Goal: Task Accomplishment & Management: Use online tool/utility

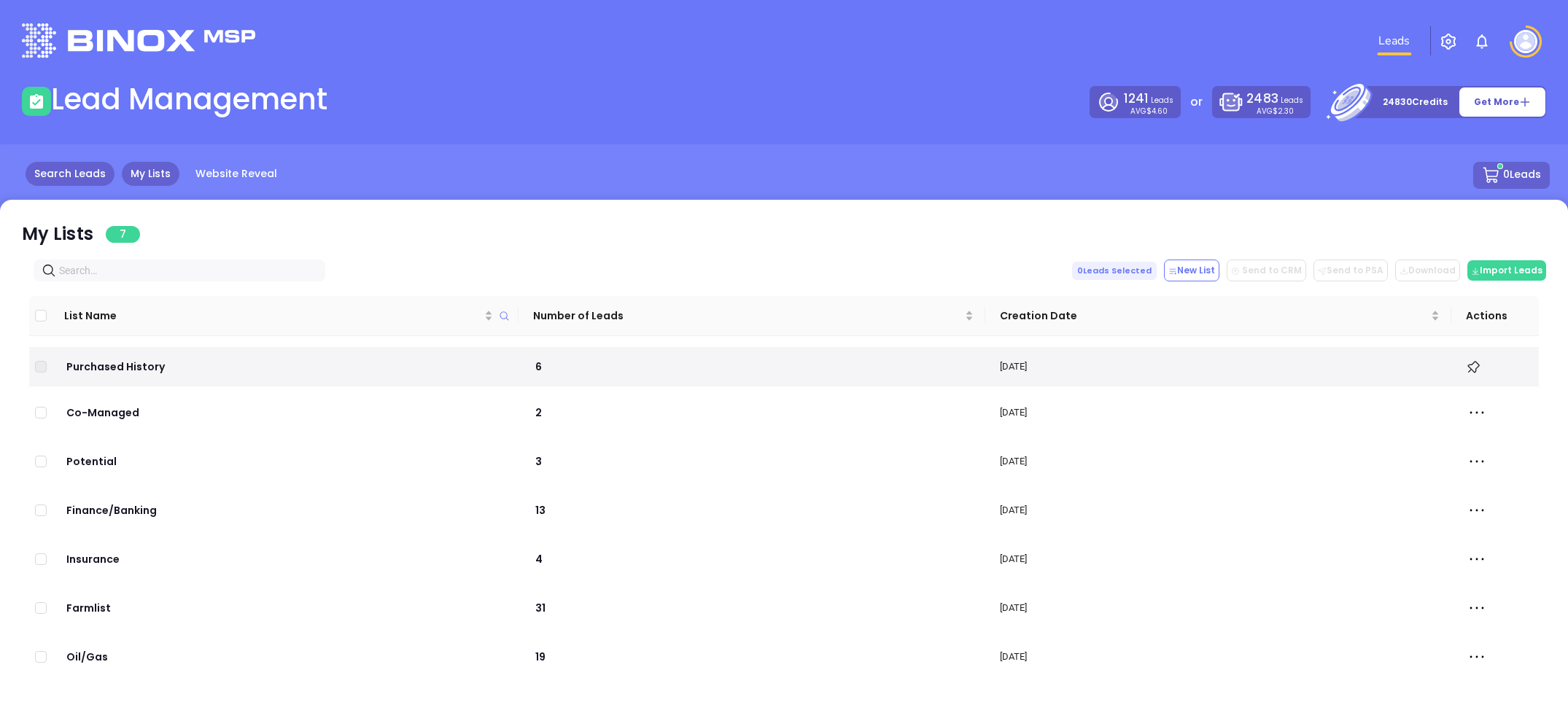
click at [62, 178] on link "Search Leads" at bounding box center [70, 174] width 89 height 24
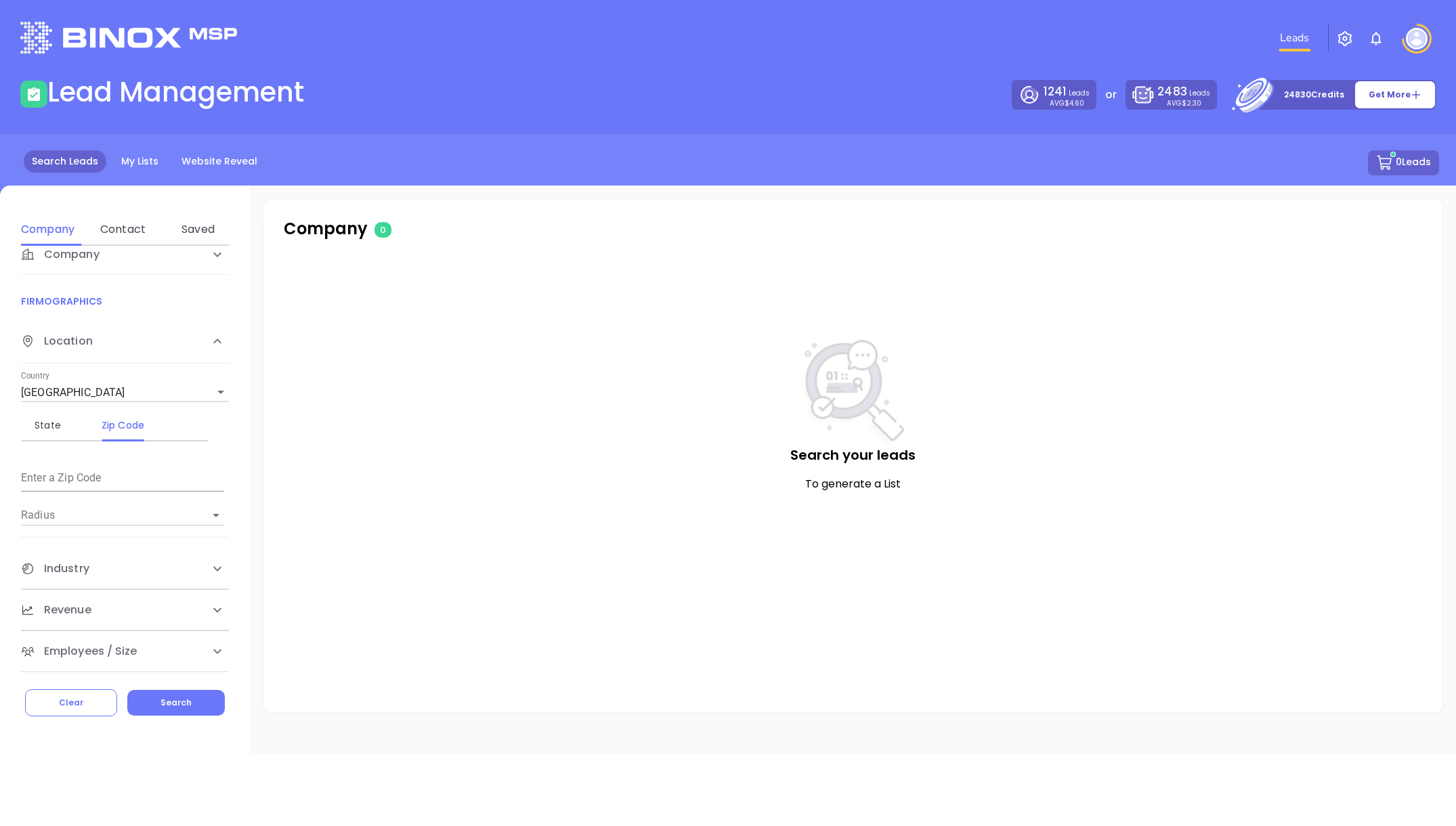
scroll to position [21, 0]
click at [45, 479] on input "text" at bounding box center [123, 479] width 203 height 22
type input "6"
click at [59, 484] on input "text" at bounding box center [123, 479] width 203 height 22
drag, startPoint x: 68, startPoint y: 474, endPoint x: -1, endPoint y: 472, distance: 69.0
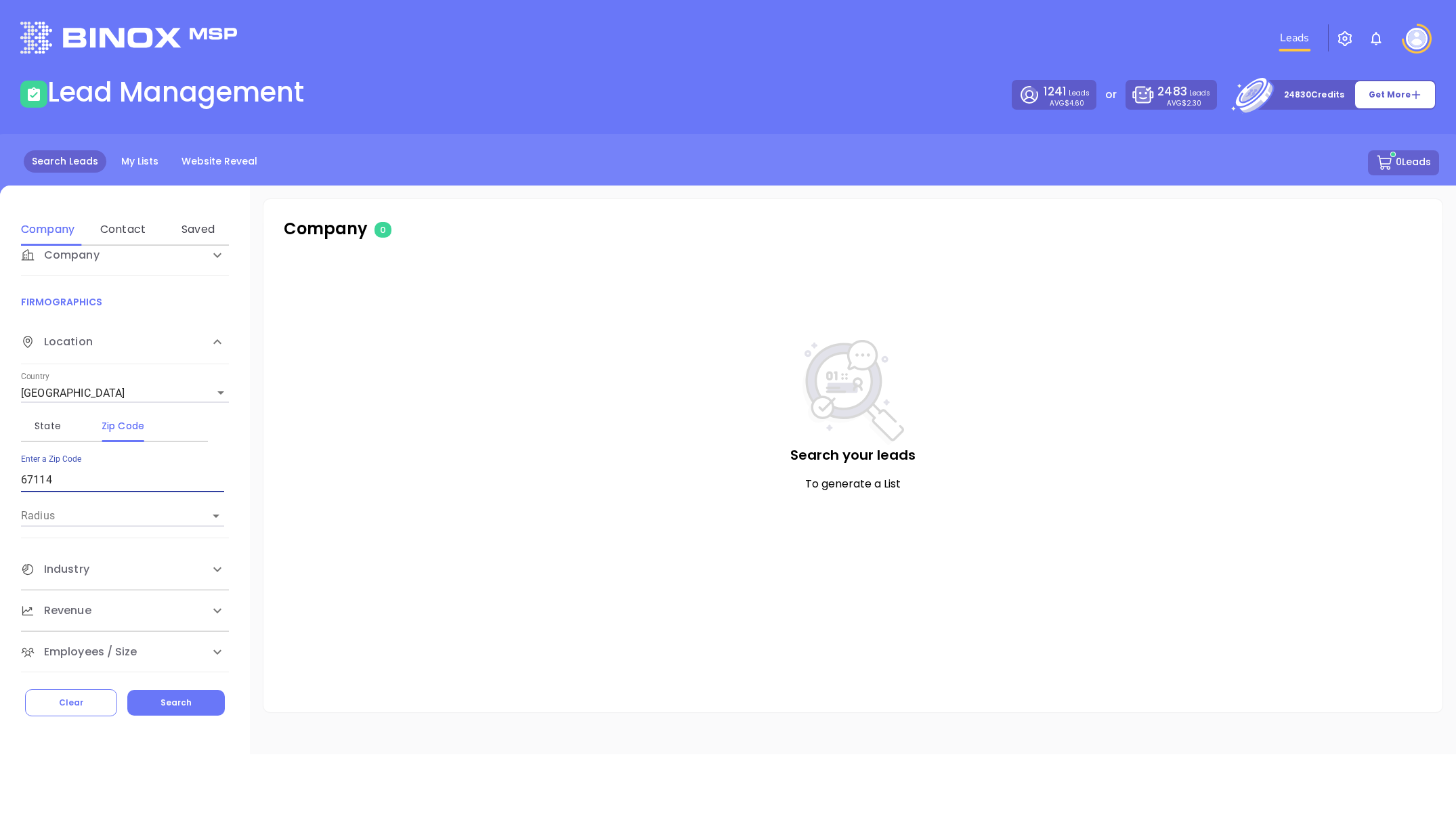
click at [0, 472] on html "Leads Financial Leads Leads Lead Management 1241 Leads AVG $4.60 or 2483 Leads …" at bounding box center [728, 413] width 1456 height 826
type input "67002"
click at [96, 651] on span "Employees / Size" at bounding box center [79, 652] width 117 height 16
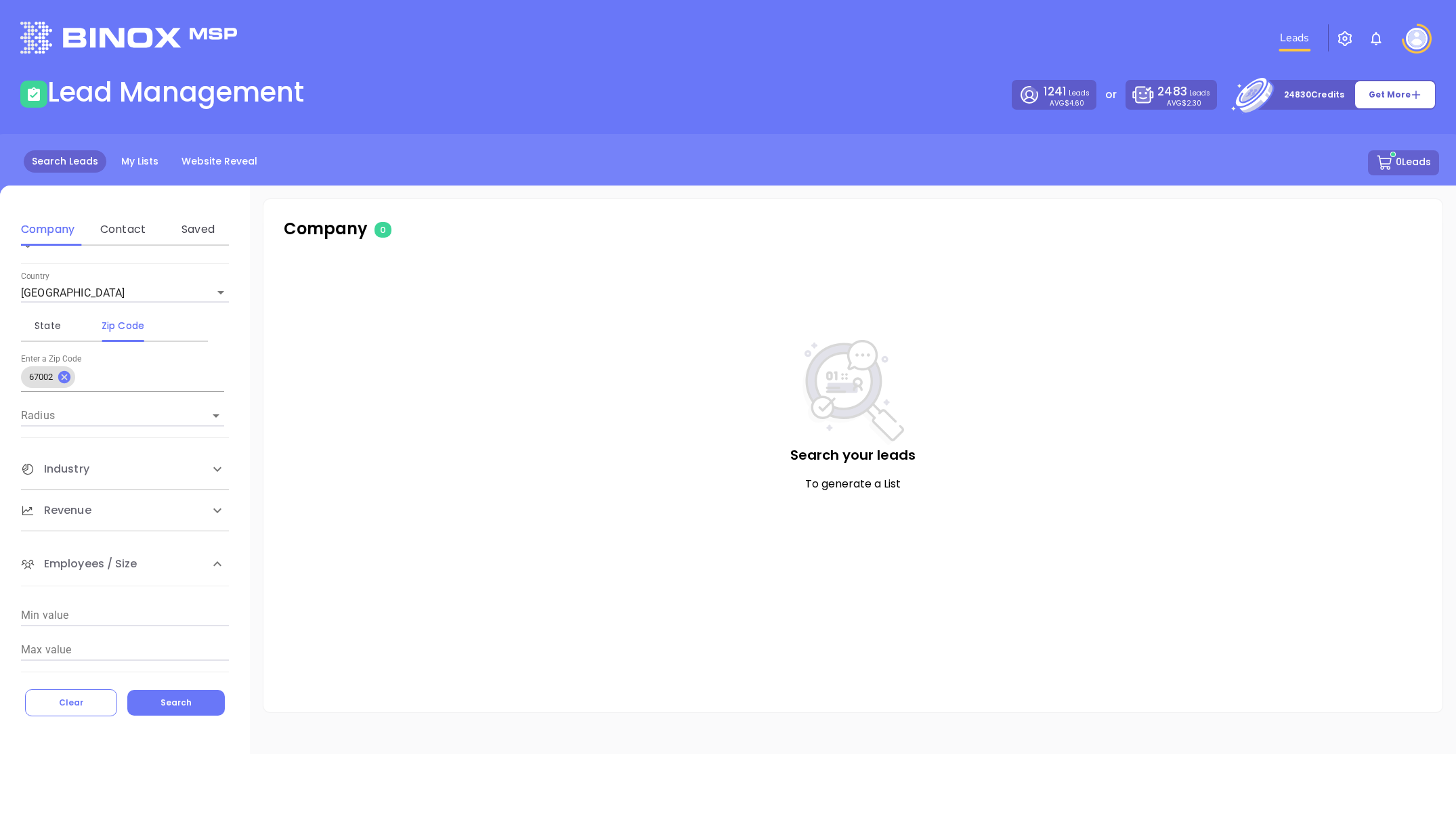
click at [63, 613] on input "Min value" at bounding box center [125, 615] width 208 height 22
type input "10"
click at [54, 643] on input "Max value" at bounding box center [125, 649] width 208 height 22
type input "80"
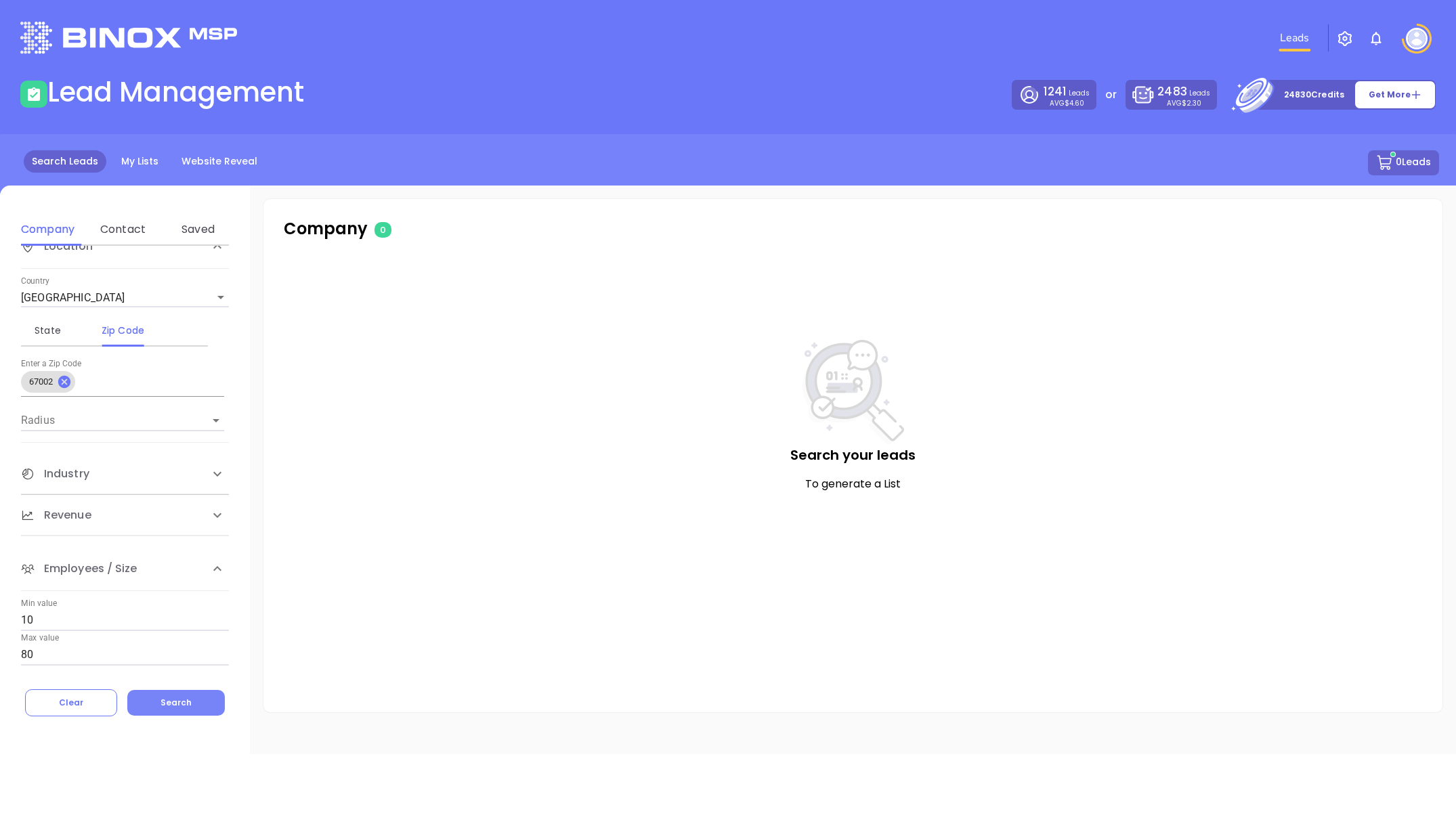
click at [167, 669] on span "Search" at bounding box center [176, 703] width 31 height 12
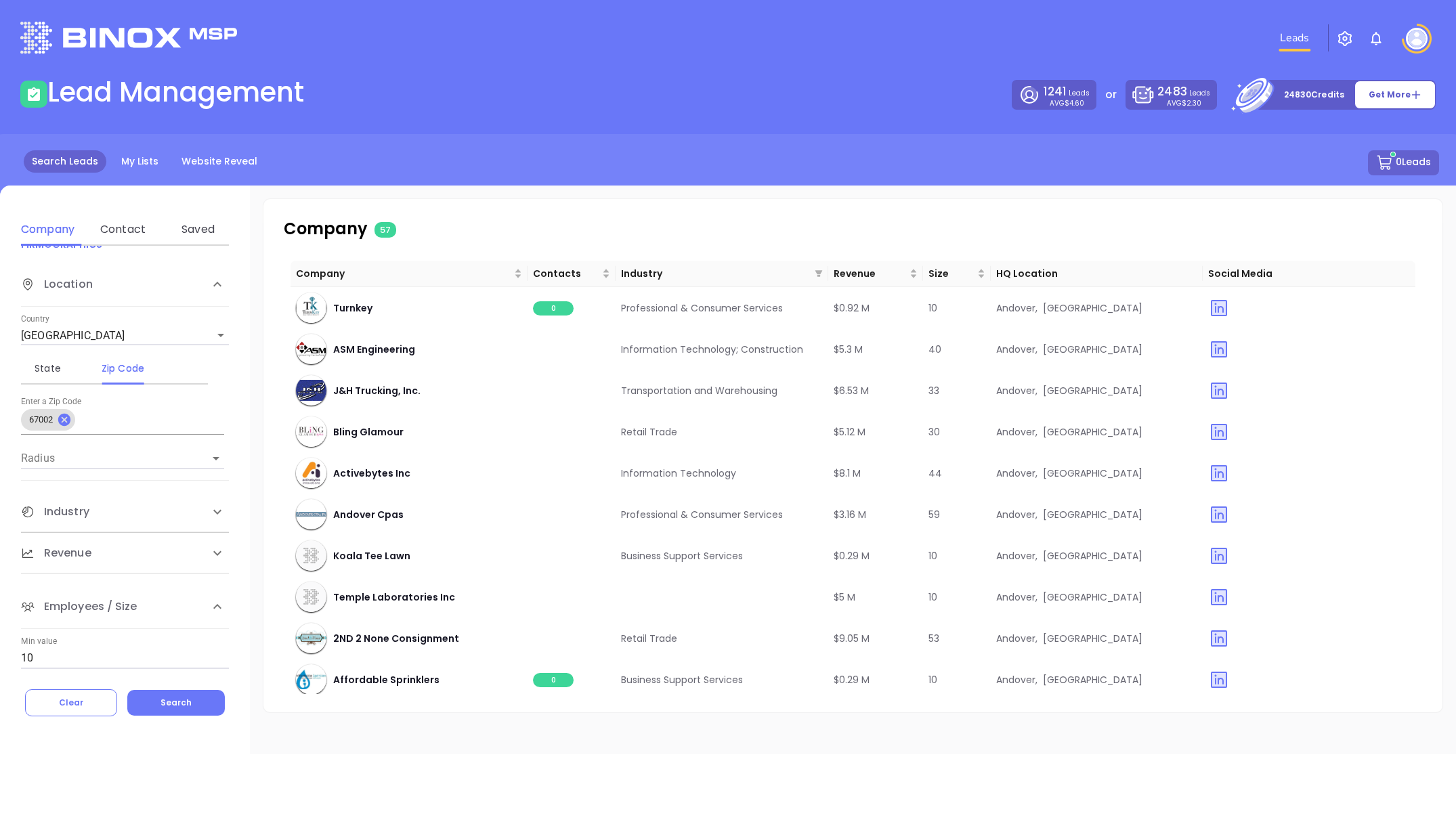
scroll to position [70, 0]
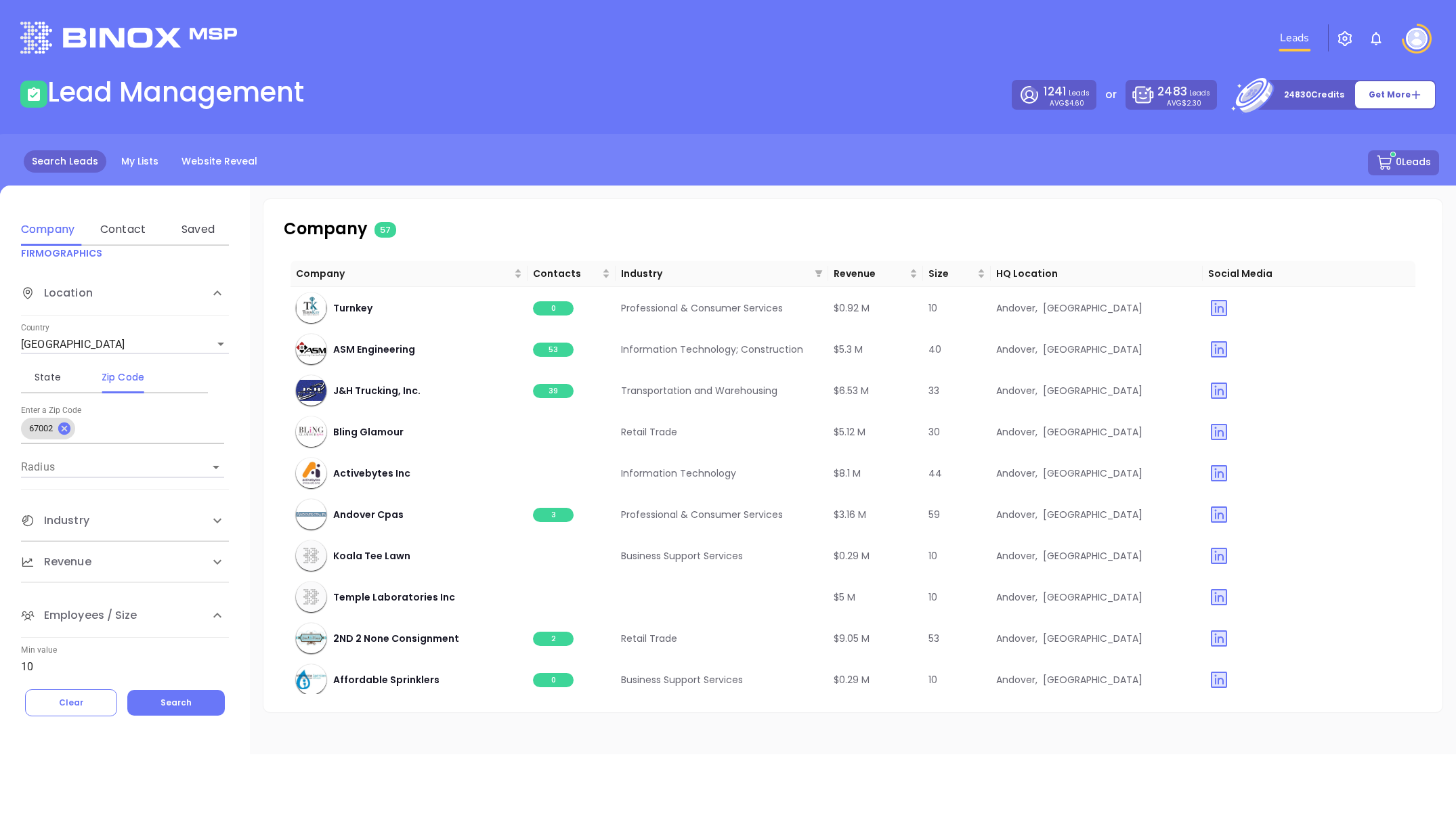
click at [112, 531] on div "Industry" at bounding box center [125, 520] width 208 height 41
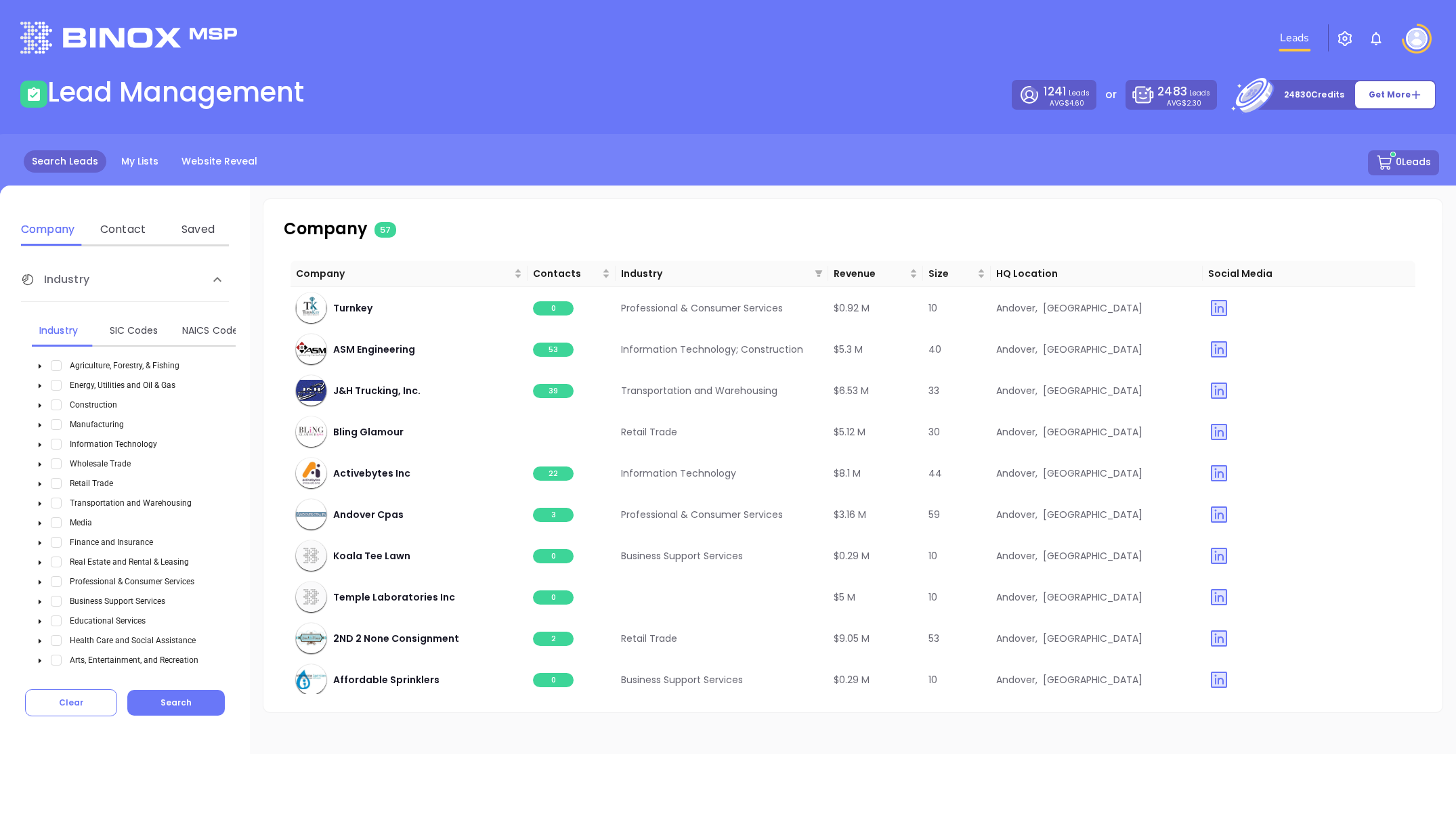
scroll to position [315, 0]
click at [56, 383] on span "Select Energy, Utilities and Oil & Gas" at bounding box center [56, 382] width 11 height 11
click at [55, 402] on span "Select Construction" at bounding box center [56, 402] width 11 height 11
click at [54, 419] on span "Select Manufacturing" at bounding box center [56, 422] width 11 height 11
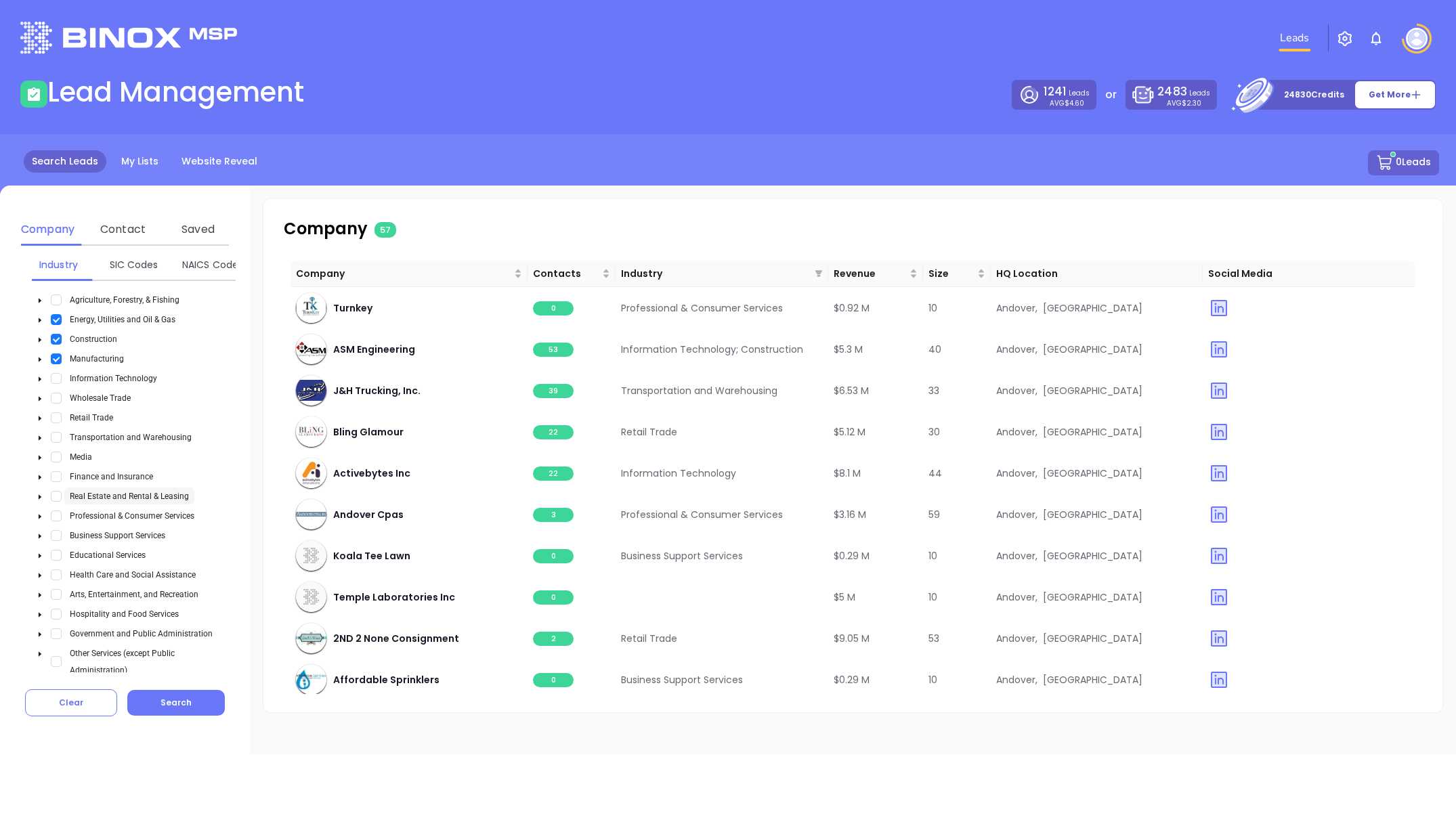
scroll to position [375, 0]
click at [53, 459] on span "Select Media" at bounding box center [56, 459] width 11 height 11
click at [52, 436] on span "Select Transportation and Warehousing" at bounding box center [56, 440] width 11 height 11
click at [53, 474] on span "Select Finance and Insurance" at bounding box center [56, 479] width 11 height 11
click at [58, 536] on span "Select Business Support Services" at bounding box center [56, 538] width 11 height 11
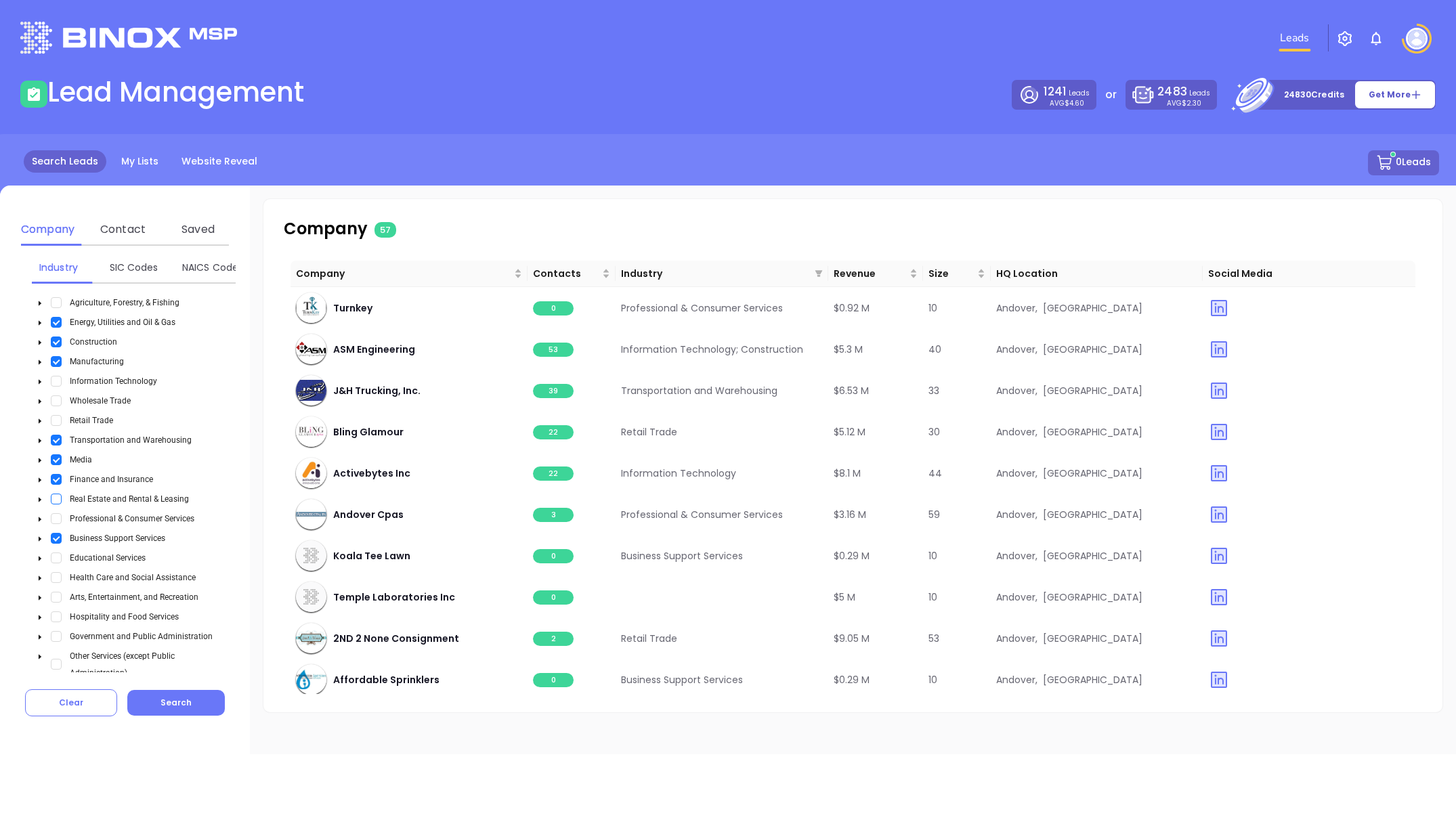
click at [51, 494] on span "Select Real Estate and Rental & Leasing" at bounding box center [56, 499] width 11 height 11
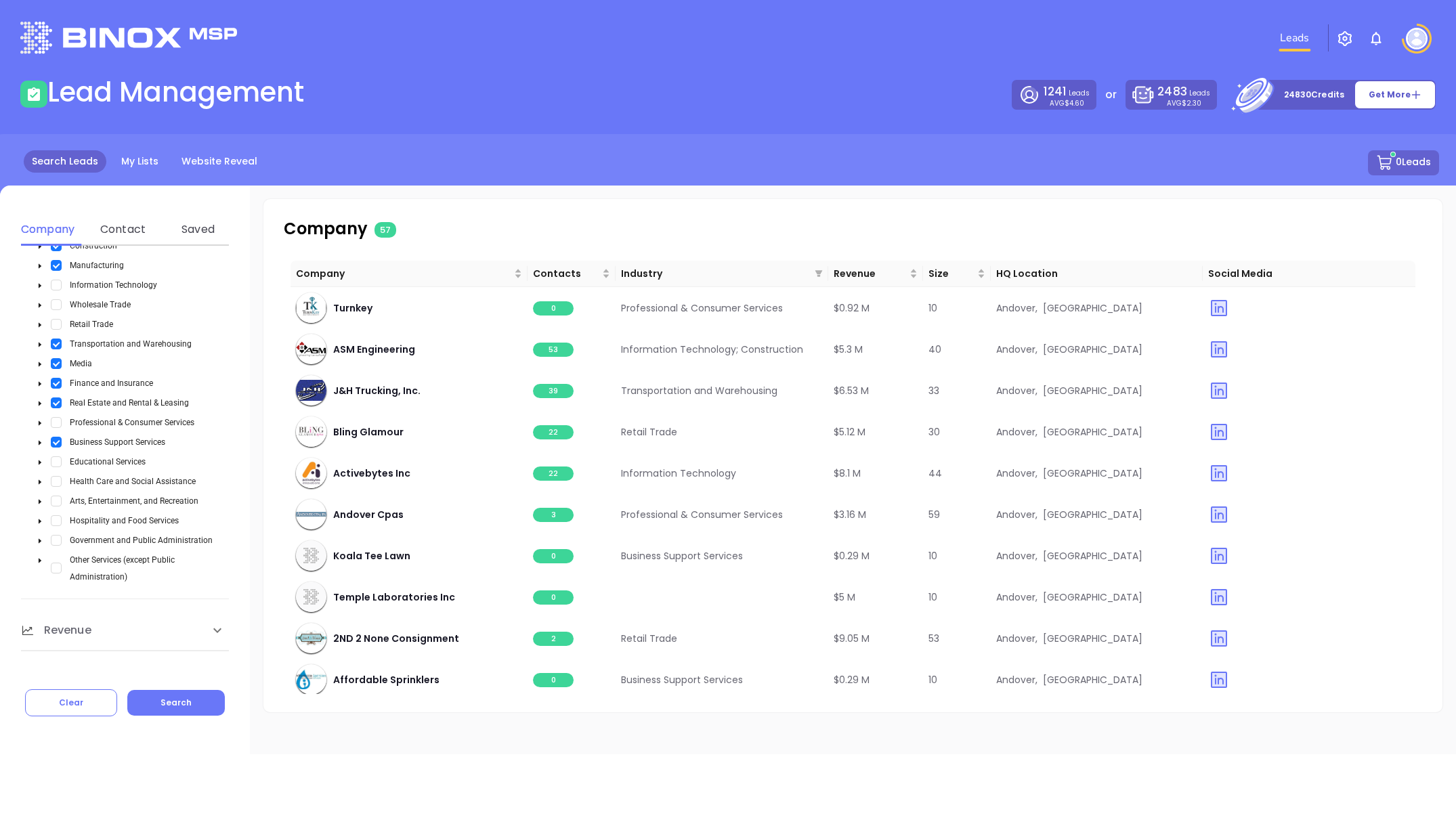
scroll to position [468, 0]
click at [152, 669] on button "Search" at bounding box center [175, 702] width 97 height 26
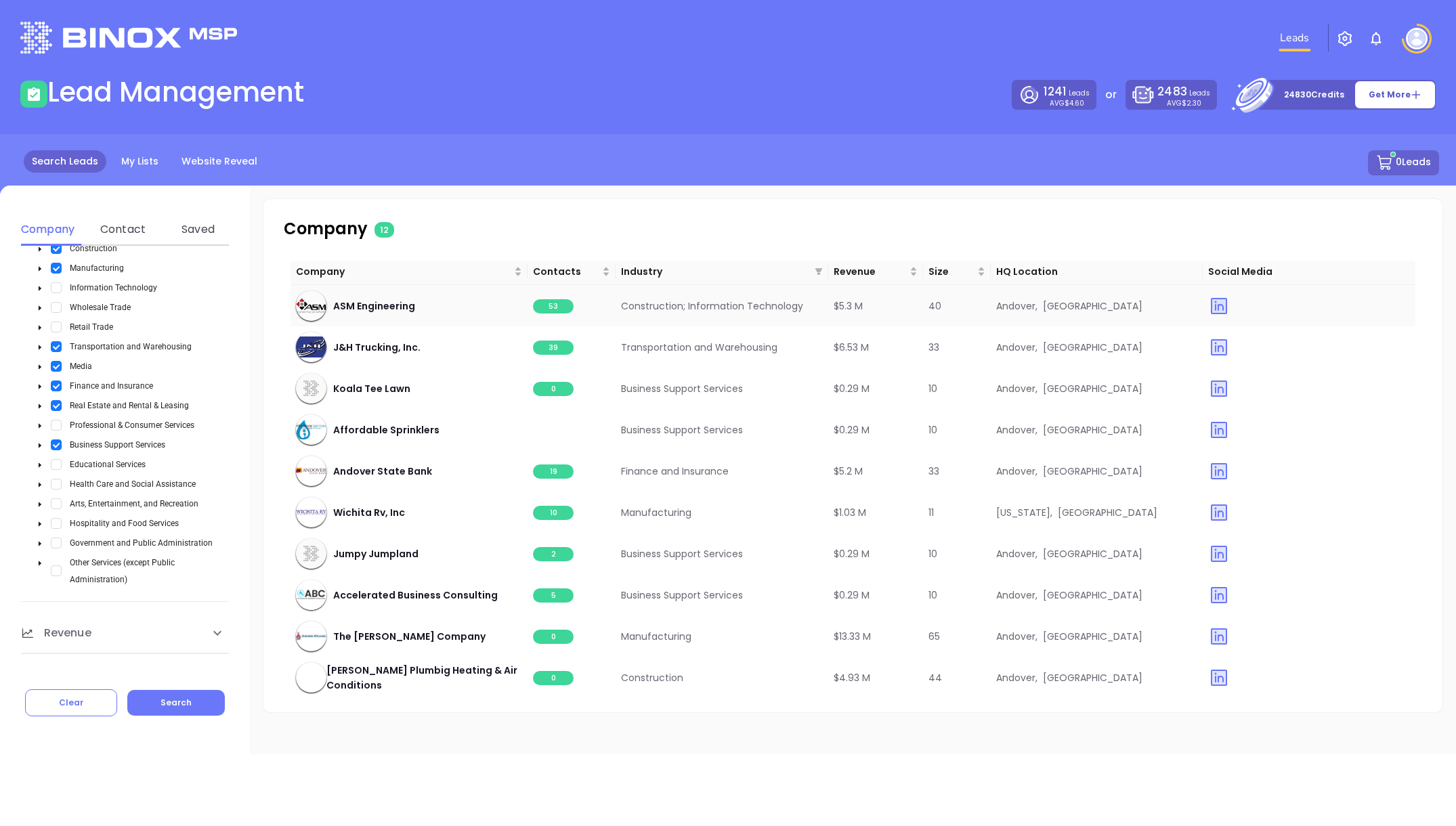
scroll to position [4, 0]
click at [545, 304] on span "53" at bounding box center [553, 304] width 41 height 14
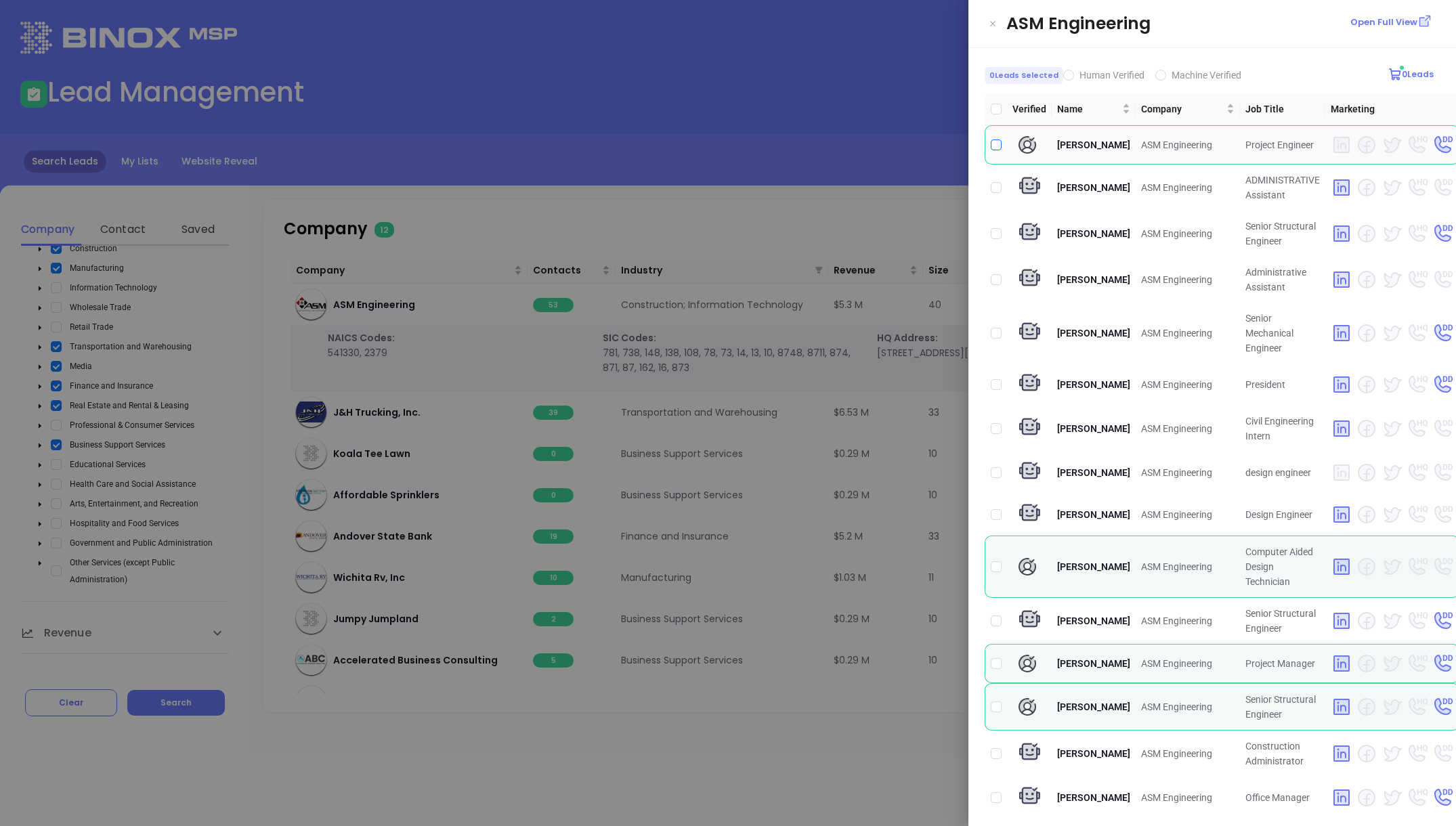
click at [997, 151] on input "checkbox" at bounding box center [996, 145] width 11 height 11
checkbox input "true"
click at [997, 564] on input "checkbox" at bounding box center [996, 566] width 11 height 11
checkbox input "true"
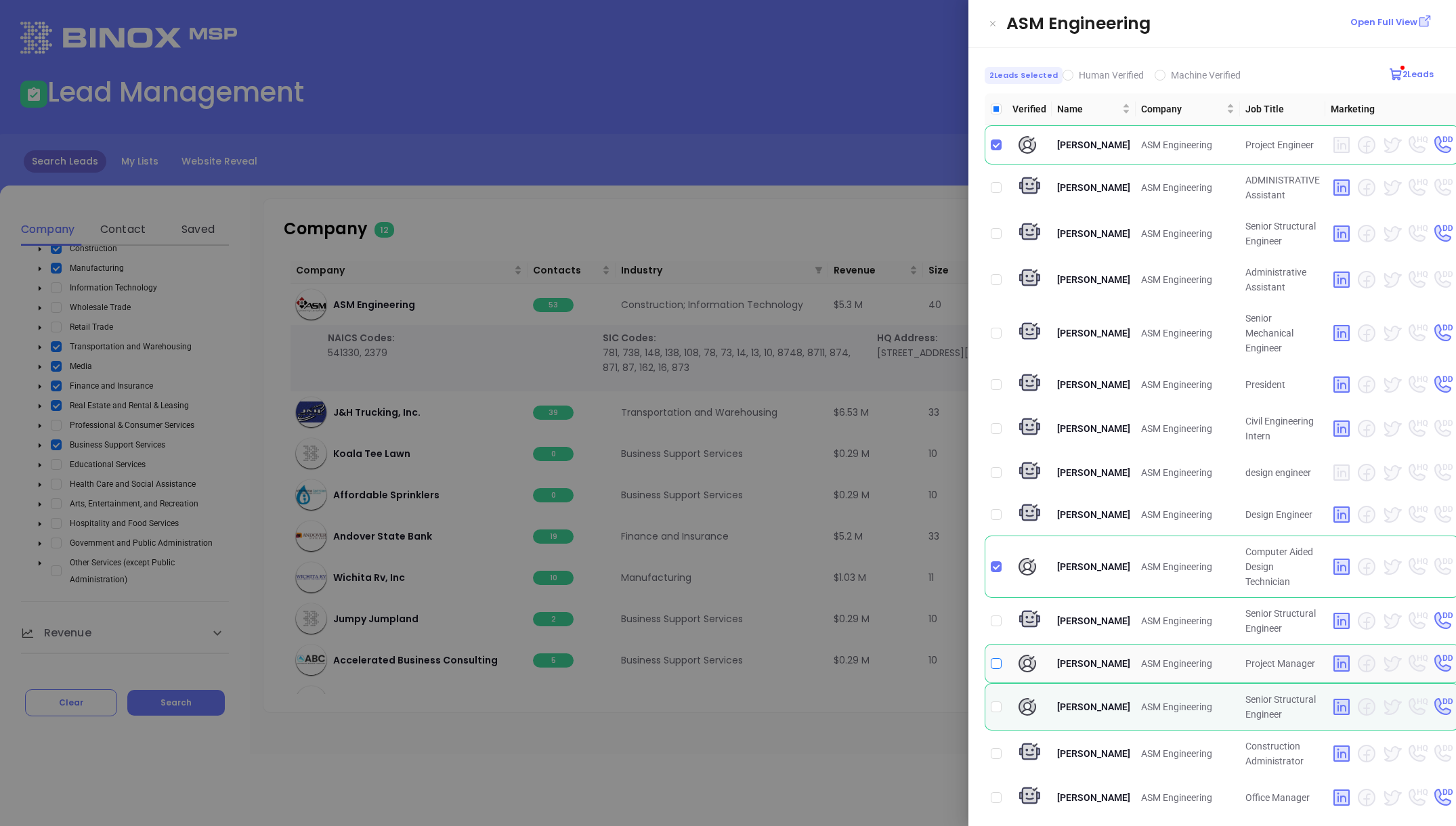
drag, startPoint x: 999, startPoint y: 659, endPoint x: 1001, endPoint y: 690, distance: 31.1
click at [999, 660] on input "checkbox" at bounding box center [996, 663] width 11 height 11
checkbox input "true"
drag, startPoint x: 997, startPoint y: 707, endPoint x: 1070, endPoint y: 641, distance: 98.4
click at [998, 669] on input "checkbox" at bounding box center [996, 707] width 11 height 11
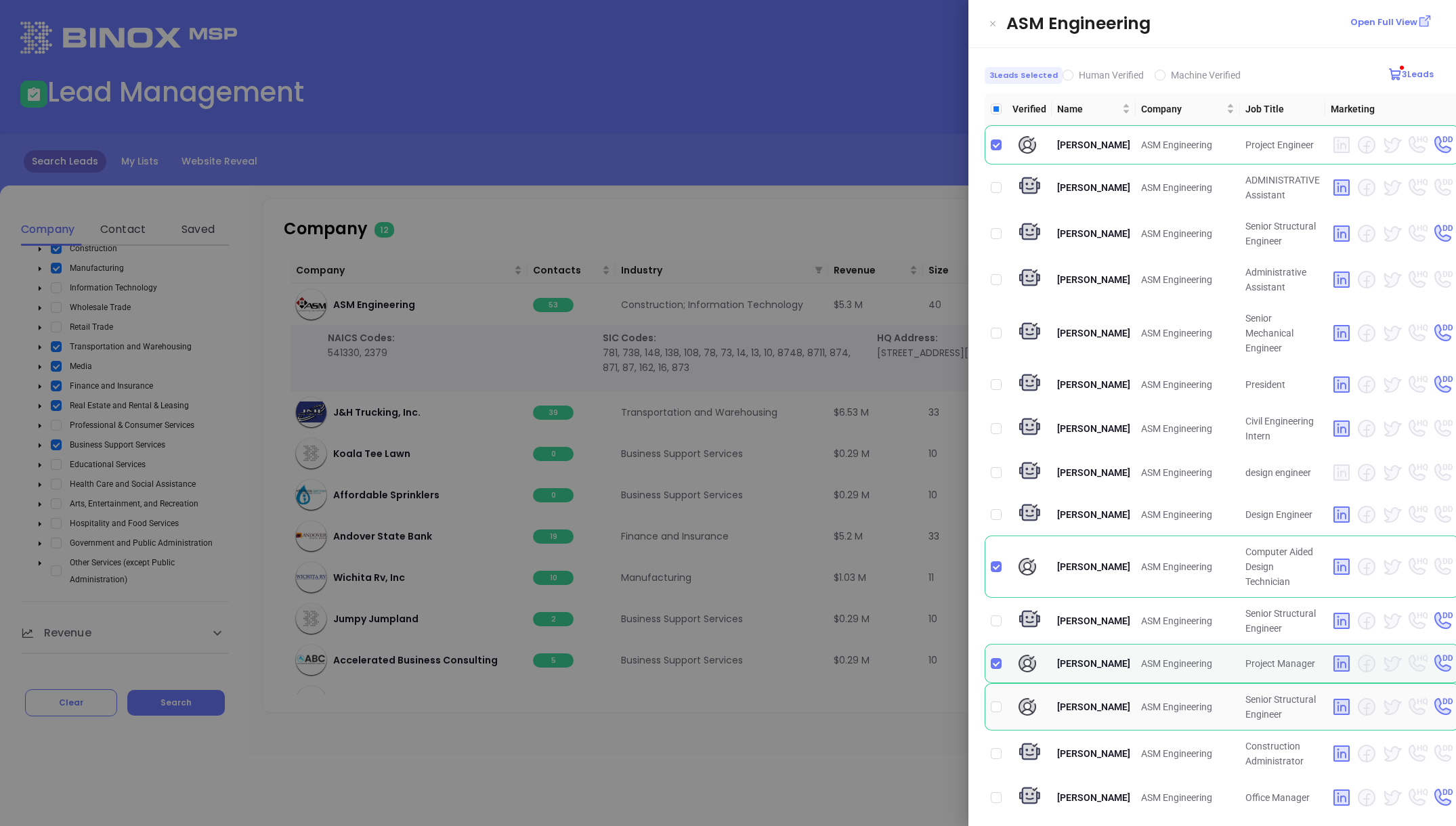
checkbox input "true"
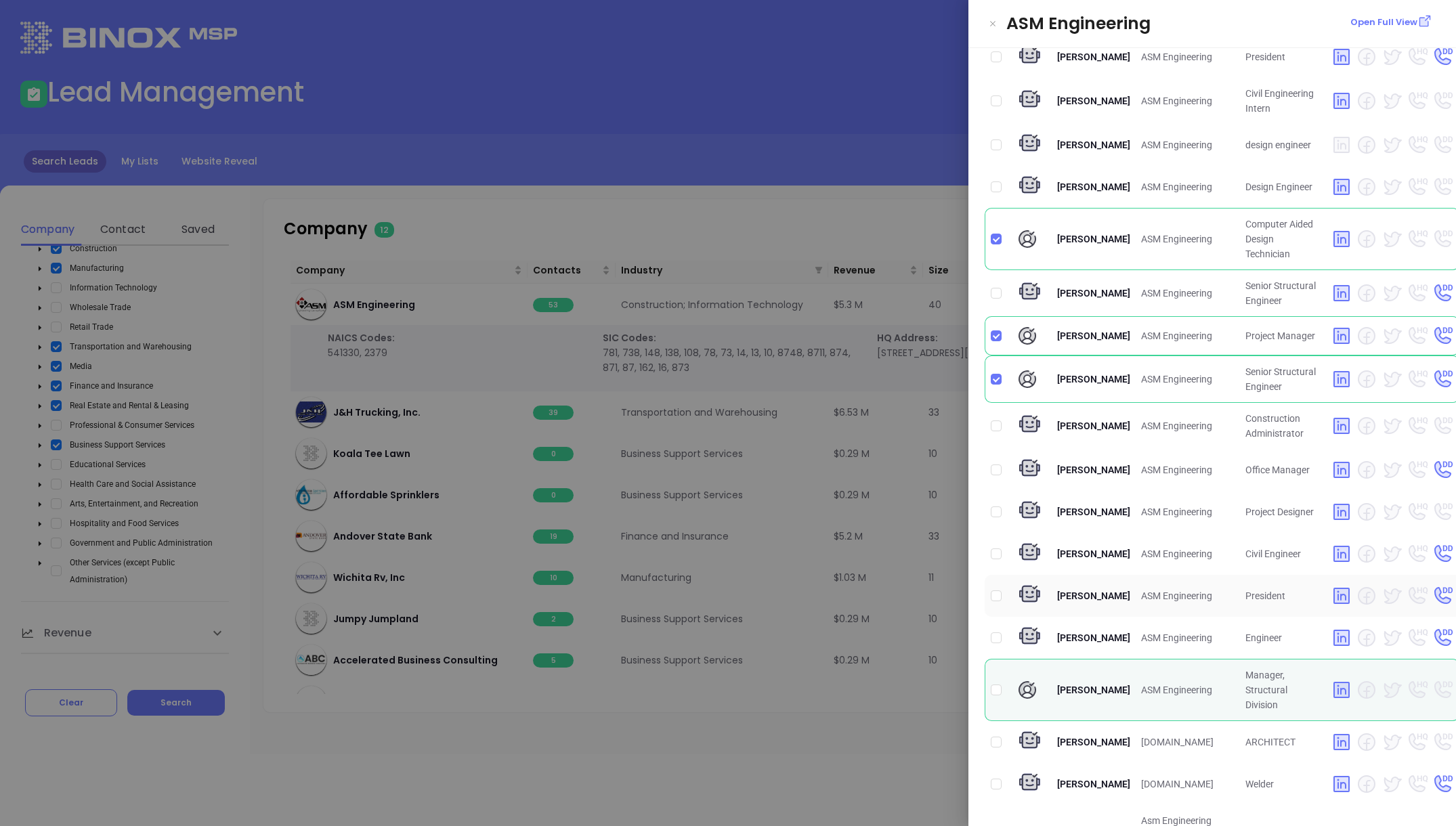
scroll to position [332, 0]
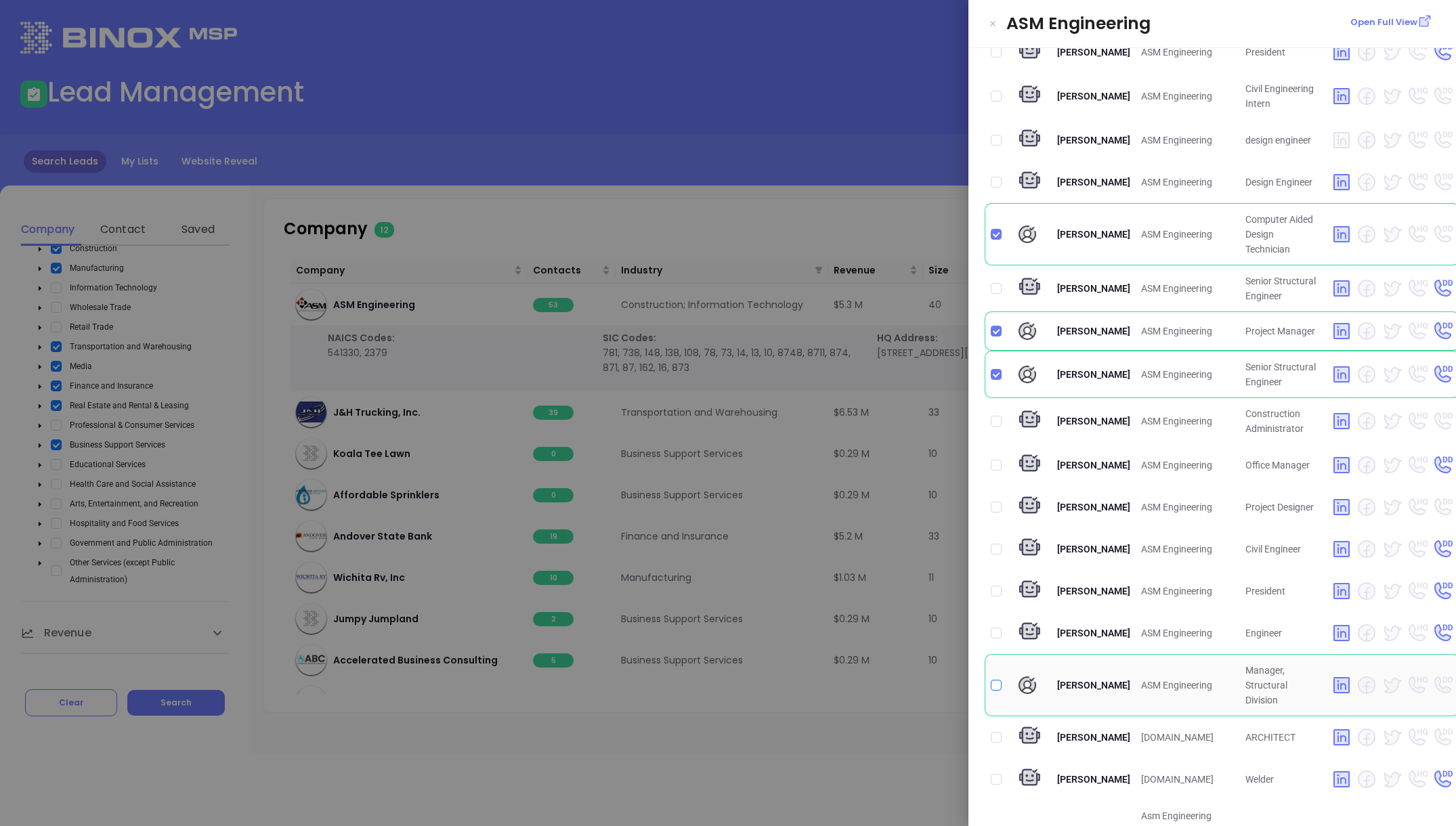
click at [996, 669] on input "checkbox" at bounding box center [996, 685] width 11 height 11
checkbox input "true"
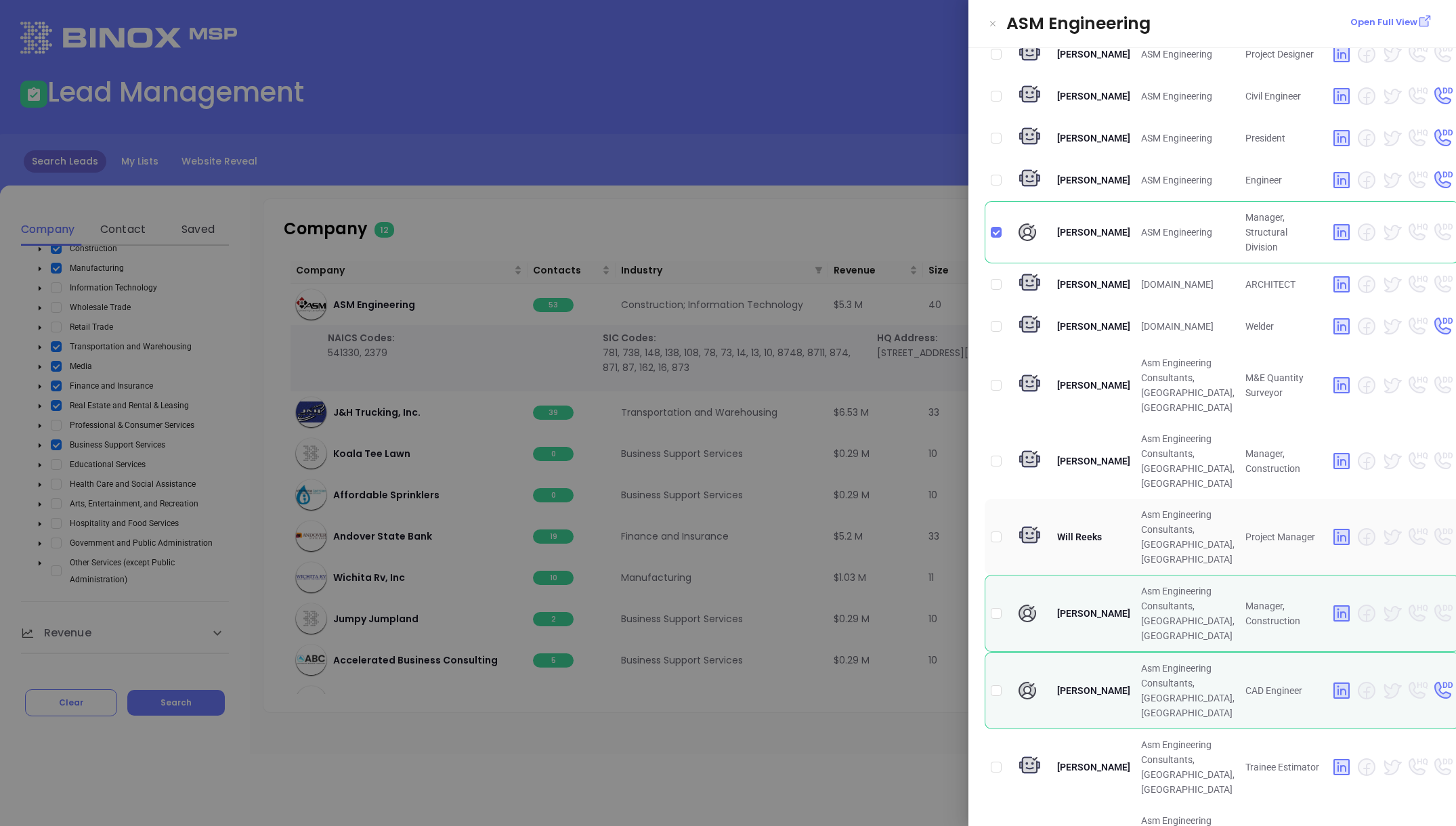
scroll to position [913, 0]
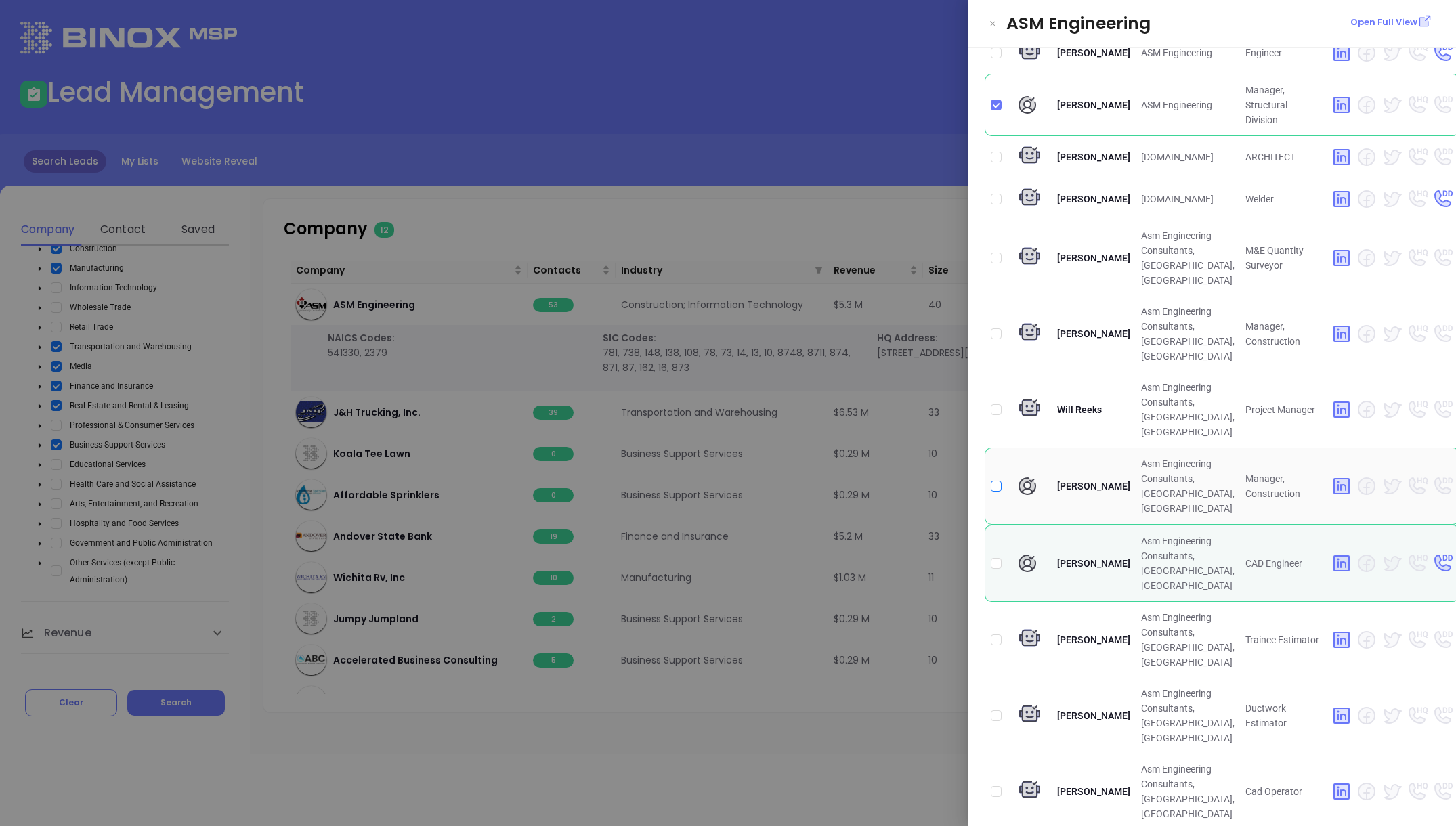
click at [999, 491] on input "checkbox" at bounding box center [996, 486] width 11 height 11
checkbox input "true"
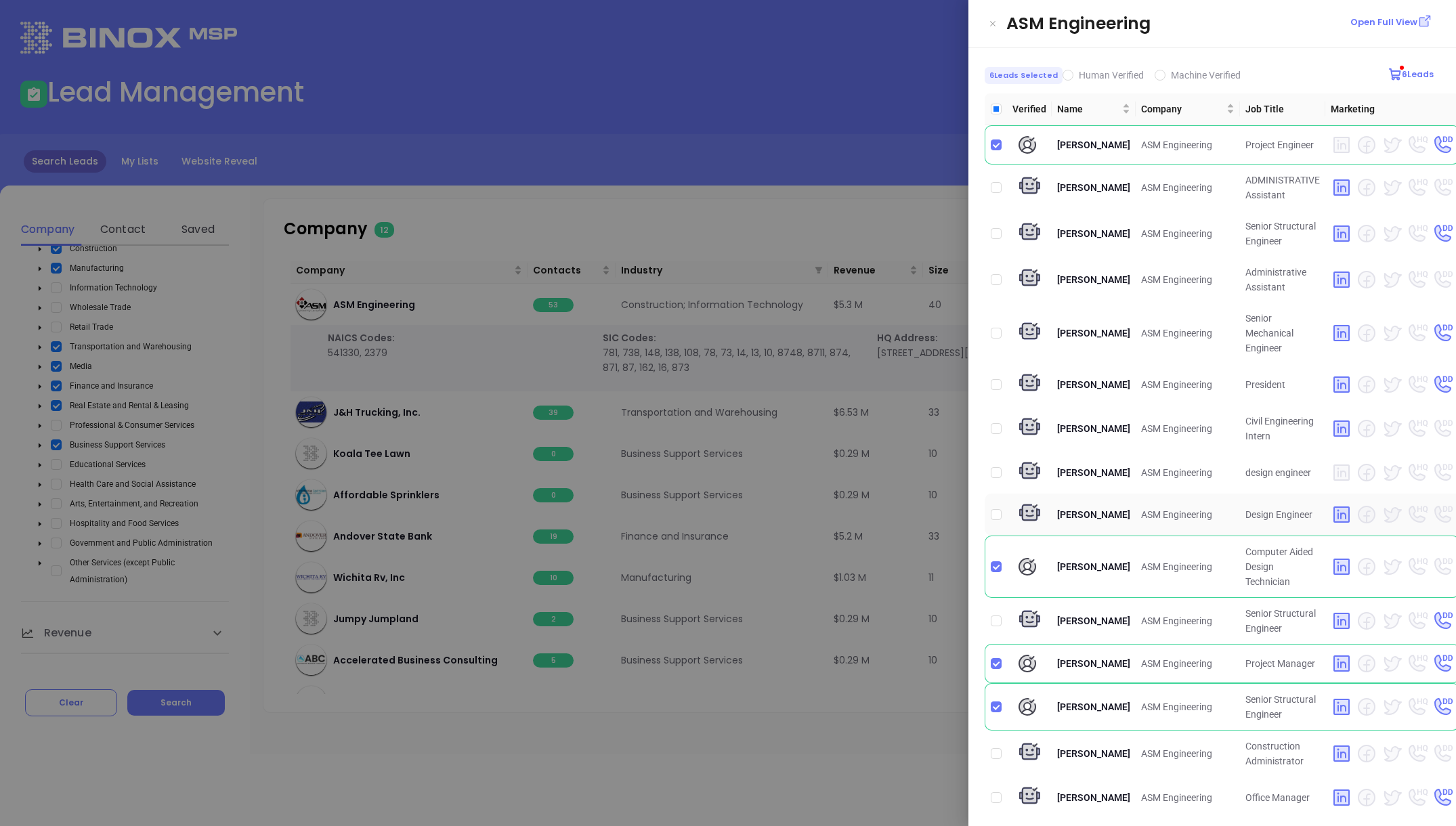
scroll to position [1, 0]
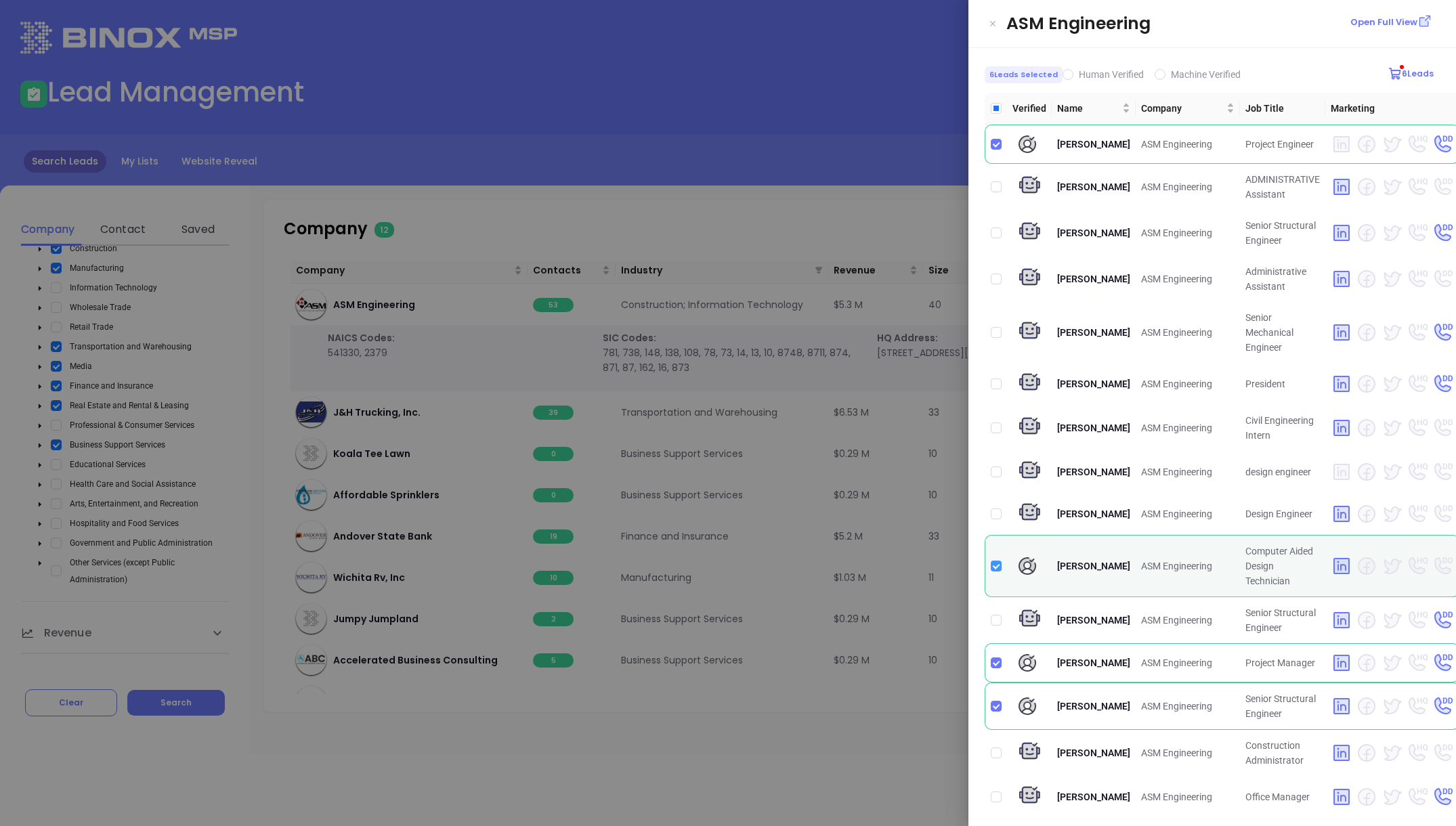
click at [999, 566] on input "checkbox" at bounding box center [996, 566] width 11 height 11
checkbox input "false"
click at [995, 658] on input "checkbox" at bounding box center [996, 663] width 11 height 11
checkbox input "false"
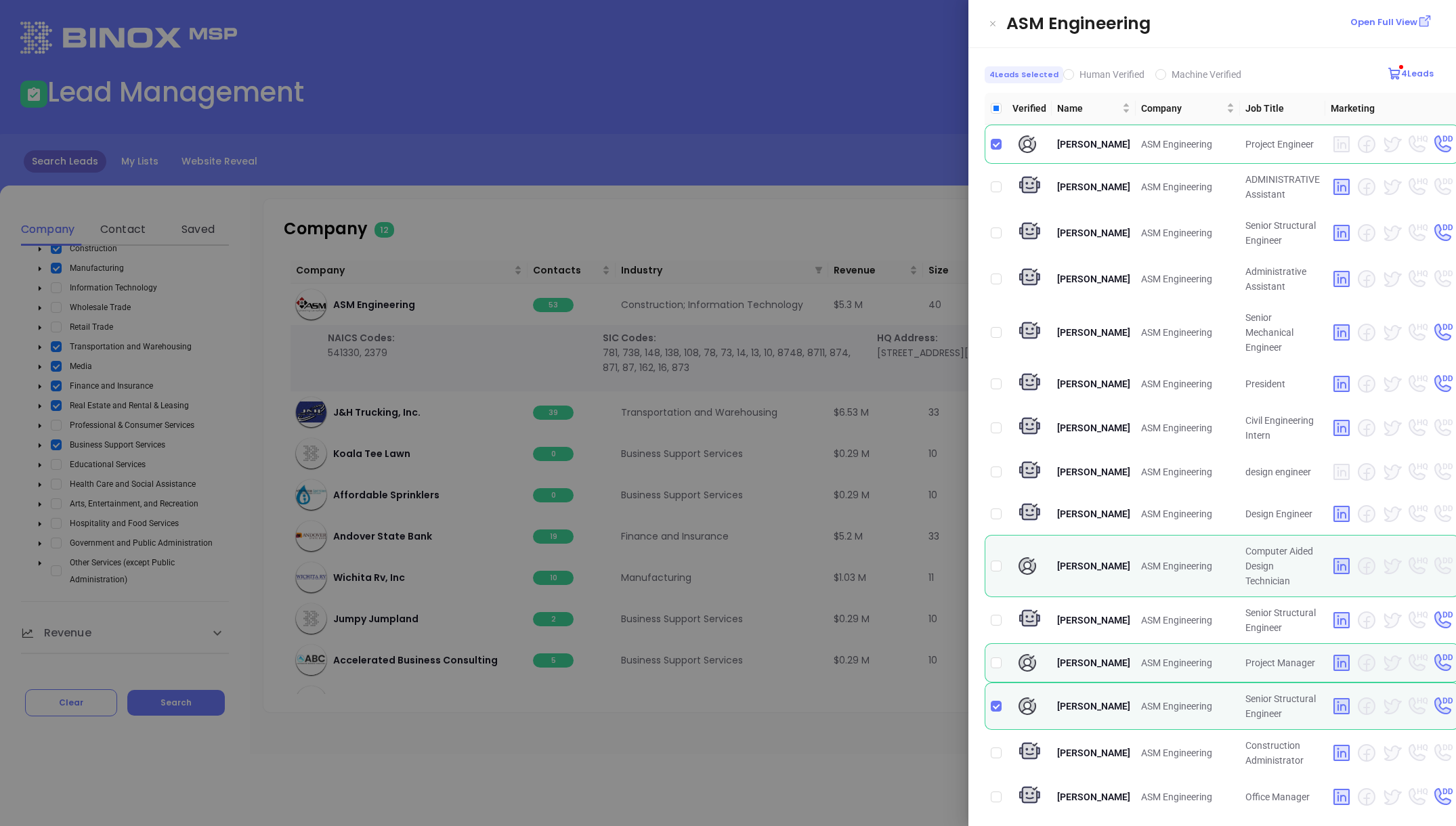
drag, startPoint x: 998, startPoint y: 705, endPoint x: 1006, endPoint y: 699, distance: 10.0
click at [998, 669] on input "checkbox" at bounding box center [996, 706] width 11 height 11
checkbox input "false"
click at [990, 379] on input "checkbox" at bounding box center [996, 384] width 11 height 11
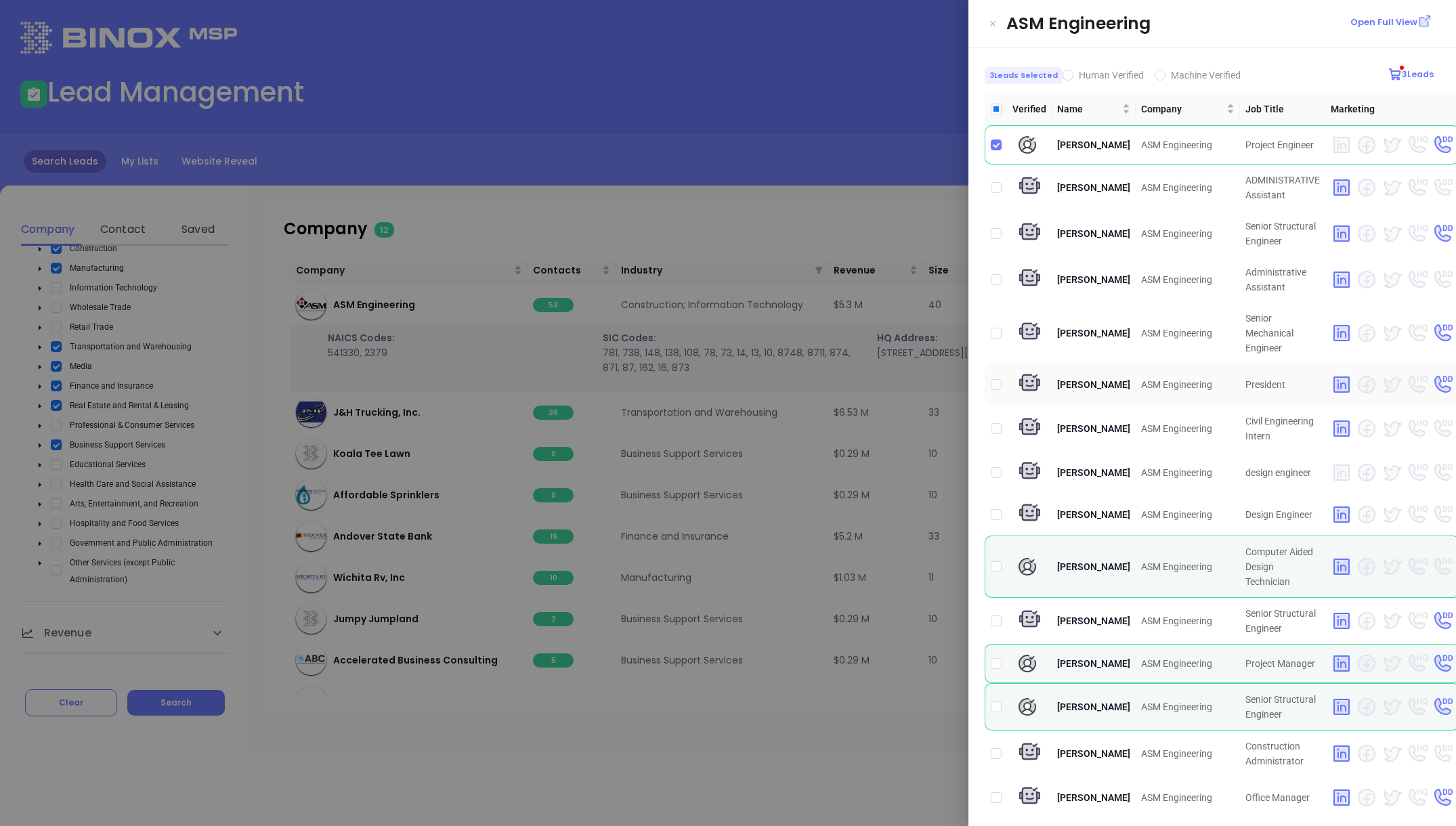
checkbox input "true"
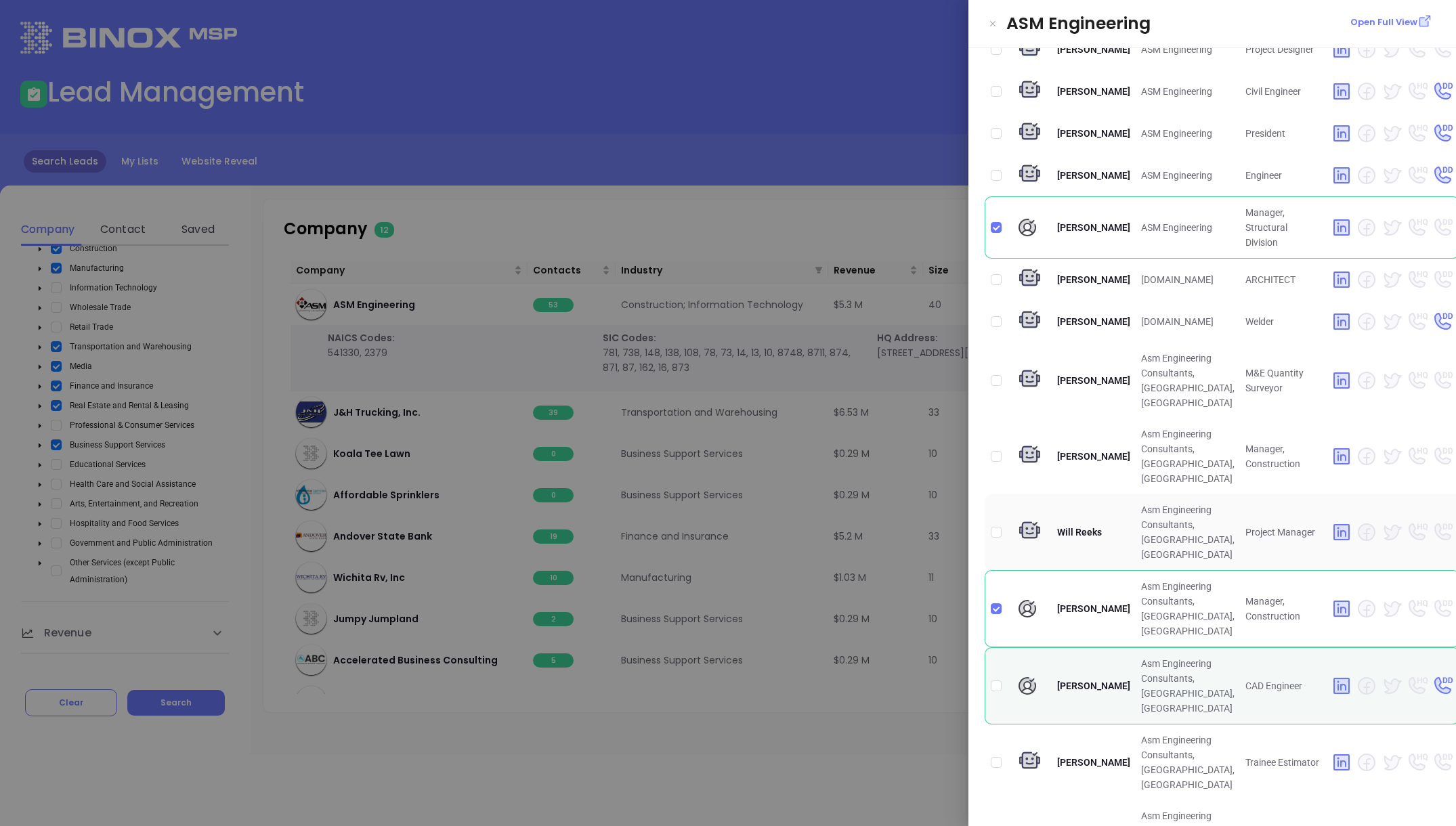
scroll to position [968, 0]
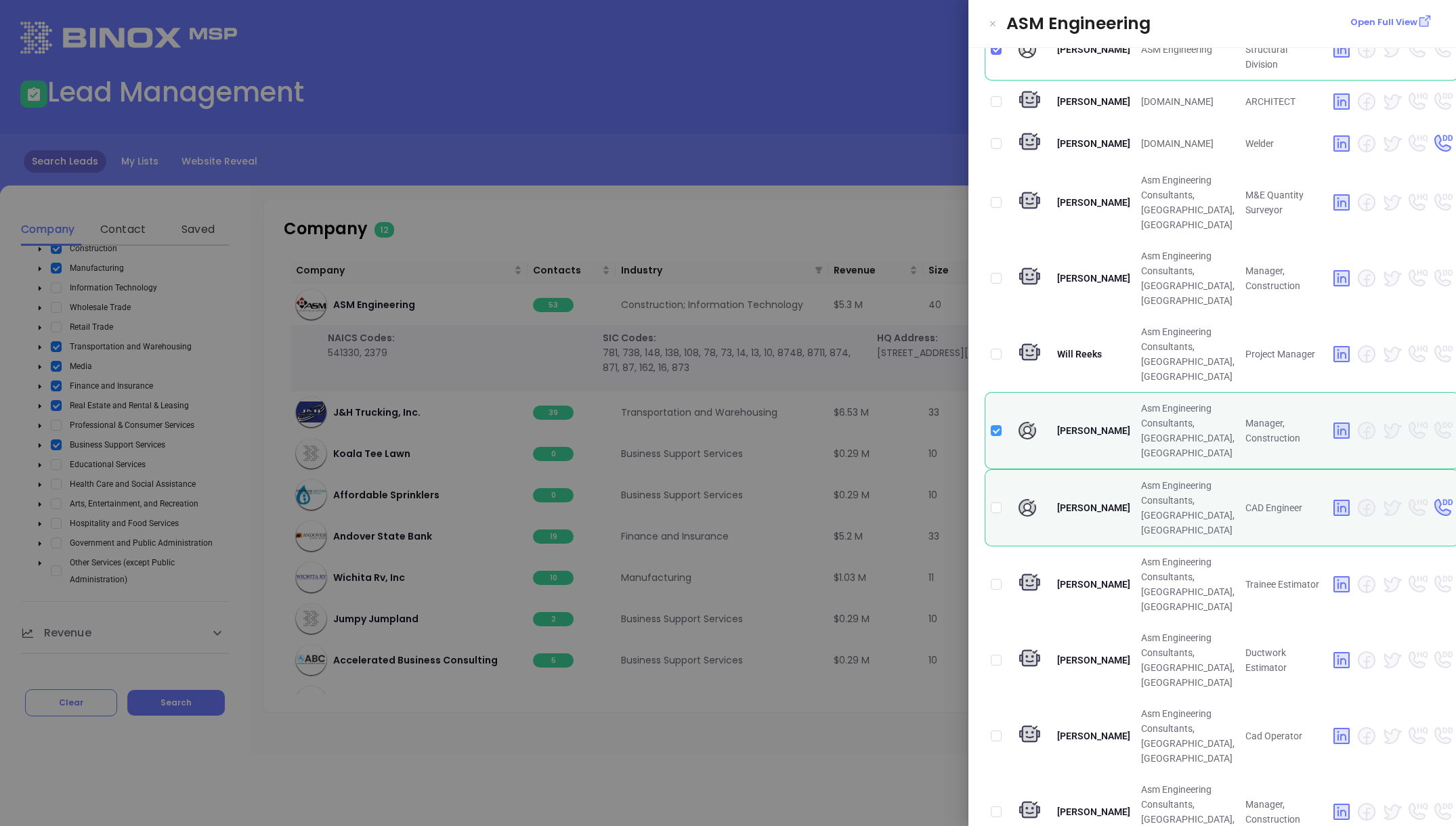
click at [997, 436] on input "checkbox" at bounding box center [996, 430] width 11 height 11
checkbox input "false"
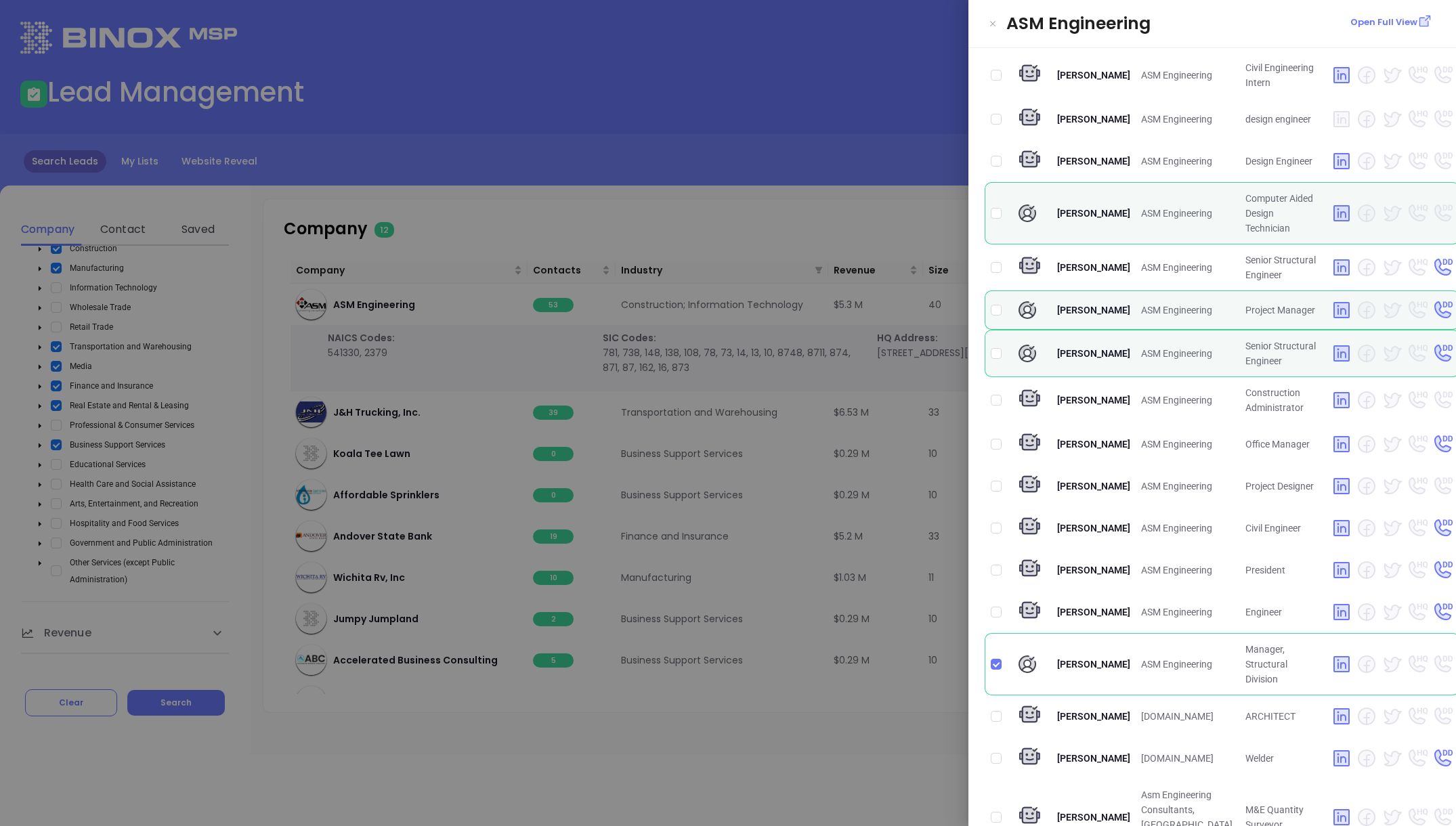
scroll to position [0, 0]
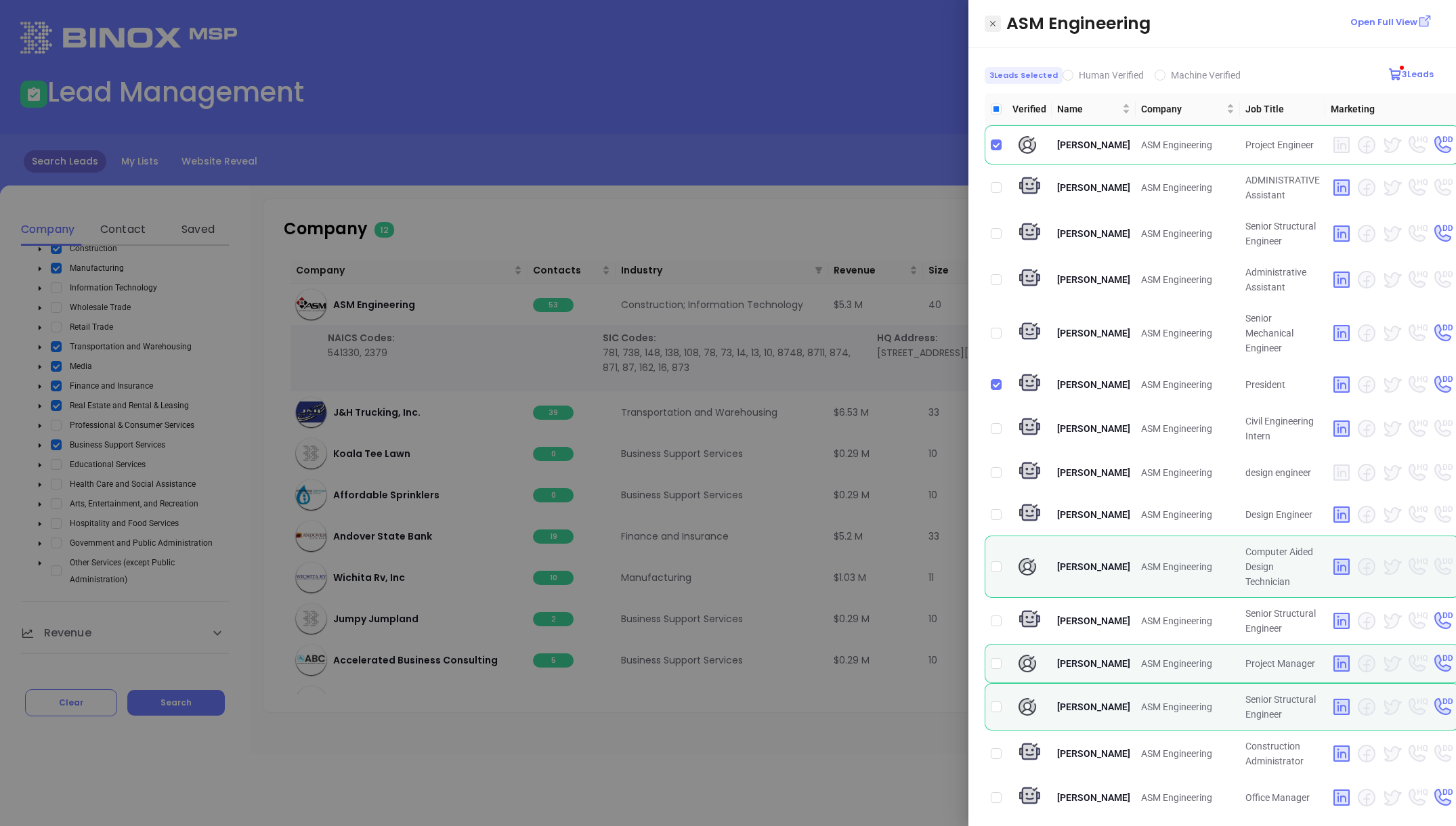
click at [992, 24] on icon "Close" at bounding box center [993, 24] width 8 height 13
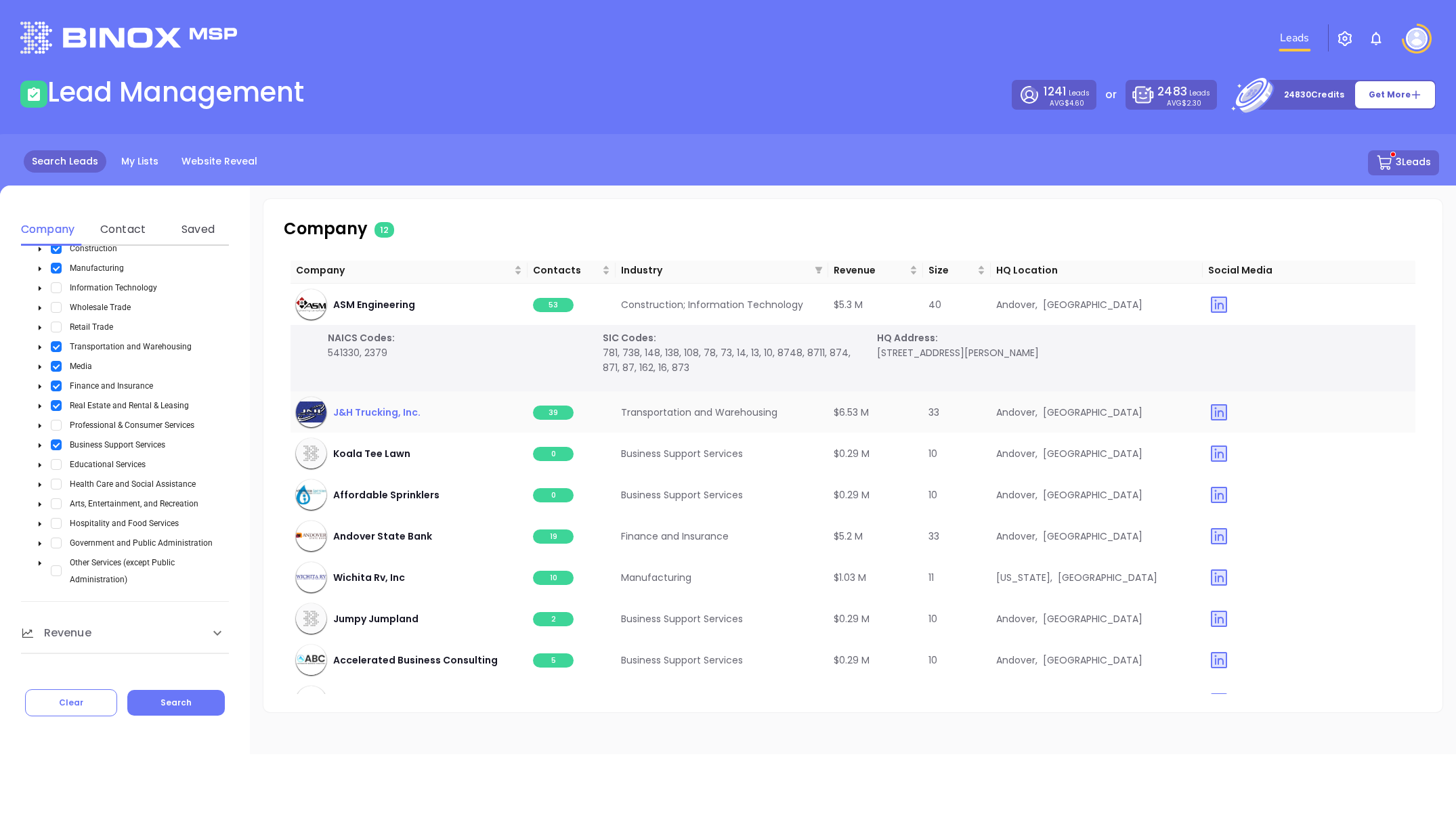
click at [363, 413] on span "J&H Trucking, Inc." at bounding box center [377, 412] width 88 height 15
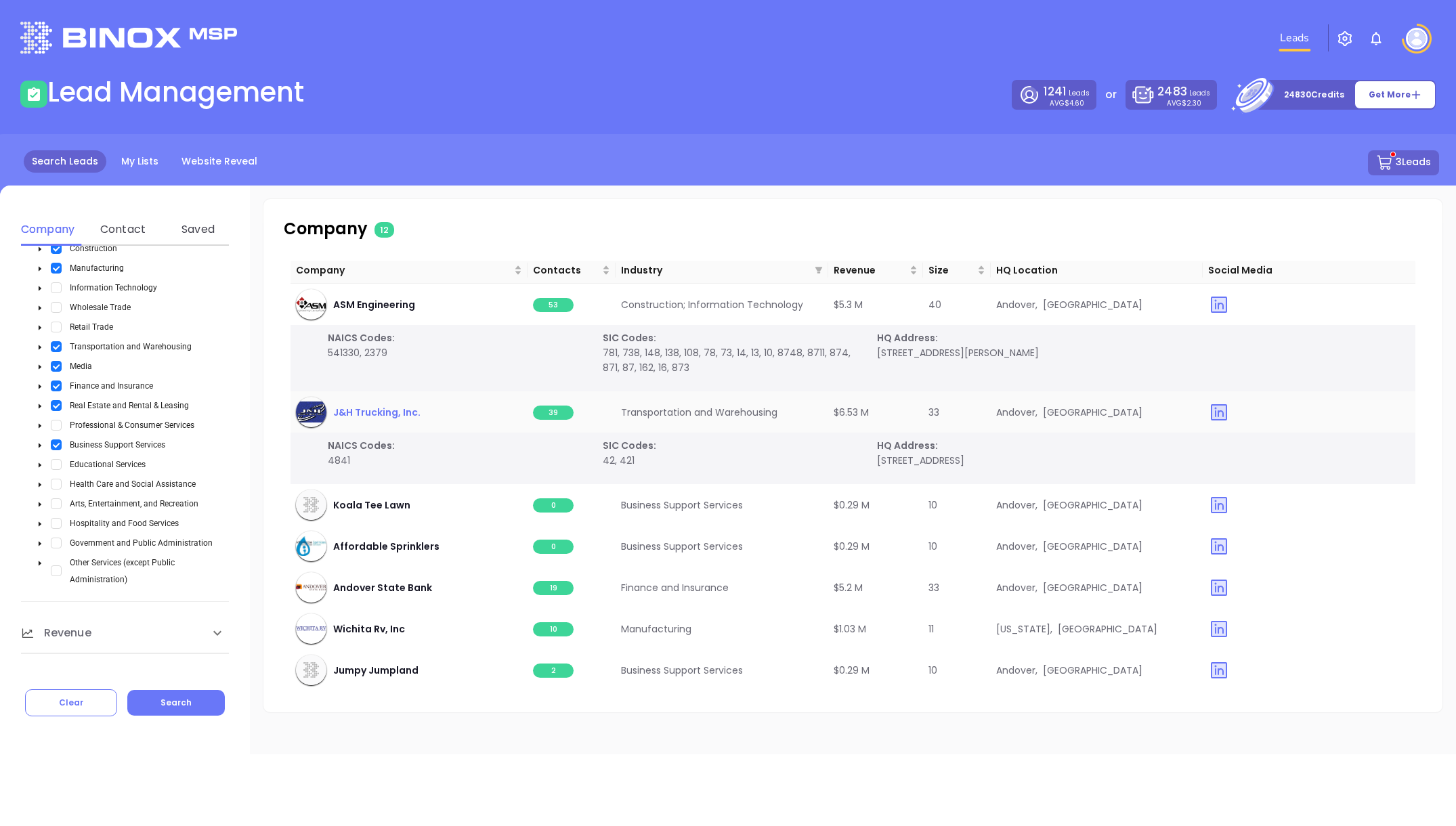
click at [391, 413] on span "J&H Trucking, Inc." at bounding box center [377, 412] width 88 height 15
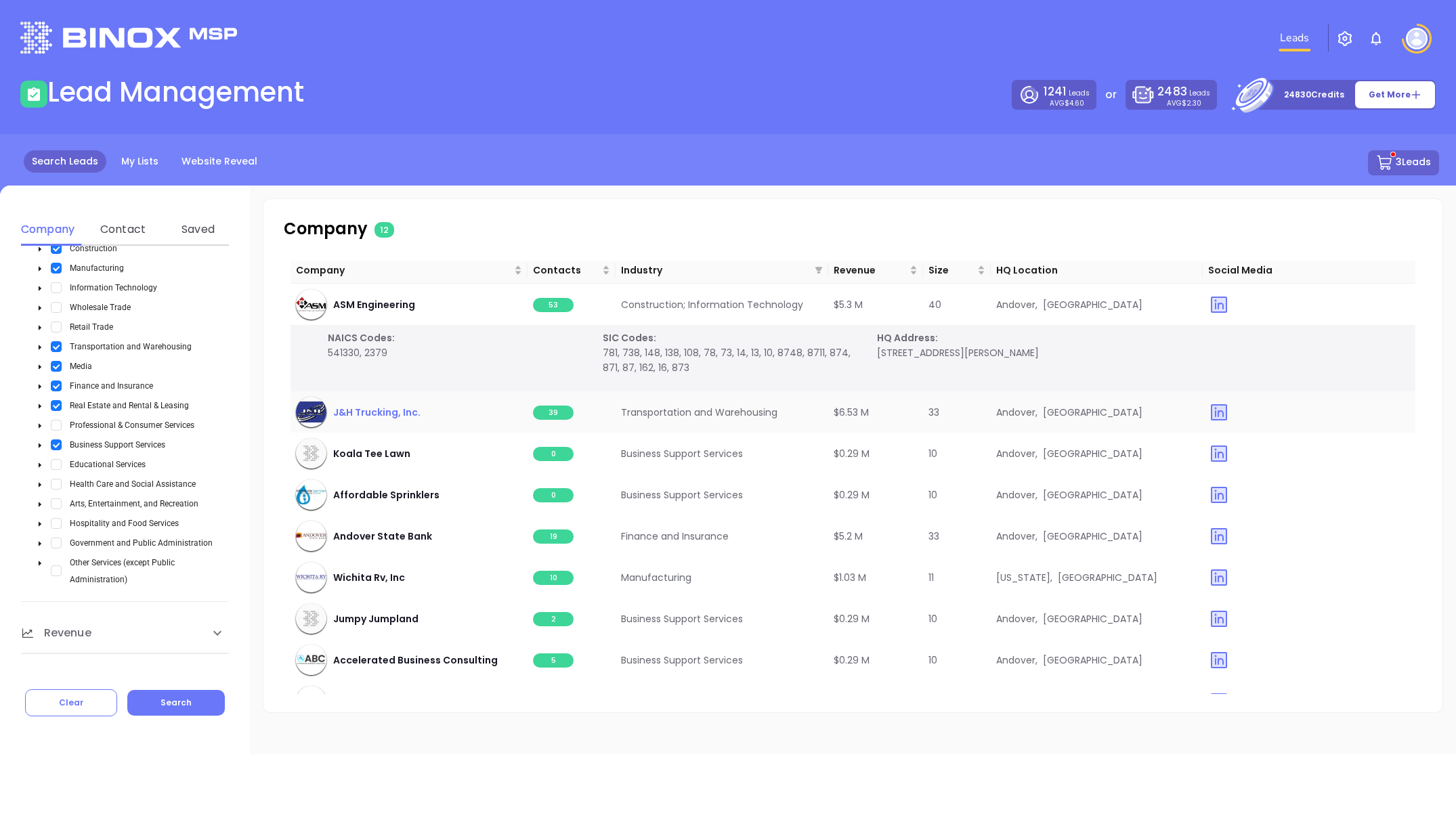
click at [399, 413] on span "J&H Trucking, Inc." at bounding box center [377, 412] width 88 height 15
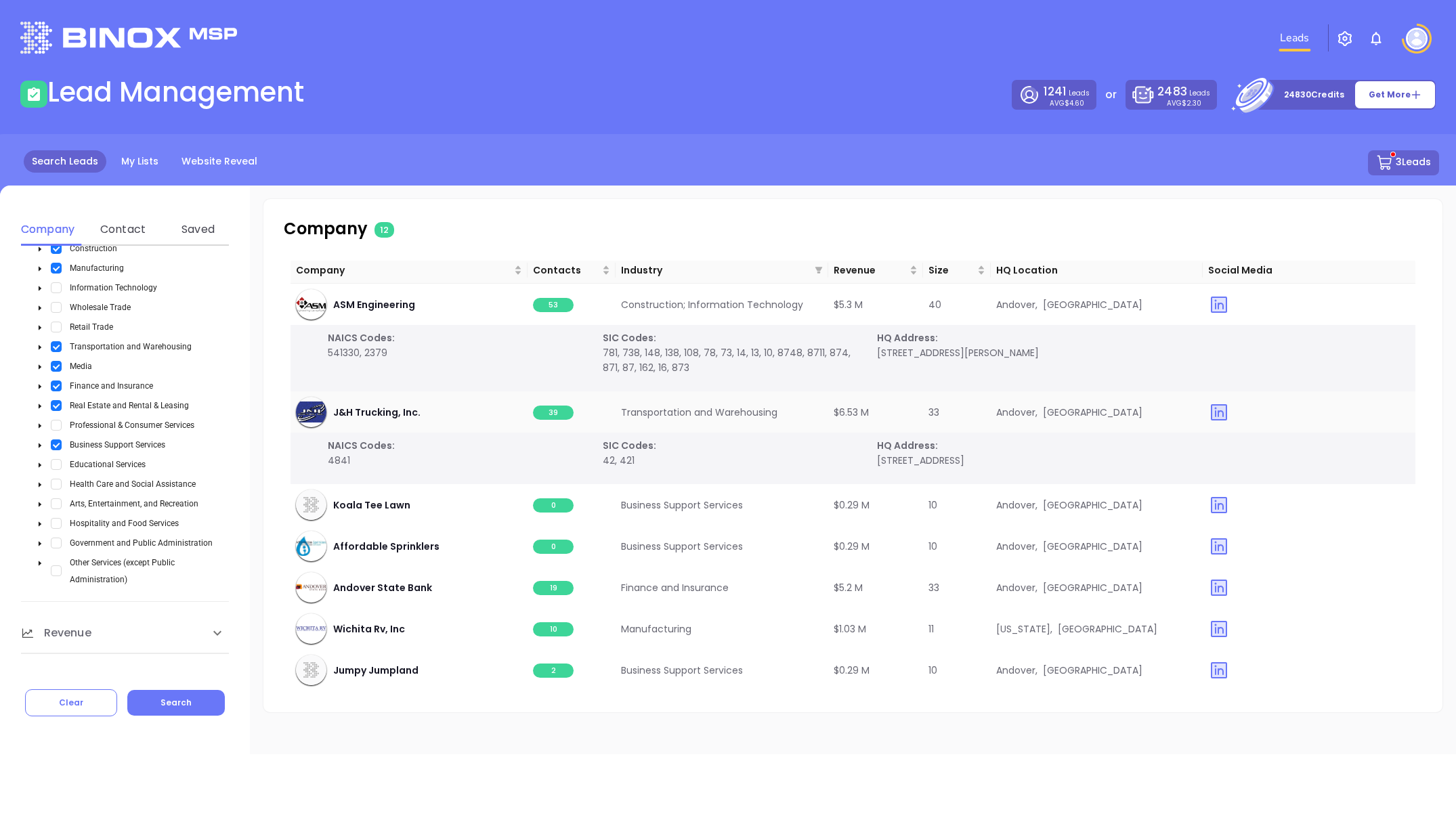
click at [548, 413] on span "39" at bounding box center [553, 412] width 41 height 14
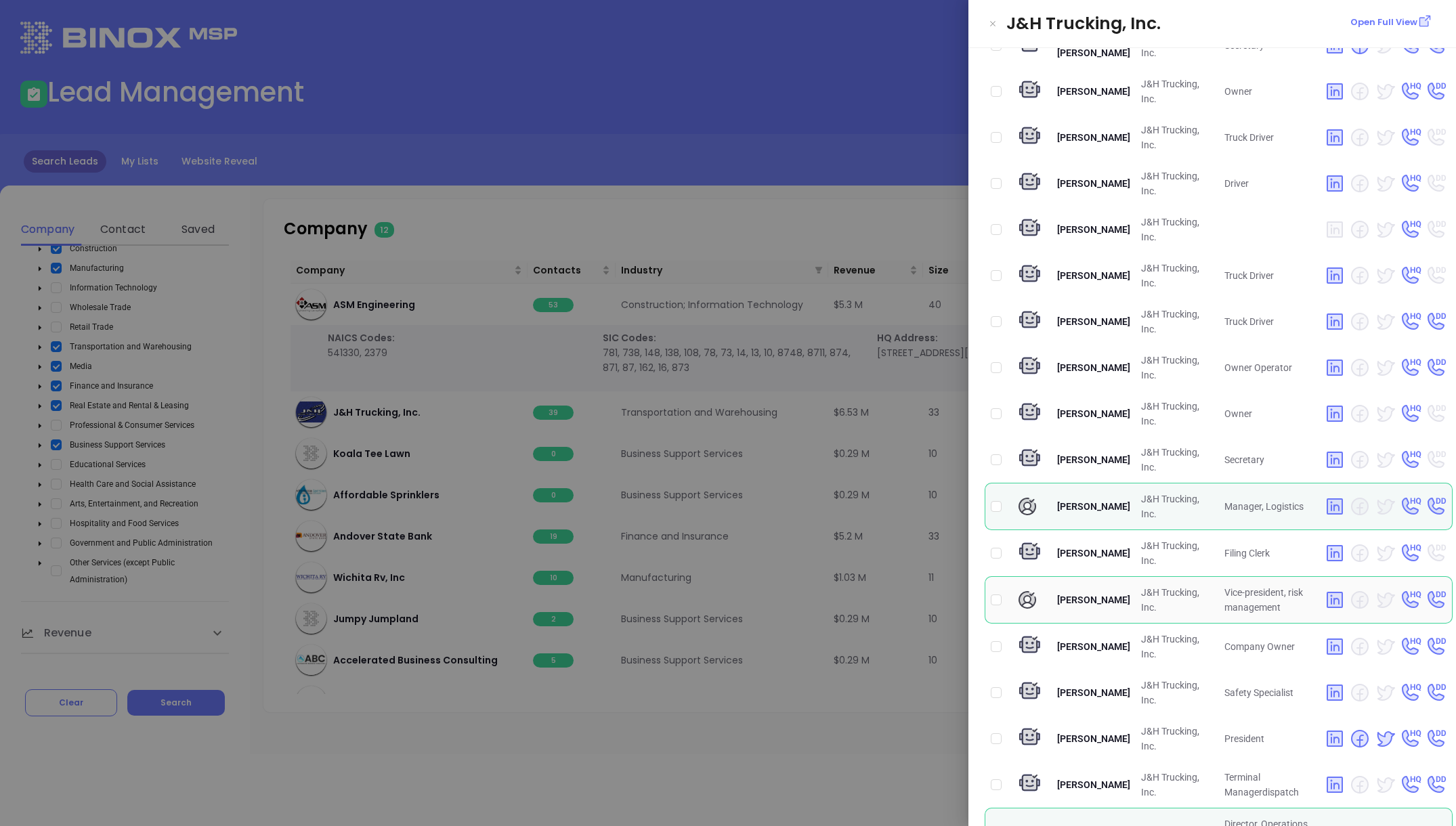
scroll to position [1222, 0]
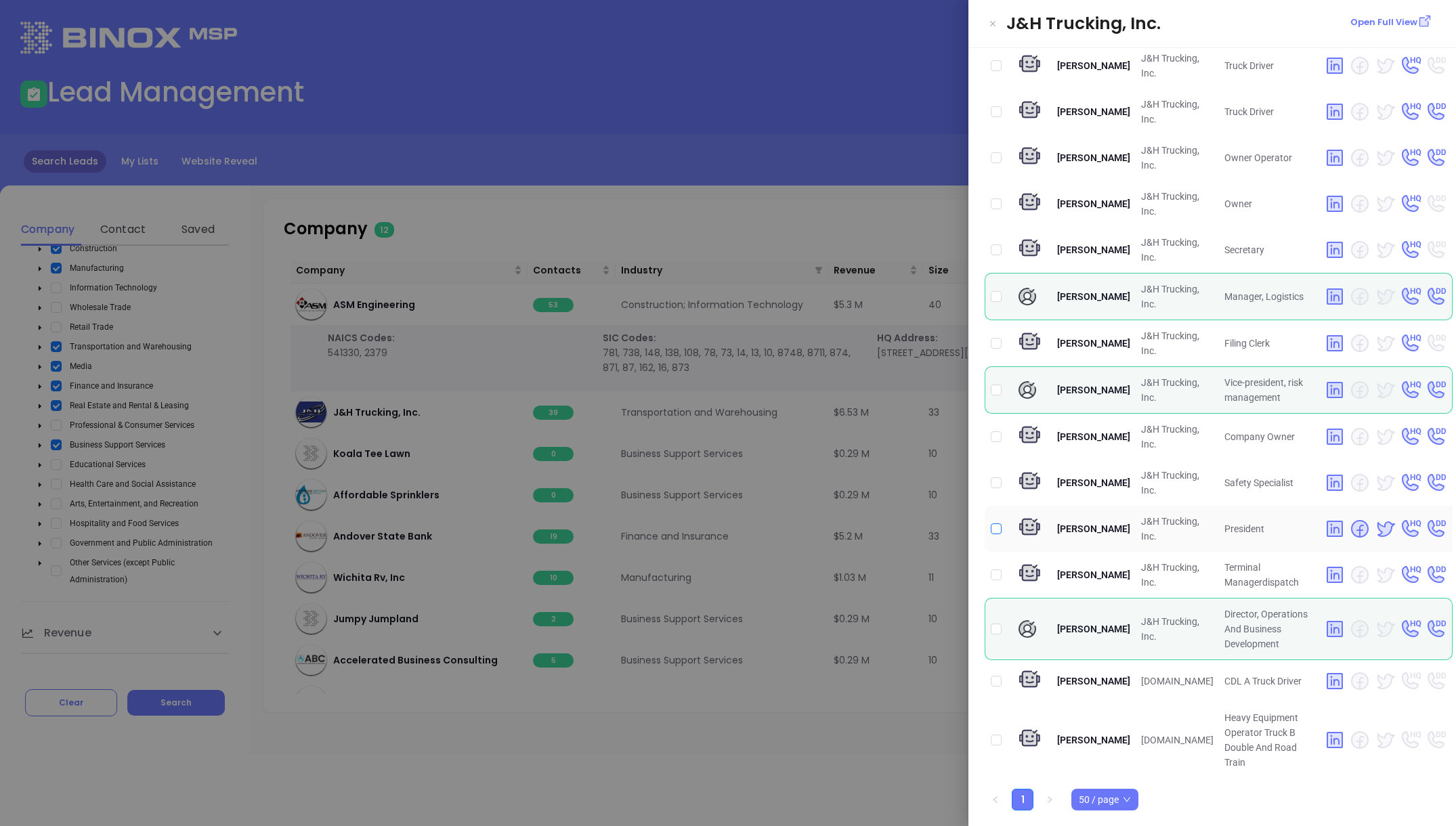
click at [998, 525] on input "checkbox" at bounding box center [996, 528] width 11 height 11
checkbox input "true"
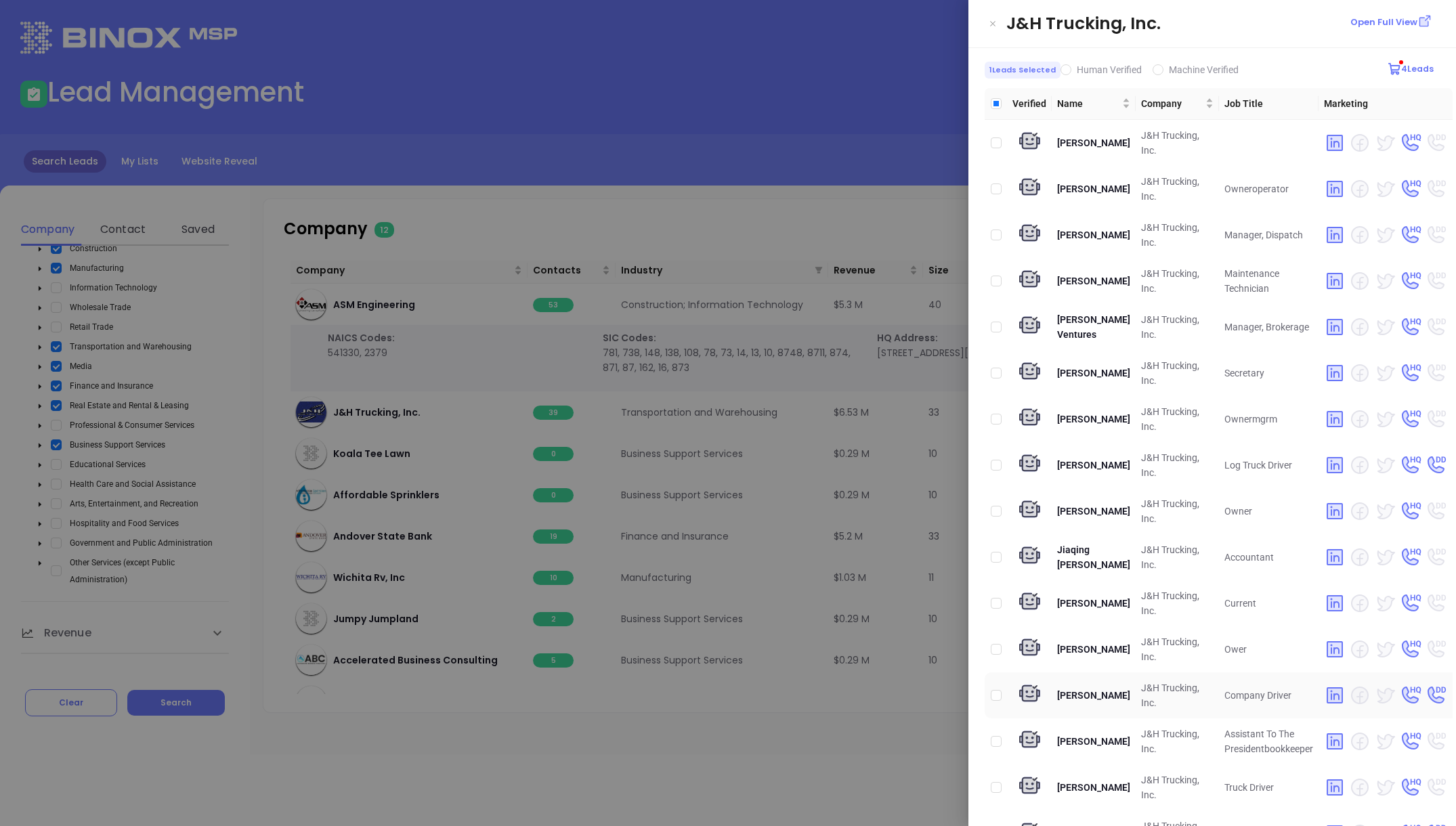
scroll to position [0, 0]
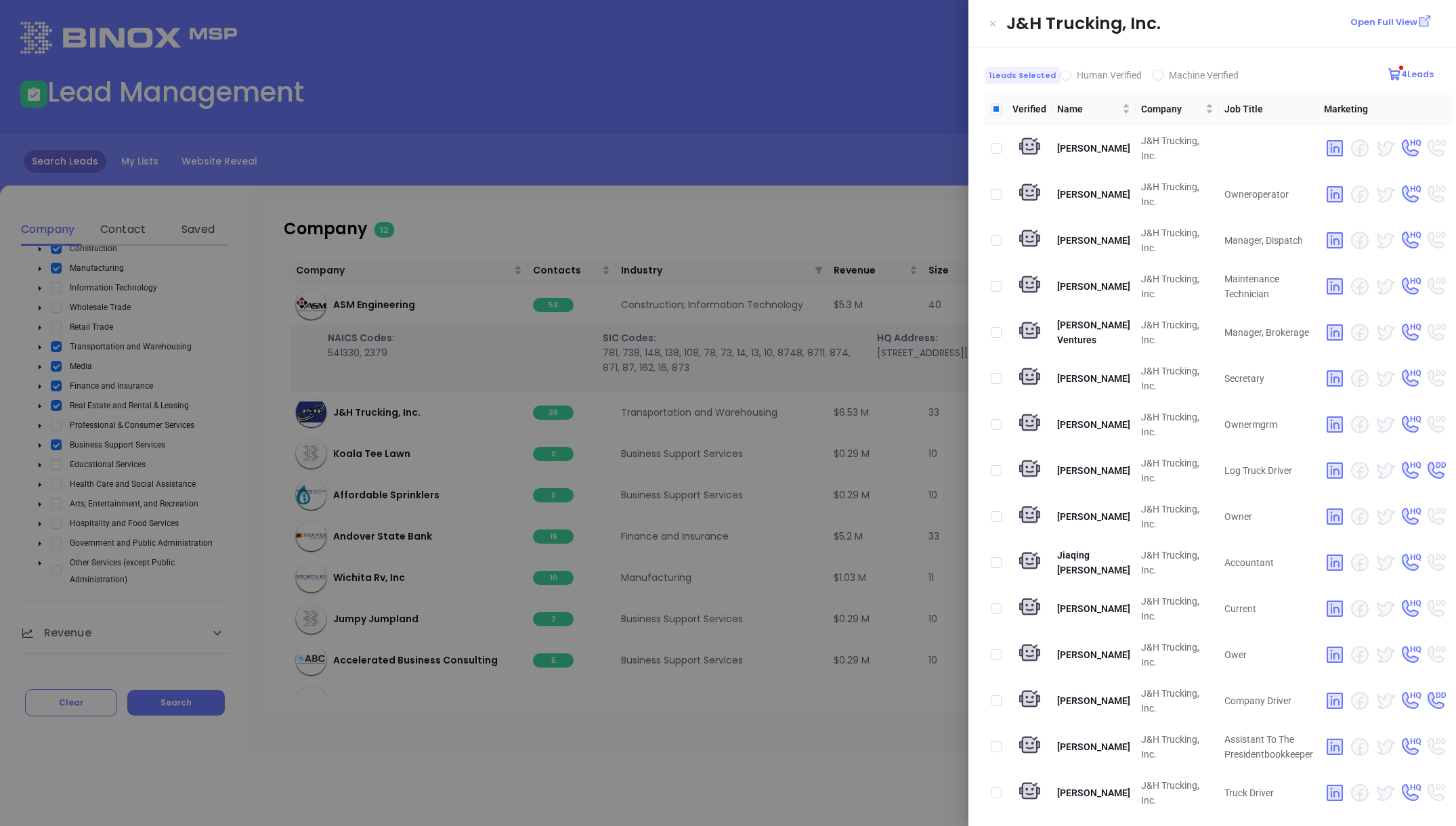
drag, startPoint x: 740, startPoint y: 162, endPoint x: 450, endPoint y: 349, distance: 345.1
click at [735, 165] on div at bounding box center [728, 413] width 1456 height 826
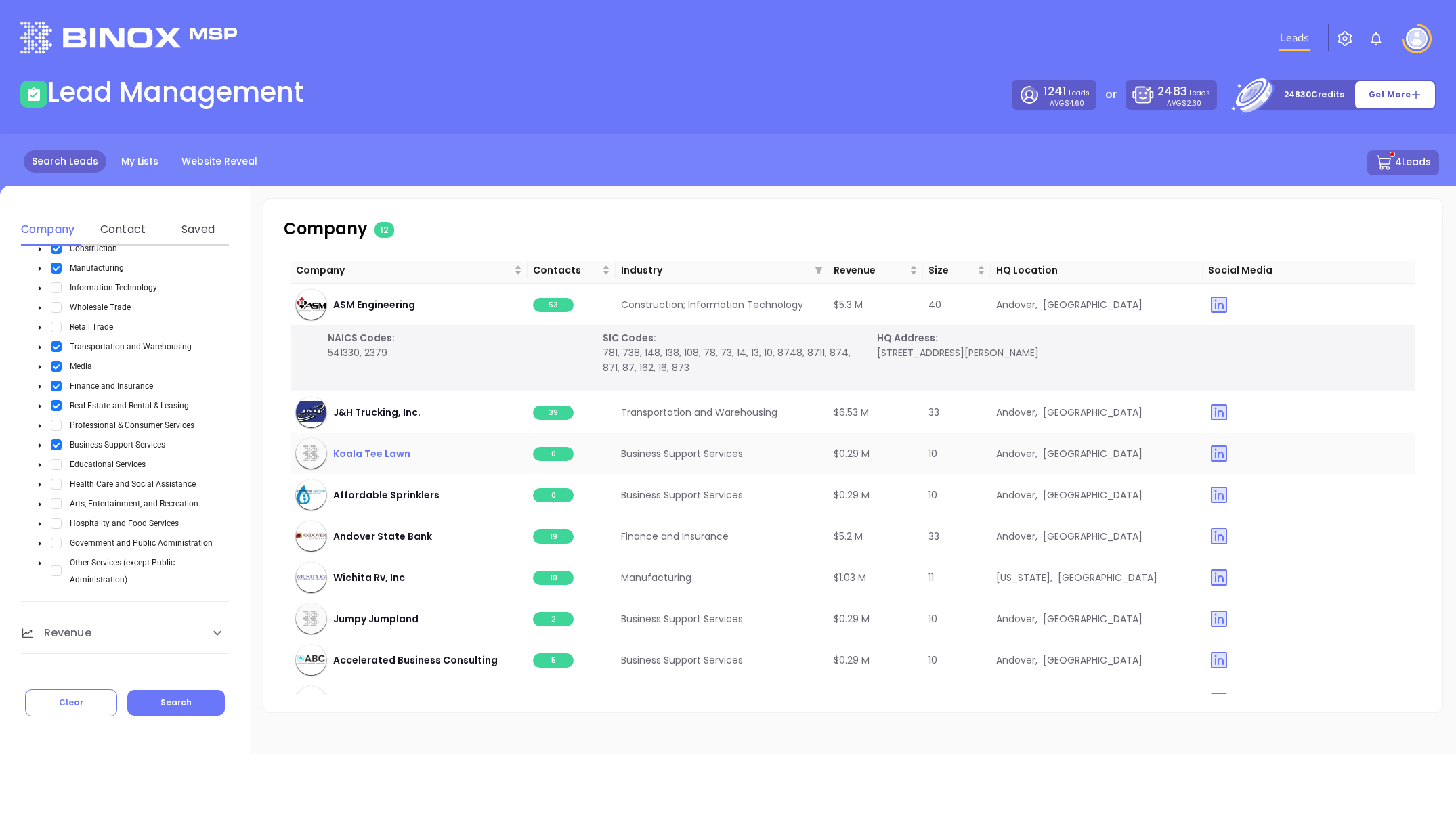
scroll to position [0, 1]
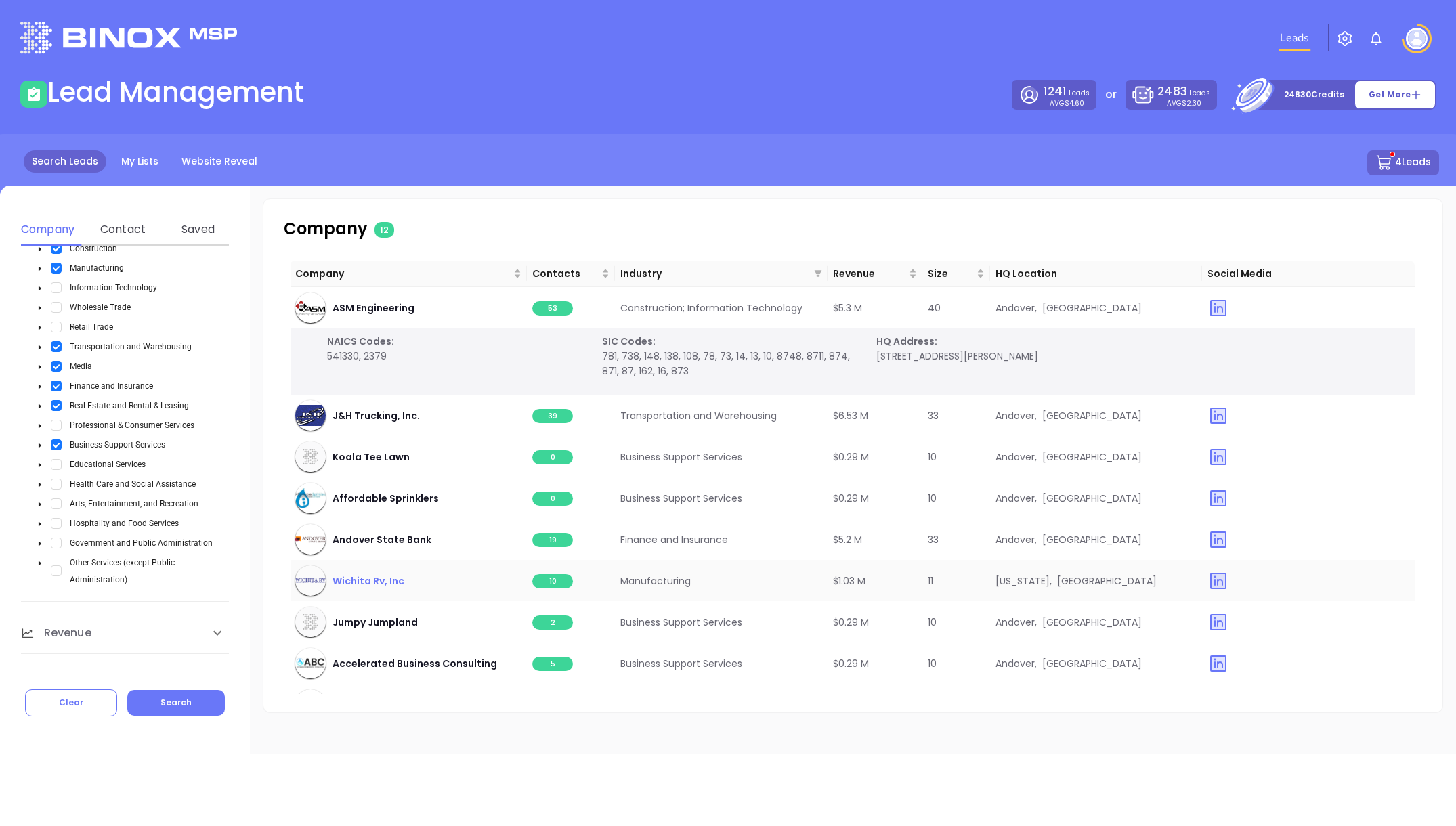
click at [373, 581] on span "Wichita Rv, Inc" at bounding box center [368, 581] width 72 height 15
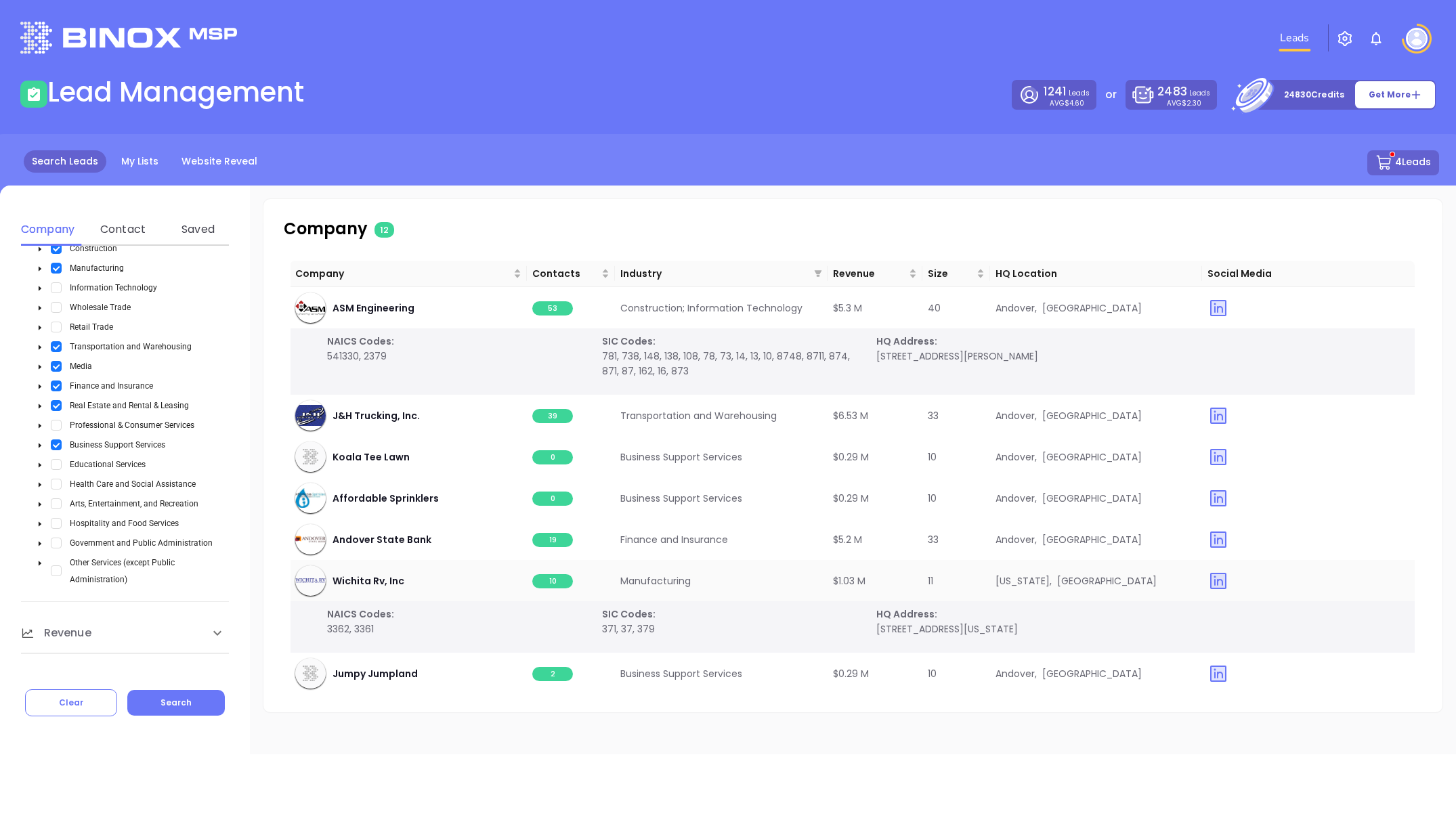
click at [552, 583] on span "10" at bounding box center [552, 581] width 41 height 14
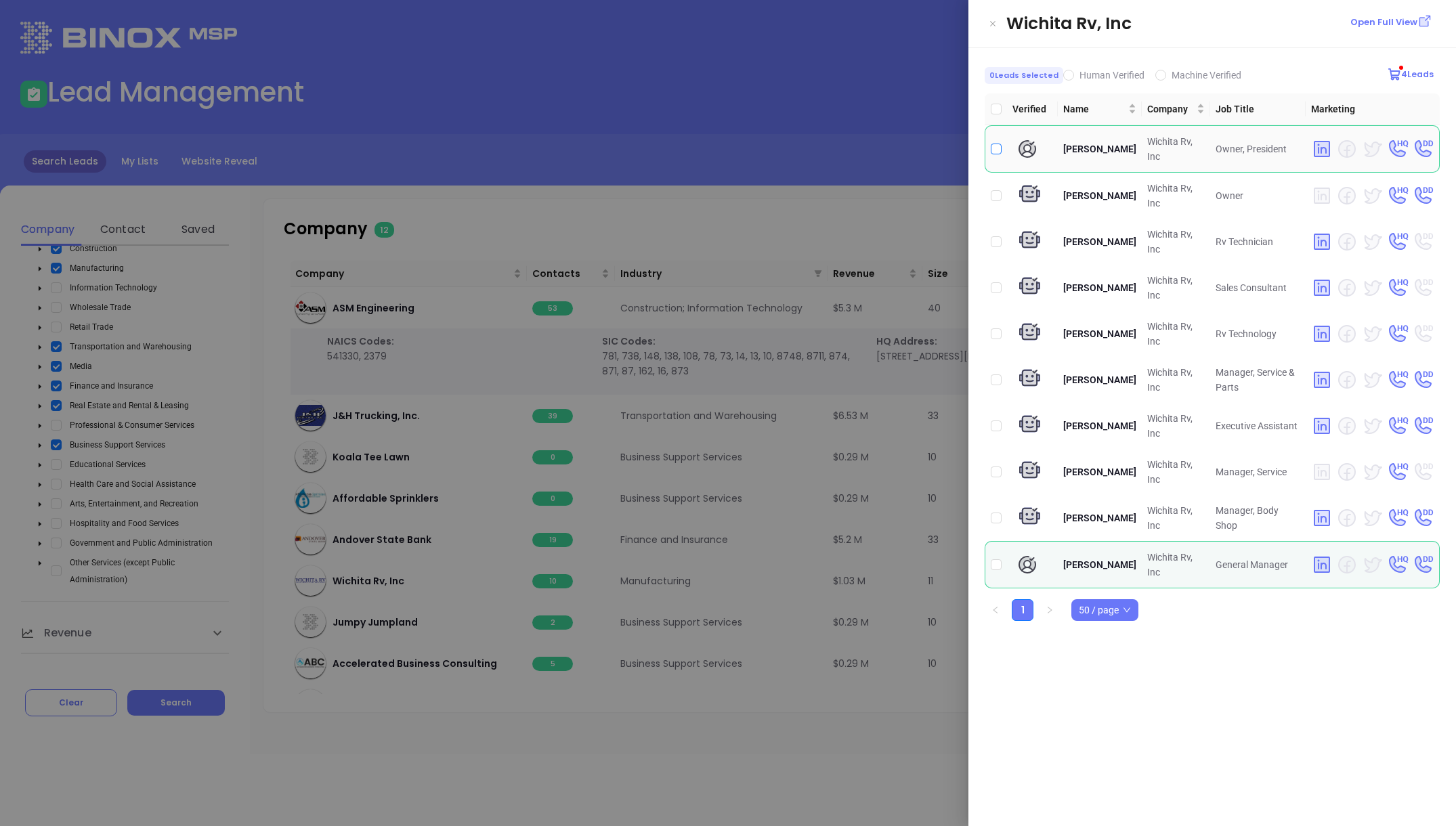
click at [996, 151] on input "checkbox" at bounding box center [996, 148] width 11 height 11
checkbox input "true"
click at [995, 563] on input "checkbox" at bounding box center [996, 564] width 11 height 11
checkbox input "true"
click at [845, 226] on div at bounding box center [728, 413] width 1456 height 826
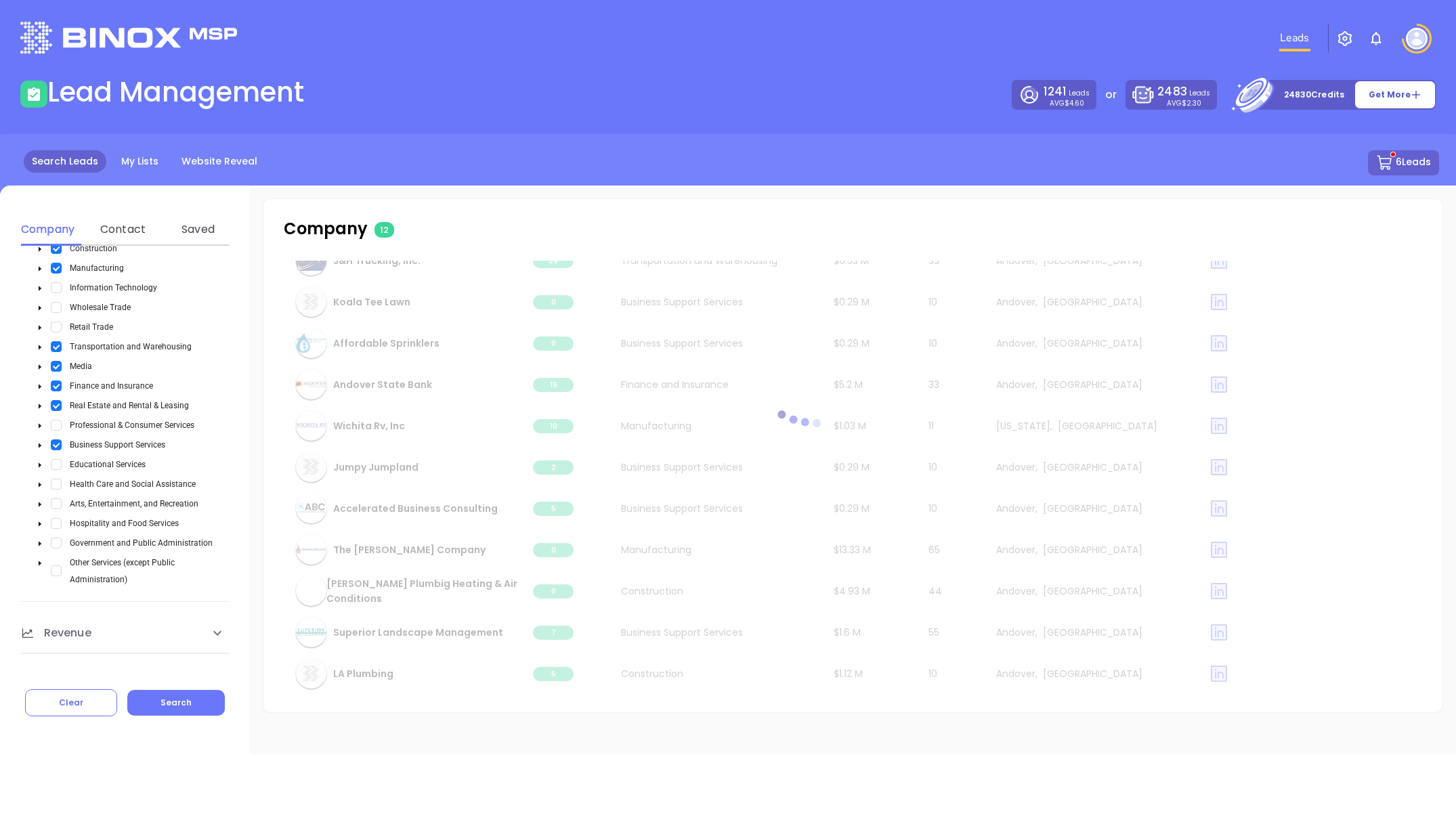
scroll to position [154, 0]
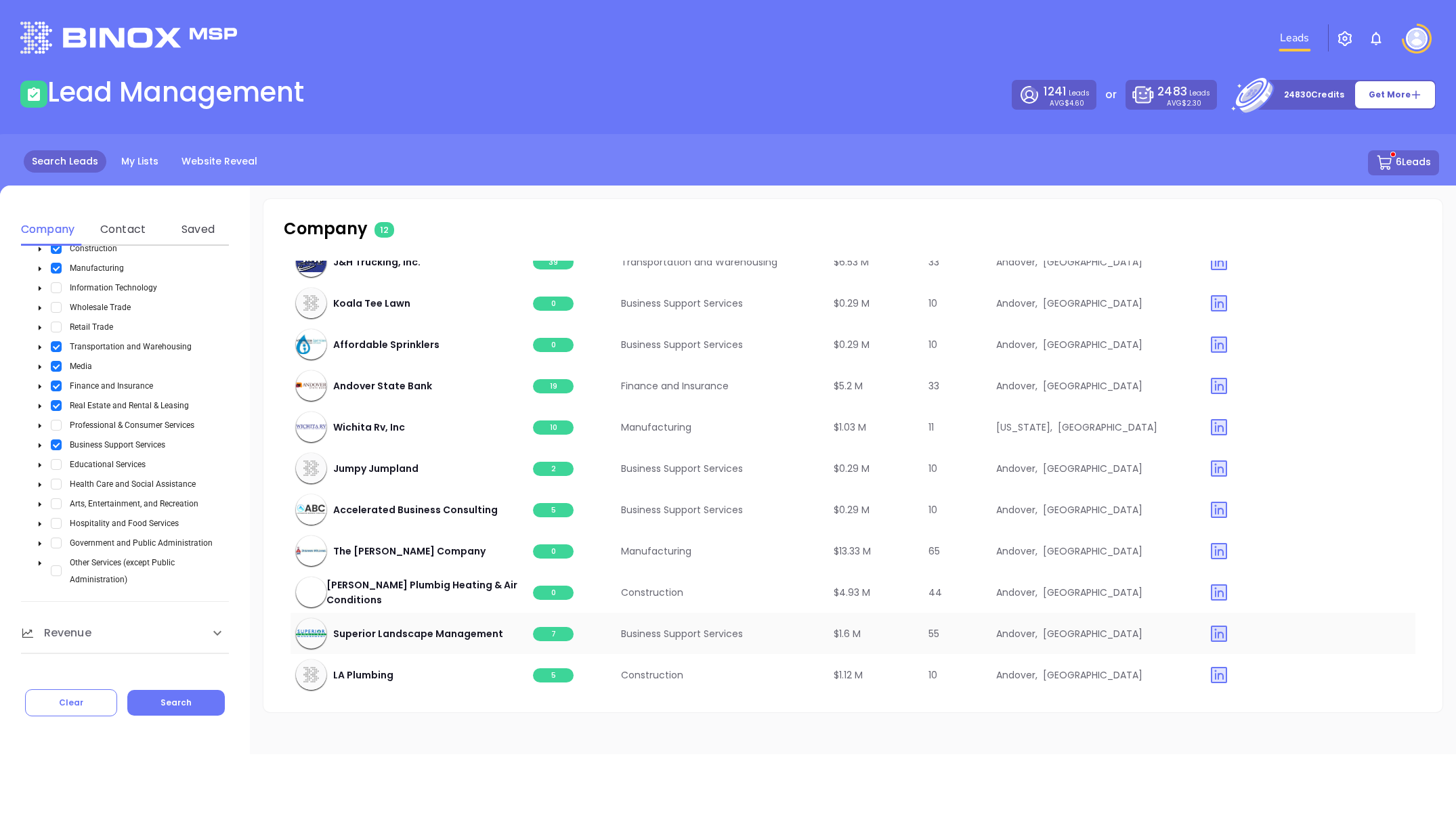
click at [548, 633] on span "7" at bounding box center [553, 634] width 41 height 14
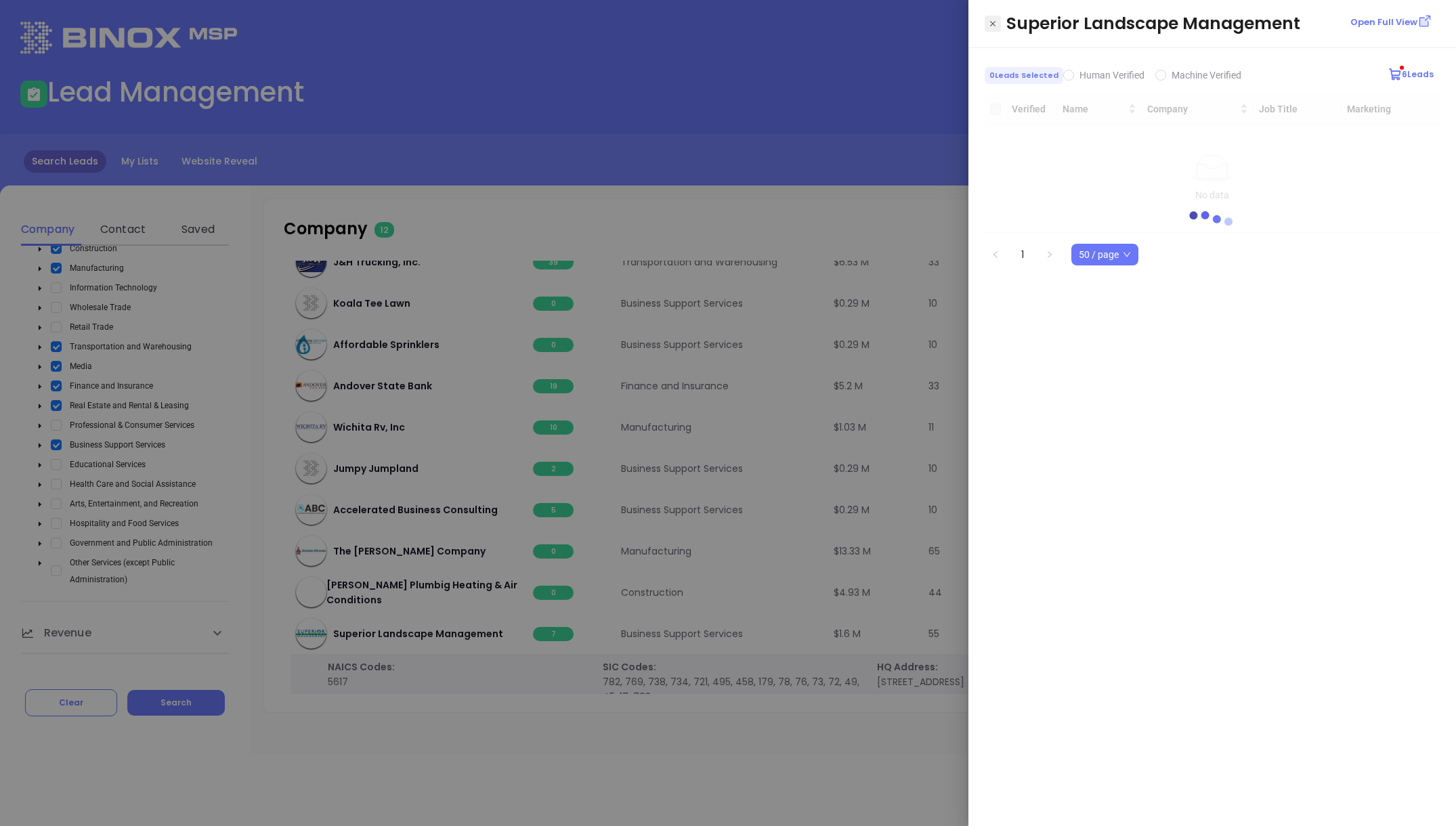
click at [990, 22] on icon "Close" at bounding box center [993, 24] width 8 height 13
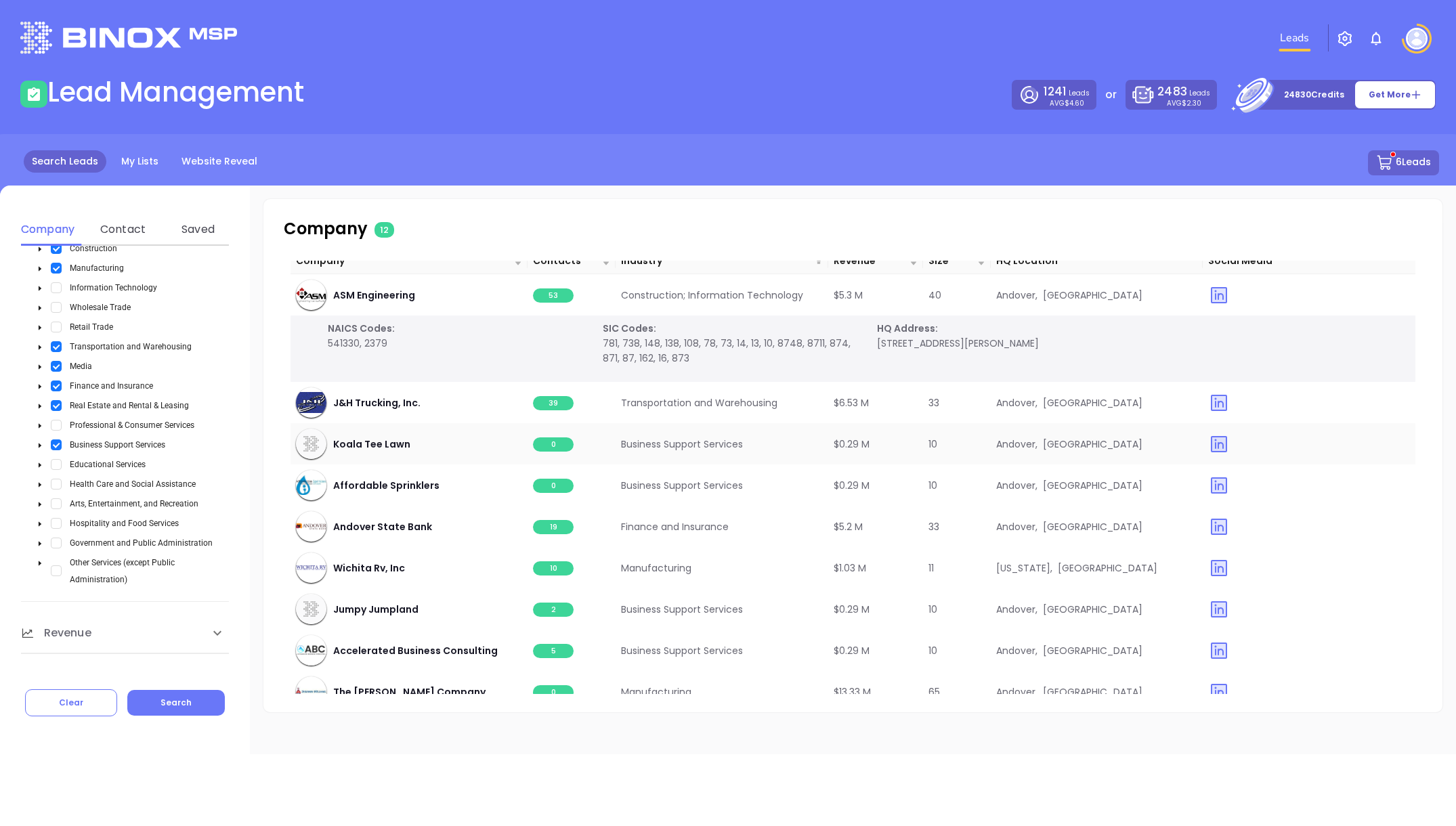
scroll to position [0, 0]
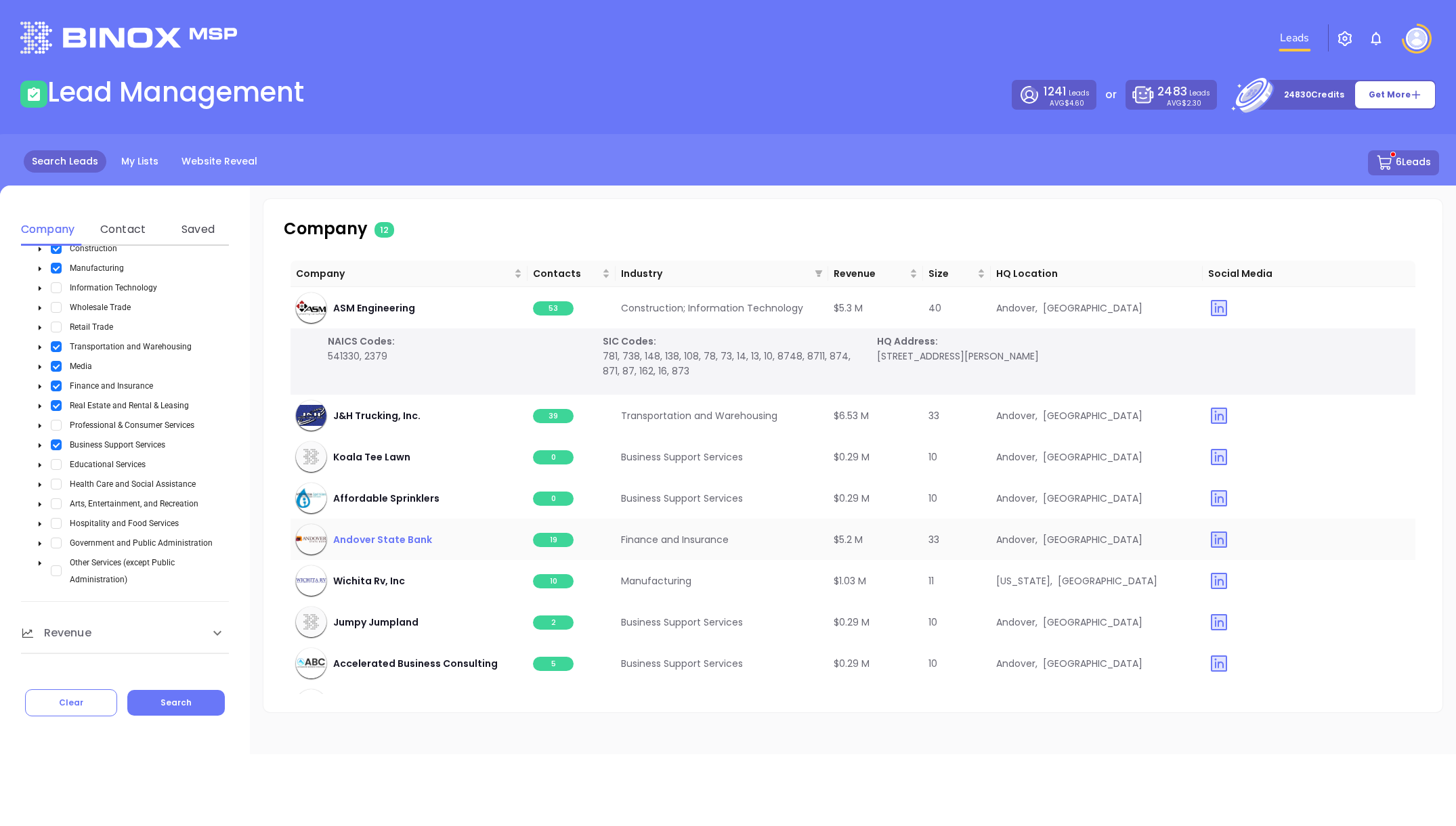
click at [376, 538] on span "Andover State Bank" at bounding box center [382, 540] width 99 height 15
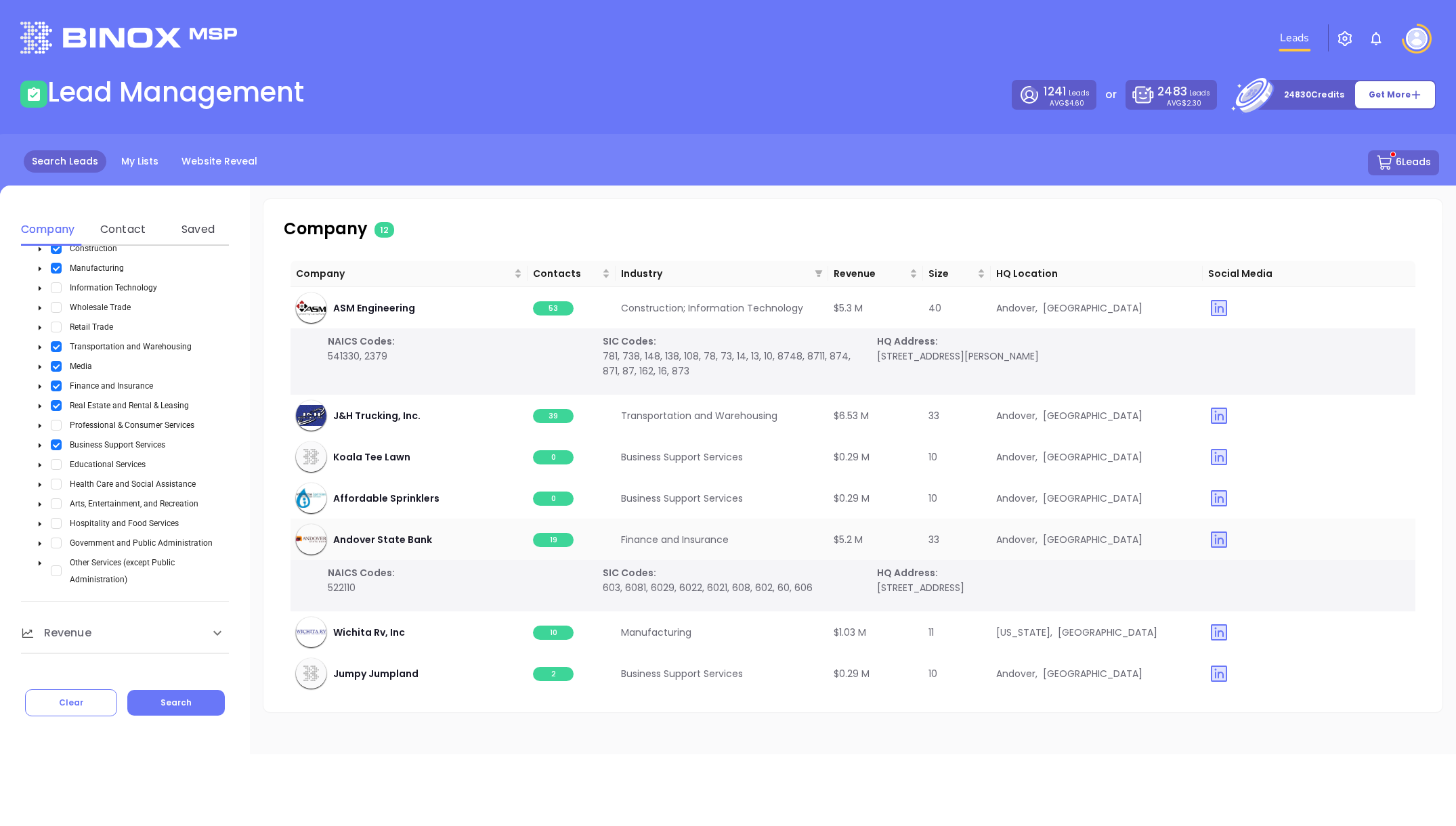
click at [536, 537] on span "19" at bounding box center [553, 540] width 41 height 14
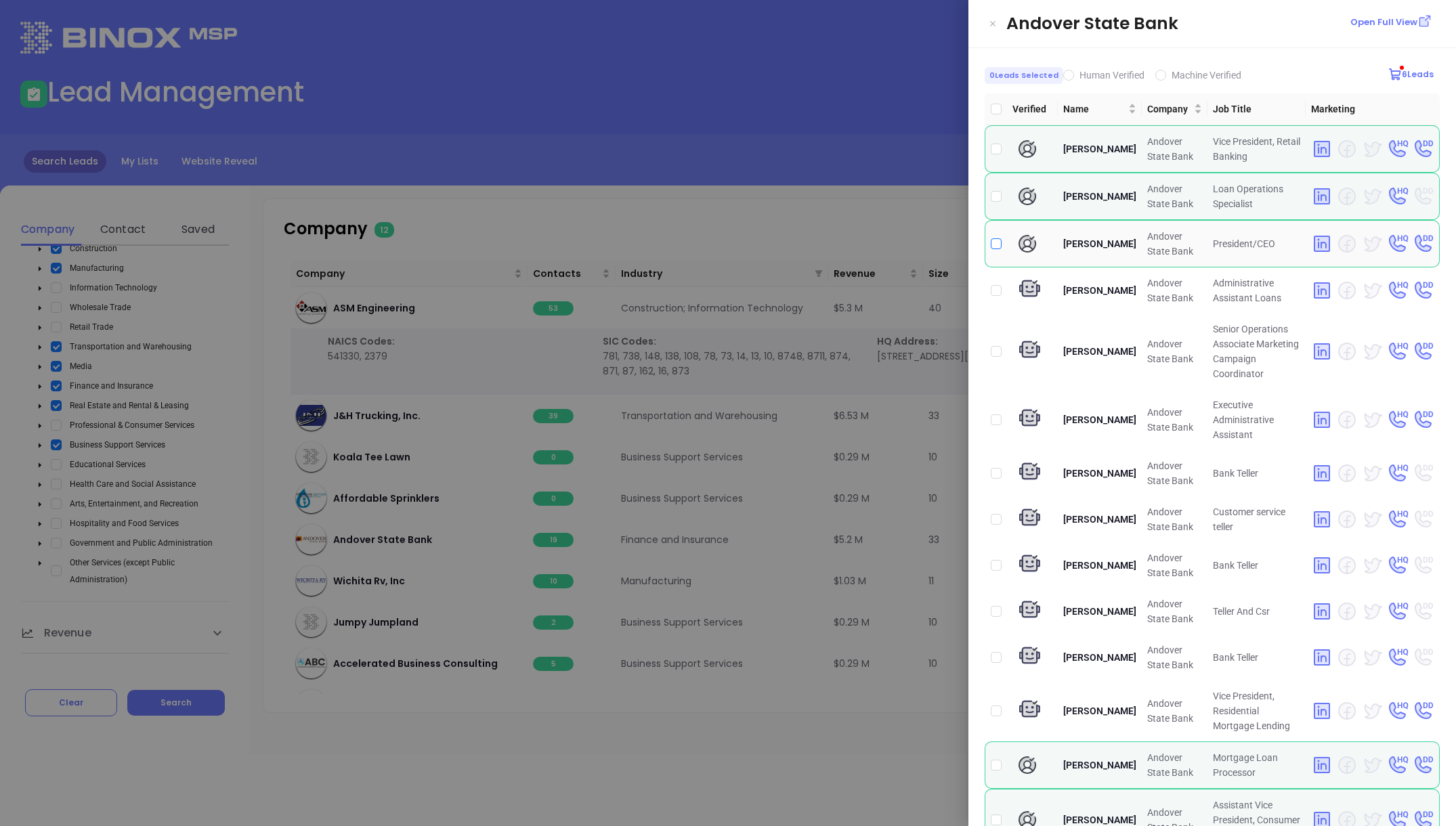
click at [996, 243] on input "checkbox" at bounding box center [996, 243] width 11 height 11
checkbox input "true"
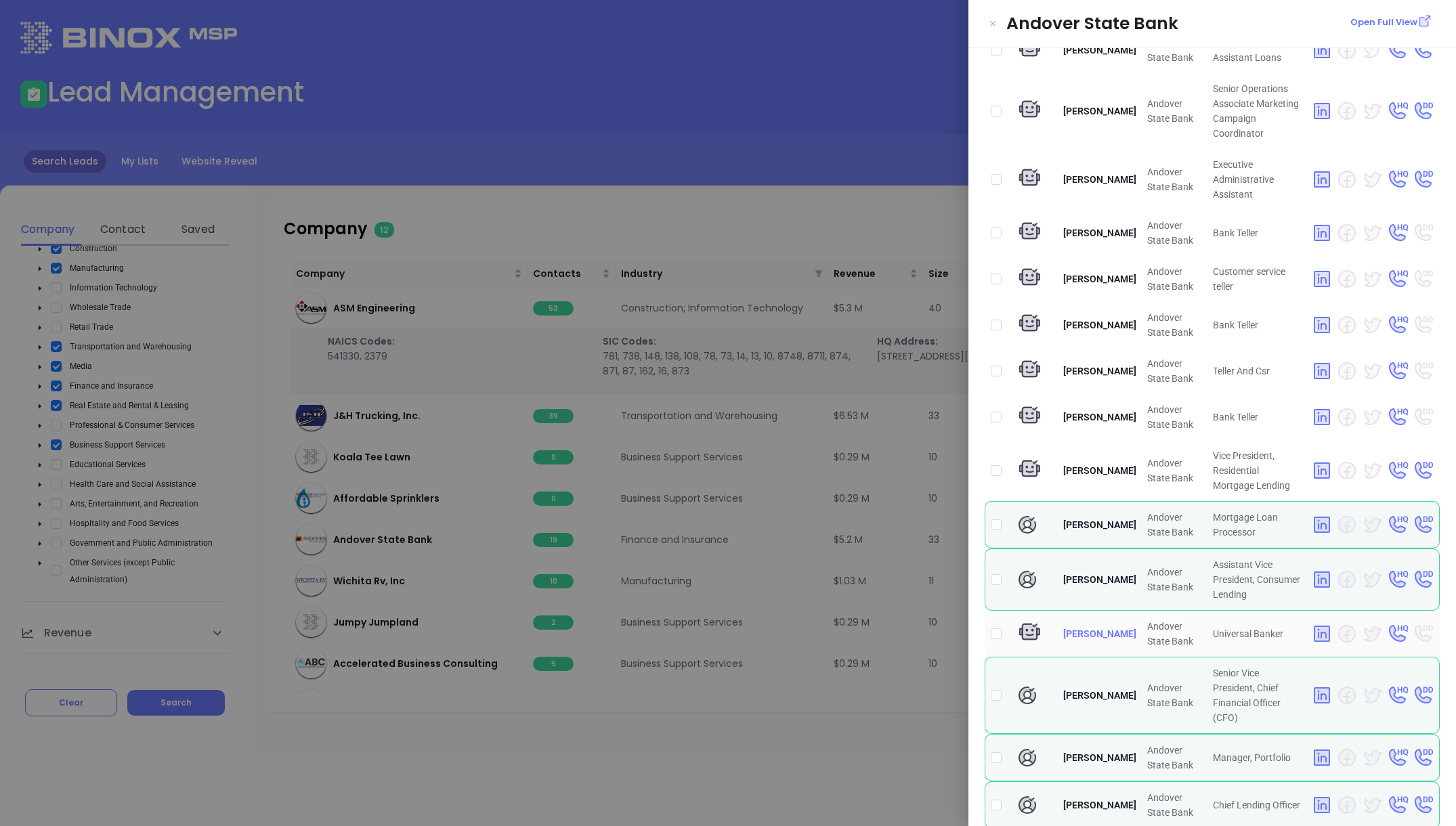
scroll to position [381, 0]
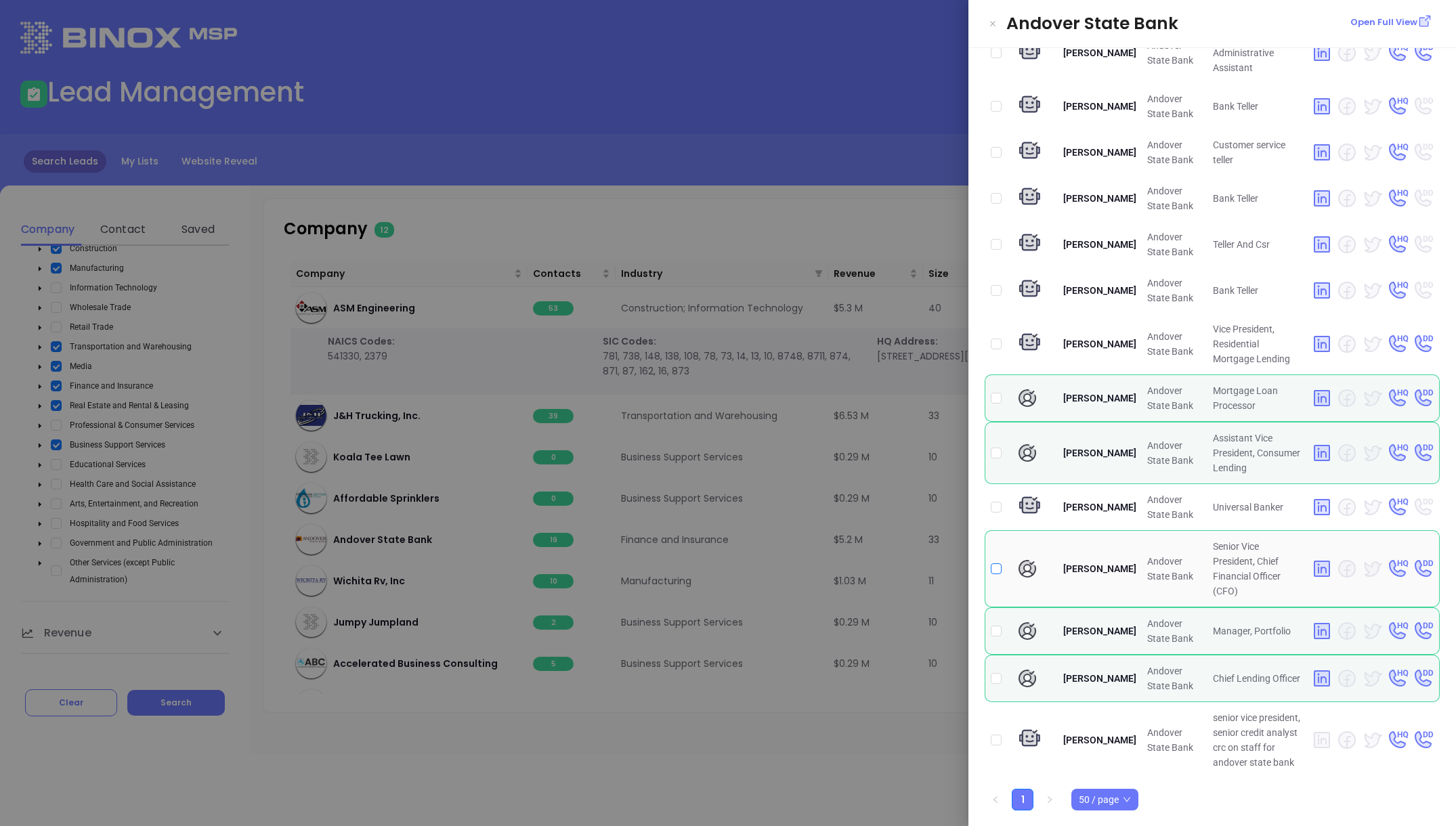
click at [993, 563] on input "checkbox" at bounding box center [996, 568] width 11 height 11
checkbox input "true"
click at [685, 220] on div at bounding box center [728, 413] width 1456 height 826
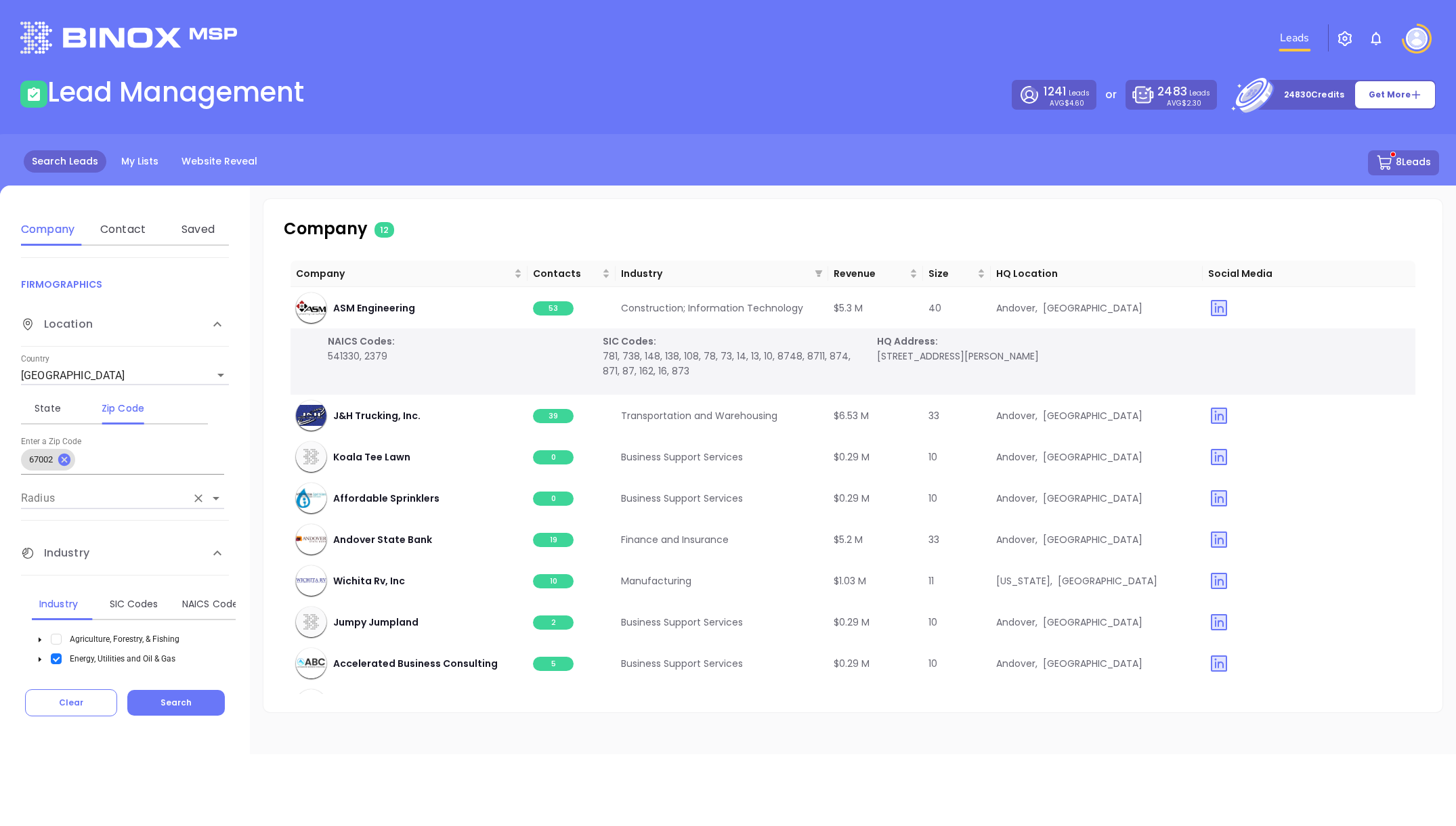
scroll to position [0, 0]
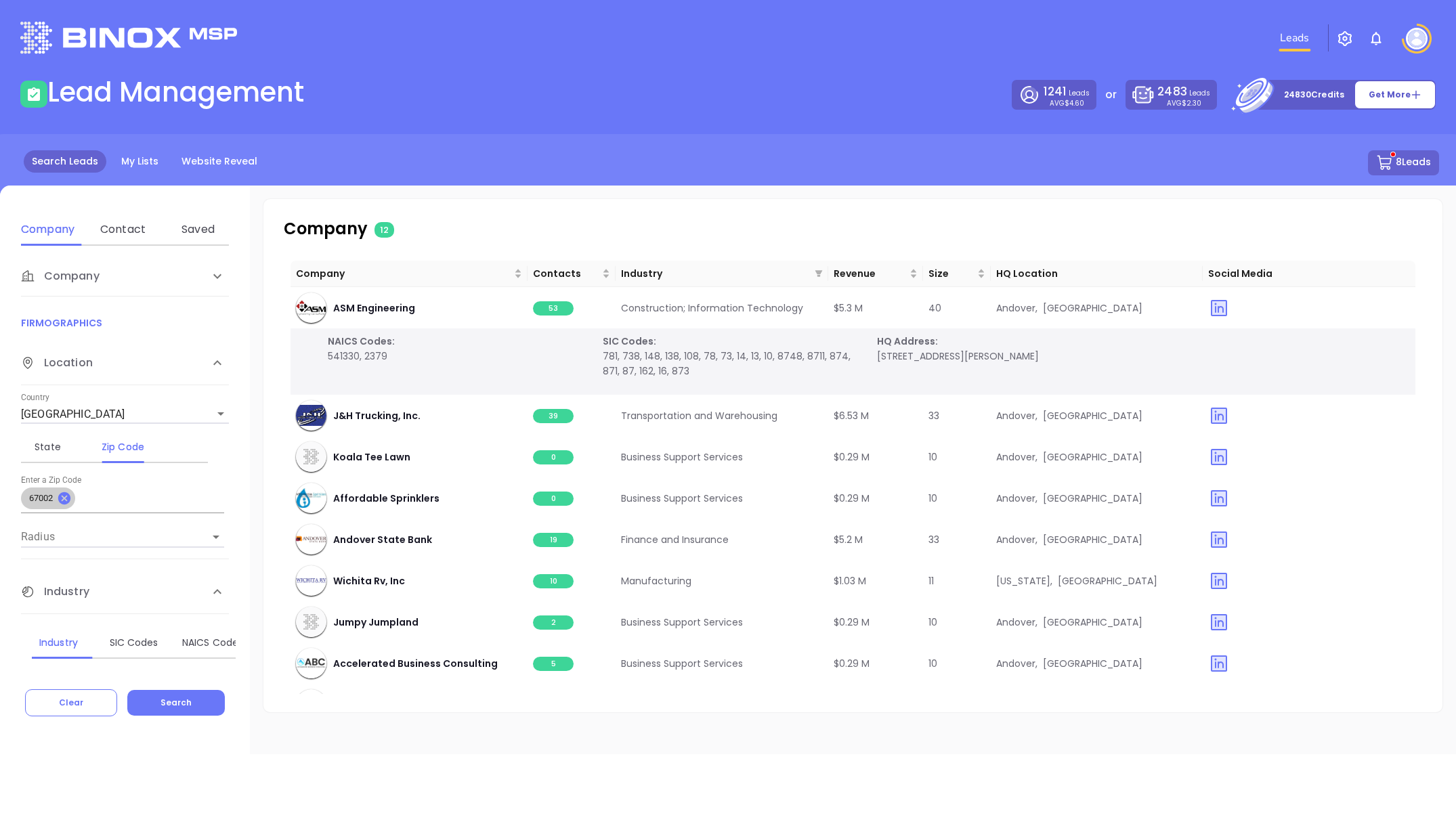
click at [68, 499] on icon at bounding box center [64, 498] width 12 height 12
click at [79, 503] on input "text" at bounding box center [123, 500] width 203 height 22
type input "67037"
click at [162, 669] on span "Search" at bounding box center [176, 703] width 31 height 12
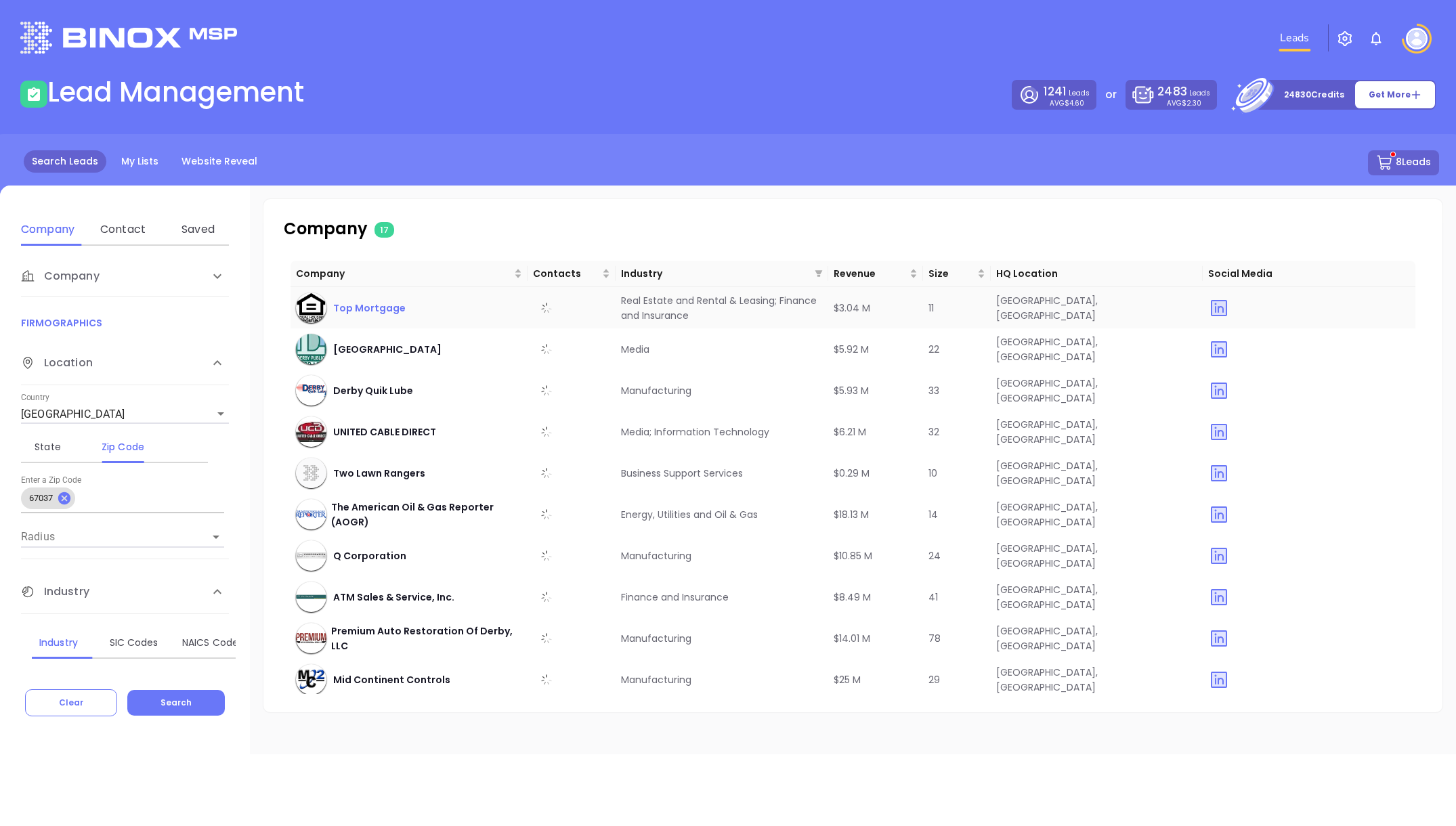
click at [373, 308] on span "Top Mortgage" at bounding box center [370, 308] width 73 height 15
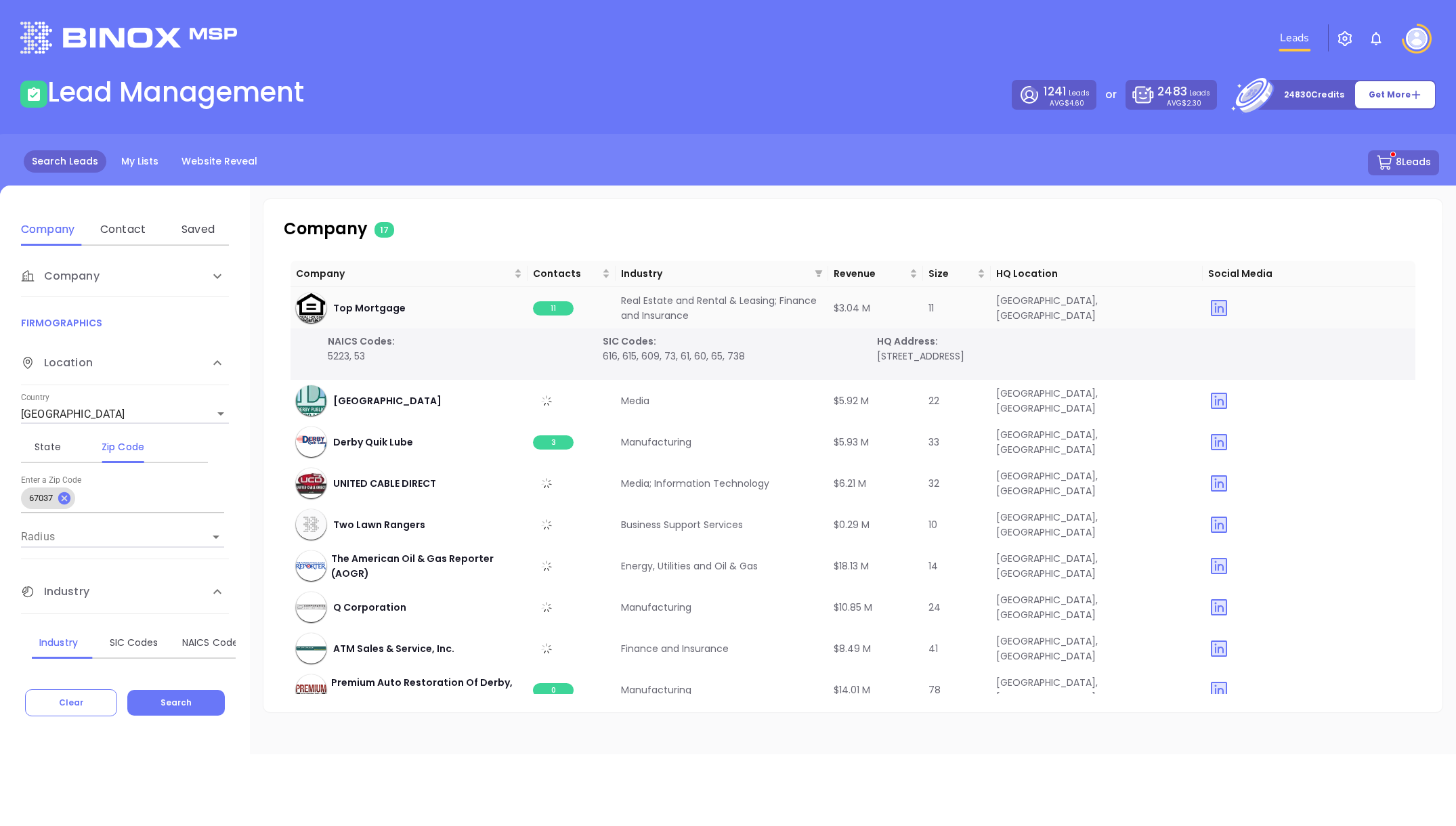
click at [553, 309] on span "11" at bounding box center [553, 308] width 41 height 14
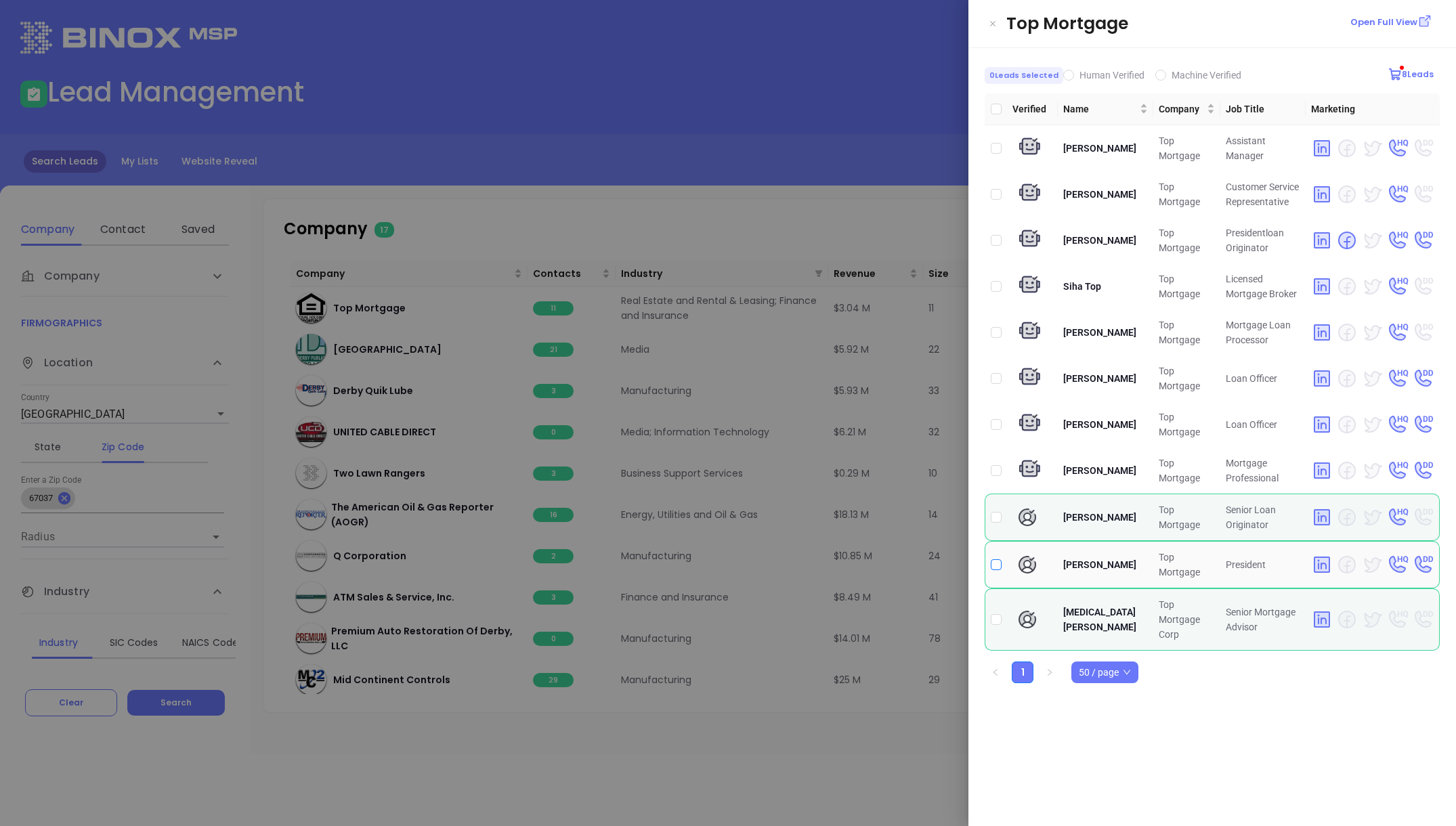
click at [993, 559] on input "checkbox" at bounding box center [996, 564] width 11 height 11
checkbox input "true"
click at [712, 204] on div at bounding box center [728, 413] width 1456 height 826
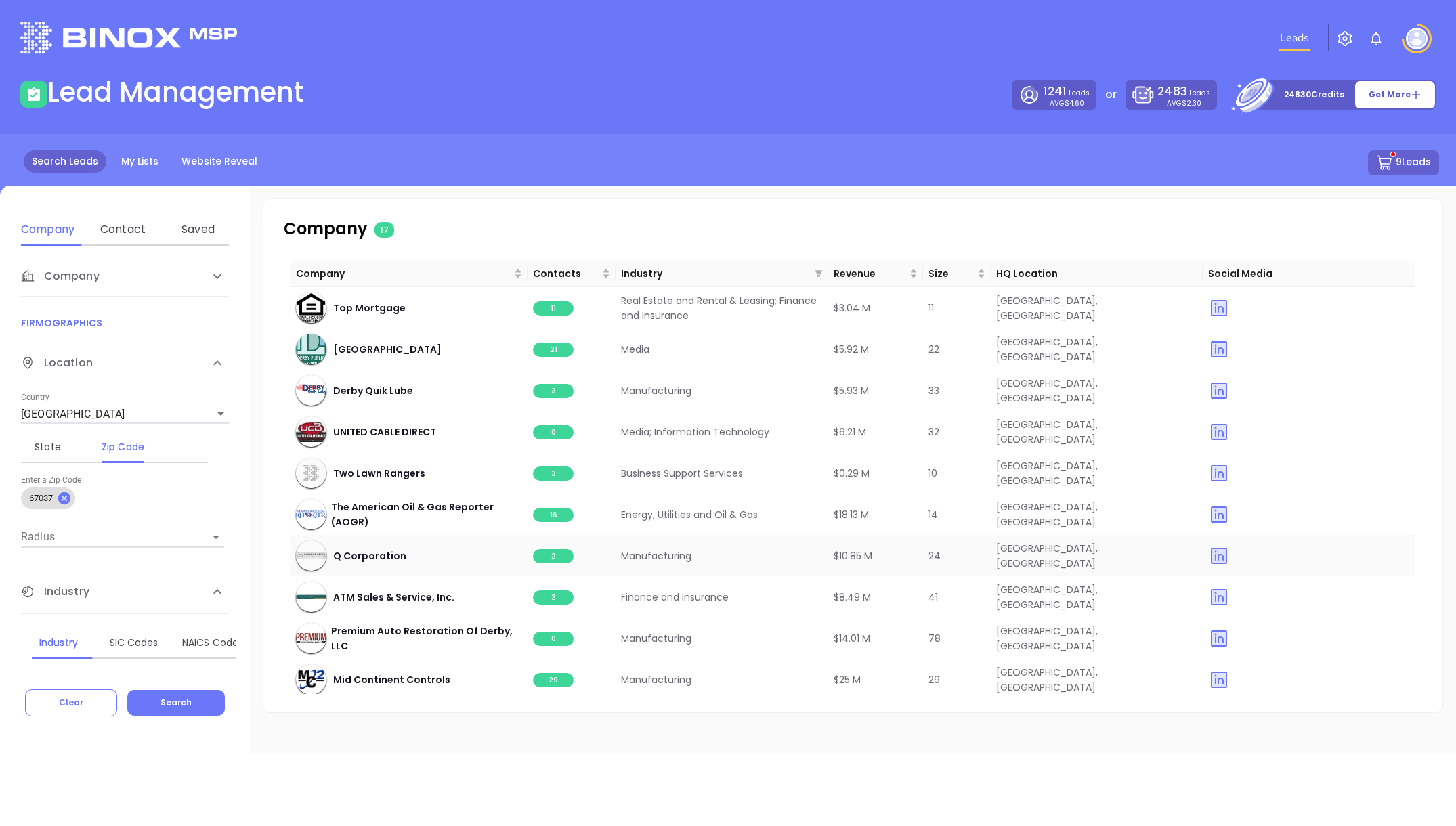
click at [549, 555] on span "2" at bounding box center [553, 556] width 41 height 14
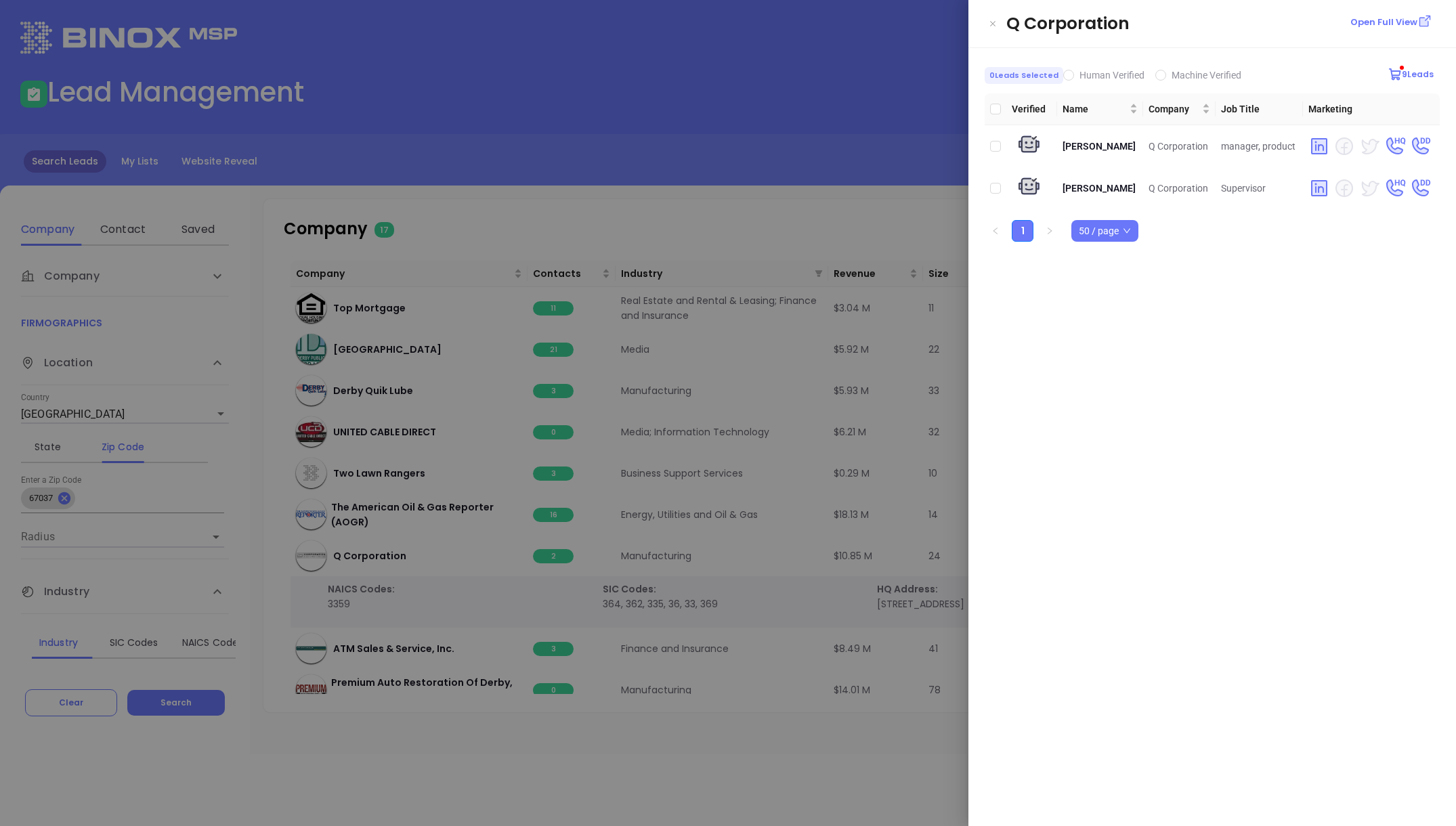
drag, startPoint x: 703, startPoint y: 220, endPoint x: 624, endPoint y: 335, distance: 139.5
click at [702, 220] on div at bounding box center [728, 413] width 1456 height 826
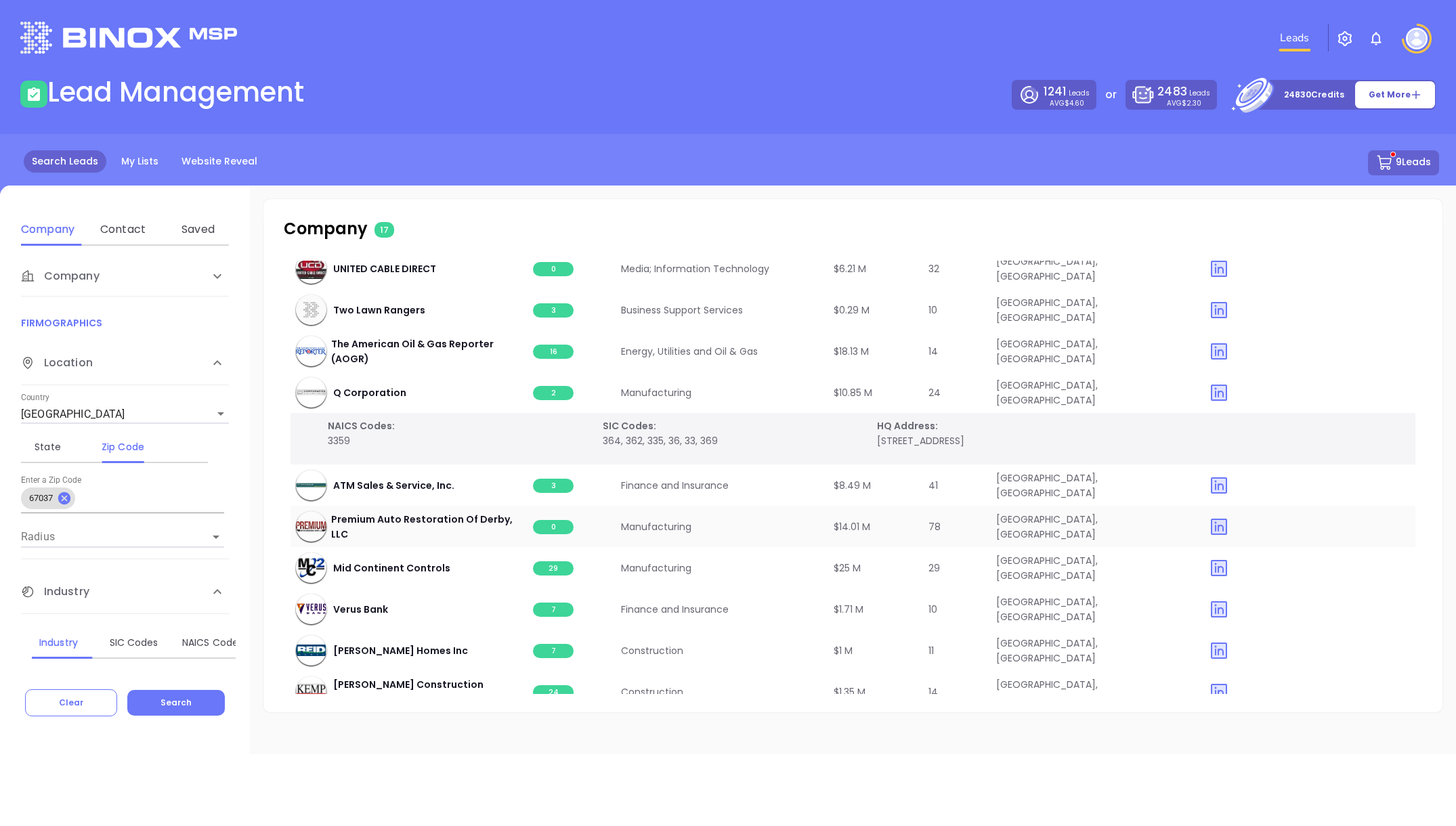
scroll to position [253, 0]
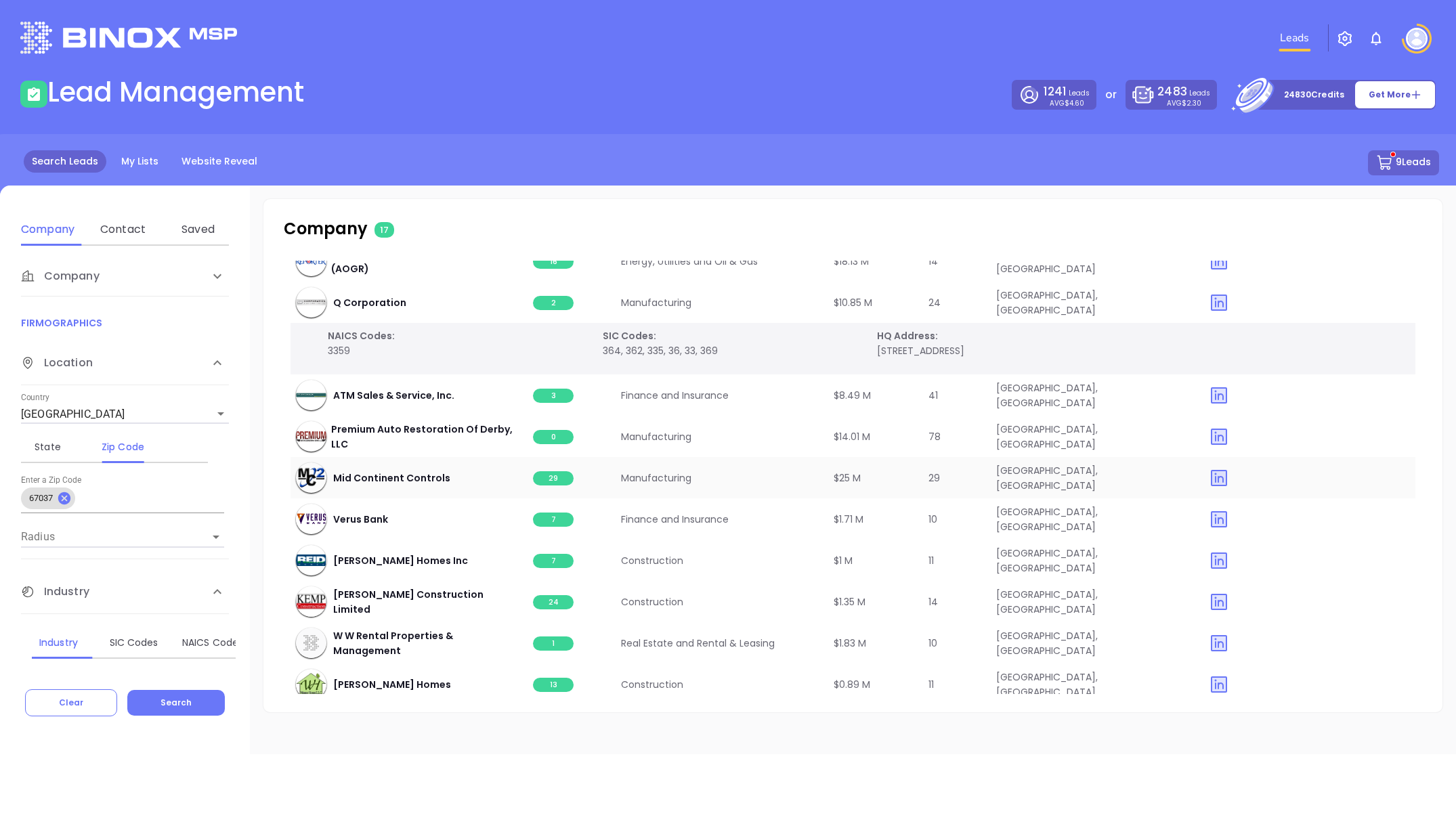
click at [556, 478] on span "29" at bounding box center [553, 478] width 41 height 14
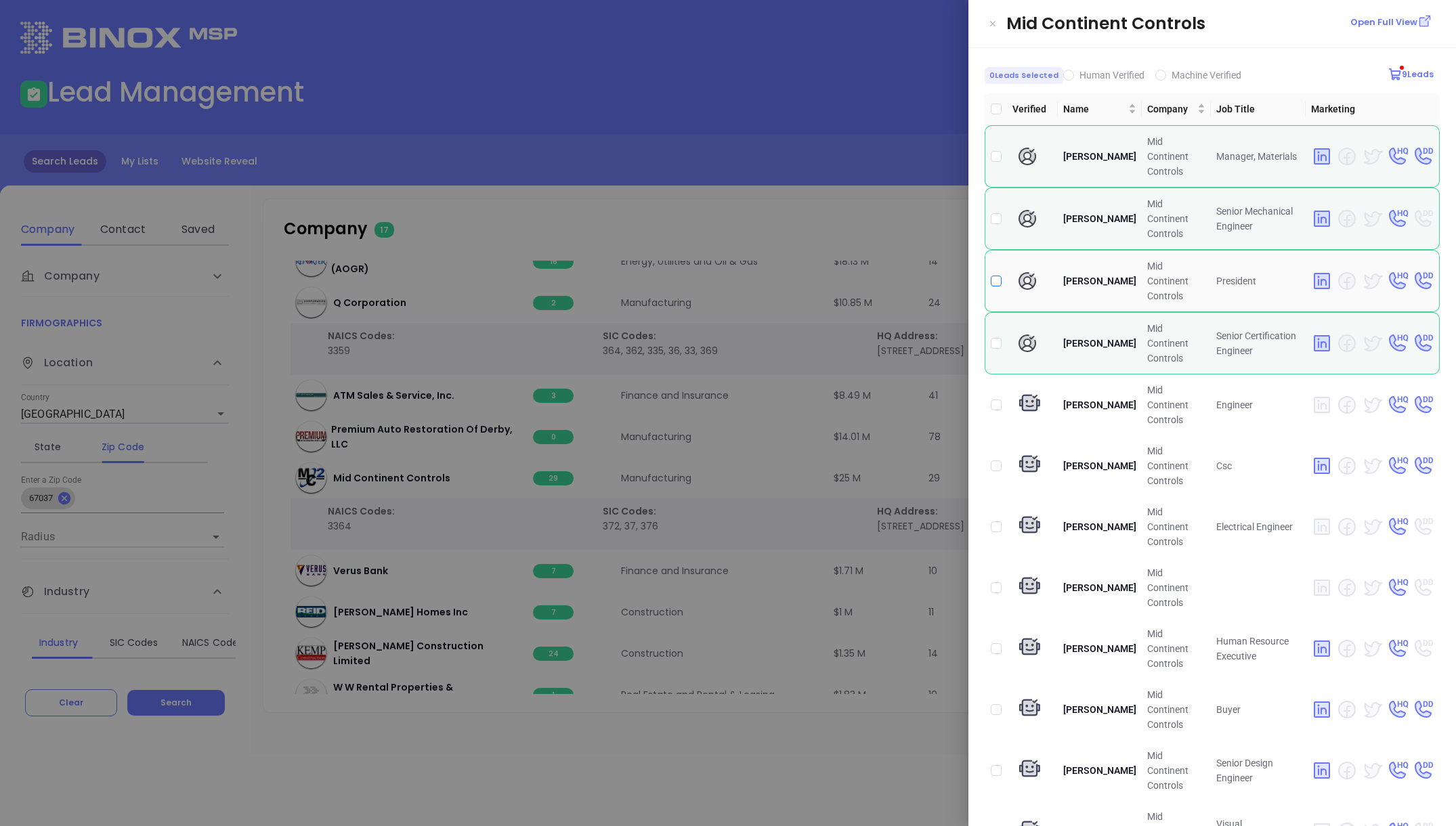
click at [993, 281] on input "checkbox" at bounding box center [996, 281] width 11 height 11
checkbox input "true"
drag, startPoint x: 791, startPoint y: 165, endPoint x: 786, endPoint y: 171, distance: 7.8
click at [791, 165] on div at bounding box center [728, 413] width 1456 height 826
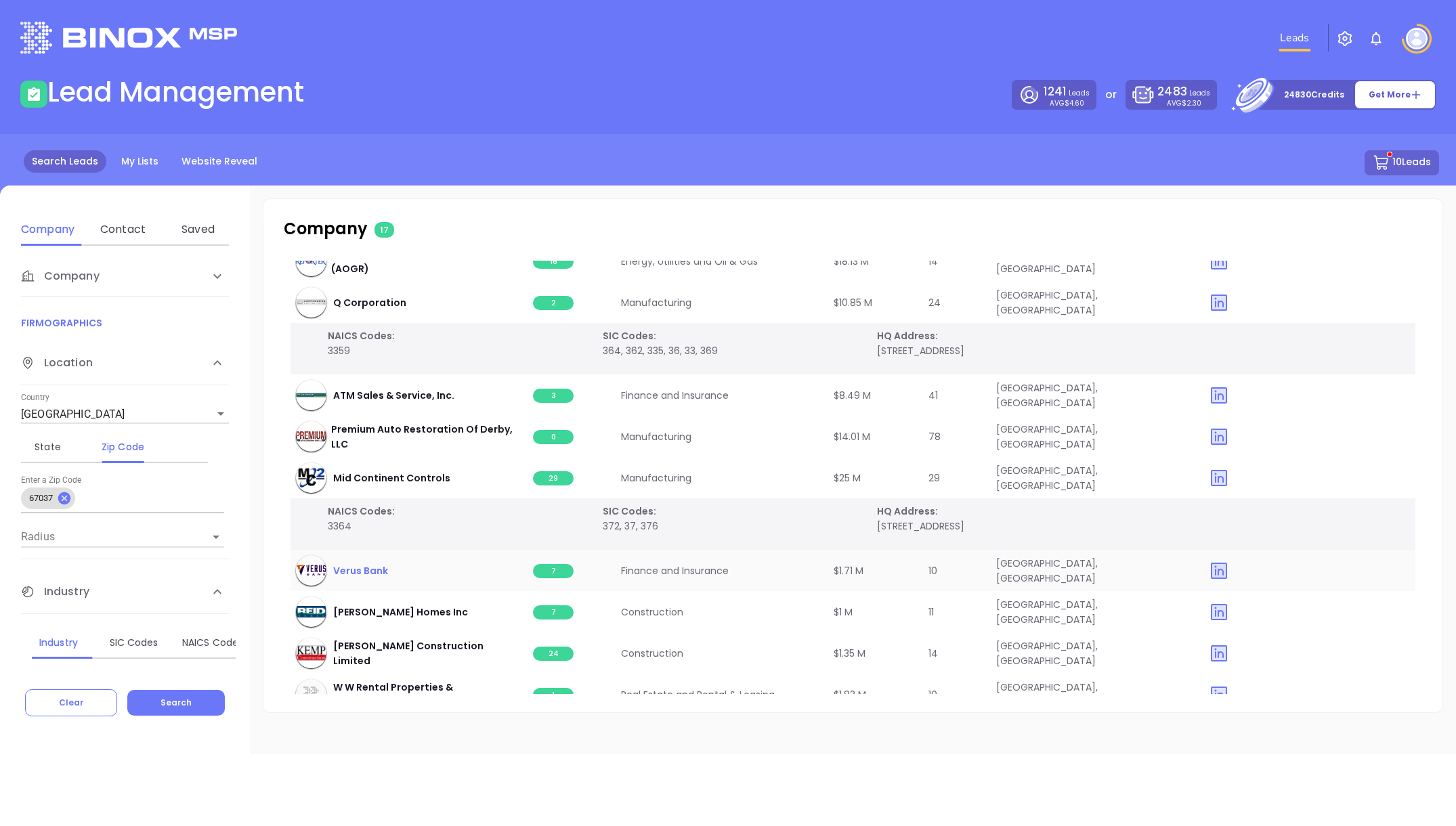
click at [362, 566] on span "Verus Bank" at bounding box center [361, 571] width 55 height 15
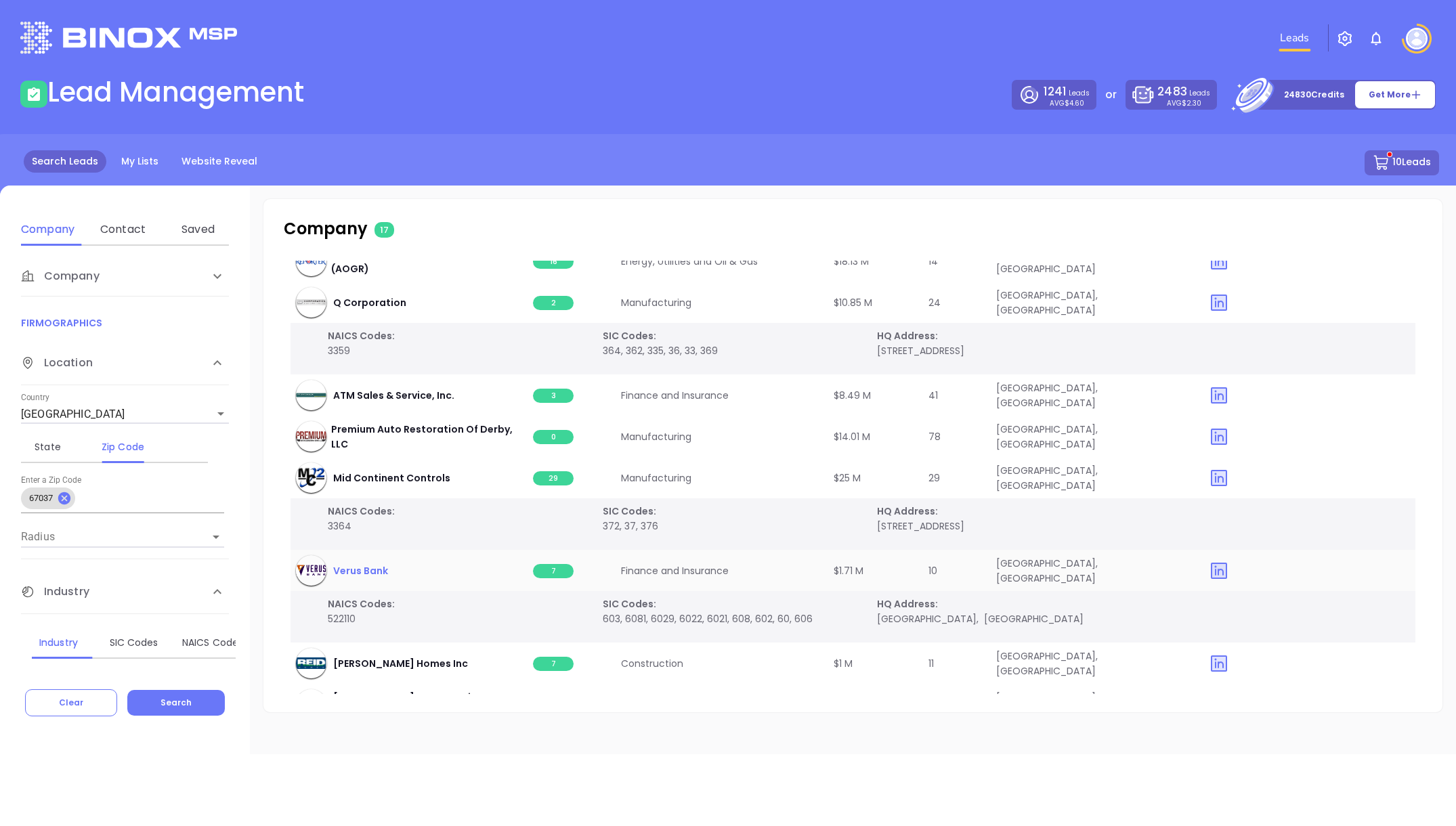
scroll to position [252, 0]
click at [538, 574] on span "7" at bounding box center [553, 571] width 41 height 14
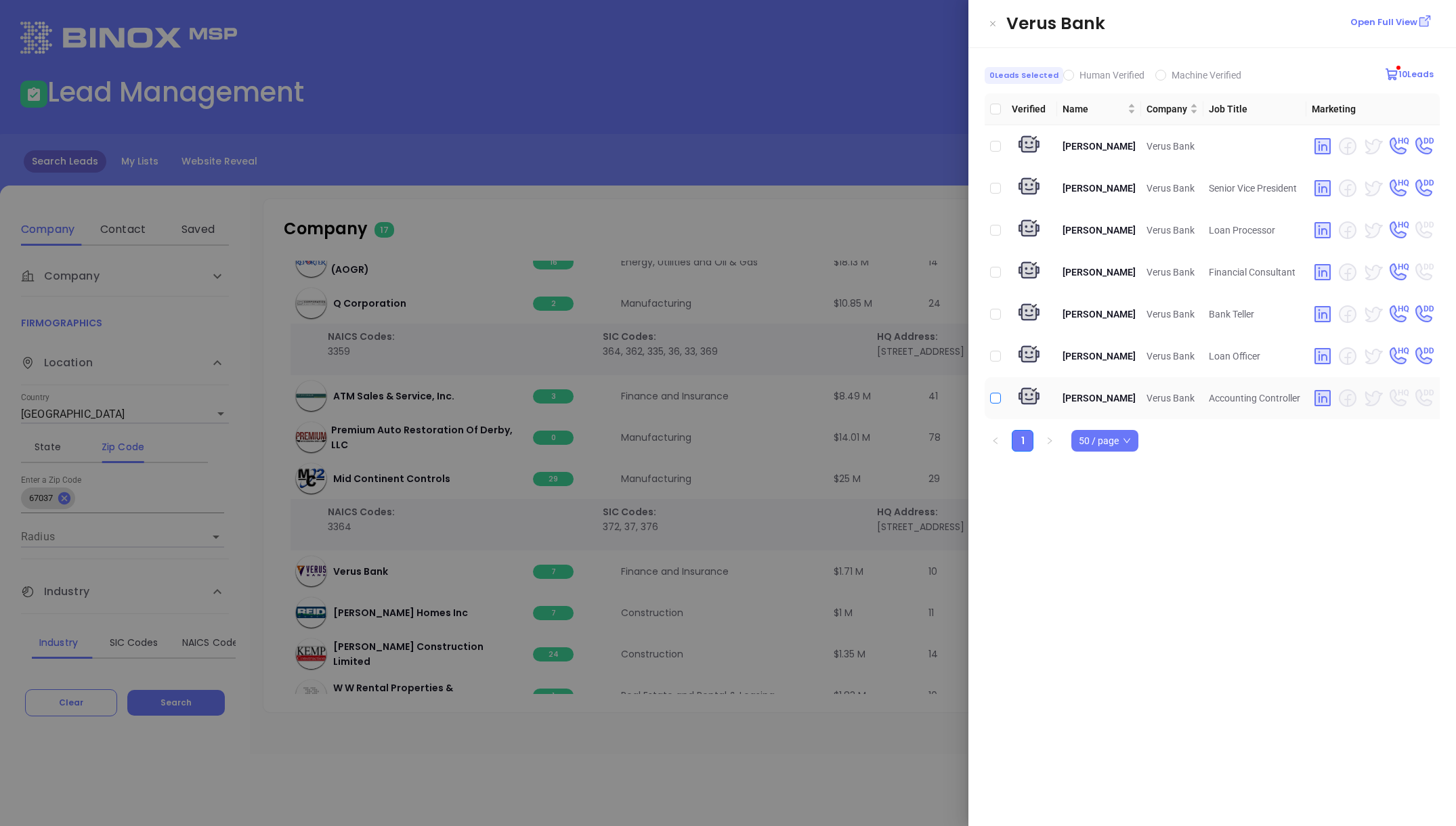
click at [998, 404] on input "checkbox" at bounding box center [996, 398] width 11 height 11
checkbox input "true"
click at [861, 201] on div at bounding box center [728, 413] width 1456 height 826
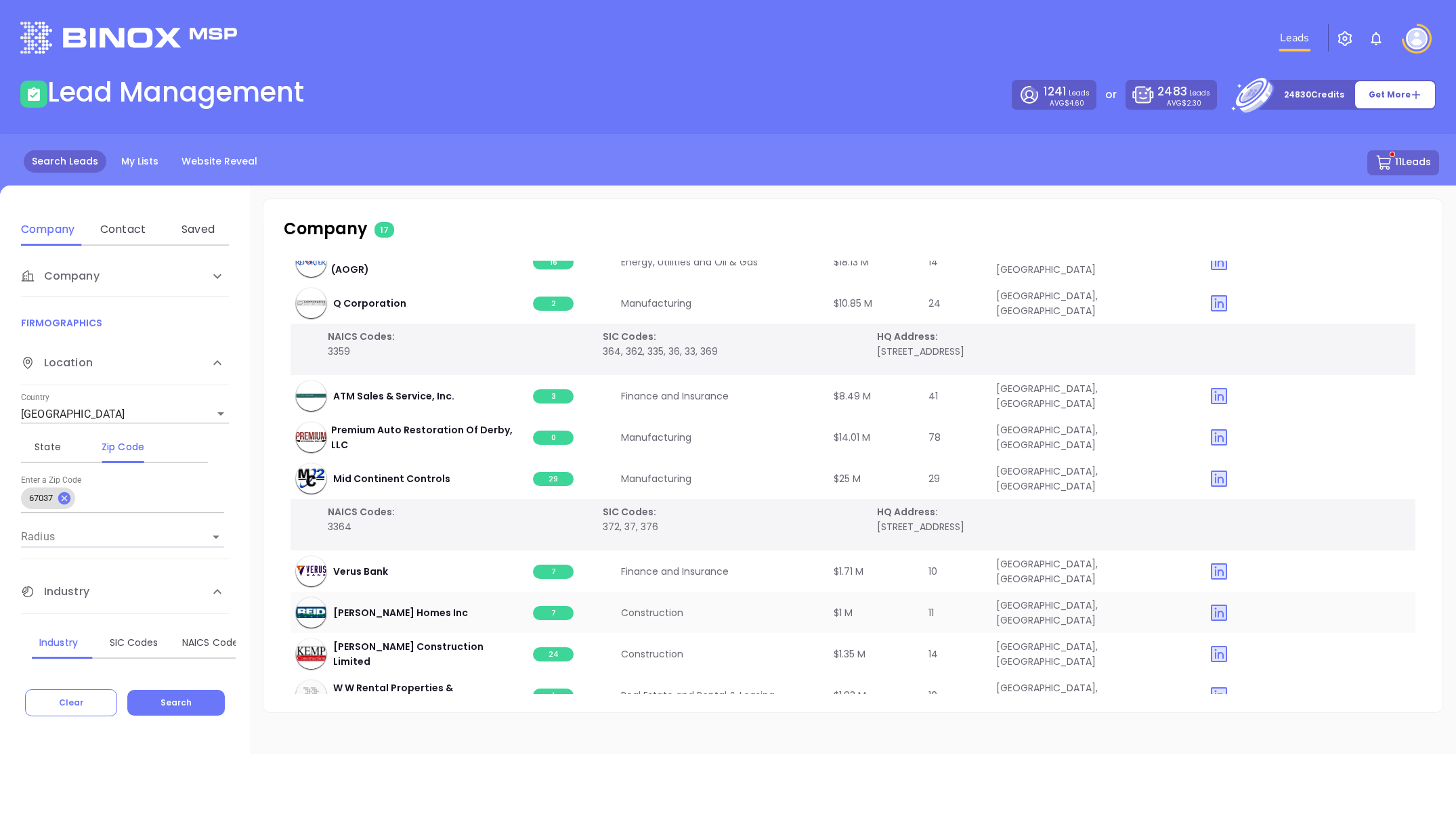
scroll to position [338, 0]
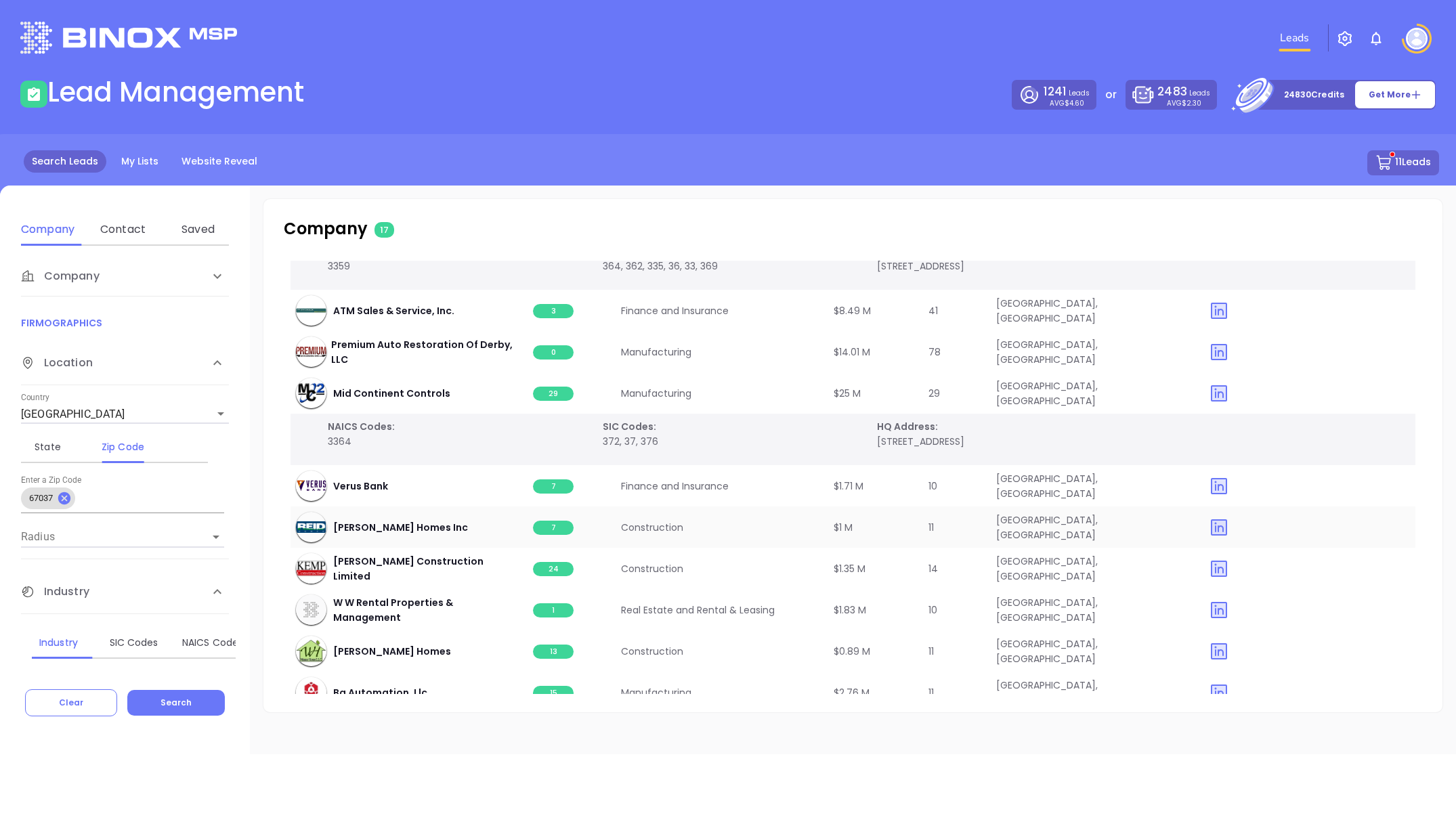
click at [549, 525] on span "7" at bounding box center [553, 527] width 41 height 14
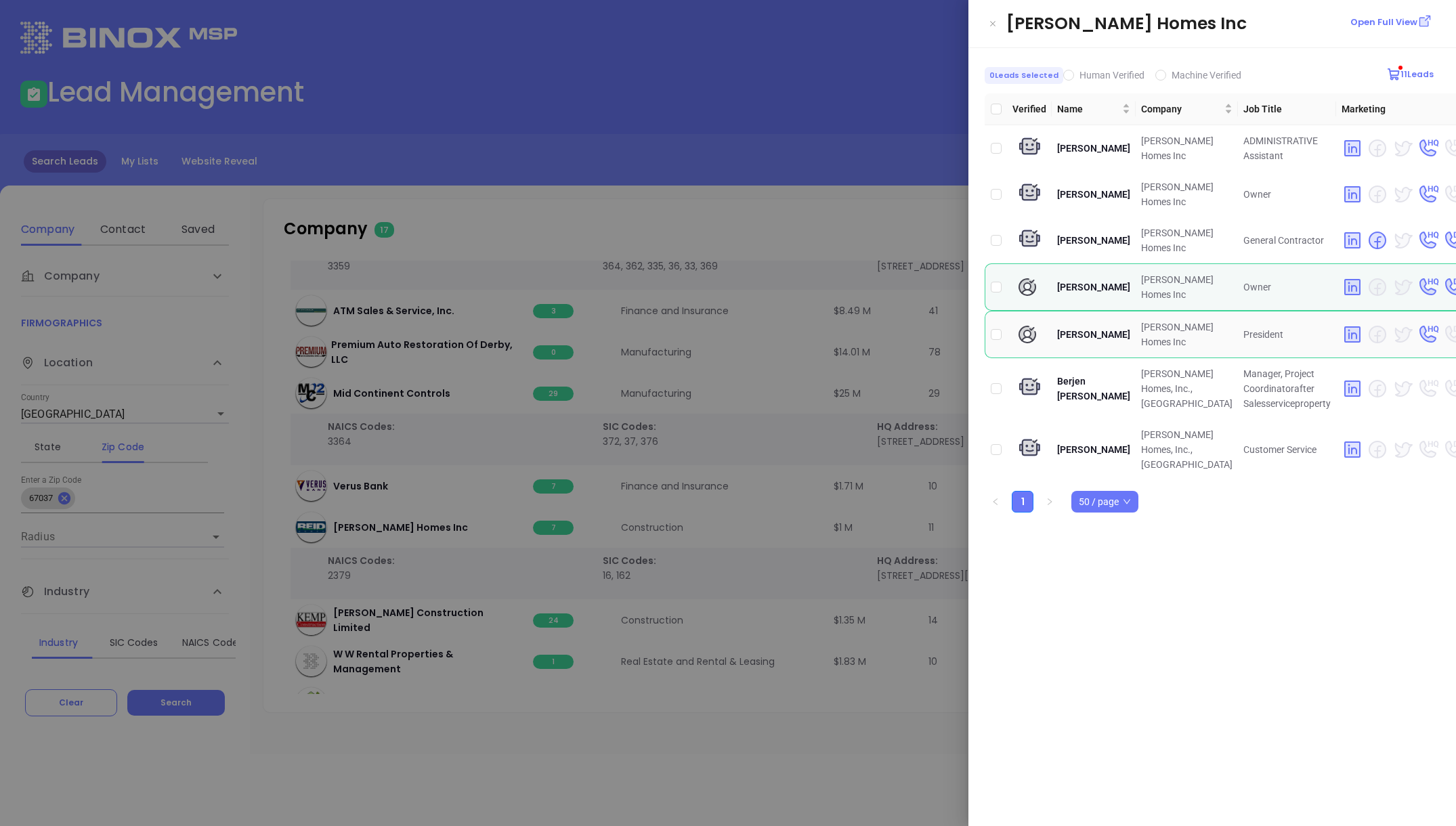
drag, startPoint x: 997, startPoint y: 333, endPoint x: 996, endPoint y: 317, distance: 16.0
click at [997, 331] on input "checkbox" at bounding box center [996, 334] width 11 height 11
checkbox input "true"
click at [994, 286] on input "checkbox" at bounding box center [996, 286] width 11 height 11
checkbox input "true"
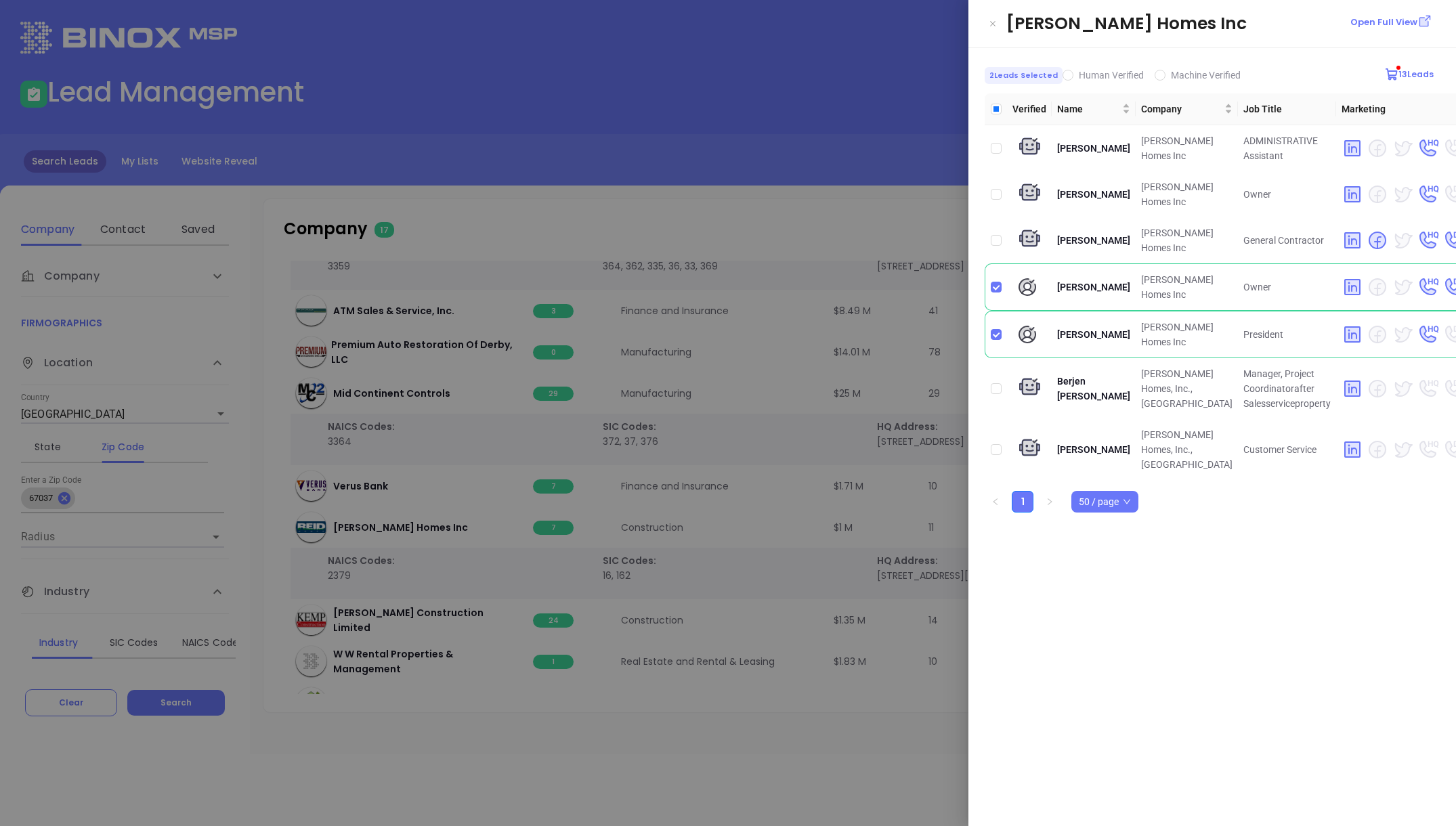
drag, startPoint x: 823, startPoint y: 216, endPoint x: 650, endPoint y: 500, distance: 332.5
click at [823, 216] on div at bounding box center [728, 413] width 1456 height 826
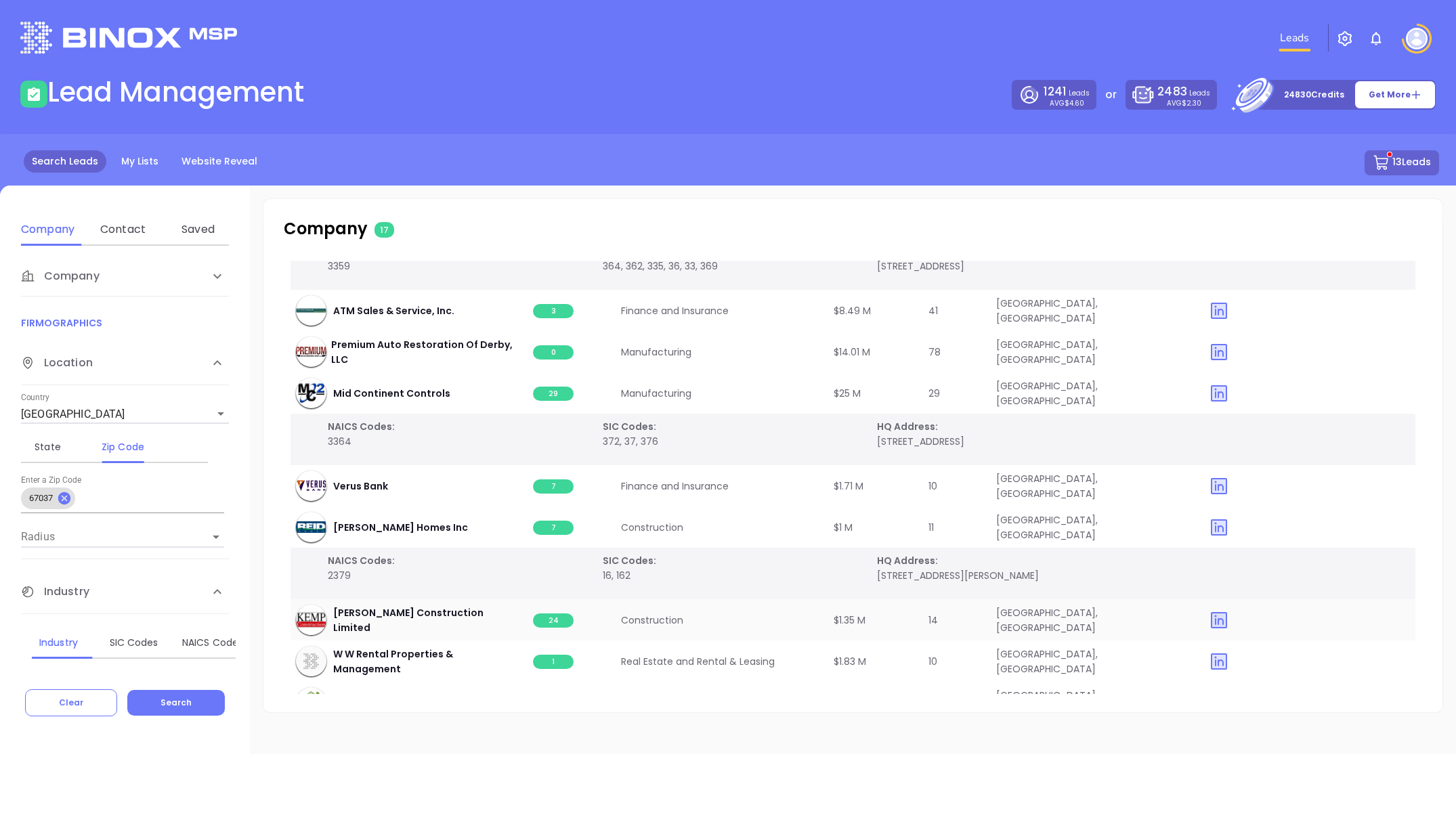
click at [552, 620] on span "24" at bounding box center [553, 620] width 41 height 14
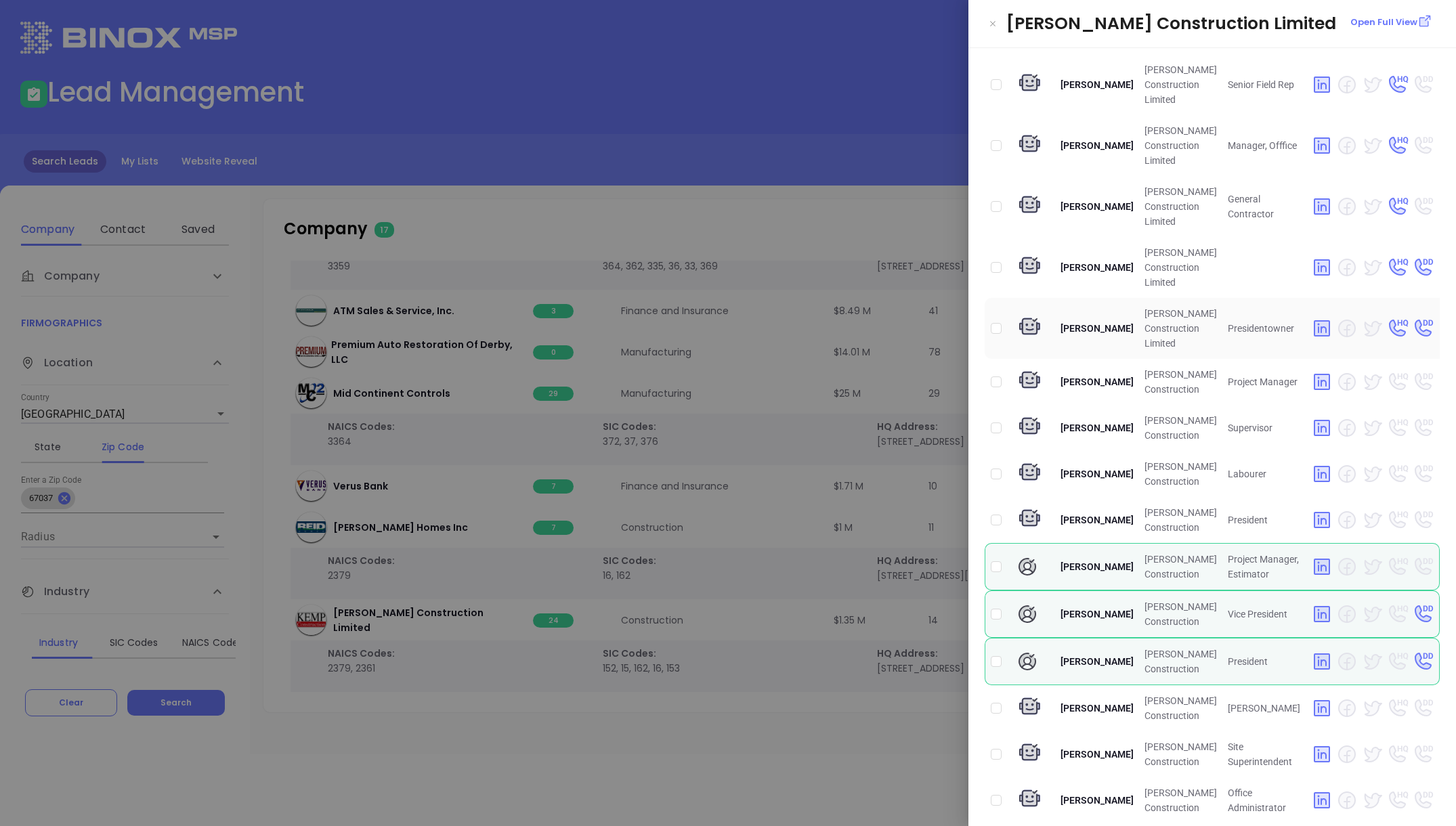
scroll to position [650, 0]
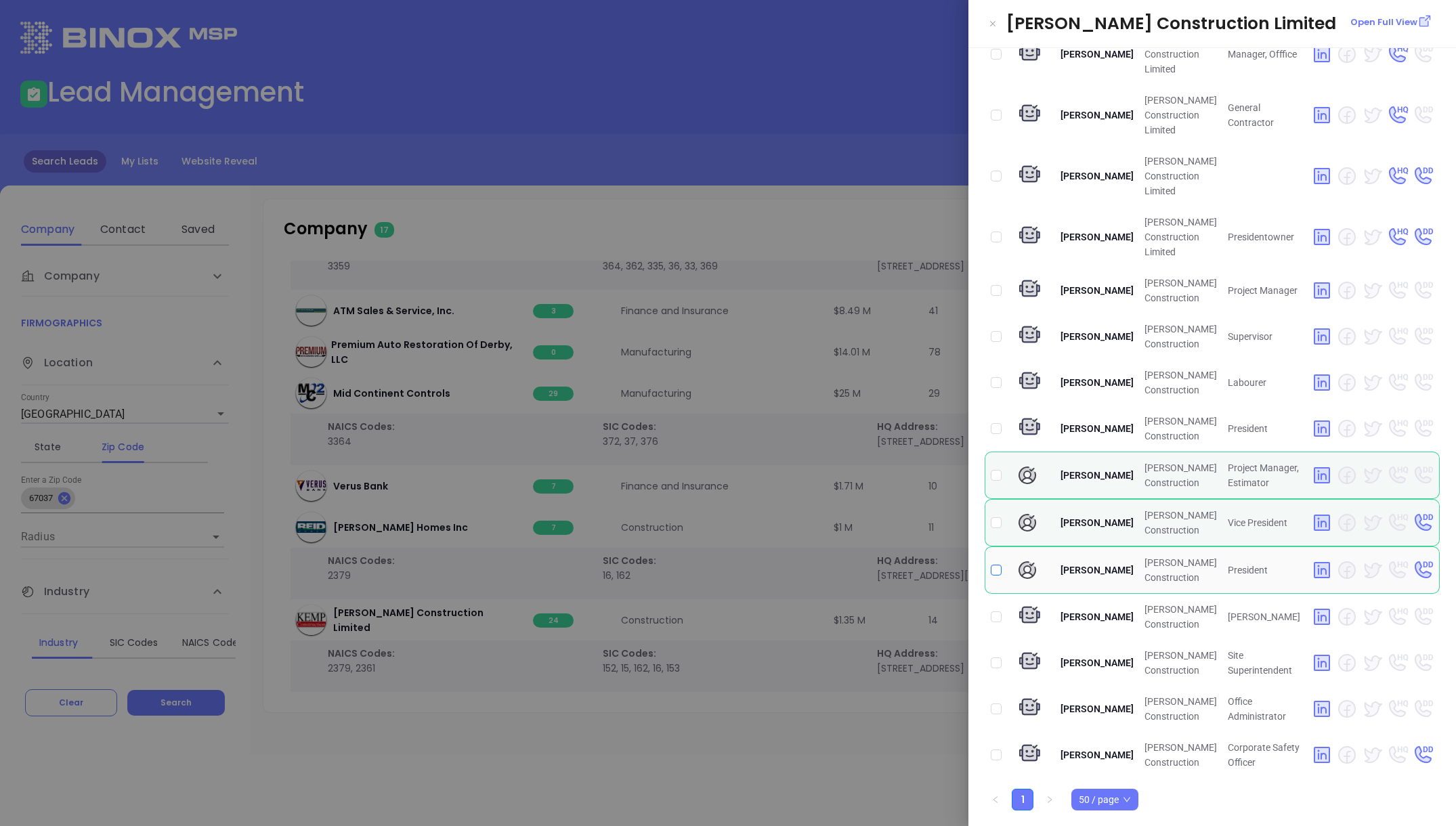
click at [994, 566] on input "checkbox" at bounding box center [996, 570] width 11 height 11
checkbox input "true"
click at [999, 522] on input "checkbox" at bounding box center [996, 522] width 11 height 11
checkbox input "true"
drag, startPoint x: 791, startPoint y: 748, endPoint x: 802, endPoint y: 723, distance: 27.3
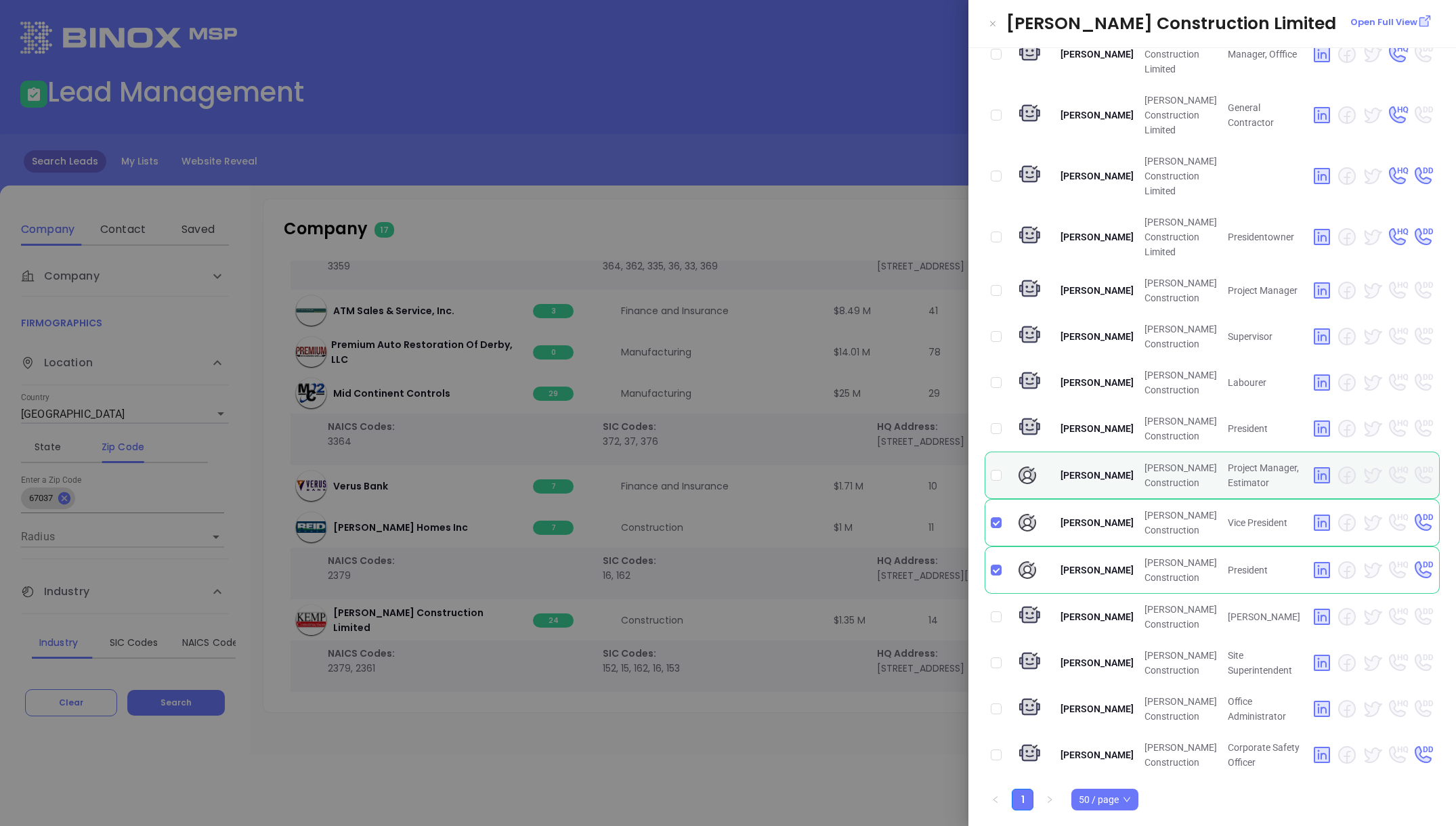
click at [790, 669] on div at bounding box center [728, 413] width 1456 height 826
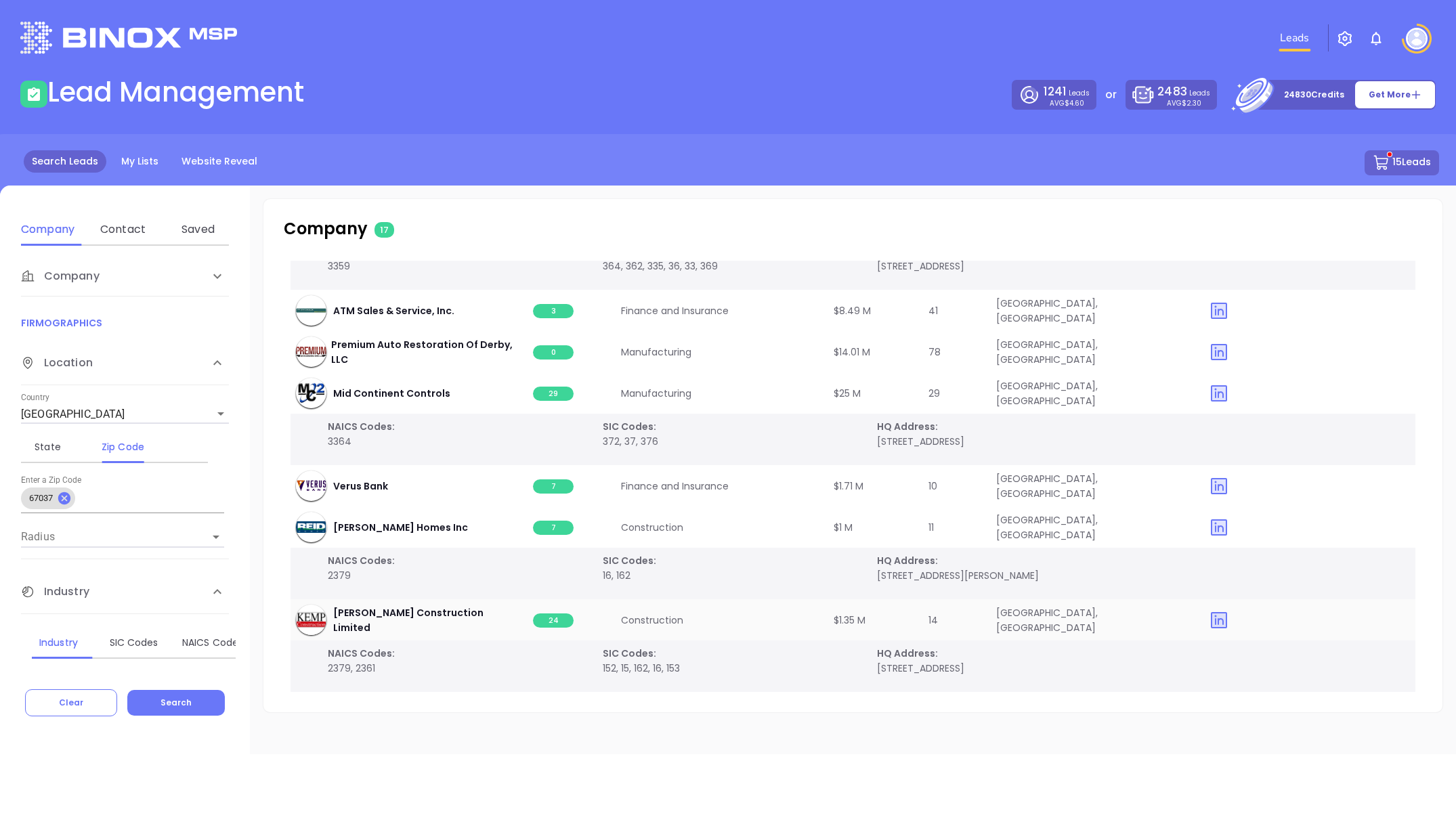
scroll to position [501, 0]
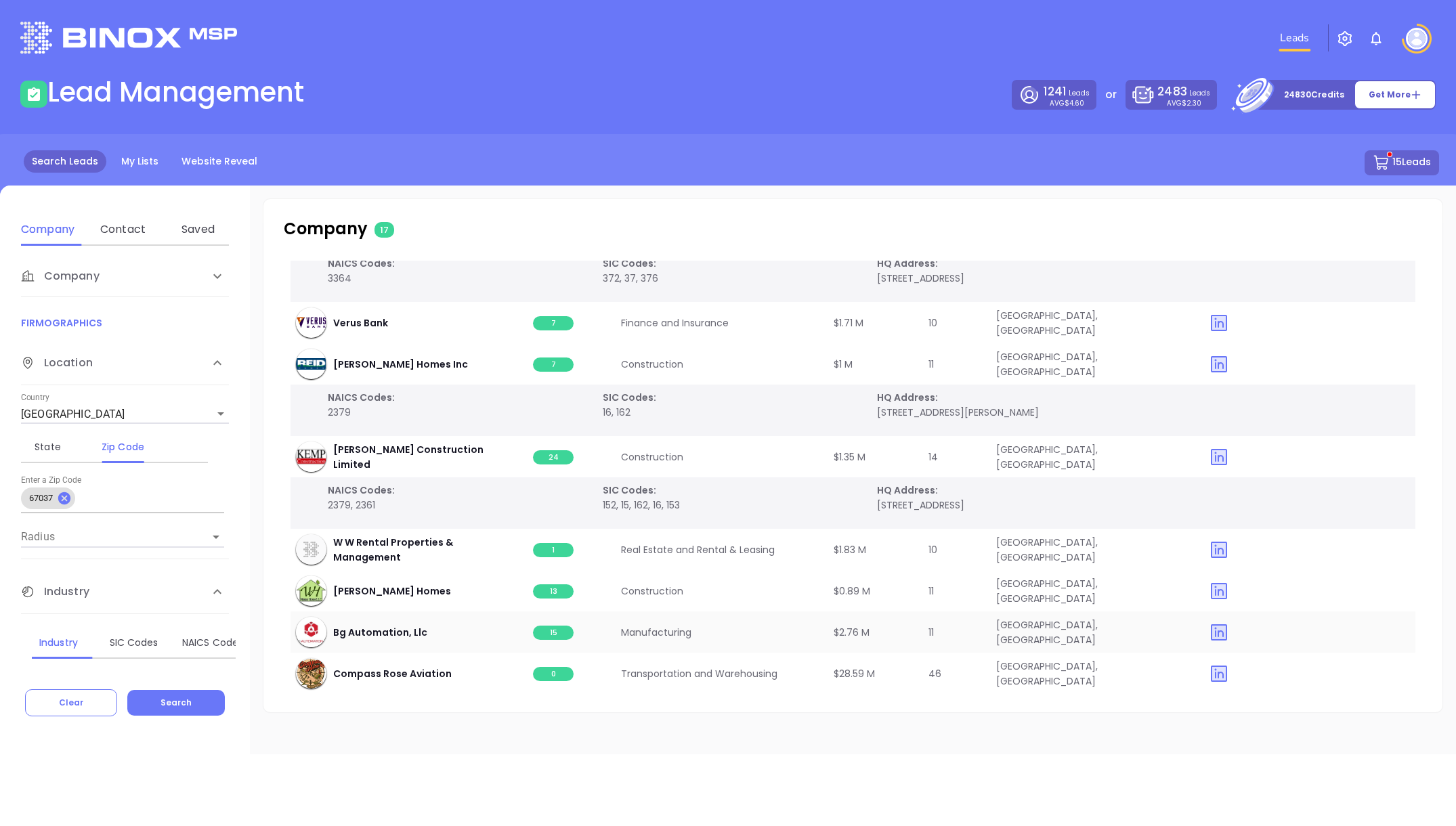
click at [549, 632] on span "15" at bounding box center [553, 632] width 41 height 14
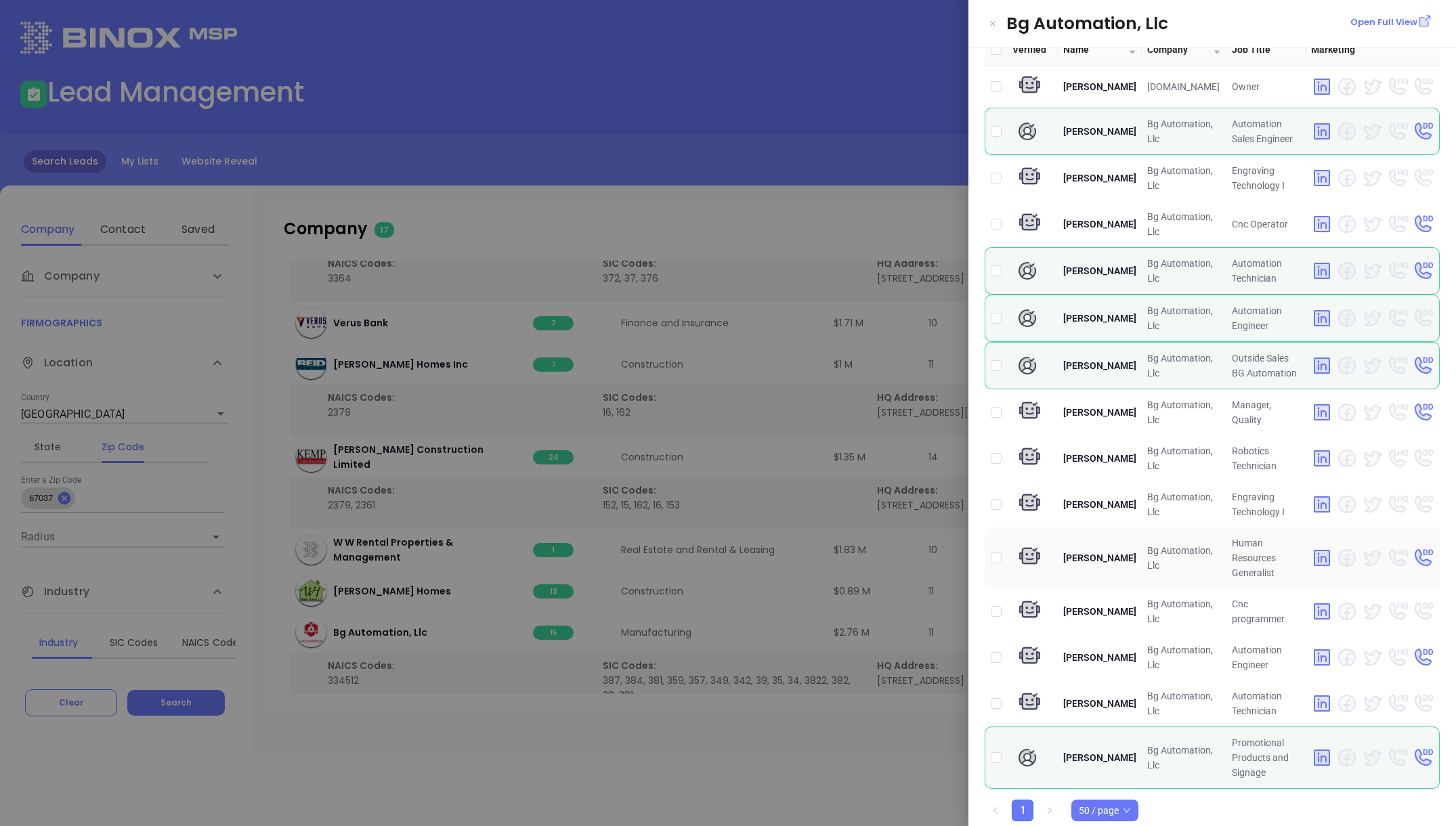
scroll to position [0, 0]
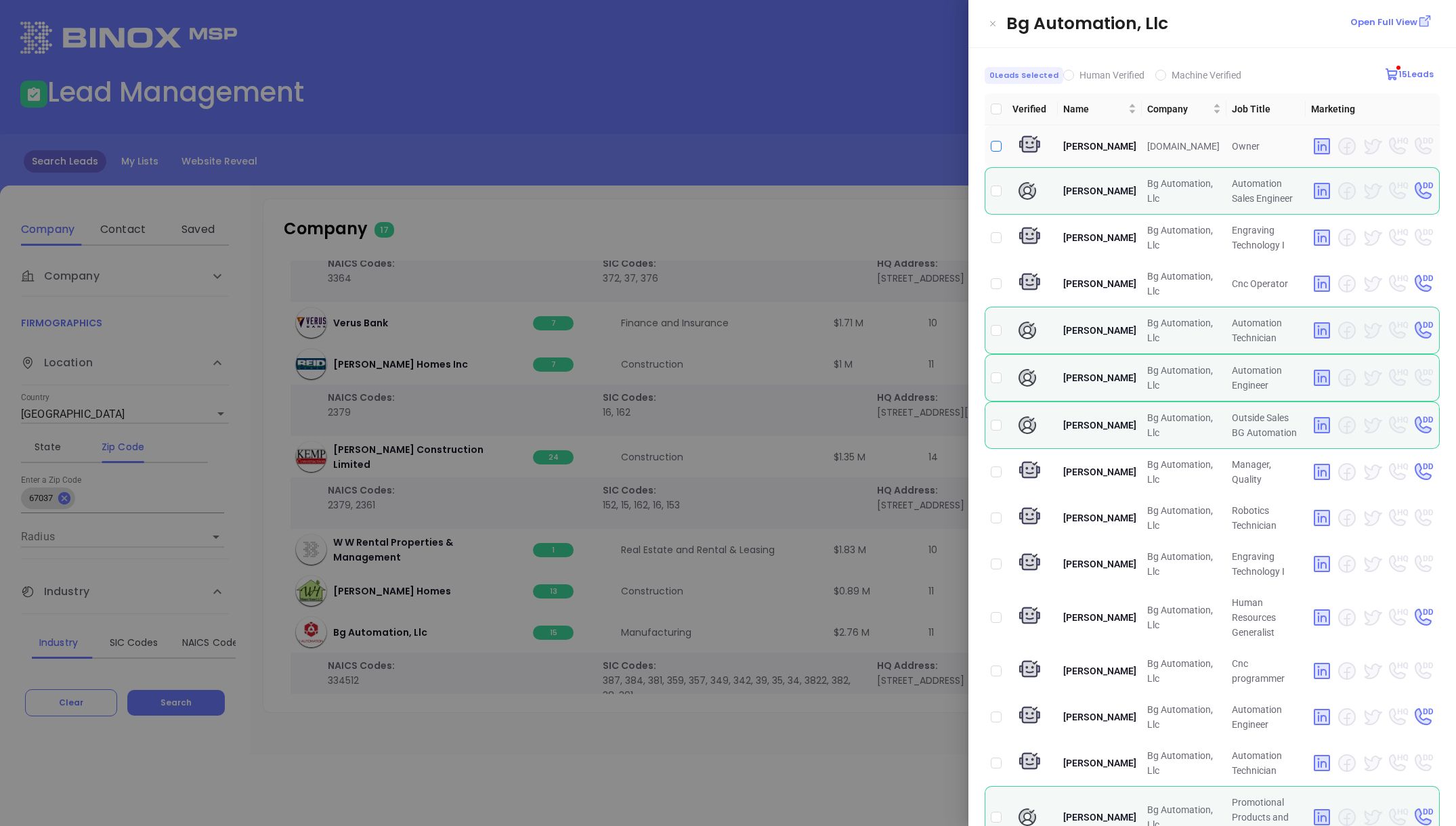
click at [993, 146] on input "checkbox" at bounding box center [996, 146] width 11 height 11
checkbox input "true"
click at [843, 180] on div at bounding box center [728, 413] width 1456 height 826
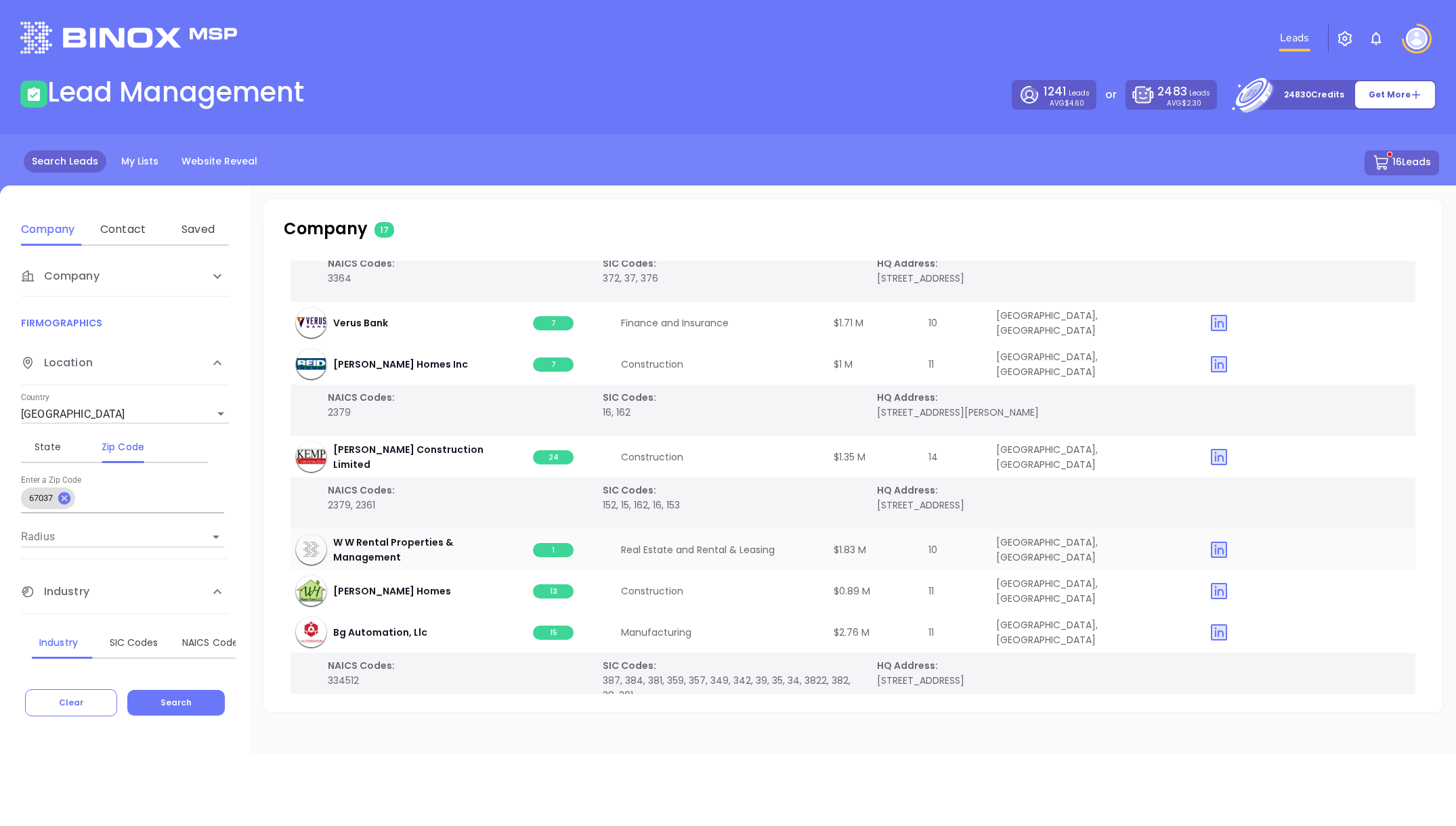
scroll to position [567, 0]
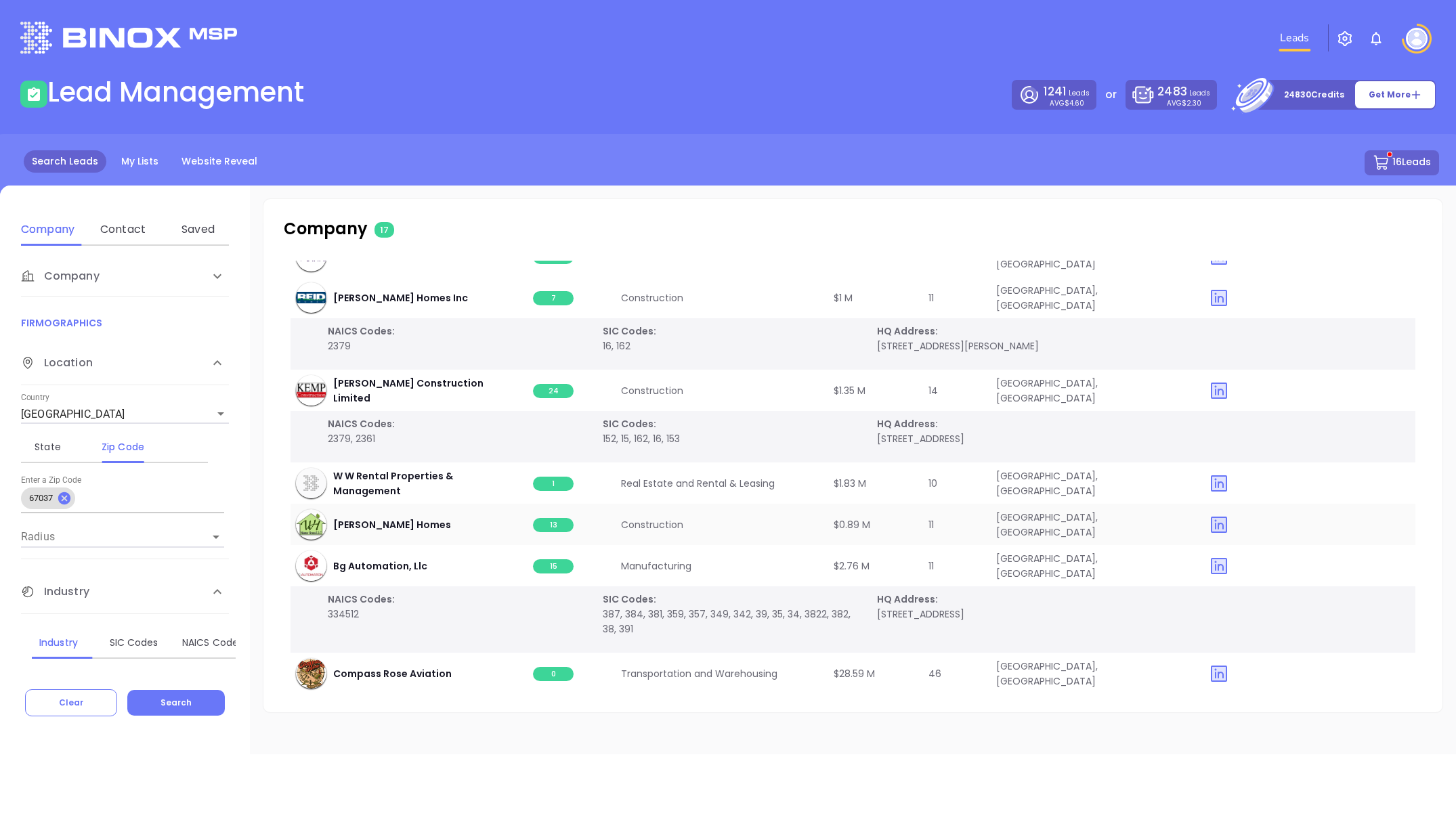
click at [549, 525] on span "13" at bounding box center [553, 525] width 41 height 14
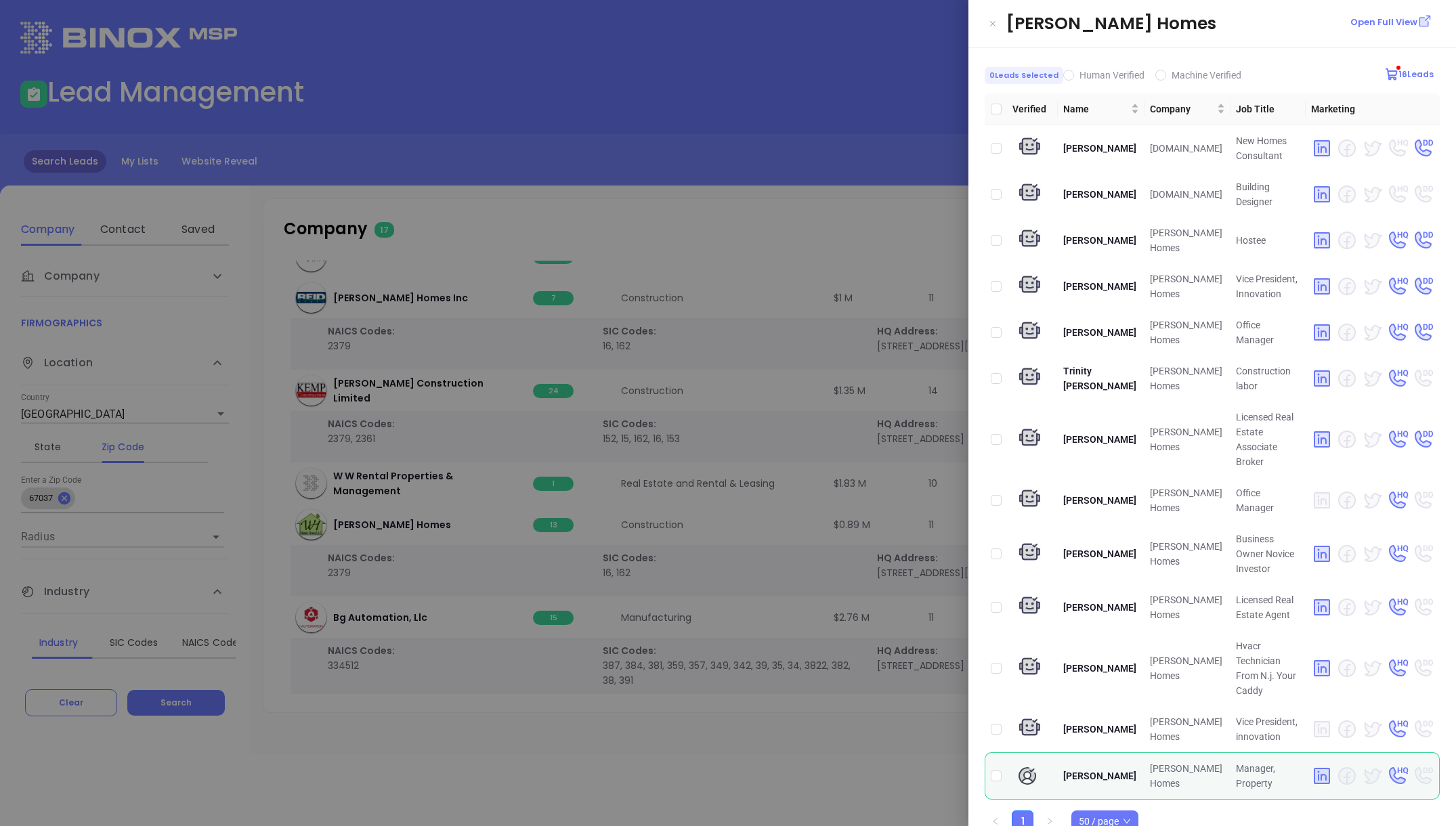
click at [760, 216] on div at bounding box center [728, 413] width 1456 height 826
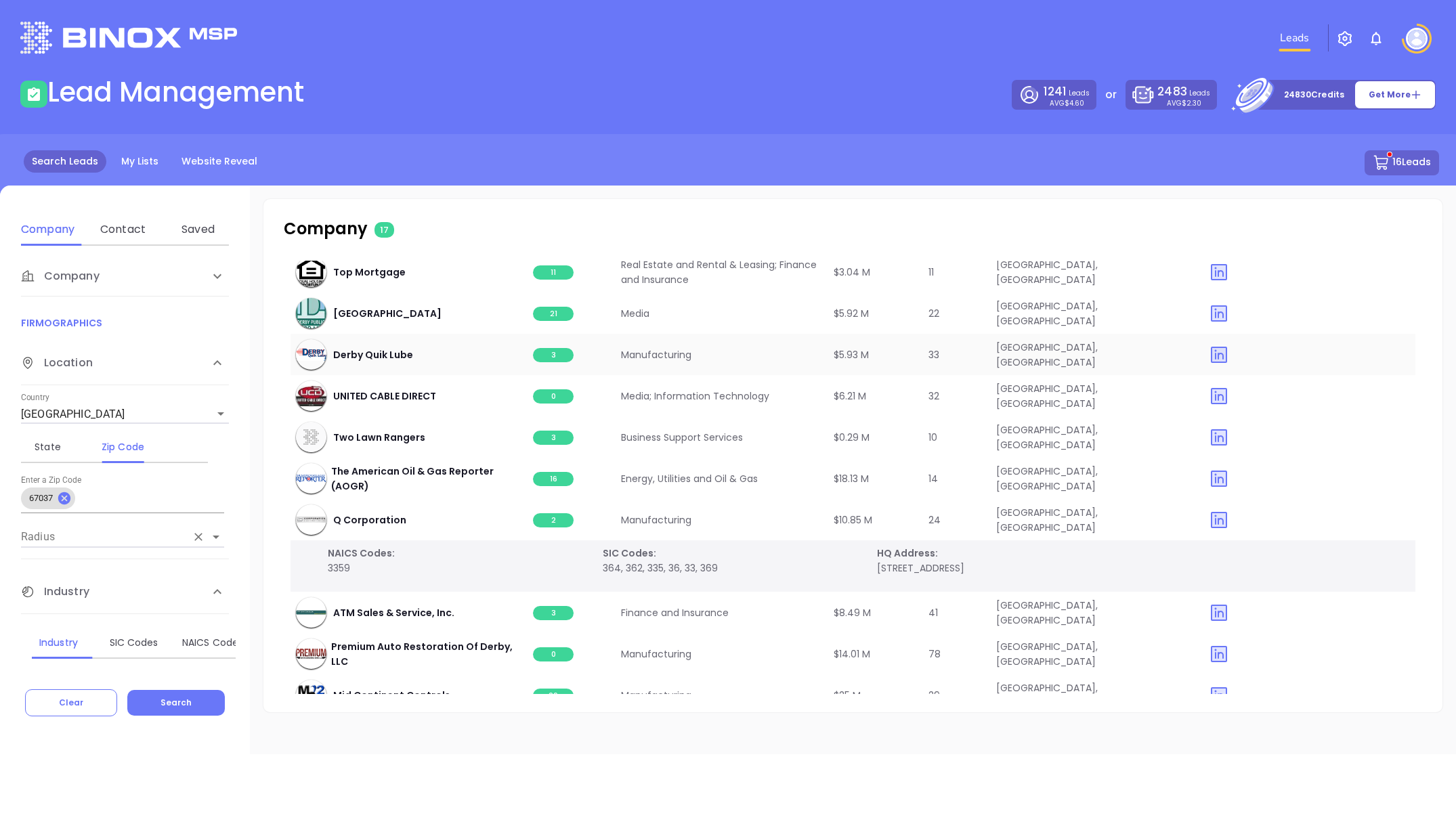
scroll to position [0, 0]
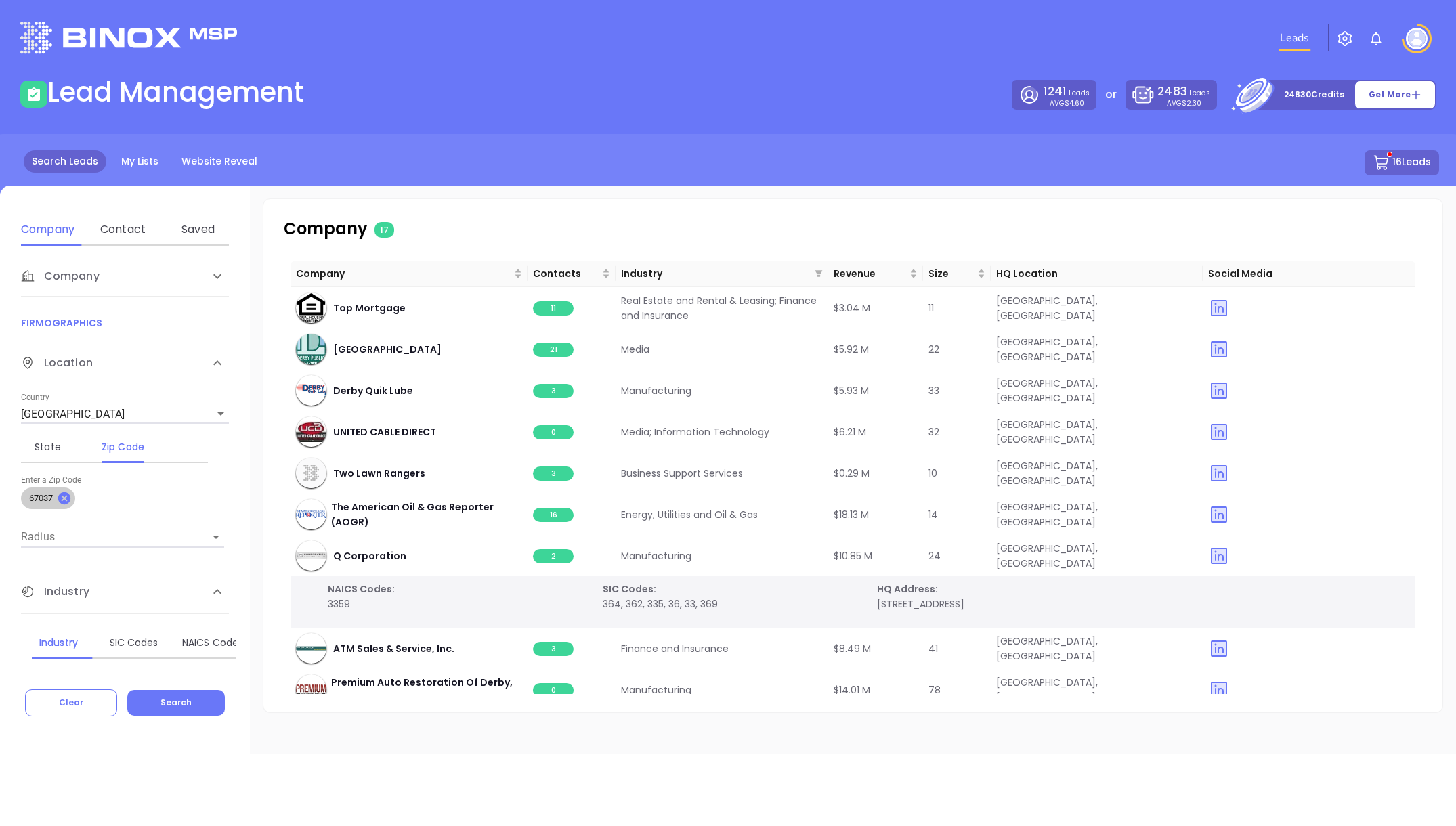
click at [71, 501] on icon at bounding box center [64, 498] width 12 height 12
click at [71, 500] on input "text" at bounding box center [123, 500] width 203 height 22
type input "67060"
click at [182, 669] on span "Search" at bounding box center [176, 703] width 31 height 12
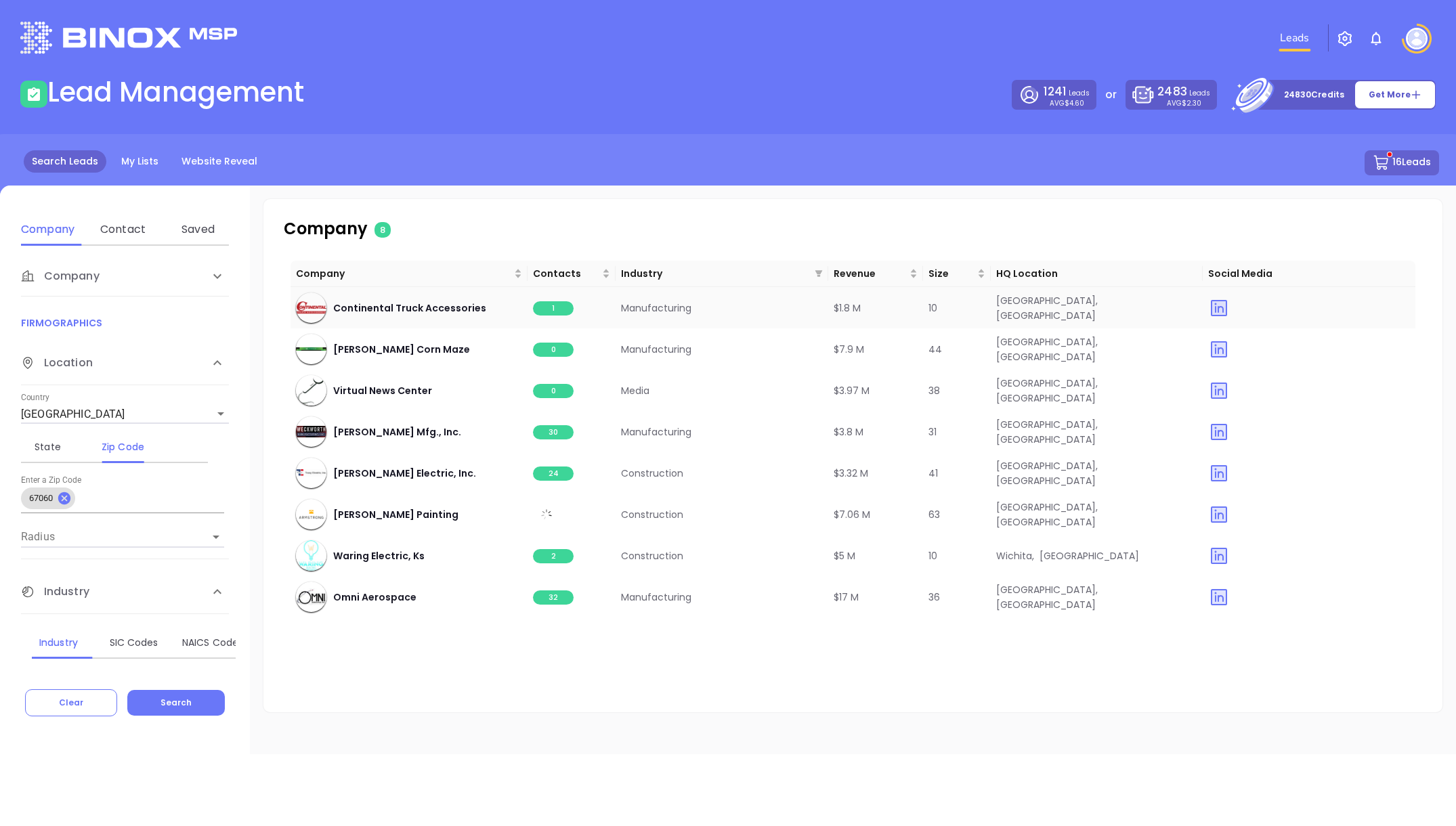
click at [552, 307] on span "1" at bounding box center [553, 308] width 41 height 14
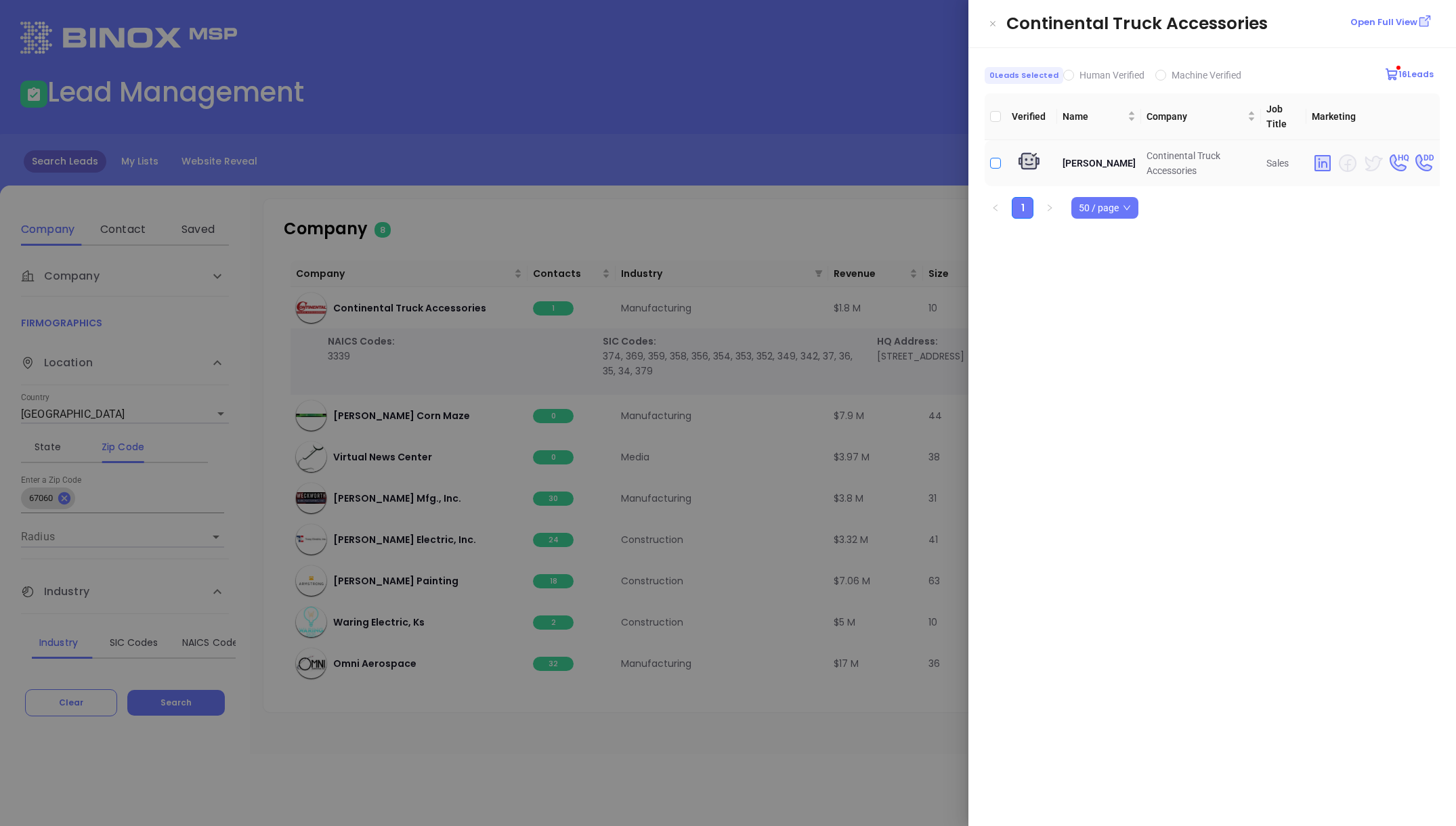
click at [995, 164] on input "checkbox" at bounding box center [996, 163] width 11 height 11
checkbox input "true"
click at [812, 169] on div at bounding box center [728, 413] width 1456 height 826
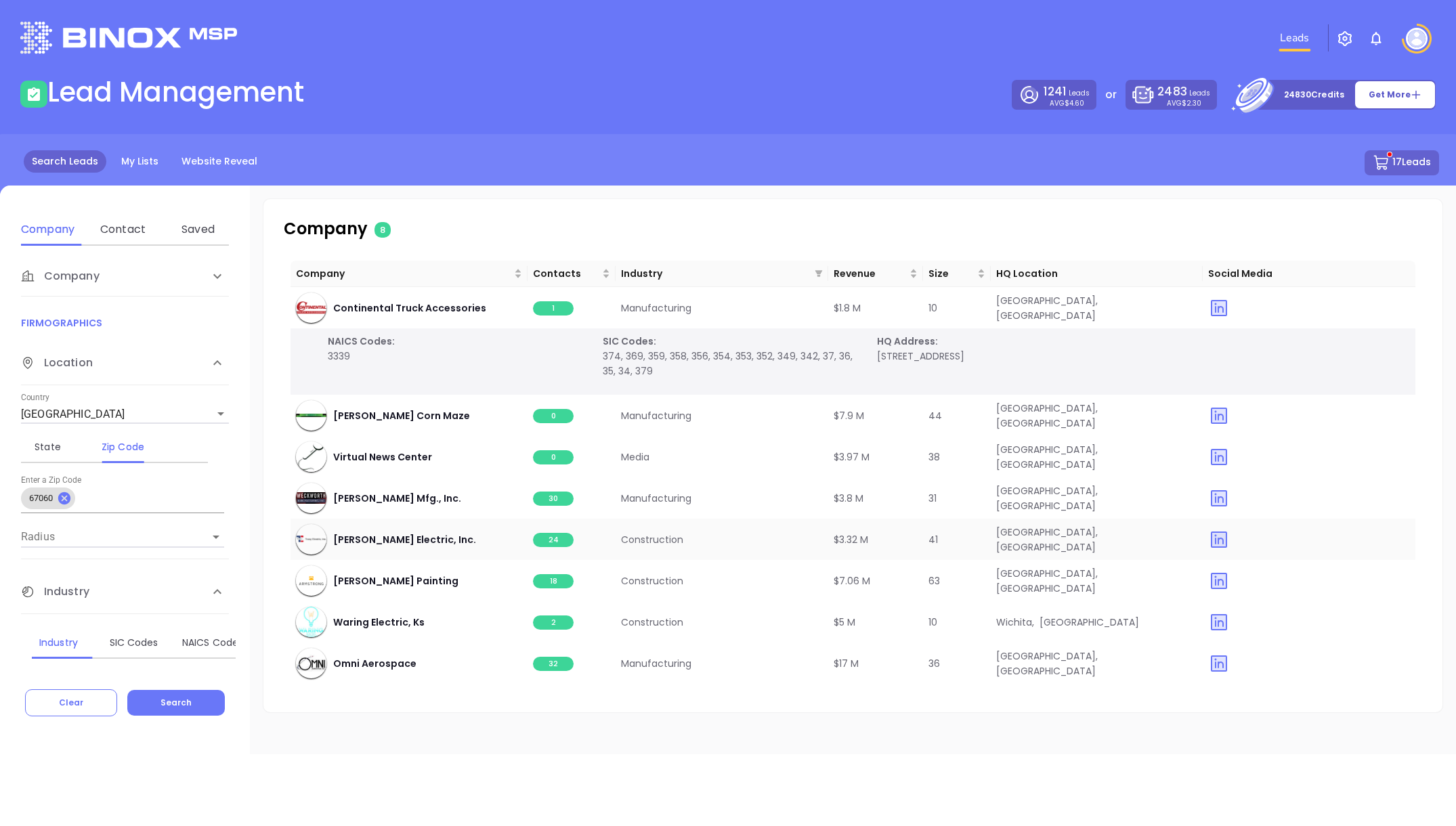
click at [557, 543] on span "24" at bounding box center [553, 540] width 41 height 14
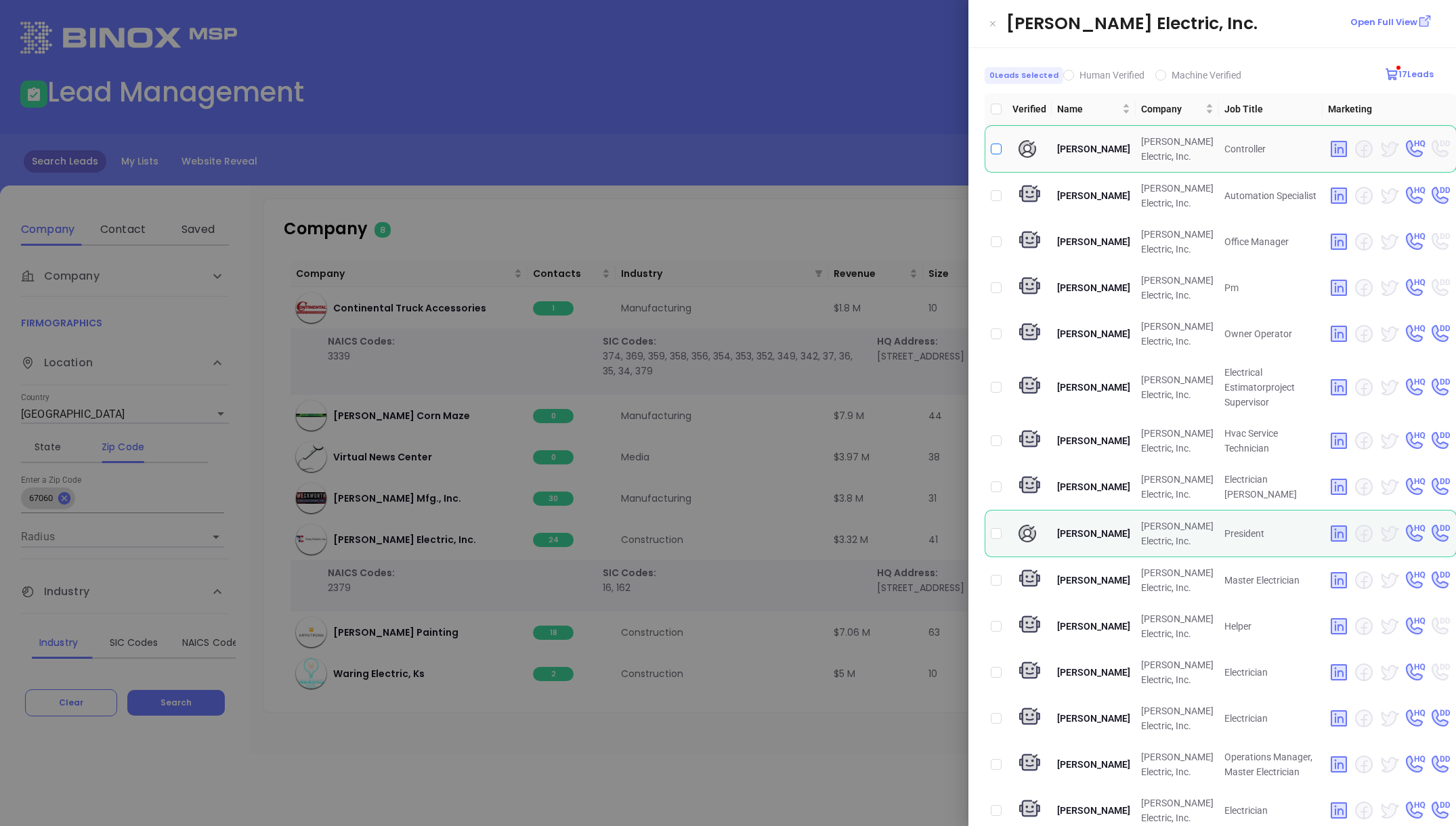
drag, startPoint x: 996, startPoint y: 148, endPoint x: 999, endPoint y: 155, distance: 7.6
click at [996, 148] on input "checkbox" at bounding box center [996, 148] width 11 height 11
checkbox input "true"
click at [996, 533] on input "checkbox" at bounding box center [996, 533] width 11 height 11
checkbox input "true"
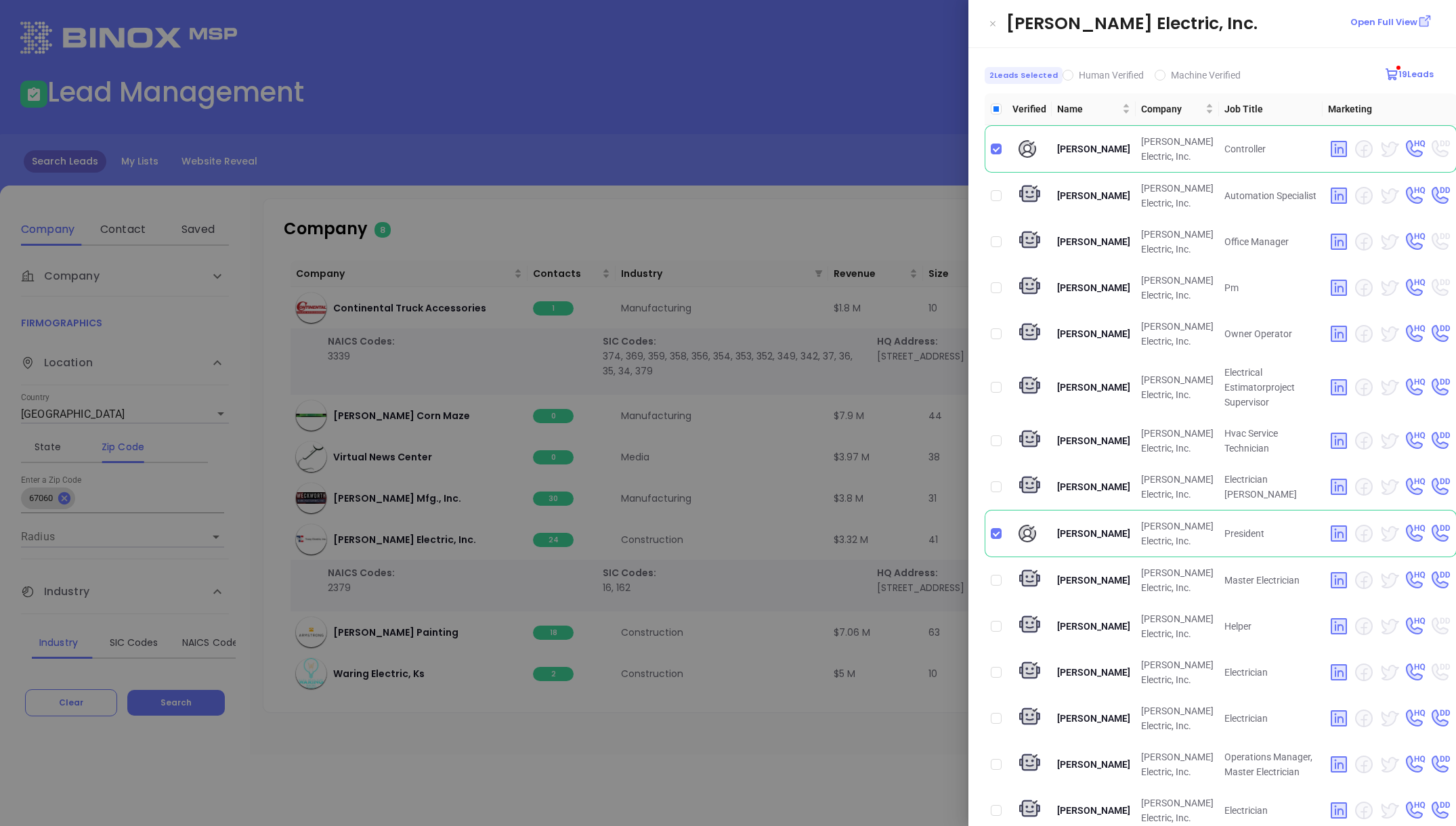
click at [768, 270] on div at bounding box center [728, 413] width 1456 height 826
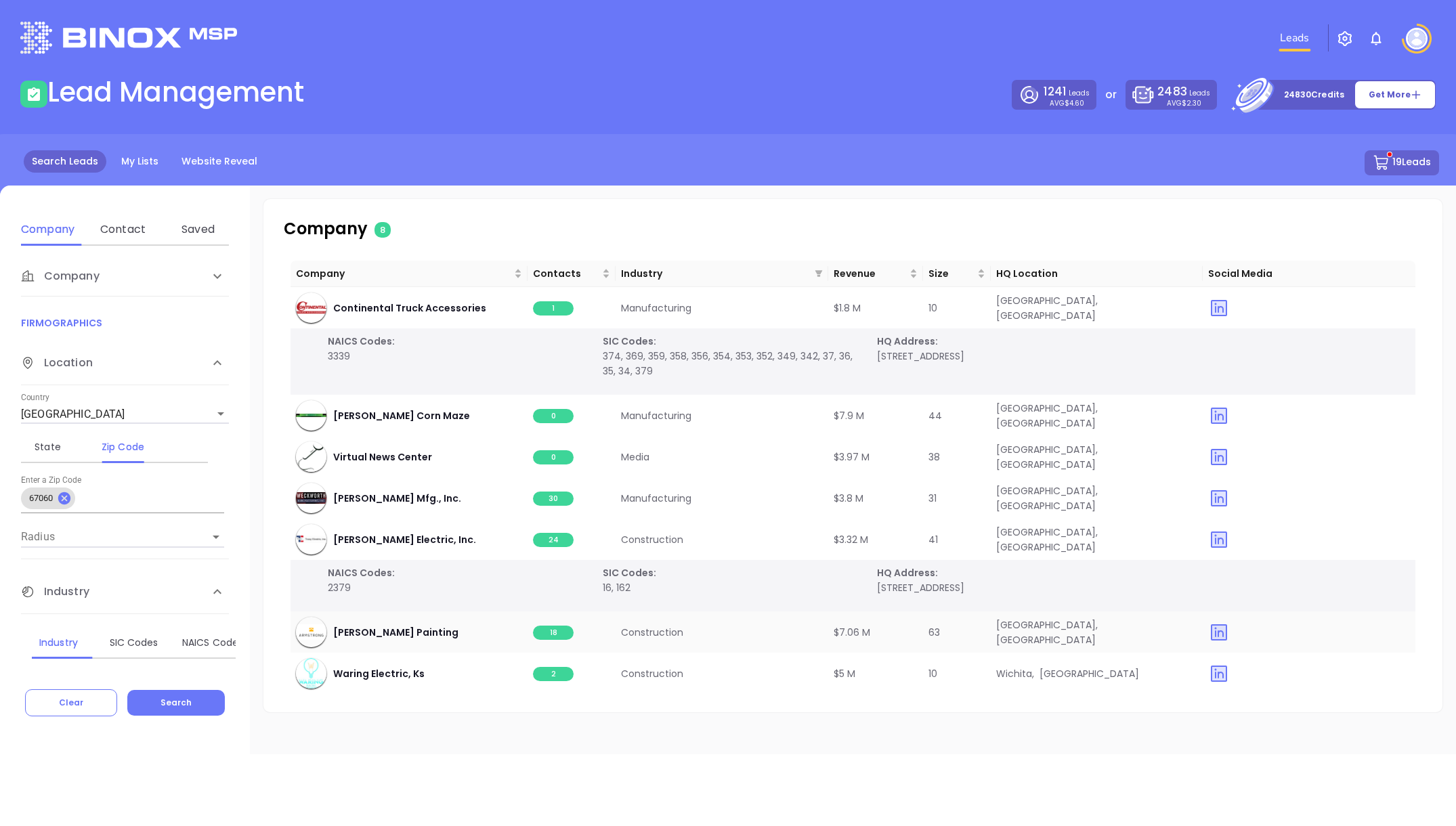
scroll to position [42, 0]
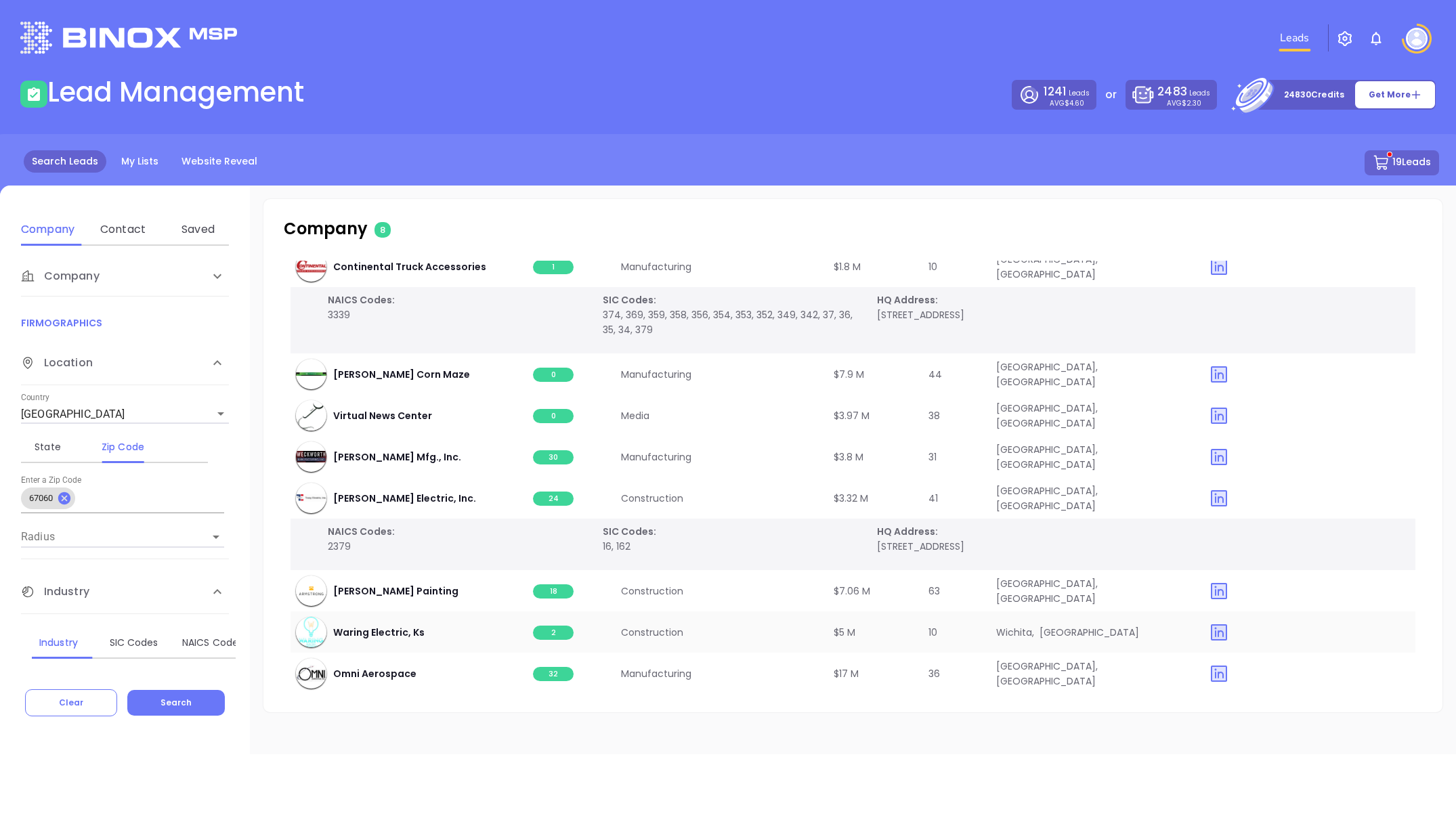
click at [551, 636] on span "2" at bounding box center [553, 632] width 41 height 14
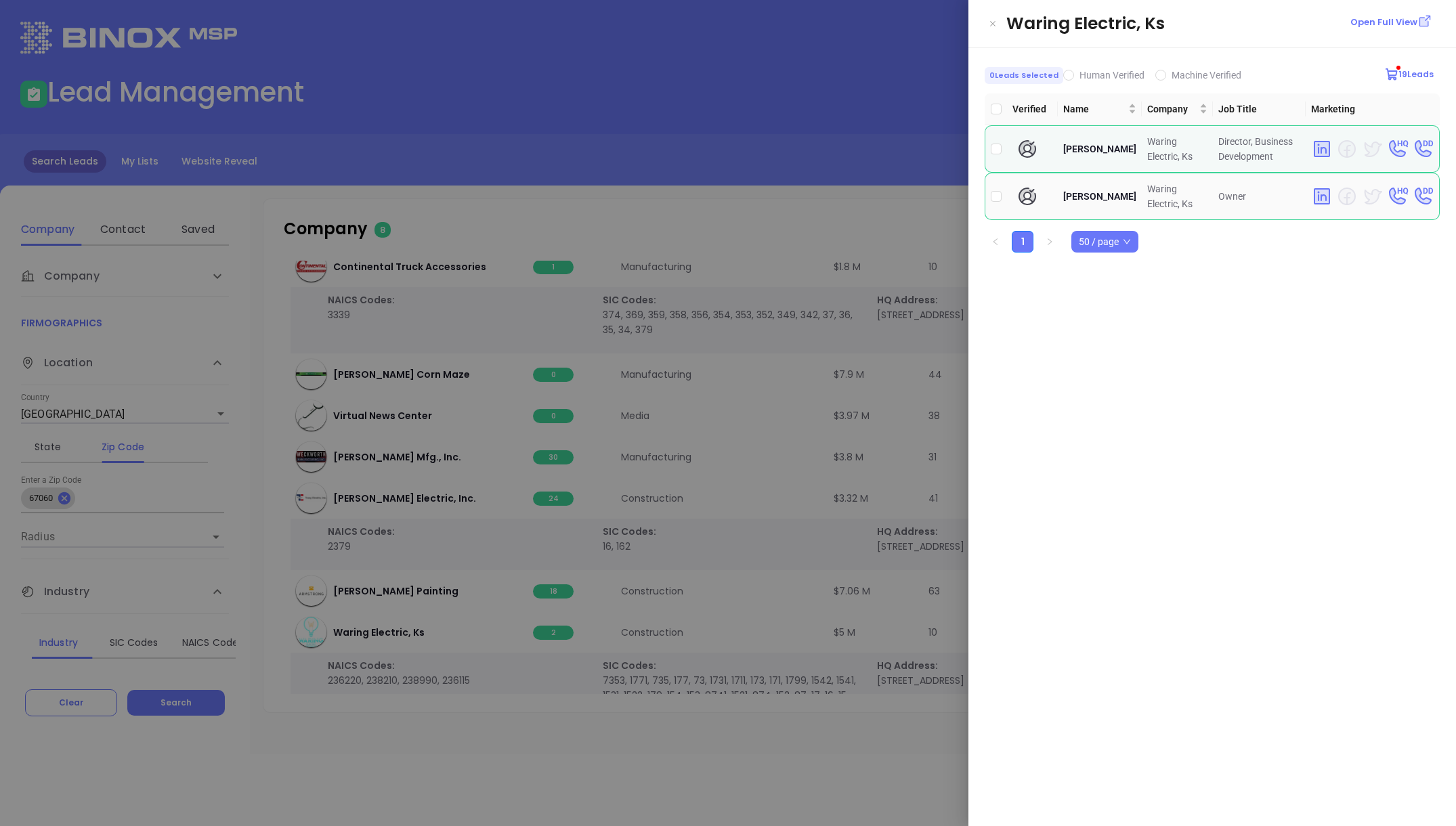
click at [1005, 194] on td at bounding box center [996, 197] width 22 height 47
click at [986, 195] on td at bounding box center [996, 197] width 22 height 47
click at [991, 196] on input "checkbox" at bounding box center [996, 196] width 11 height 11
checkbox input "true"
drag, startPoint x: 813, startPoint y: 223, endPoint x: 789, endPoint y: 367, distance: 146.0
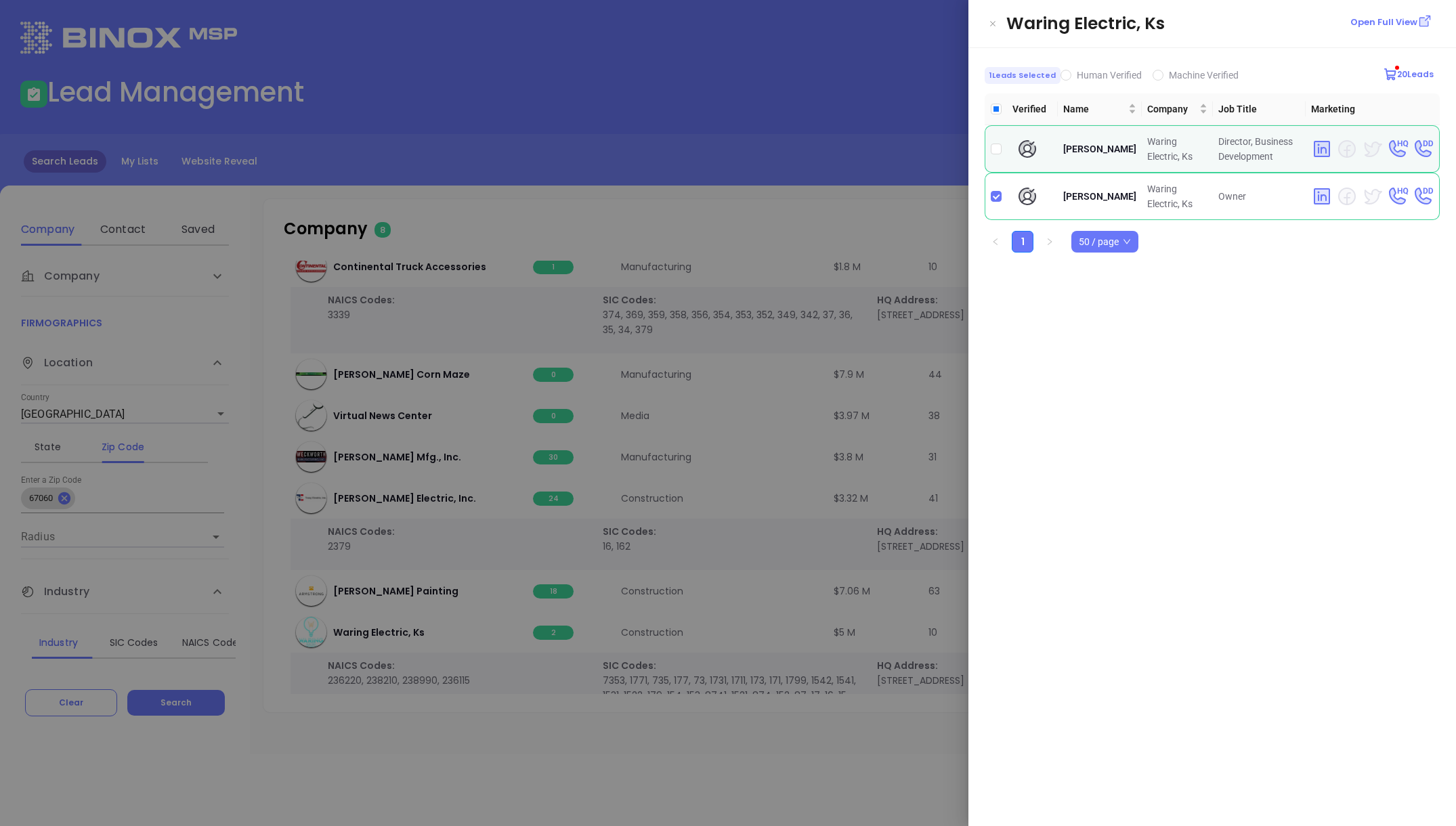
click at [813, 223] on div at bounding box center [728, 413] width 1456 height 826
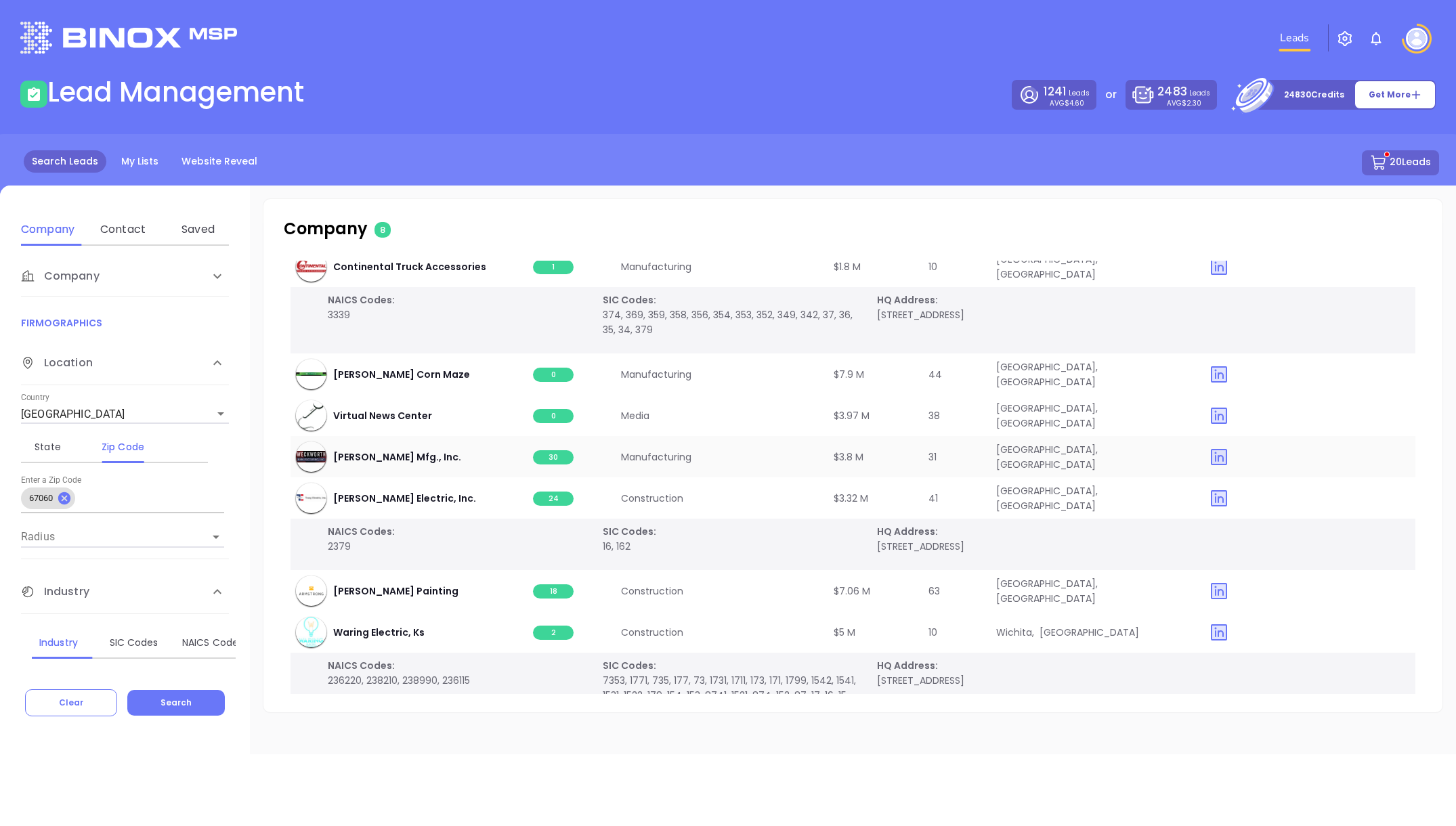
scroll to position [122, 0]
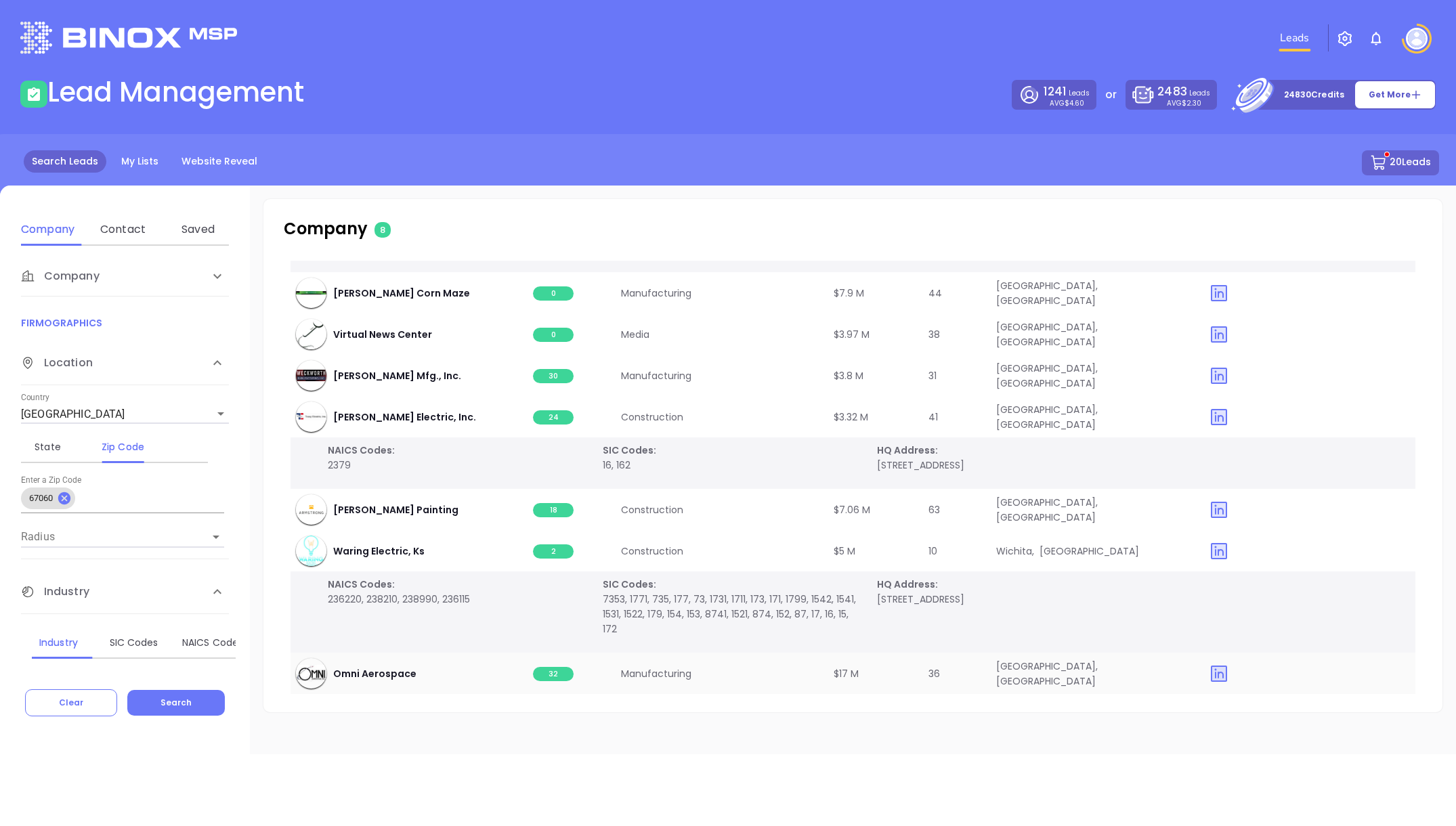
click at [544, 669] on span "32" at bounding box center [553, 673] width 41 height 14
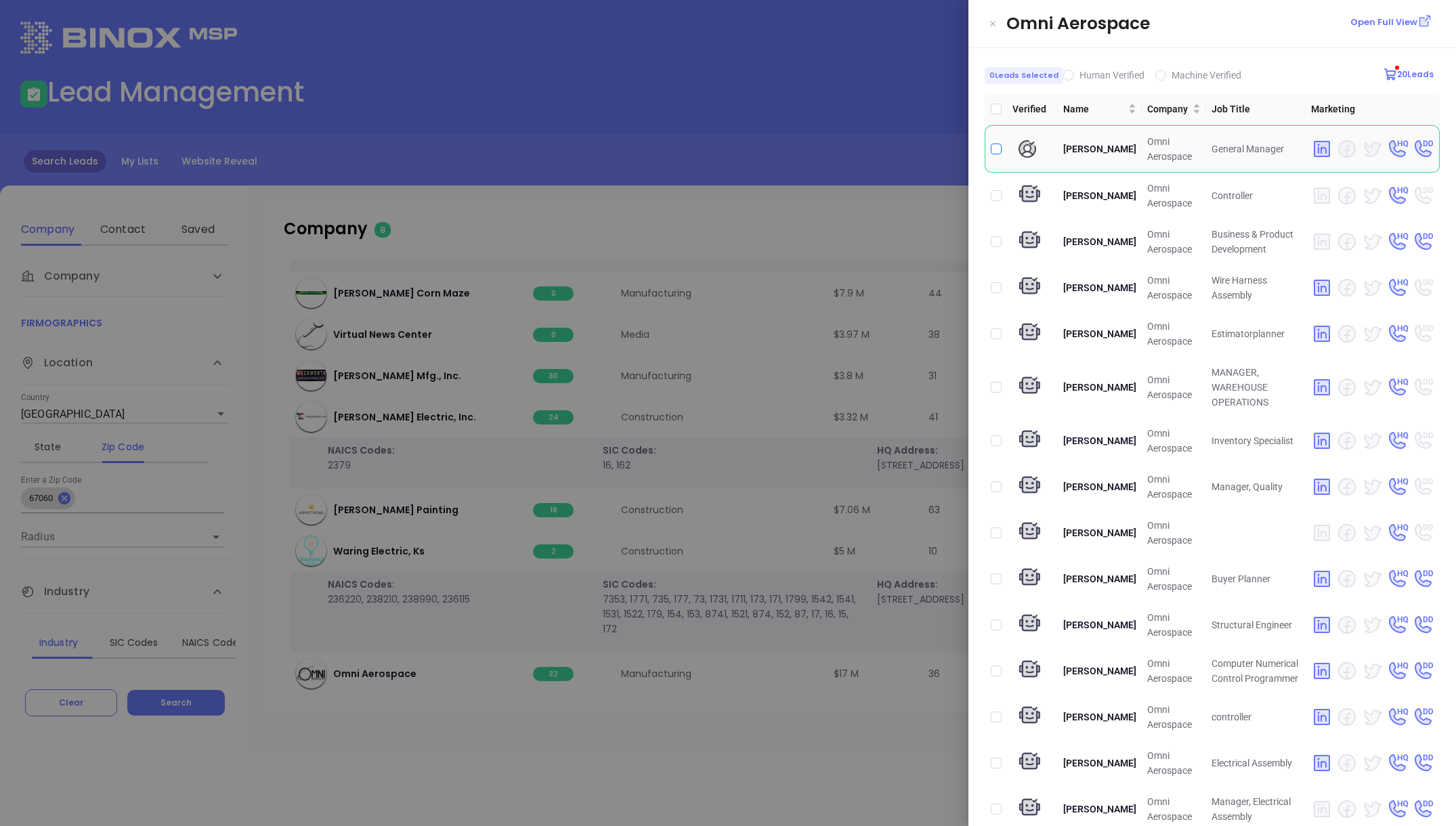
click at [995, 148] on input "checkbox" at bounding box center [996, 148] width 11 height 11
checkbox input "true"
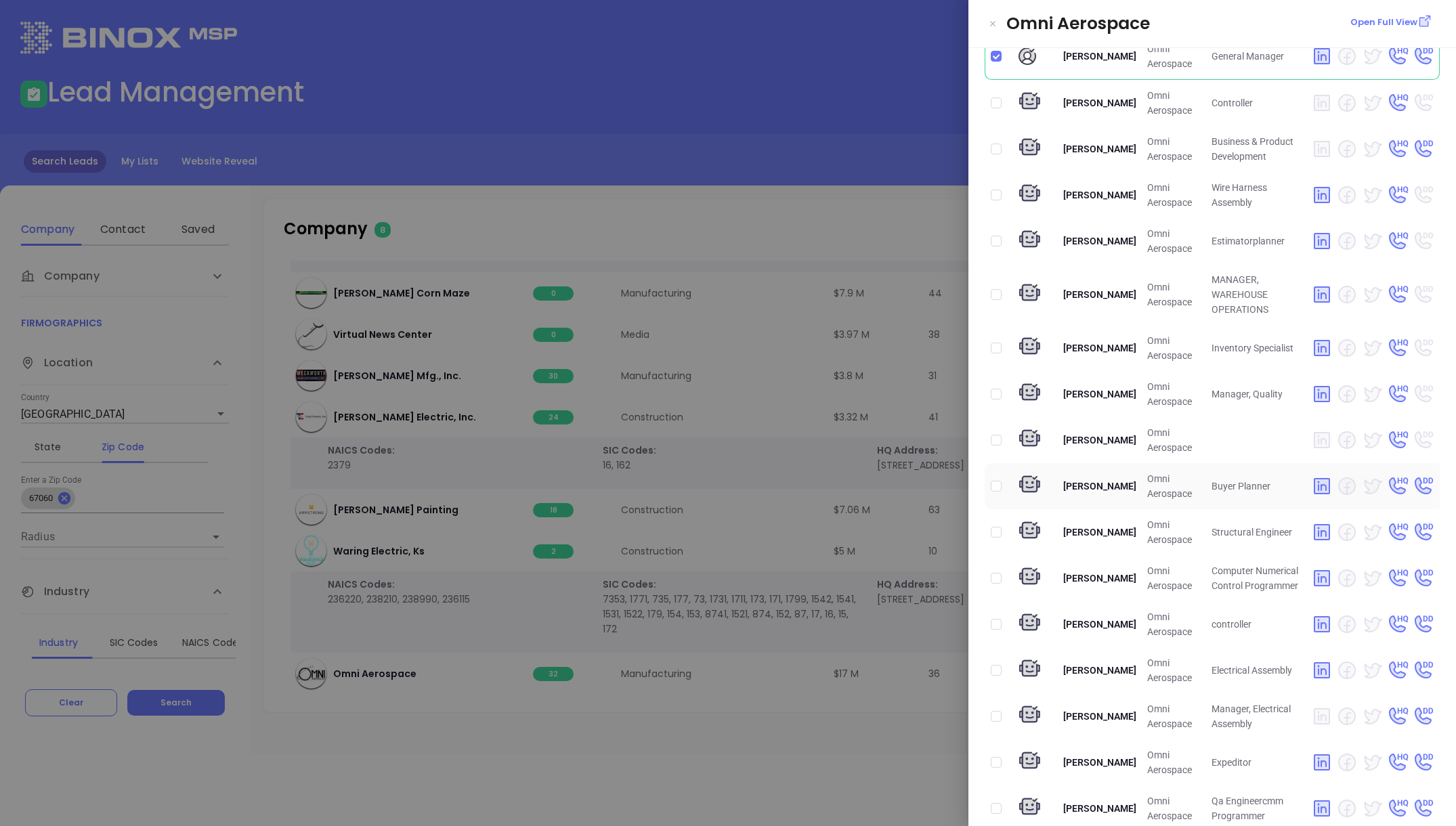
scroll to position [800, 0]
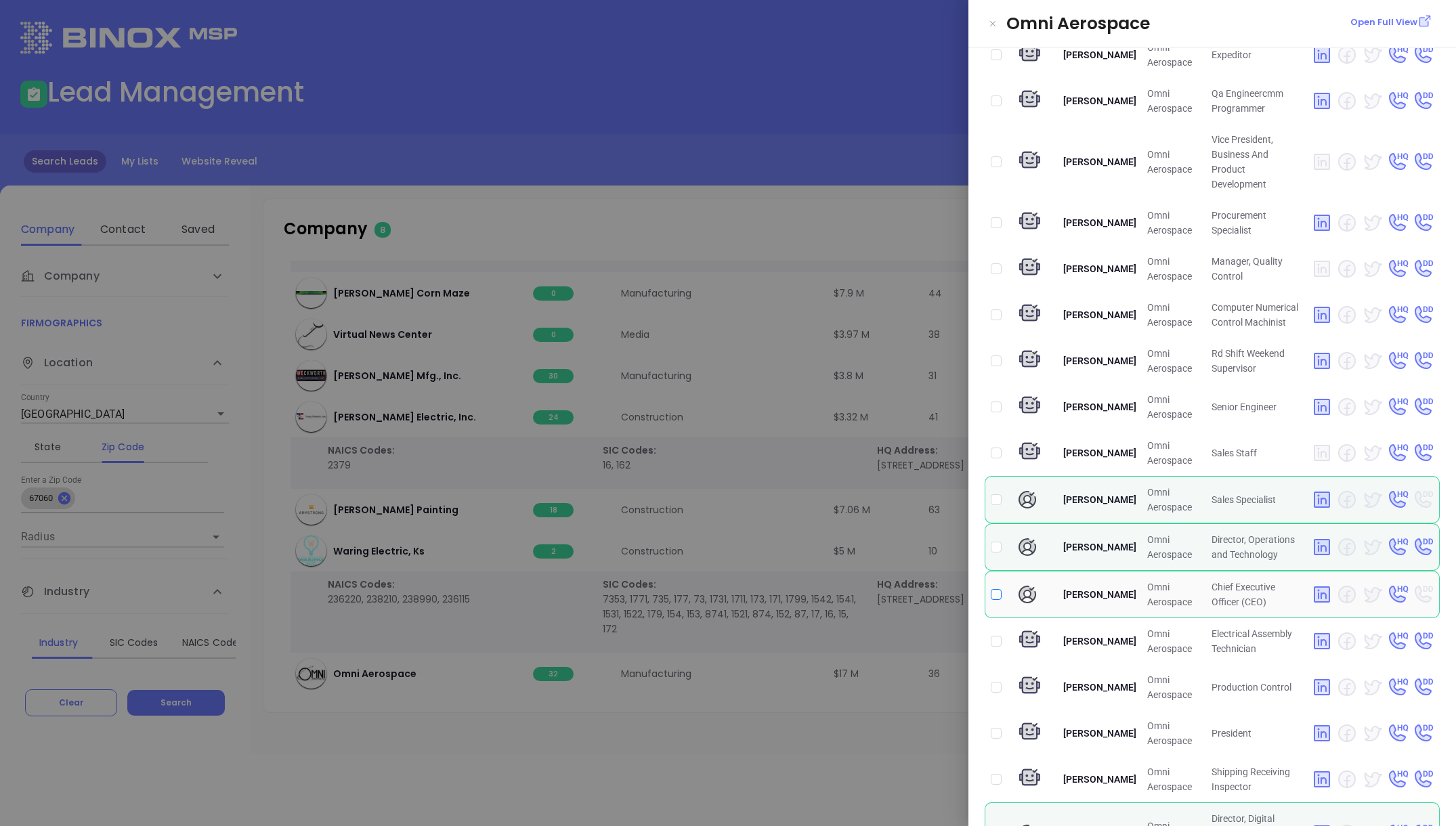
click at [995, 589] on input "checkbox" at bounding box center [996, 594] width 11 height 11
checkbox input "true"
click at [998, 542] on input "checkbox" at bounding box center [996, 547] width 11 height 11
checkbox input "true"
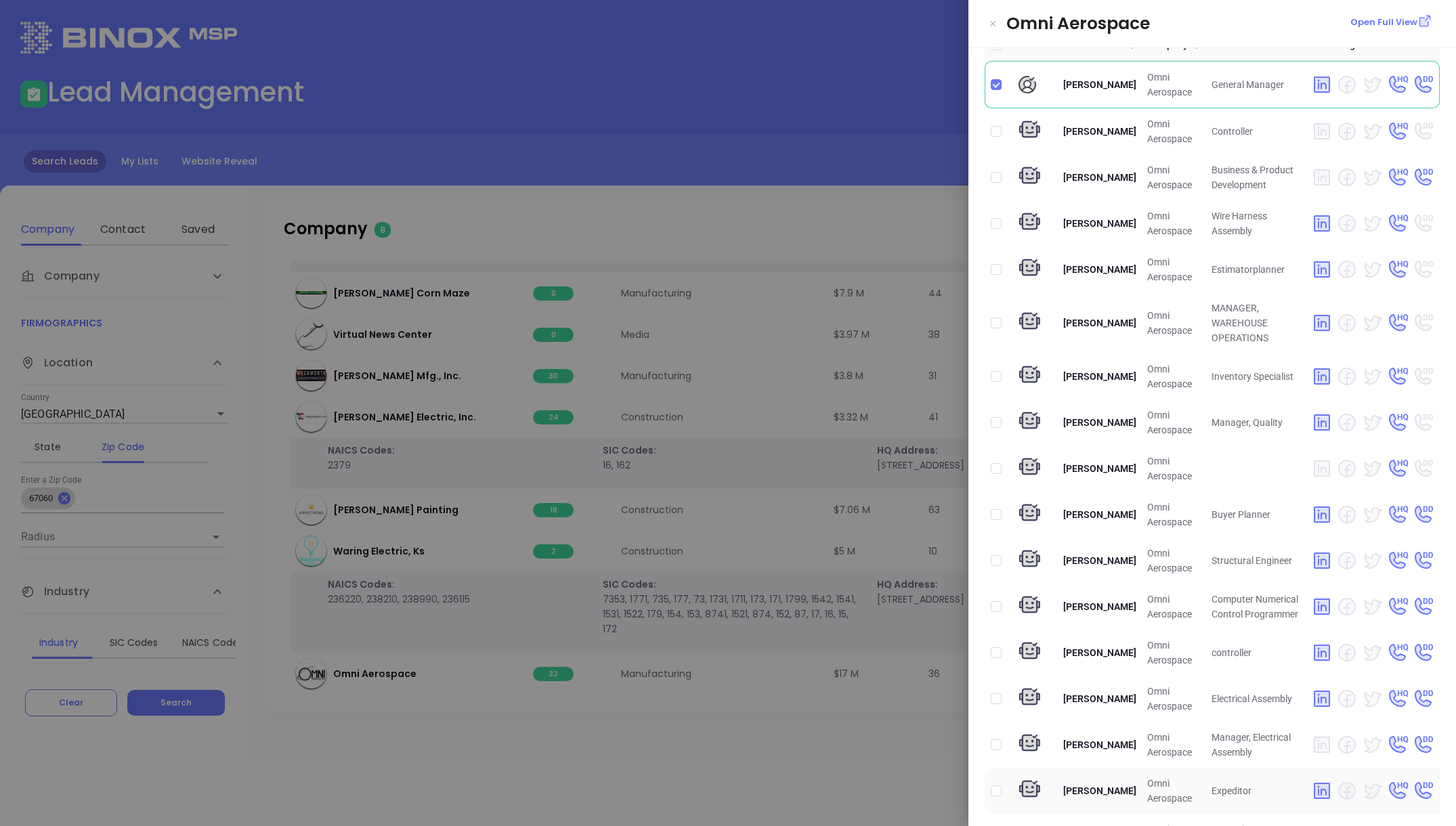
scroll to position [0, 0]
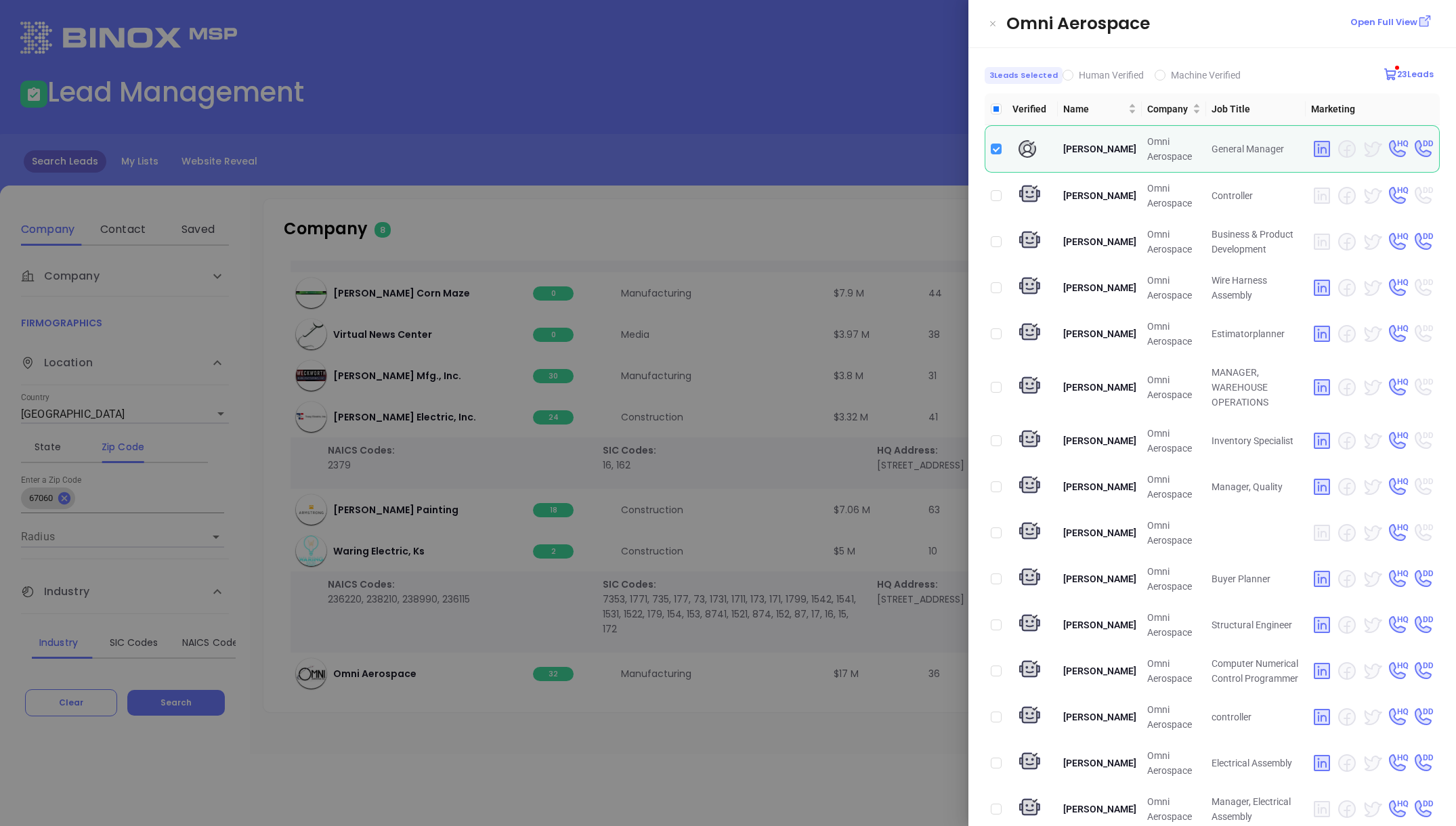
click at [994, 145] on input "checkbox" at bounding box center [996, 148] width 11 height 11
checkbox input "false"
click at [737, 198] on div at bounding box center [728, 413] width 1456 height 826
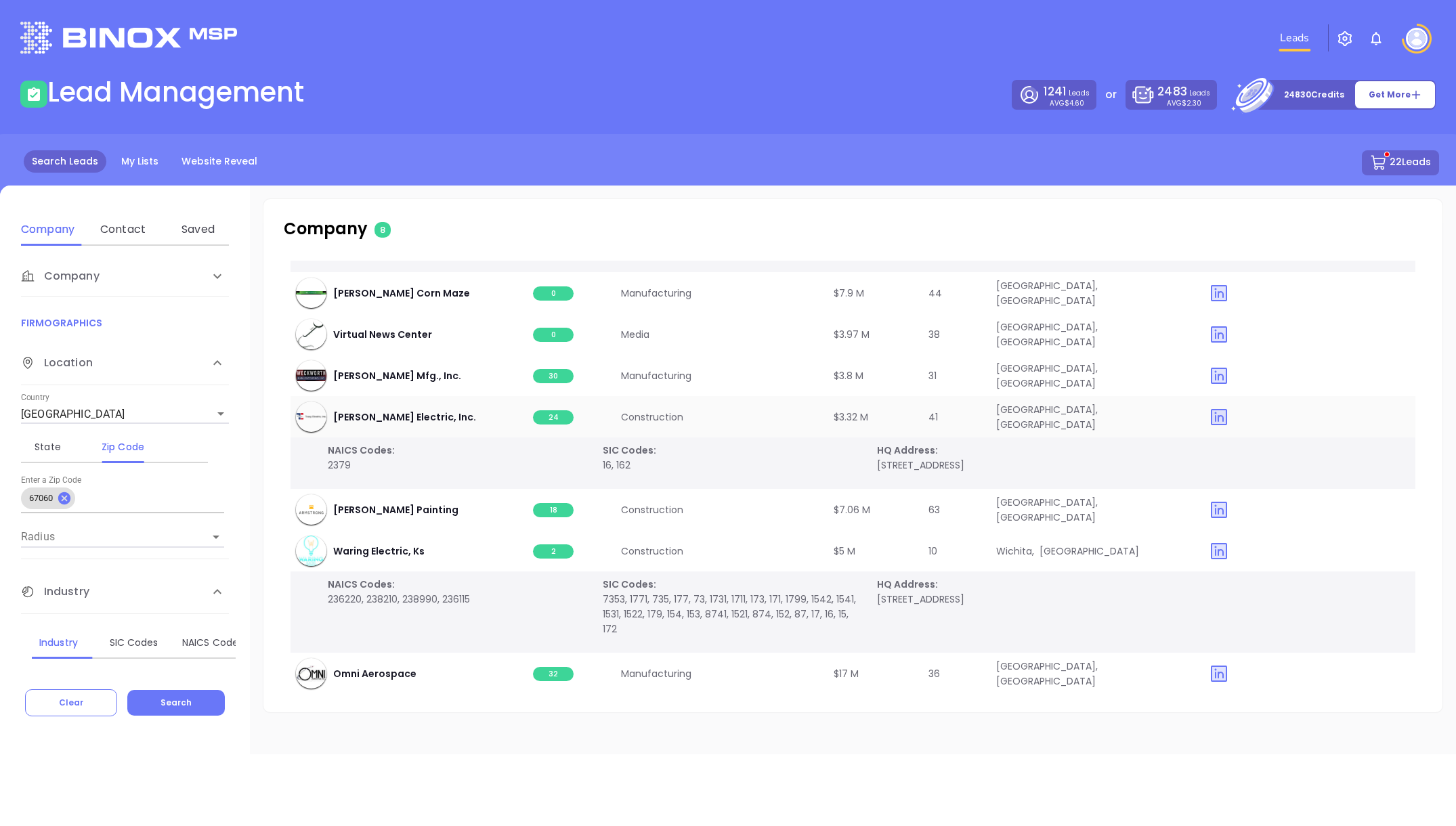
scroll to position [189, 0]
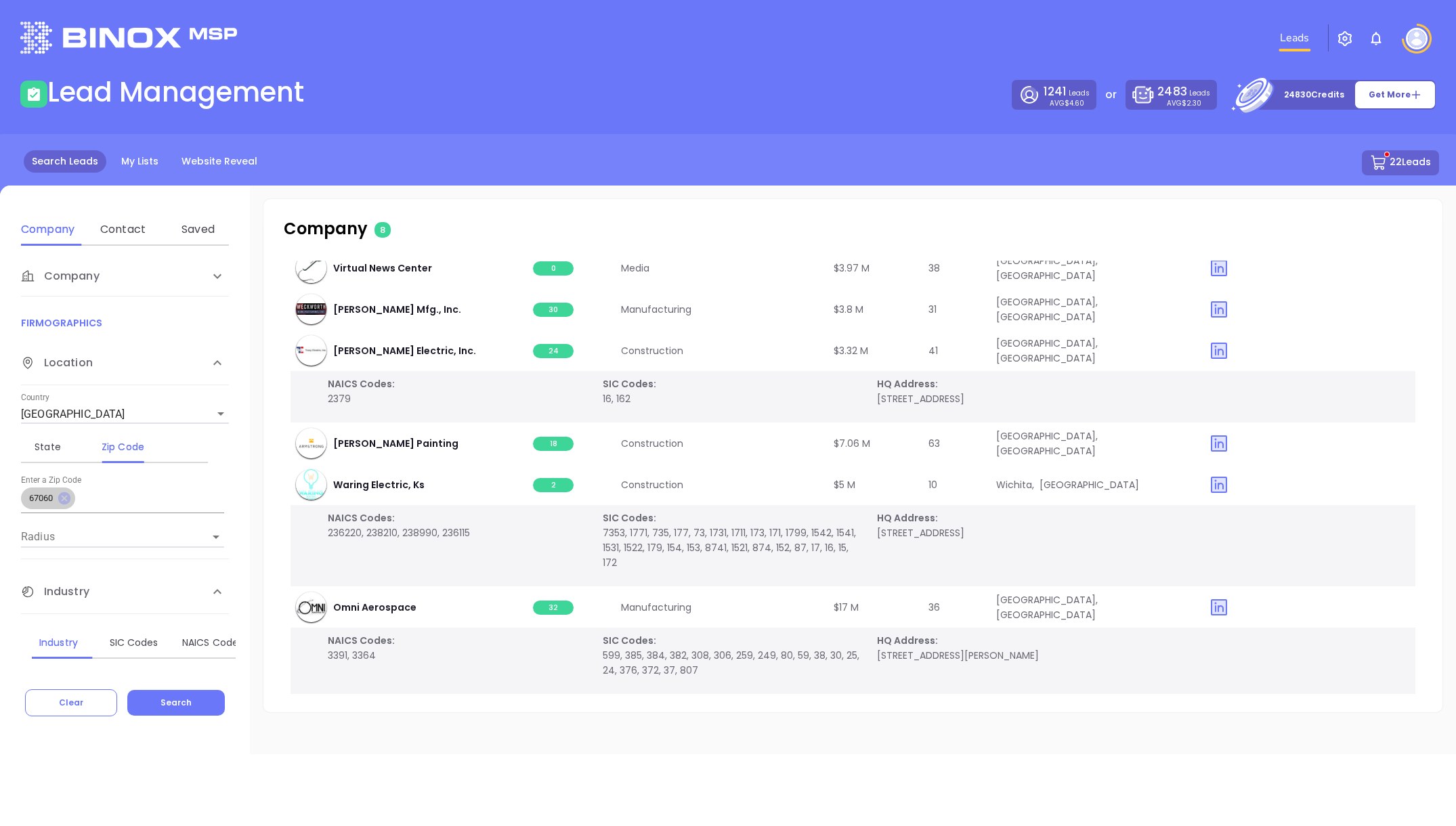
click at [64, 500] on icon at bounding box center [64, 498] width 12 height 12
click at [71, 499] on input "text" at bounding box center [123, 500] width 203 height 22
type input "67114"
click at [146, 669] on button "Search" at bounding box center [175, 702] width 97 height 26
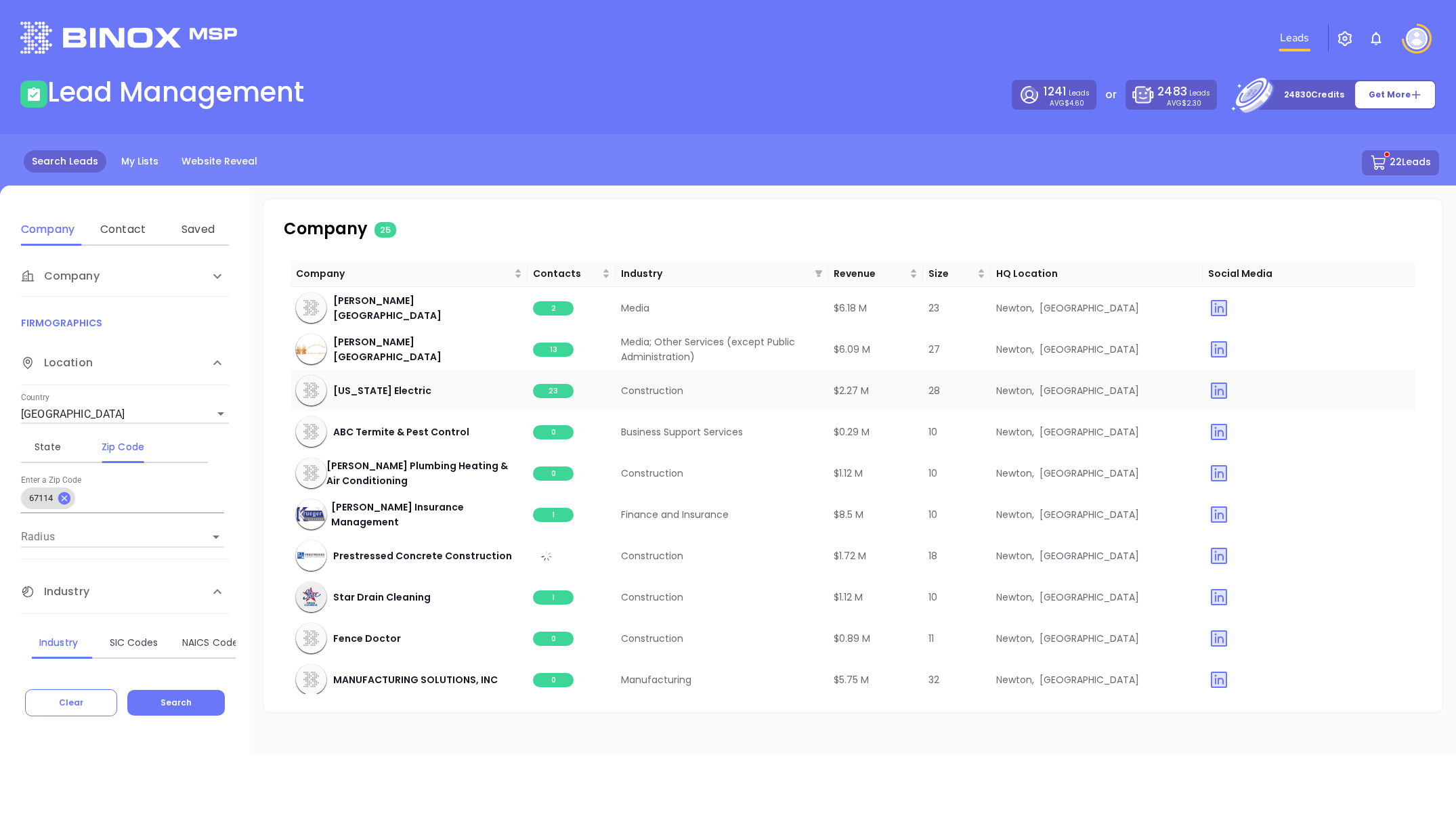
click at [551, 393] on span "23" at bounding box center [553, 390] width 41 height 14
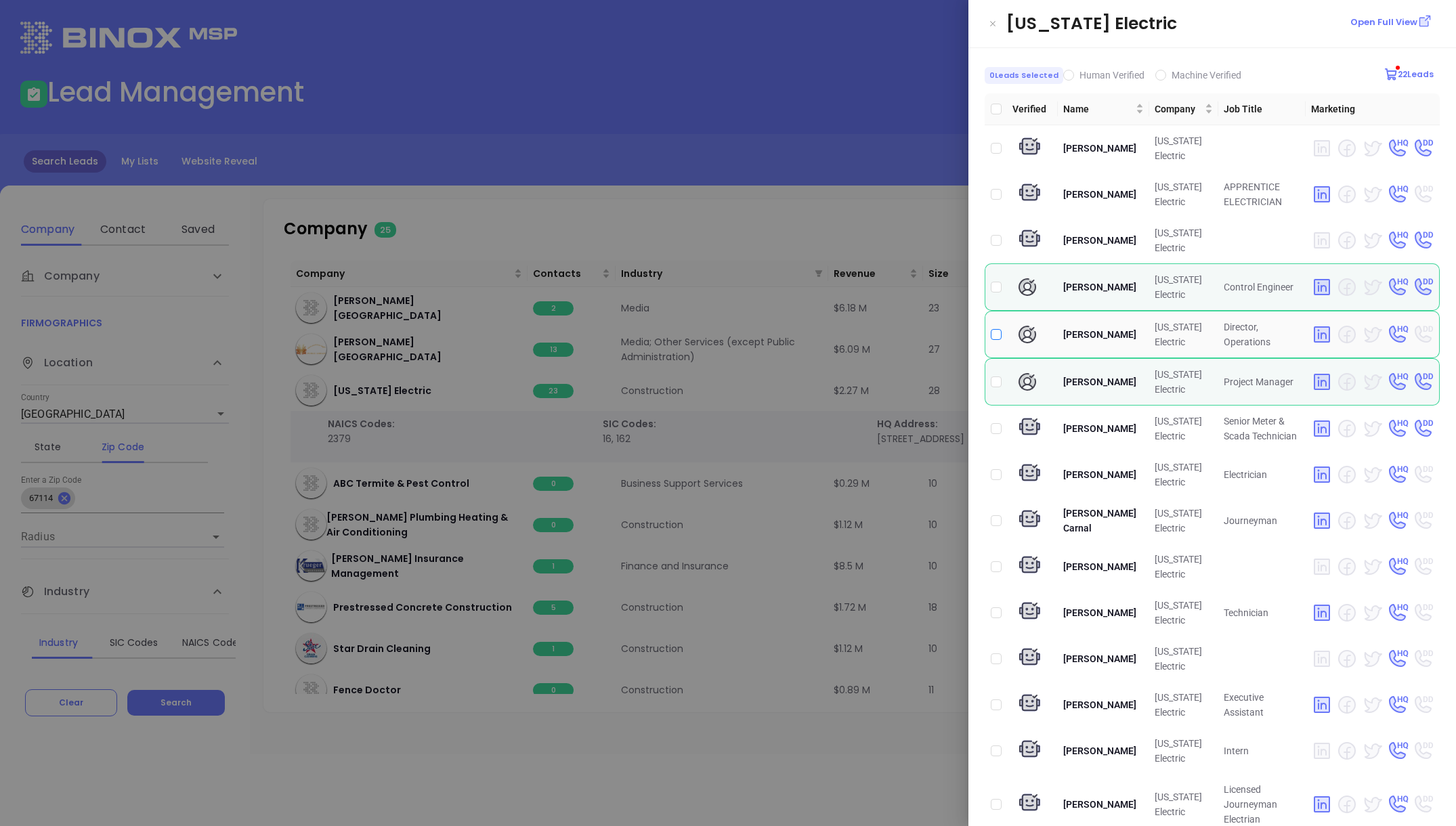
click at [997, 332] on input "checkbox" at bounding box center [996, 334] width 11 height 11
checkbox input "true"
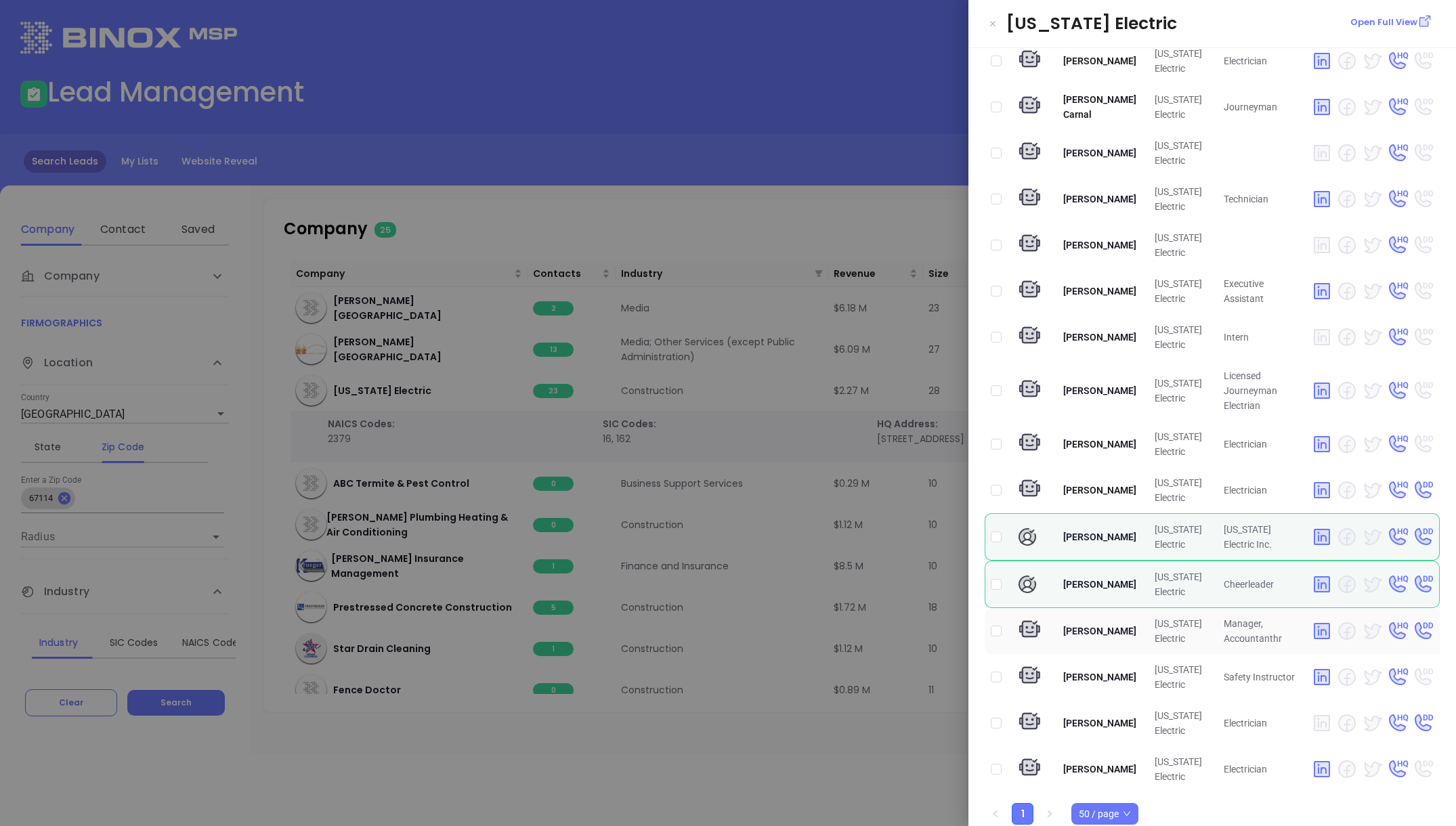
scroll to position [427, 0]
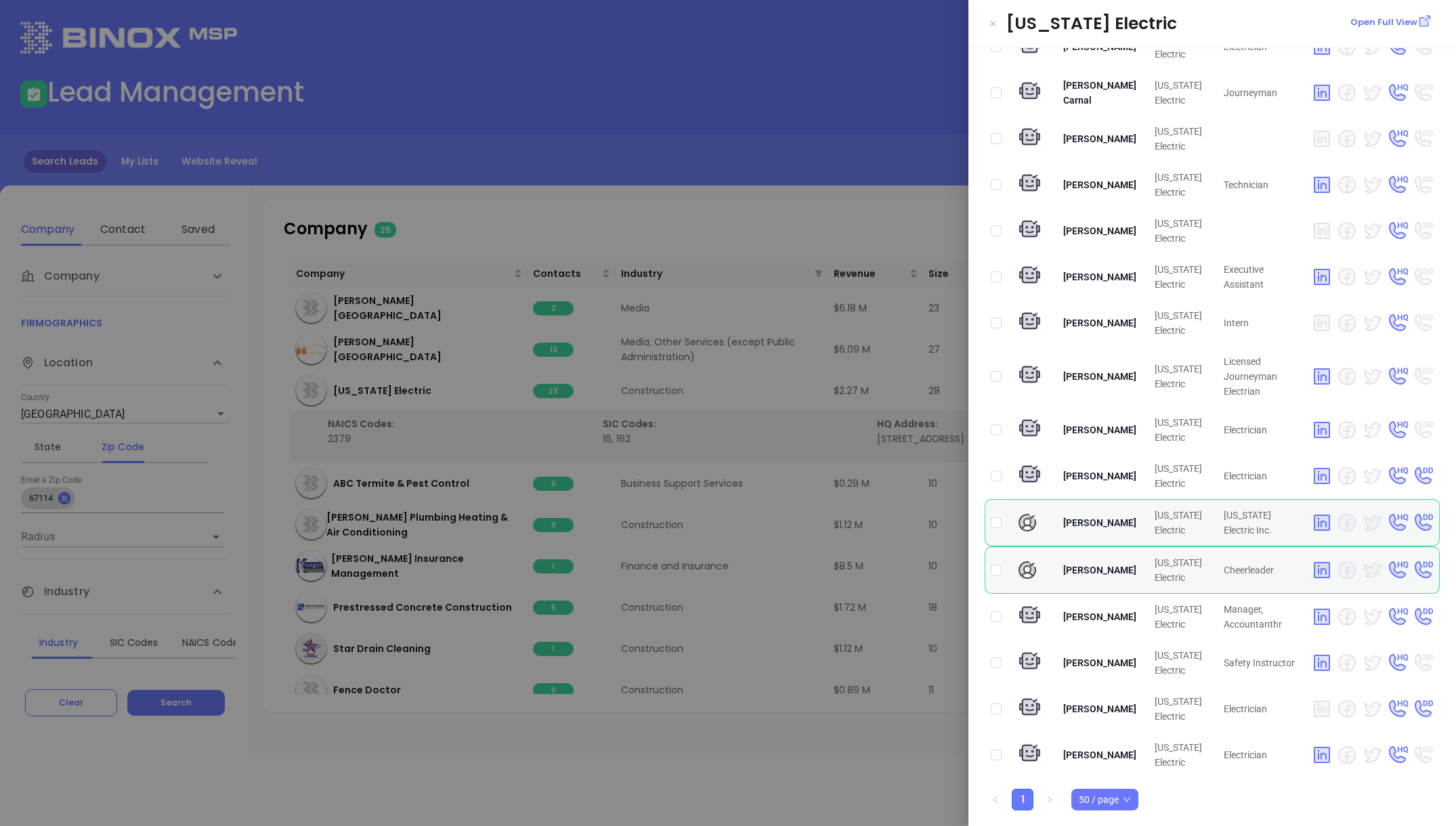
drag, startPoint x: 714, startPoint y: 192, endPoint x: 704, endPoint y: 209, distance: 19.7
click at [714, 192] on div at bounding box center [728, 413] width 1456 height 826
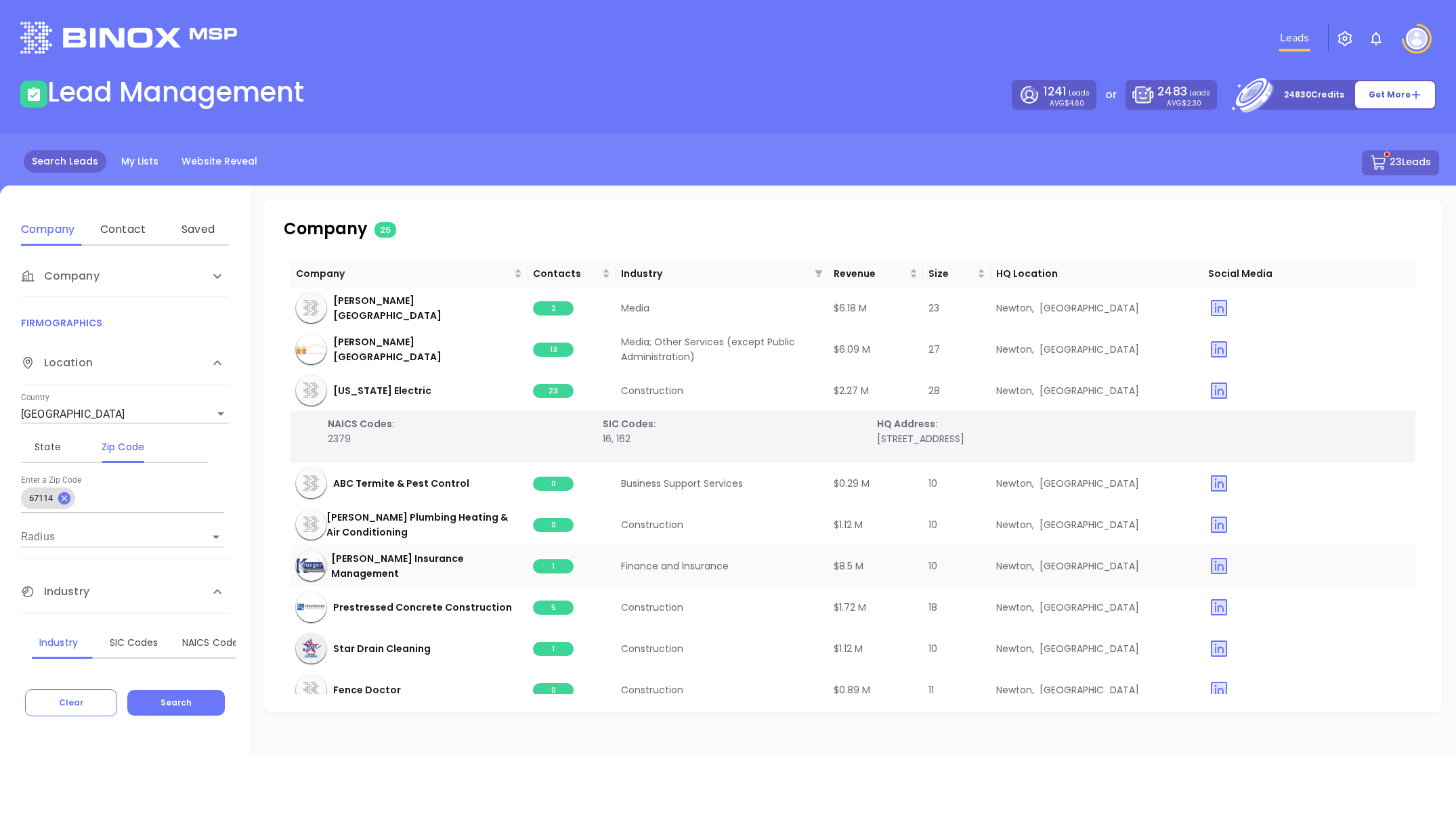
click at [549, 571] on span "1" at bounding box center [553, 566] width 41 height 14
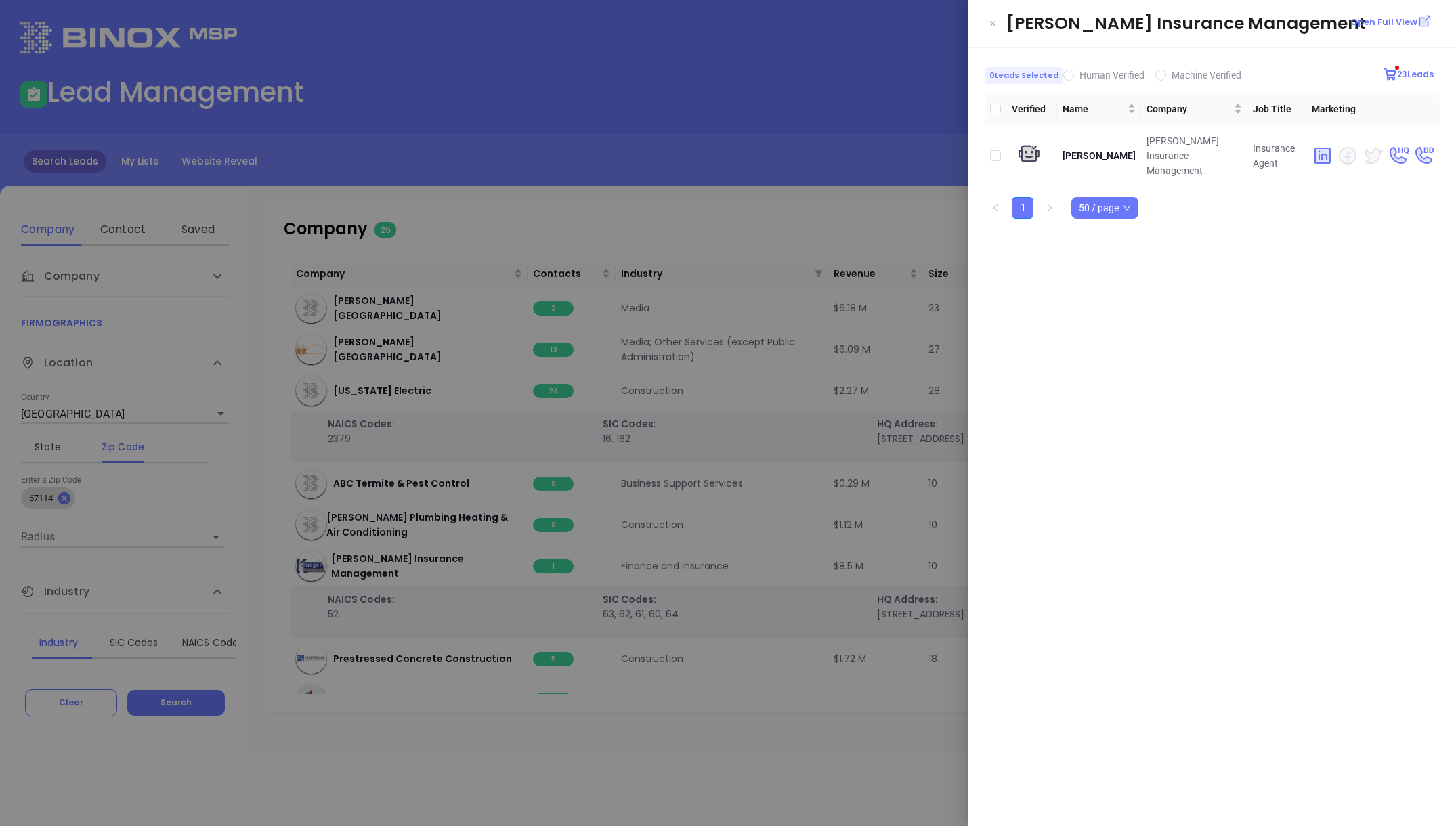
click at [819, 167] on div at bounding box center [728, 413] width 1456 height 826
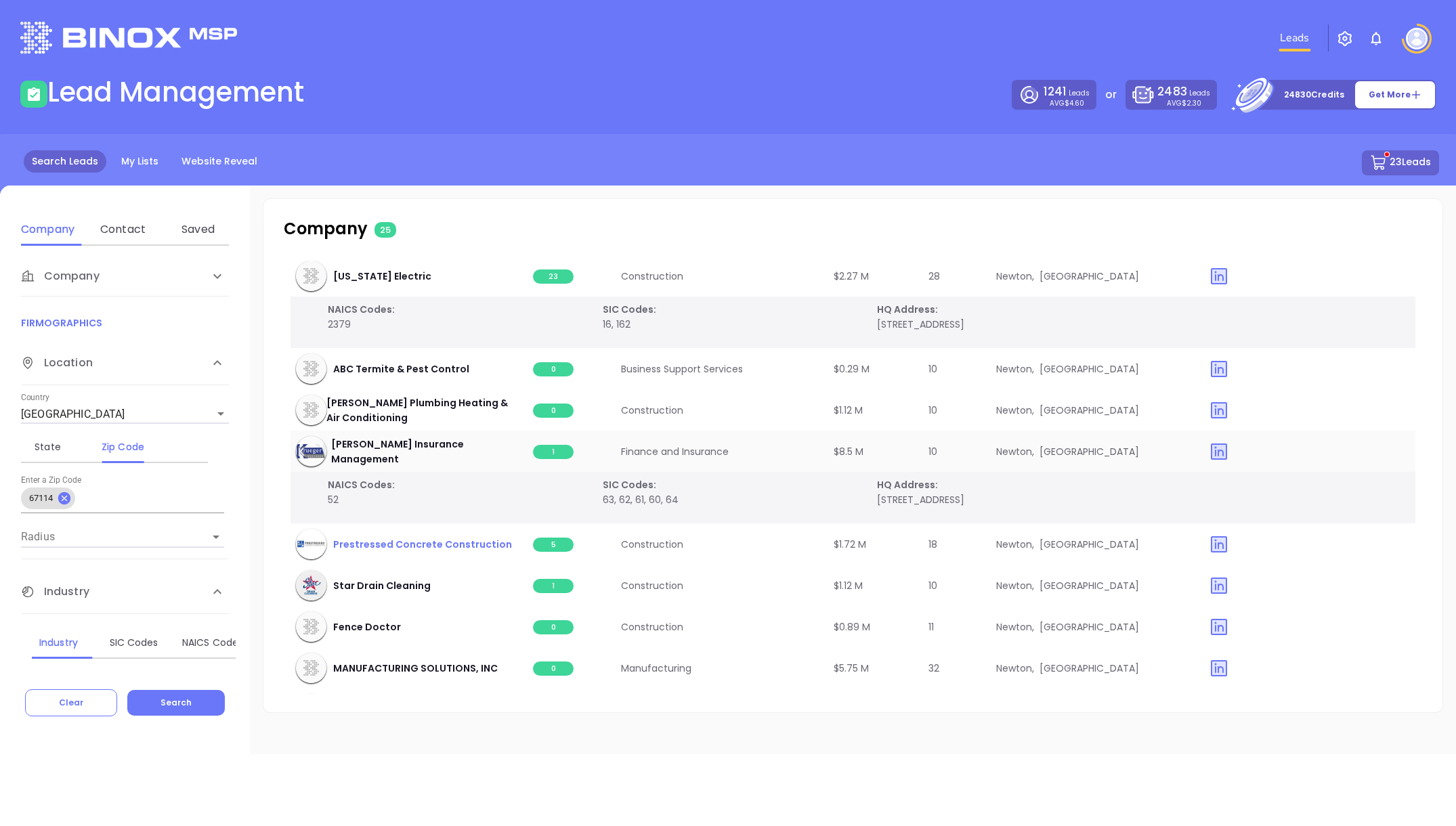
scroll to position [117, 0]
click at [546, 541] on span "5" at bounding box center [553, 543] width 41 height 14
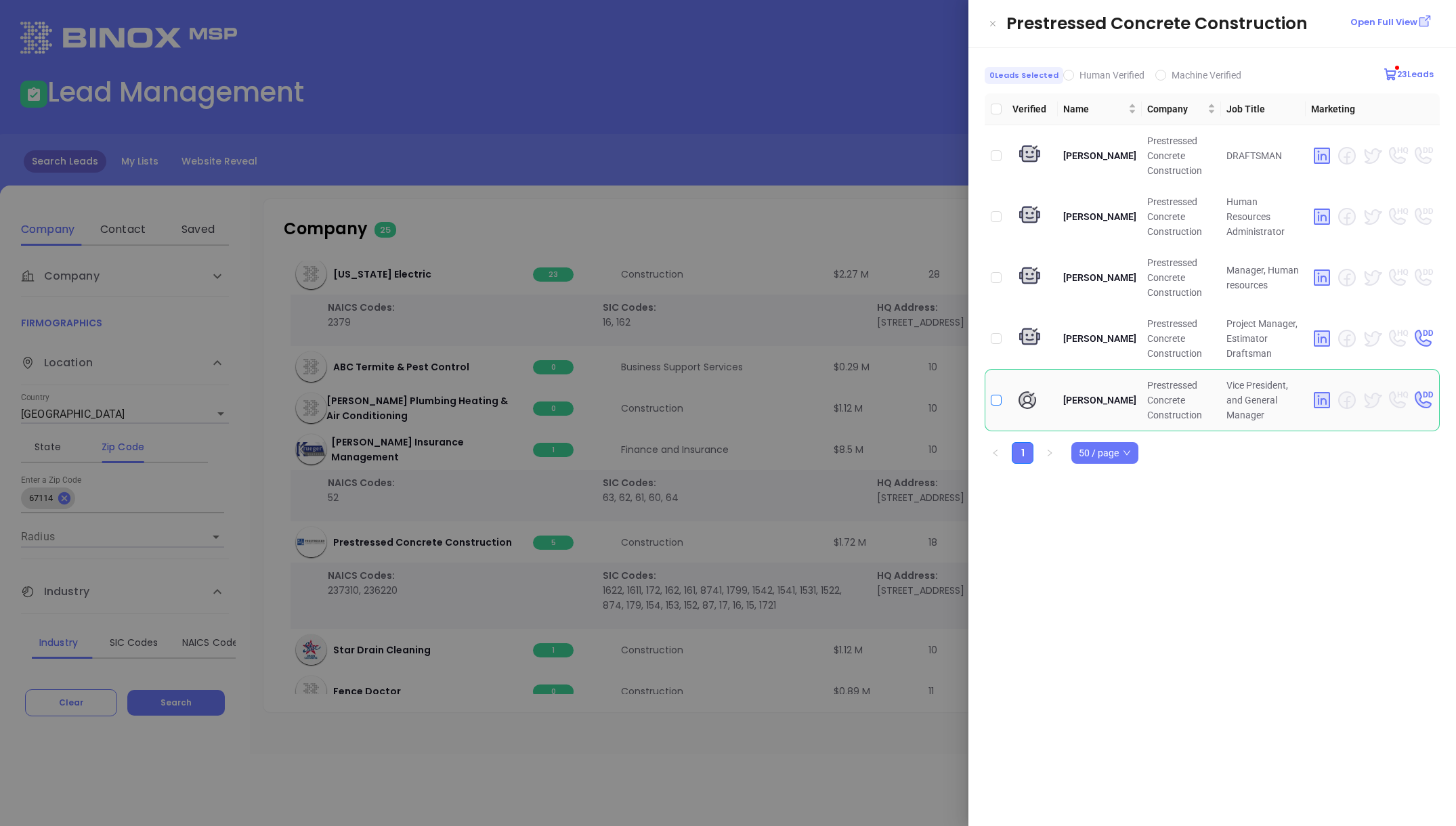
click at [996, 397] on input "checkbox" at bounding box center [996, 400] width 11 height 11
checkbox input "true"
click at [812, 234] on div at bounding box center [728, 413] width 1456 height 826
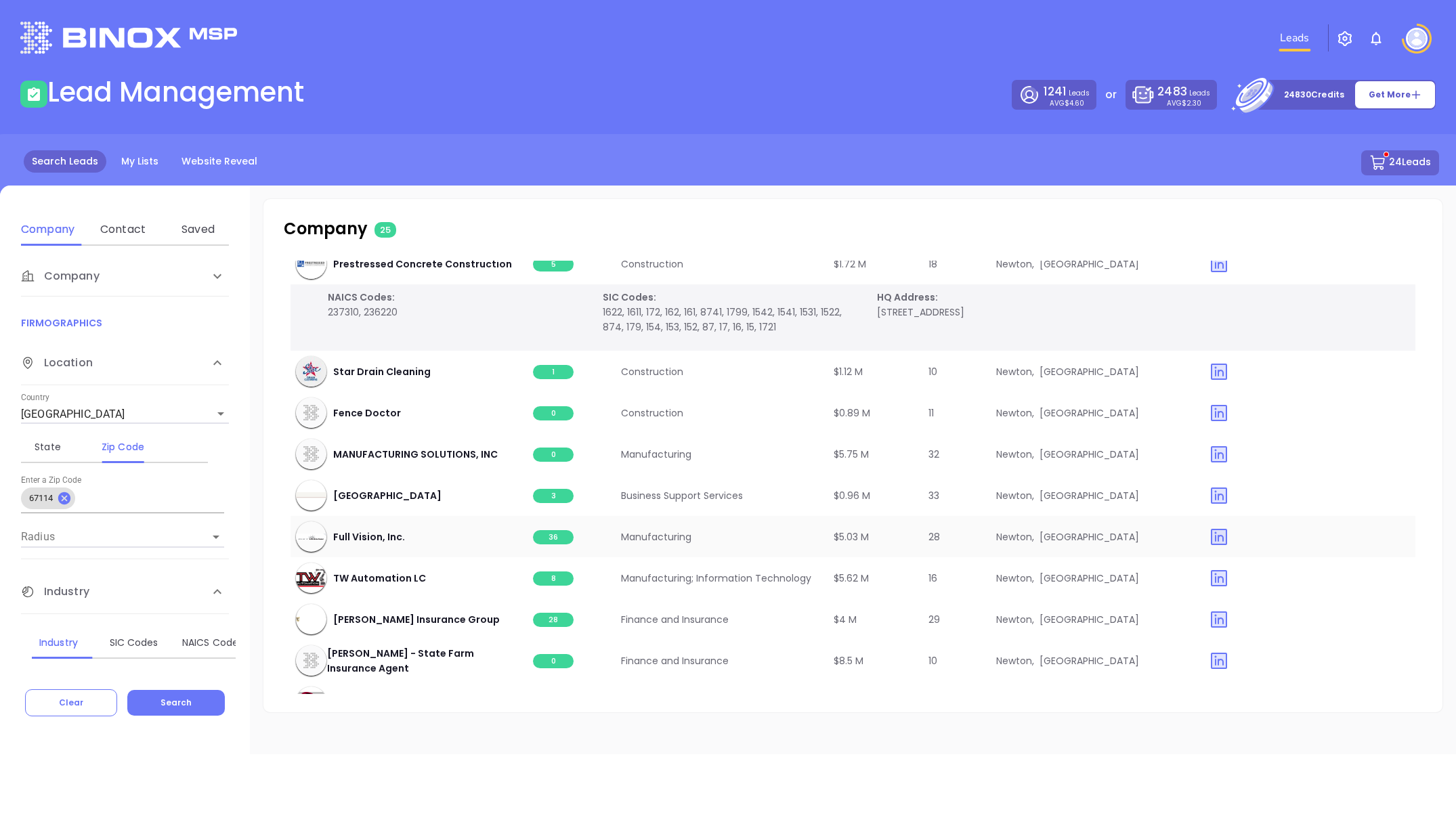
scroll to position [407, 0]
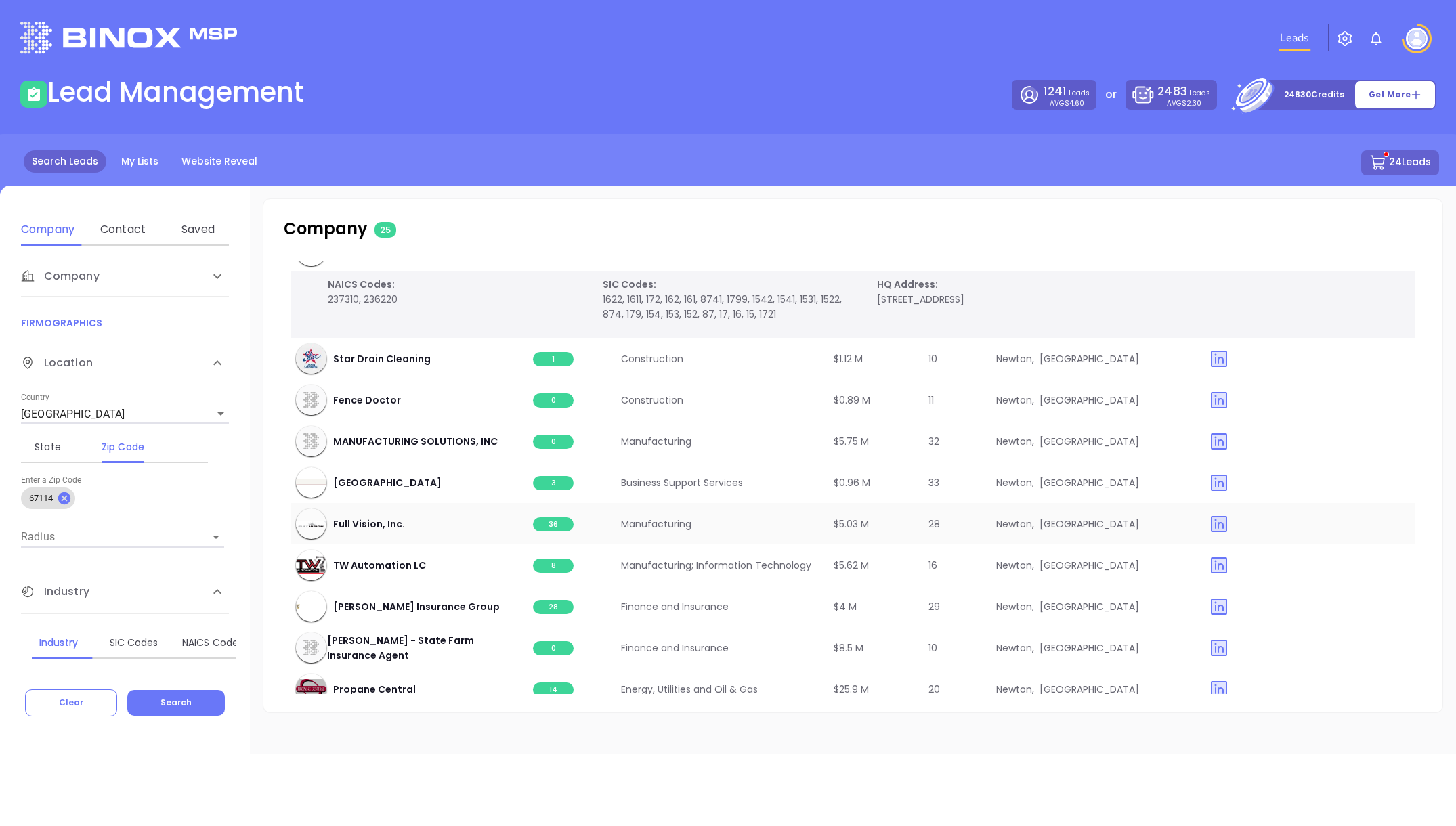
click at [546, 528] on span "36" at bounding box center [553, 524] width 41 height 14
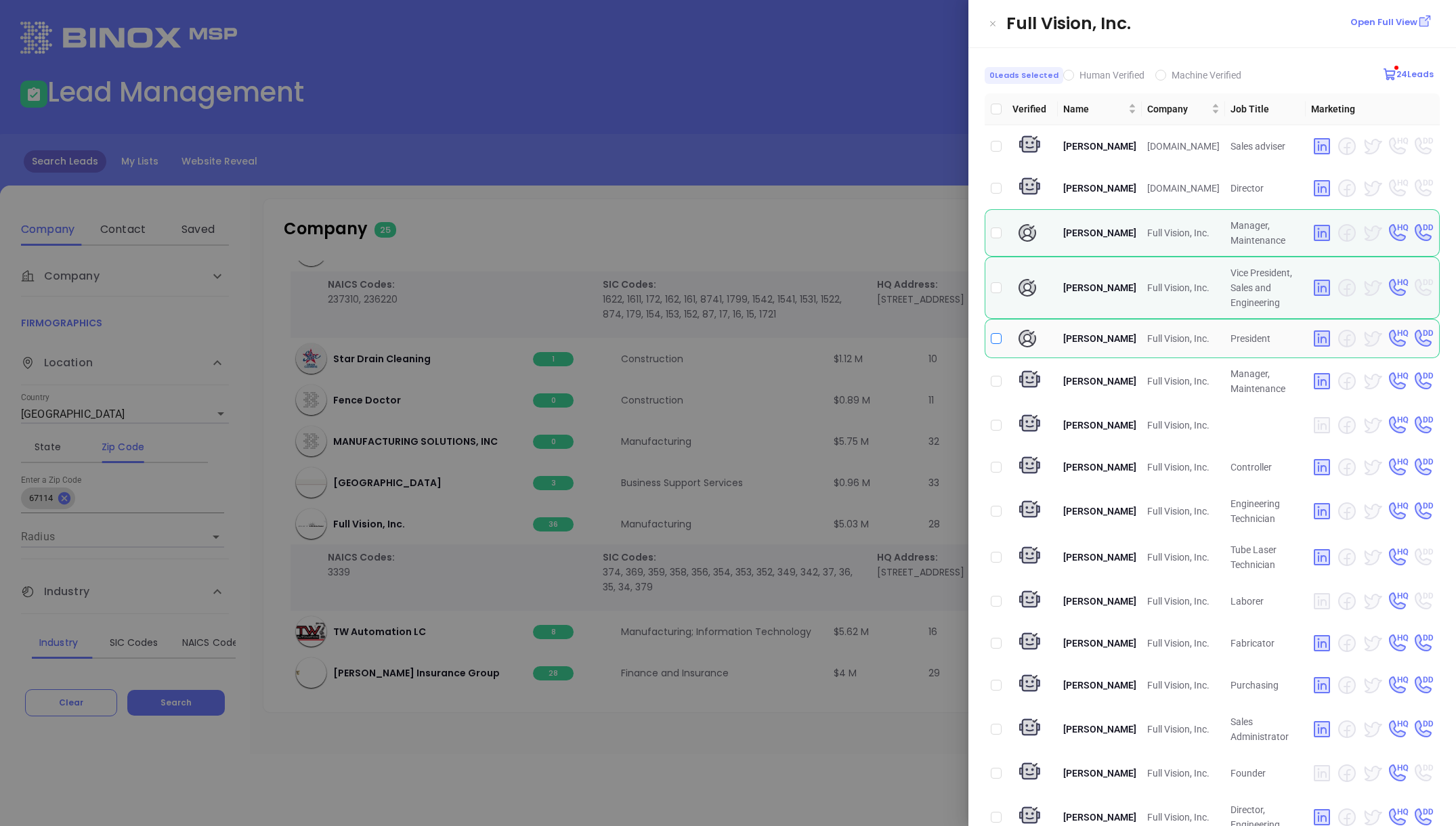
click at [995, 344] on input "checkbox" at bounding box center [996, 338] width 11 height 11
checkbox input "true"
click at [833, 232] on div at bounding box center [728, 413] width 1456 height 826
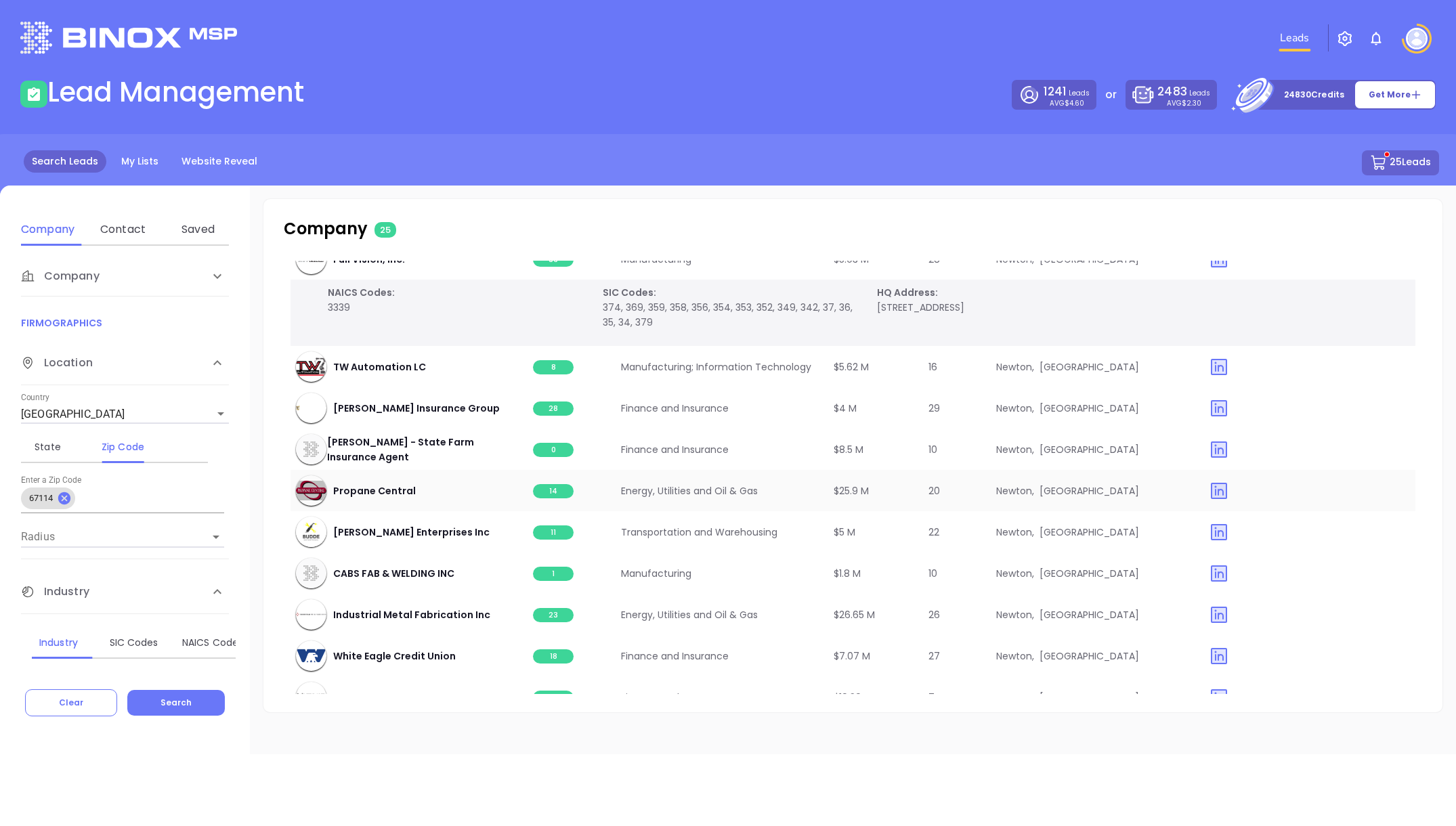
scroll to position [673, 0]
click at [547, 489] on span "14" at bounding box center [553, 490] width 41 height 14
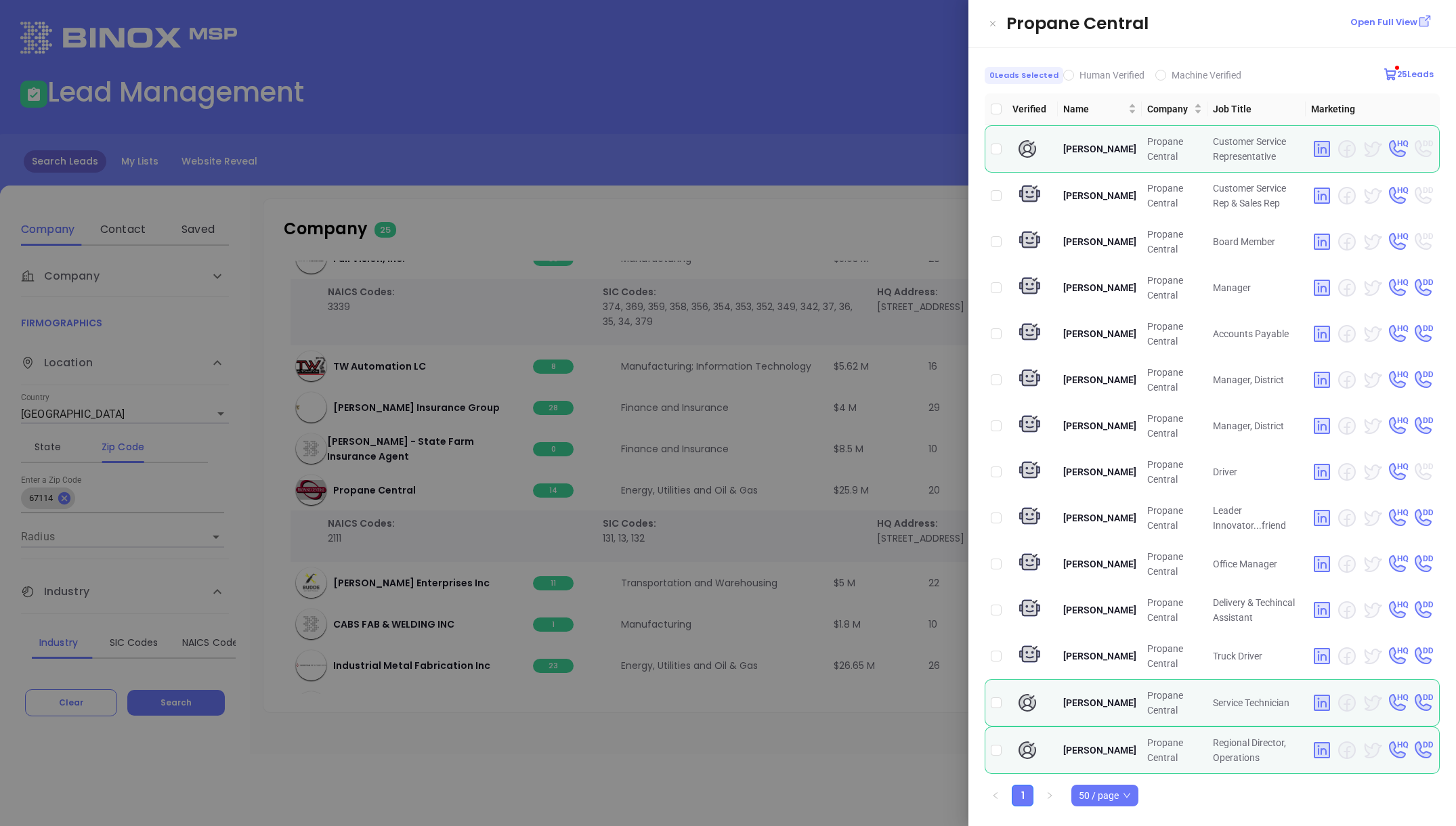
click at [855, 220] on div at bounding box center [728, 413] width 1456 height 826
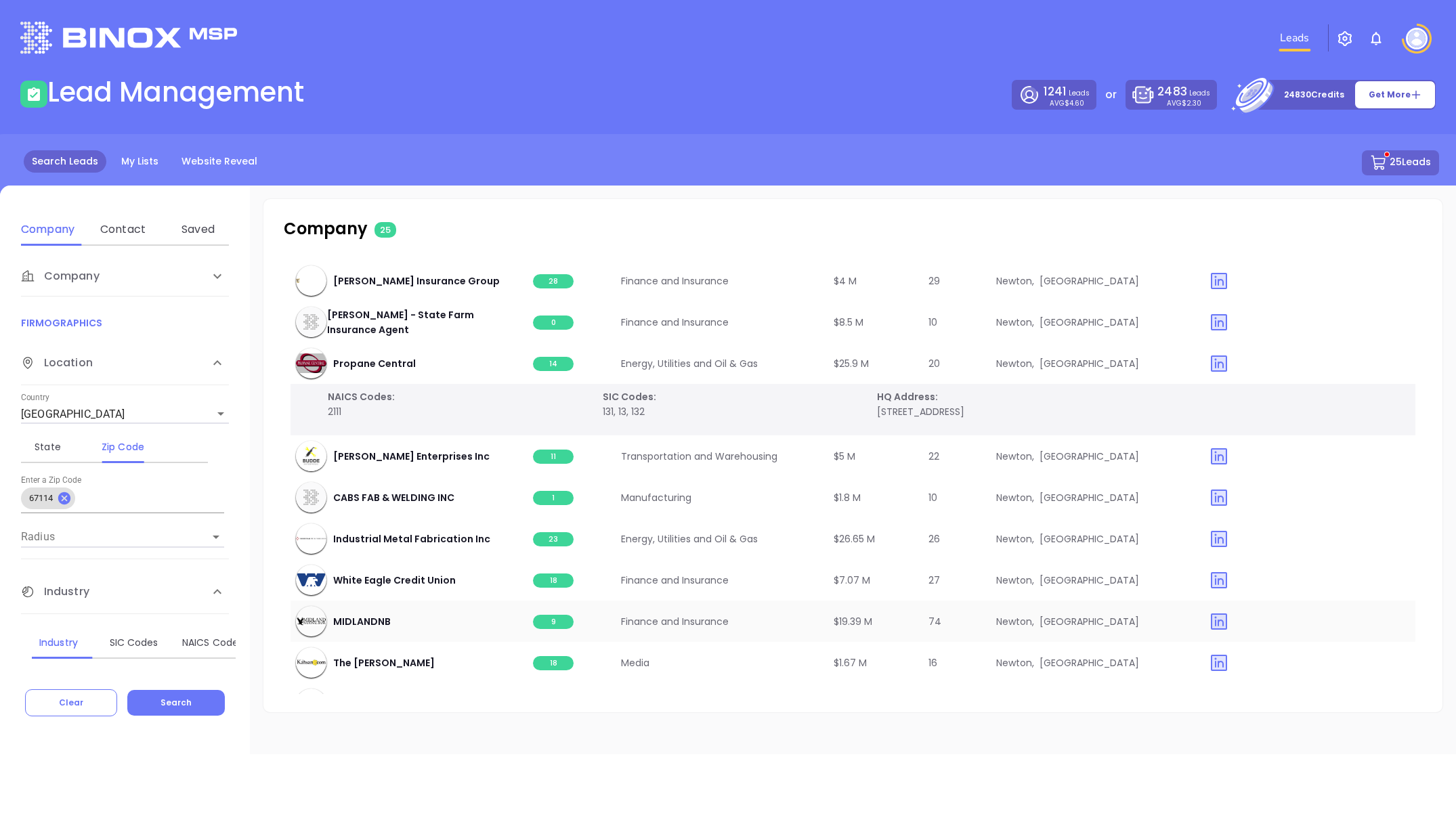
scroll to position [802, 0]
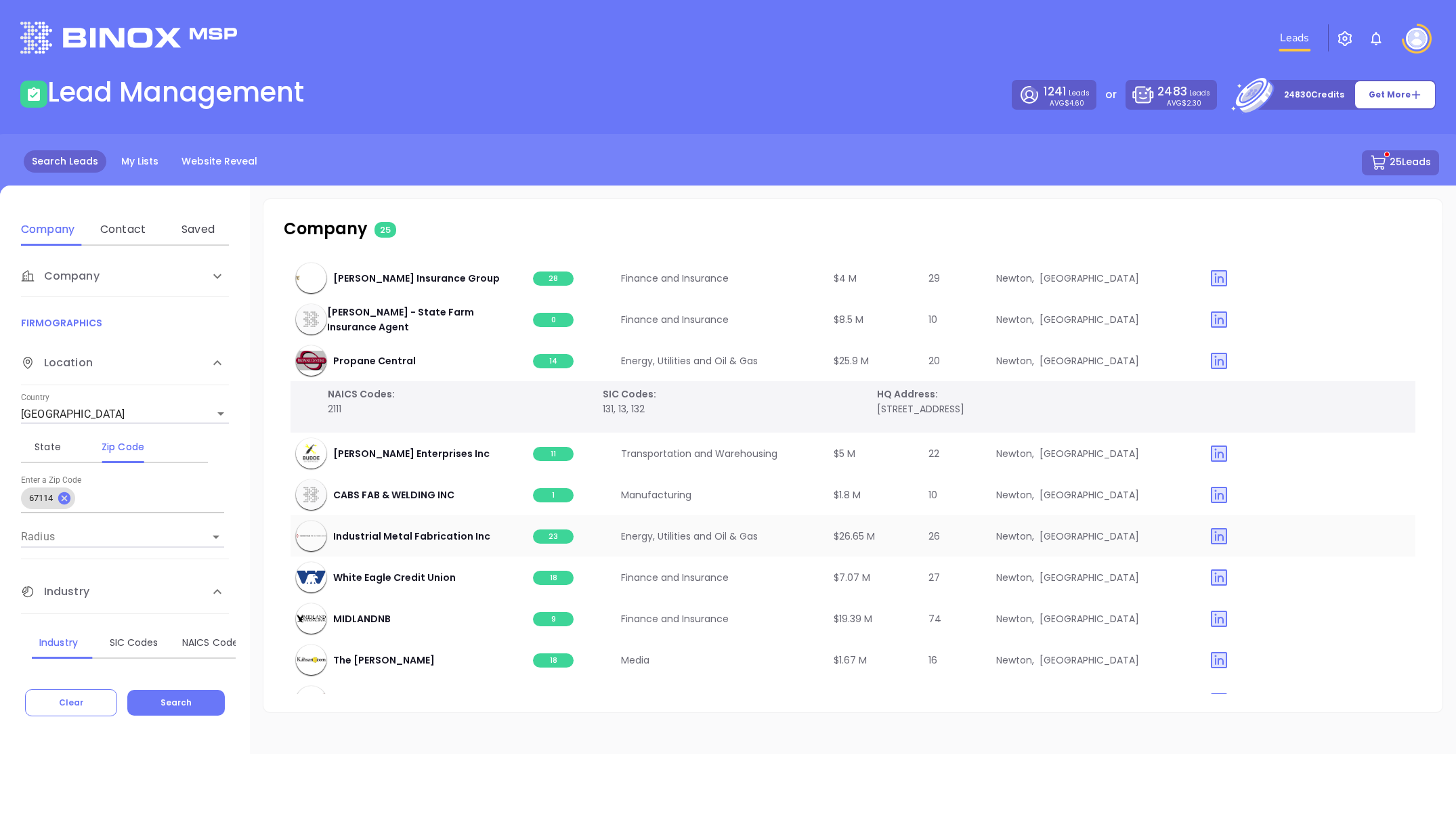
click at [540, 537] on span "23" at bounding box center [553, 536] width 41 height 14
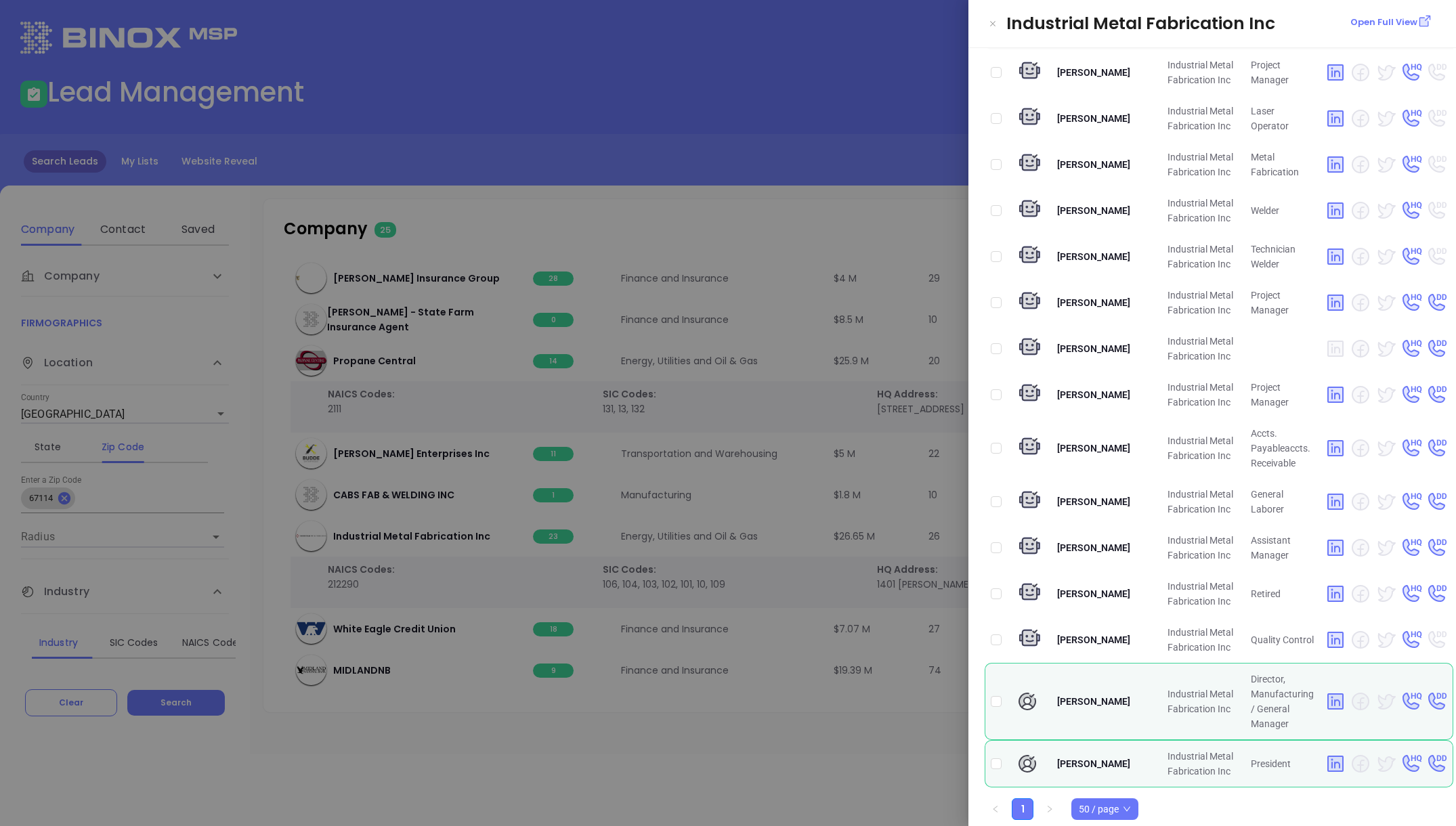
scroll to position [724, 0]
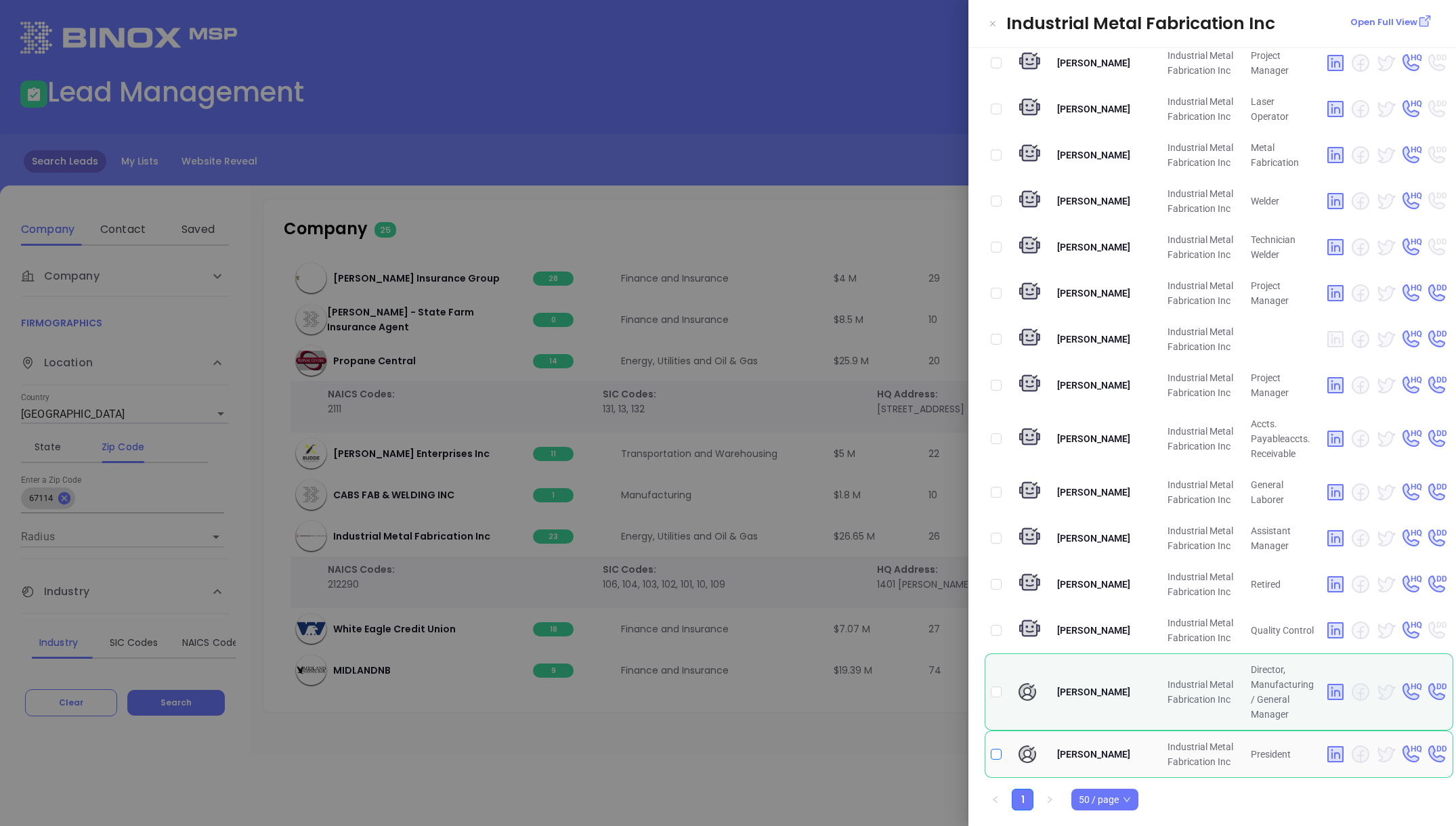
click at [998, 669] on input "checkbox" at bounding box center [996, 754] width 11 height 11
checkbox input "true"
click at [830, 669] on div at bounding box center [728, 413] width 1456 height 826
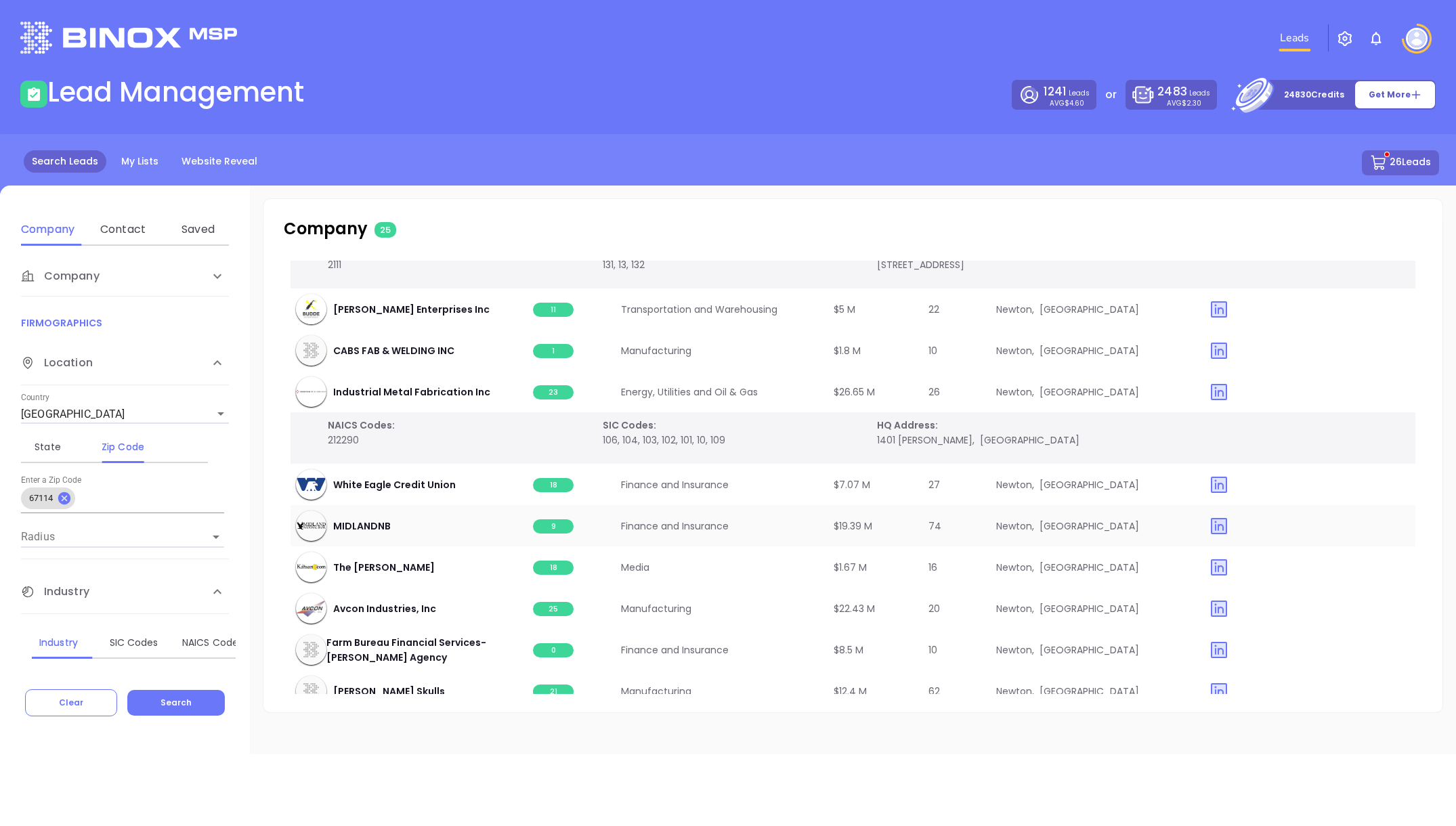
scroll to position [948, 0]
click at [550, 528] on span "9" at bounding box center [553, 524] width 41 height 14
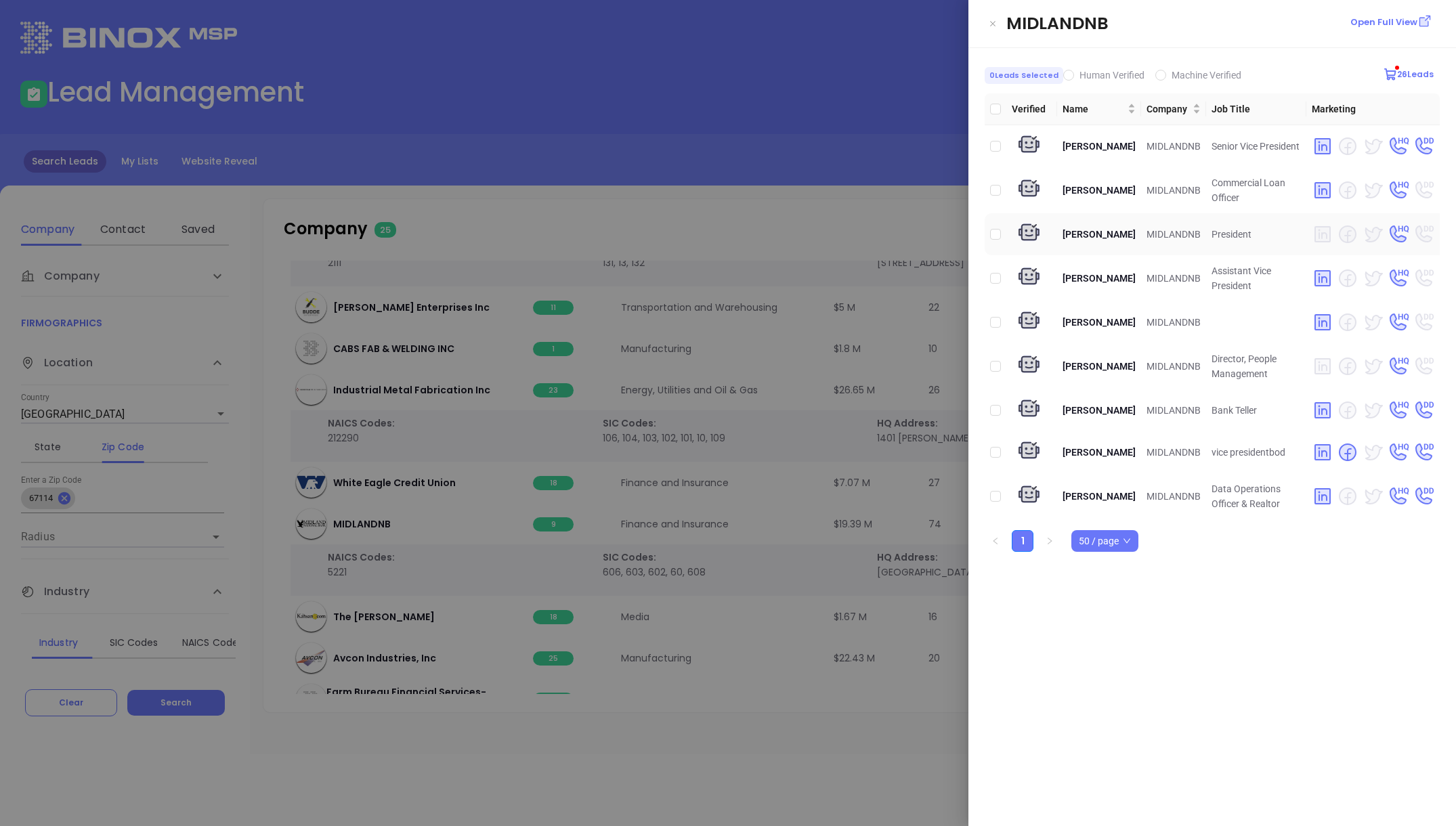
drag, startPoint x: 996, startPoint y: 235, endPoint x: 950, endPoint y: 229, distance: 46.4
click at [996, 235] on input "checkbox" at bounding box center [996, 234] width 11 height 11
checkbox input "true"
drag, startPoint x: 875, startPoint y: 217, endPoint x: 875, endPoint y: 242, distance: 25.0
click at [875, 217] on div at bounding box center [728, 413] width 1456 height 826
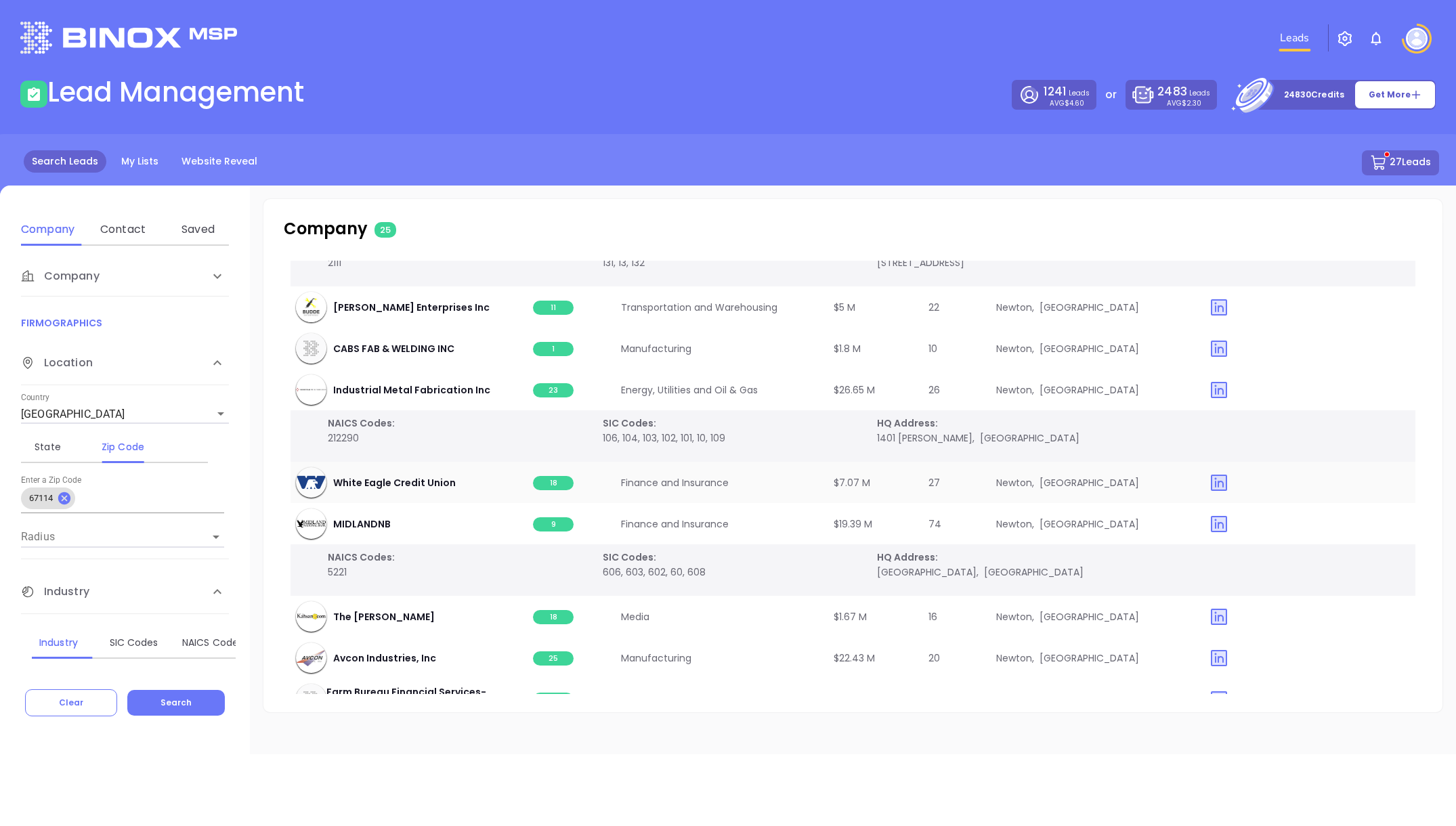
scroll to position [1015, 0]
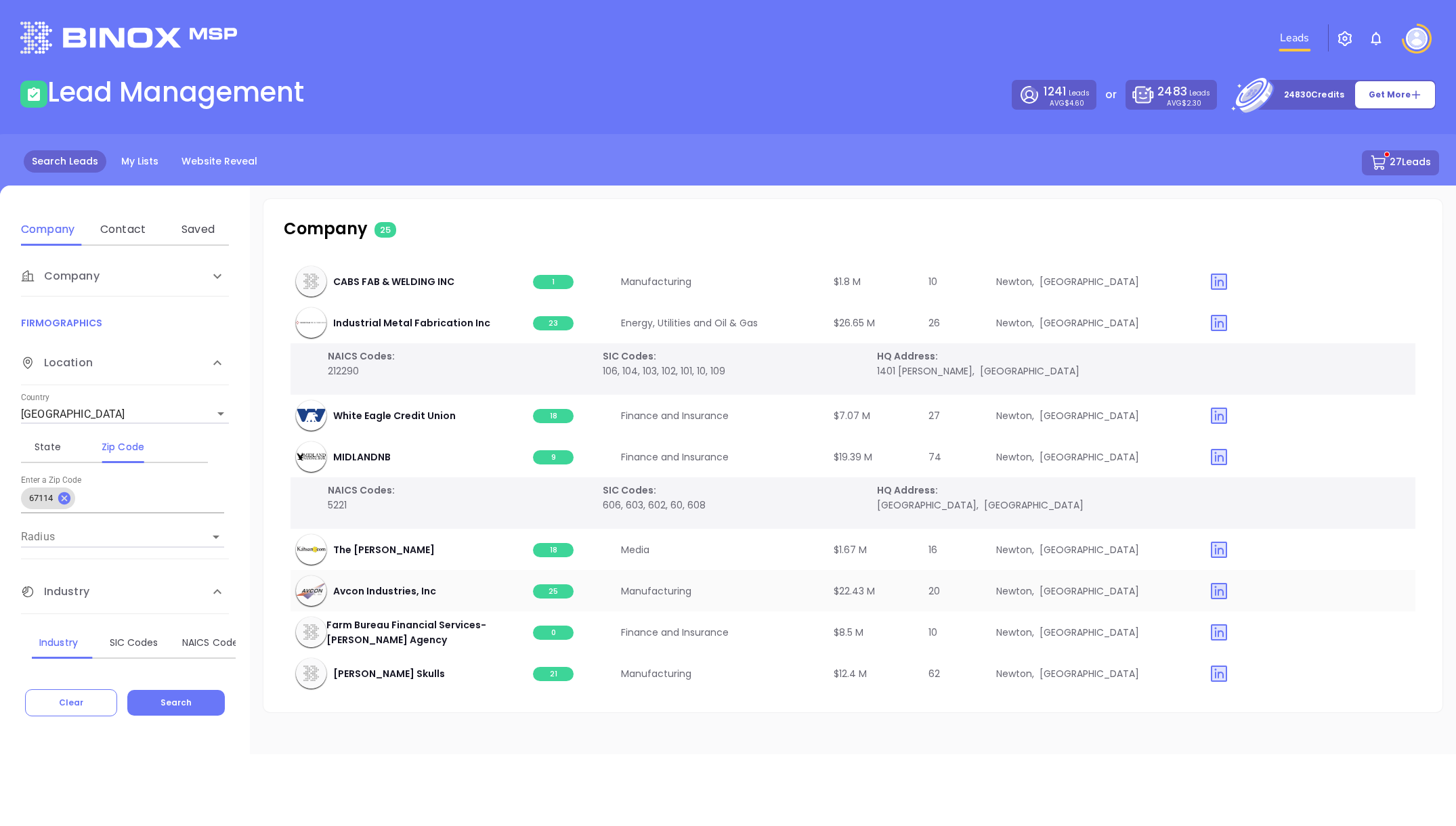
click at [547, 587] on span "25" at bounding box center [553, 591] width 41 height 14
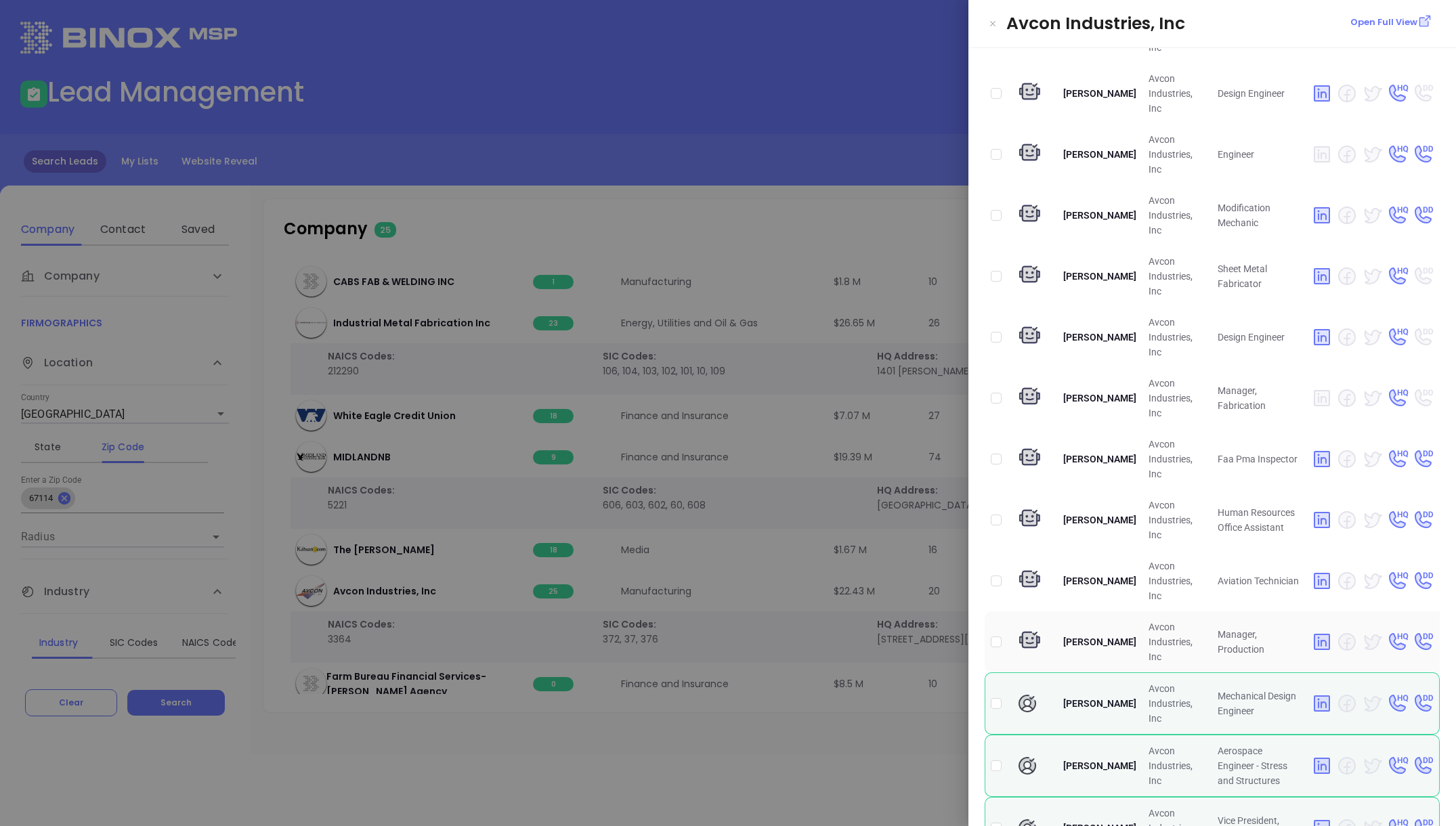
scroll to position [500, 0]
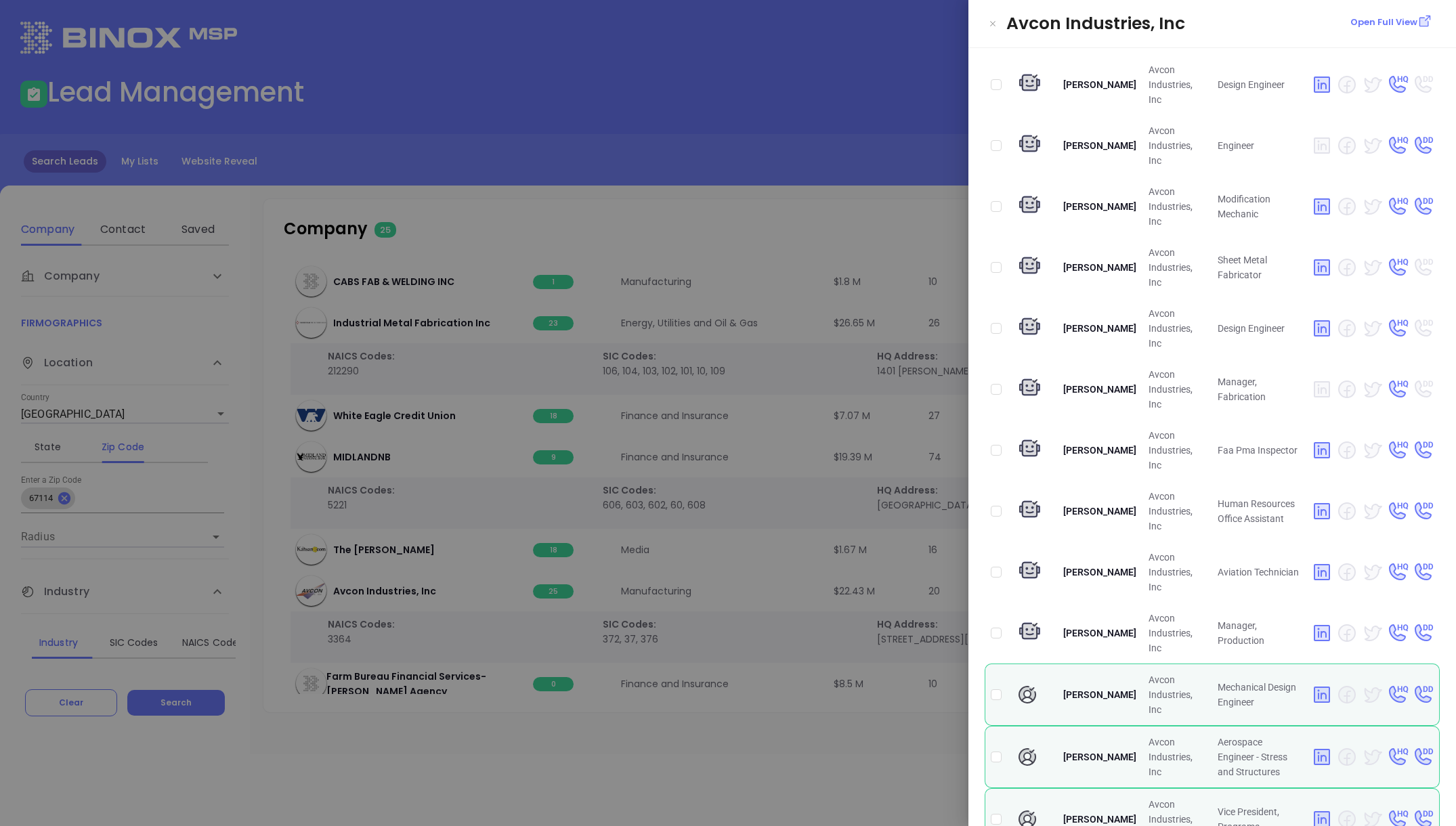
checkbox input "true"
drag, startPoint x: 742, startPoint y: 758, endPoint x: 763, endPoint y: 752, distance: 21.8
click at [742, 669] on div at bounding box center [728, 413] width 1456 height 826
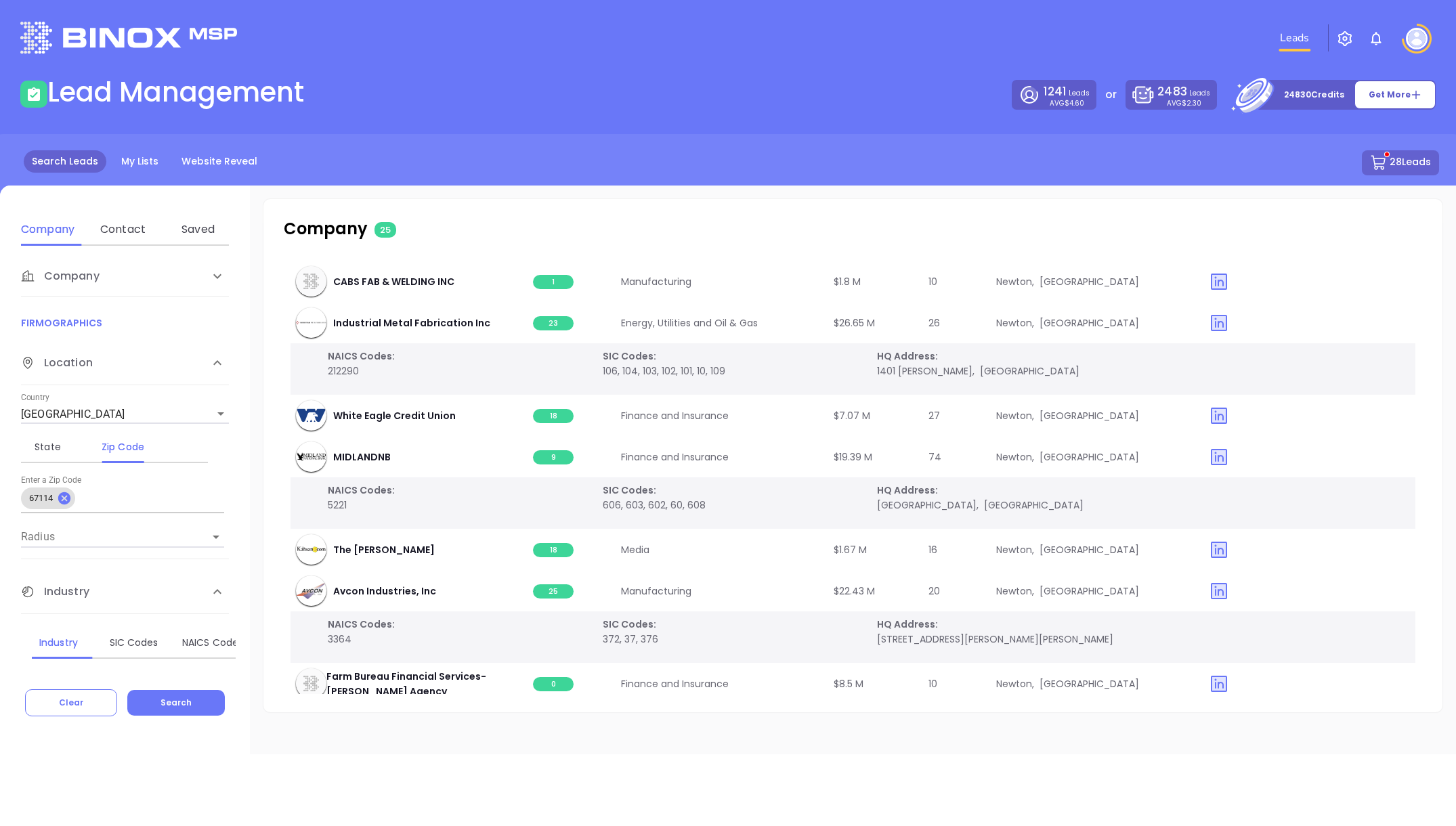
scroll to position [1067, 0]
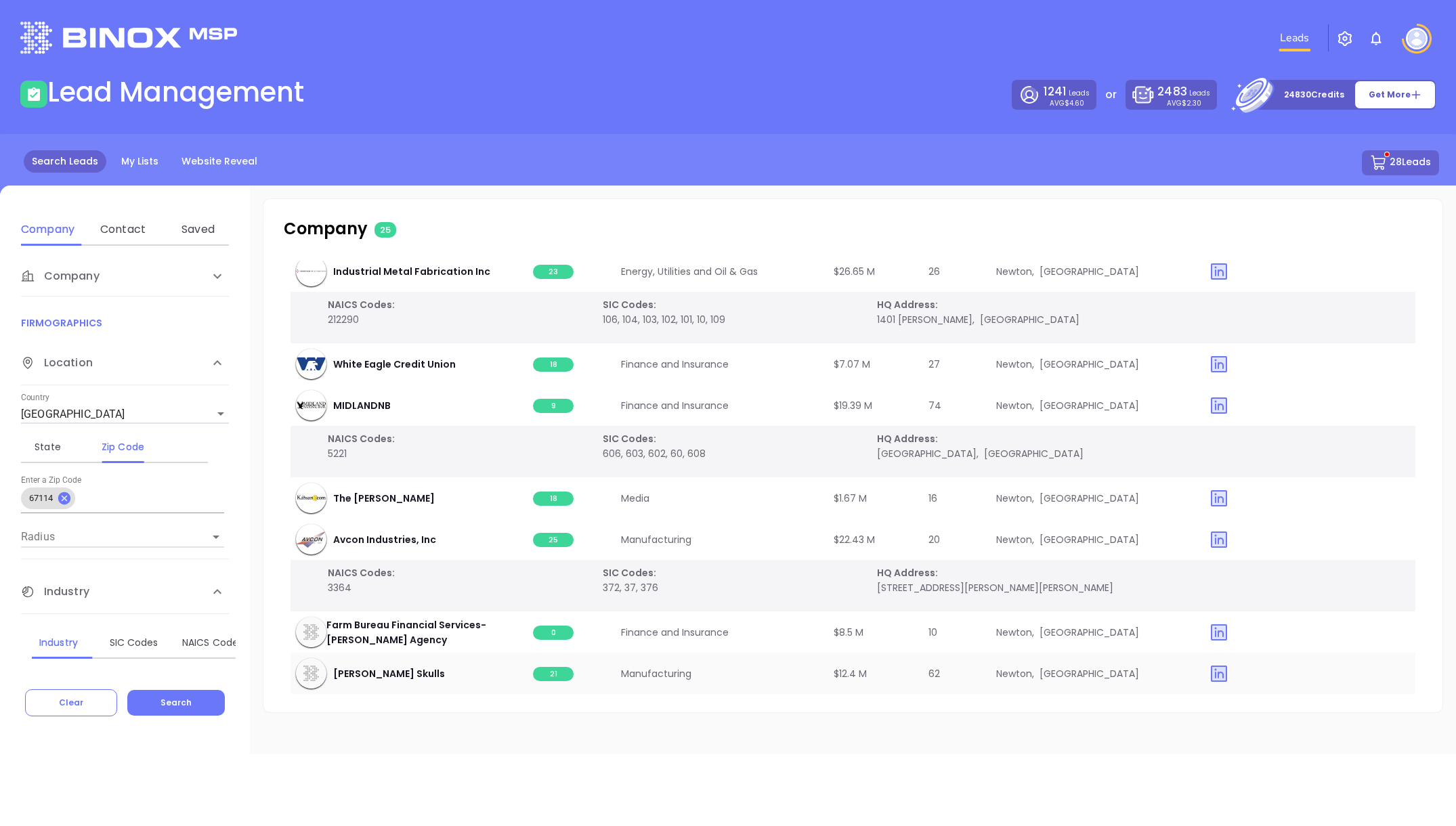
click at [553, 669] on span "21" at bounding box center [553, 673] width 41 height 14
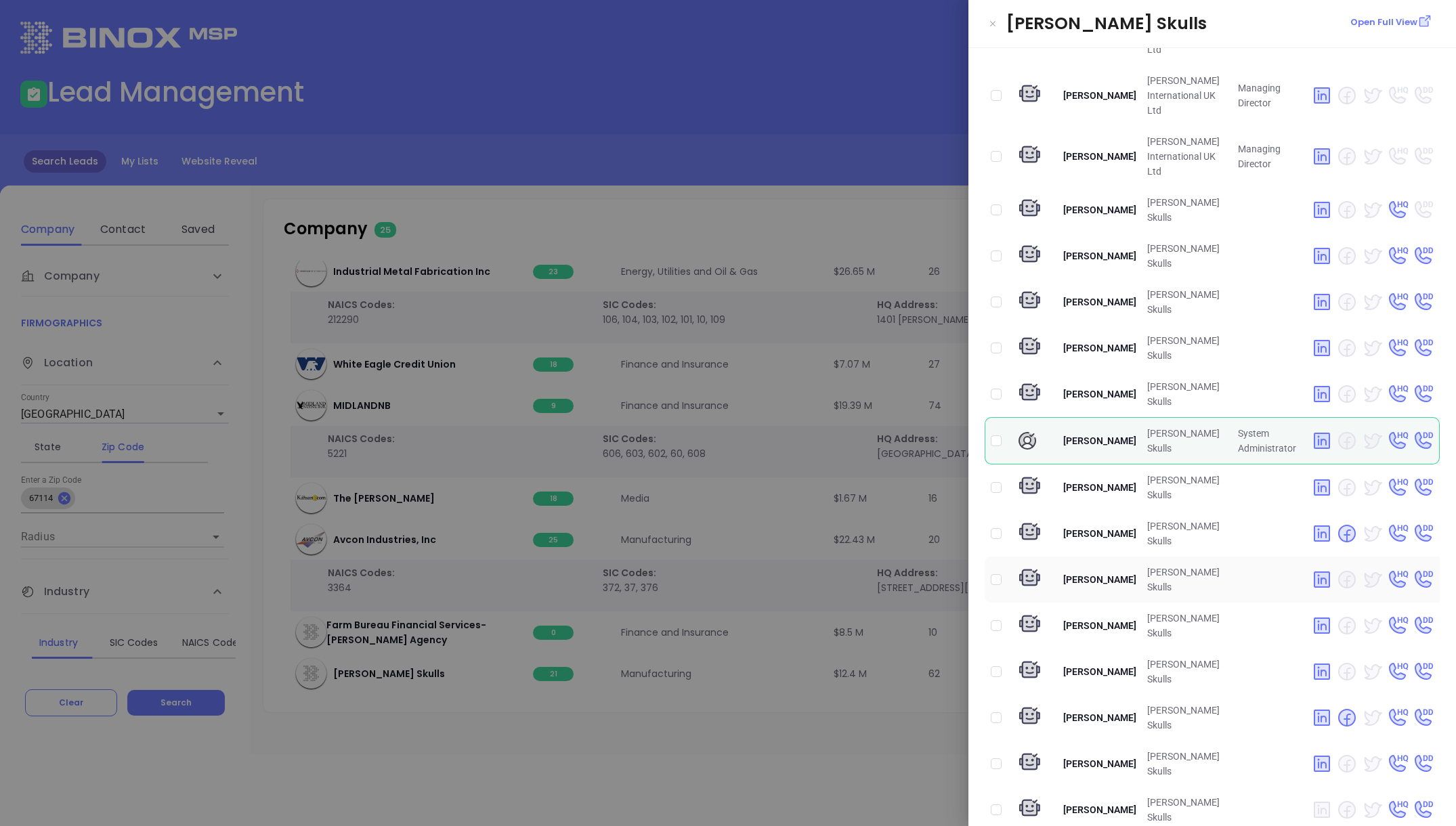
scroll to position [376, 0]
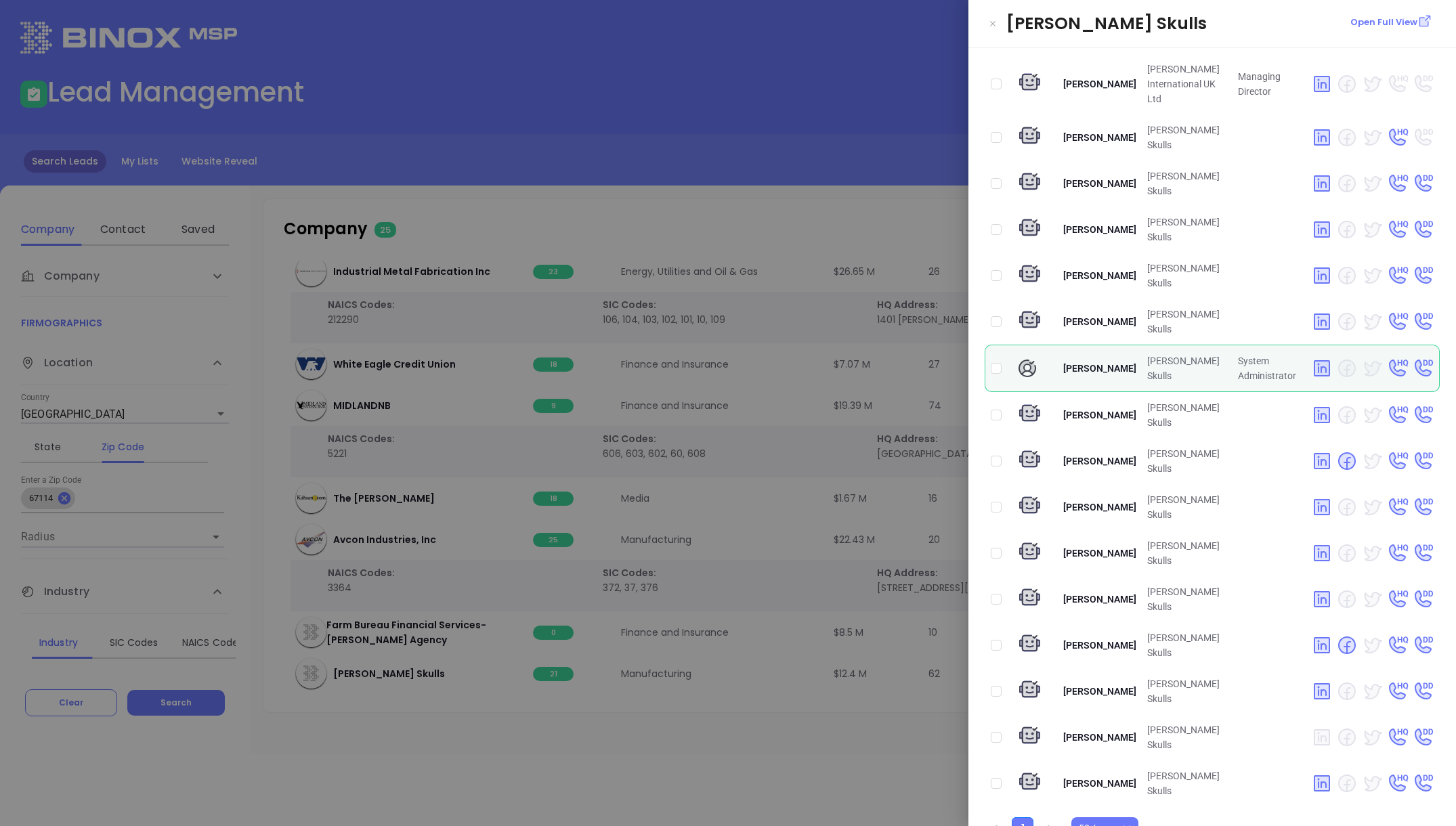
drag, startPoint x: 696, startPoint y: 758, endPoint x: 735, endPoint y: 682, distance: 85.4
click at [697, 669] on div at bounding box center [728, 413] width 1456 height 826
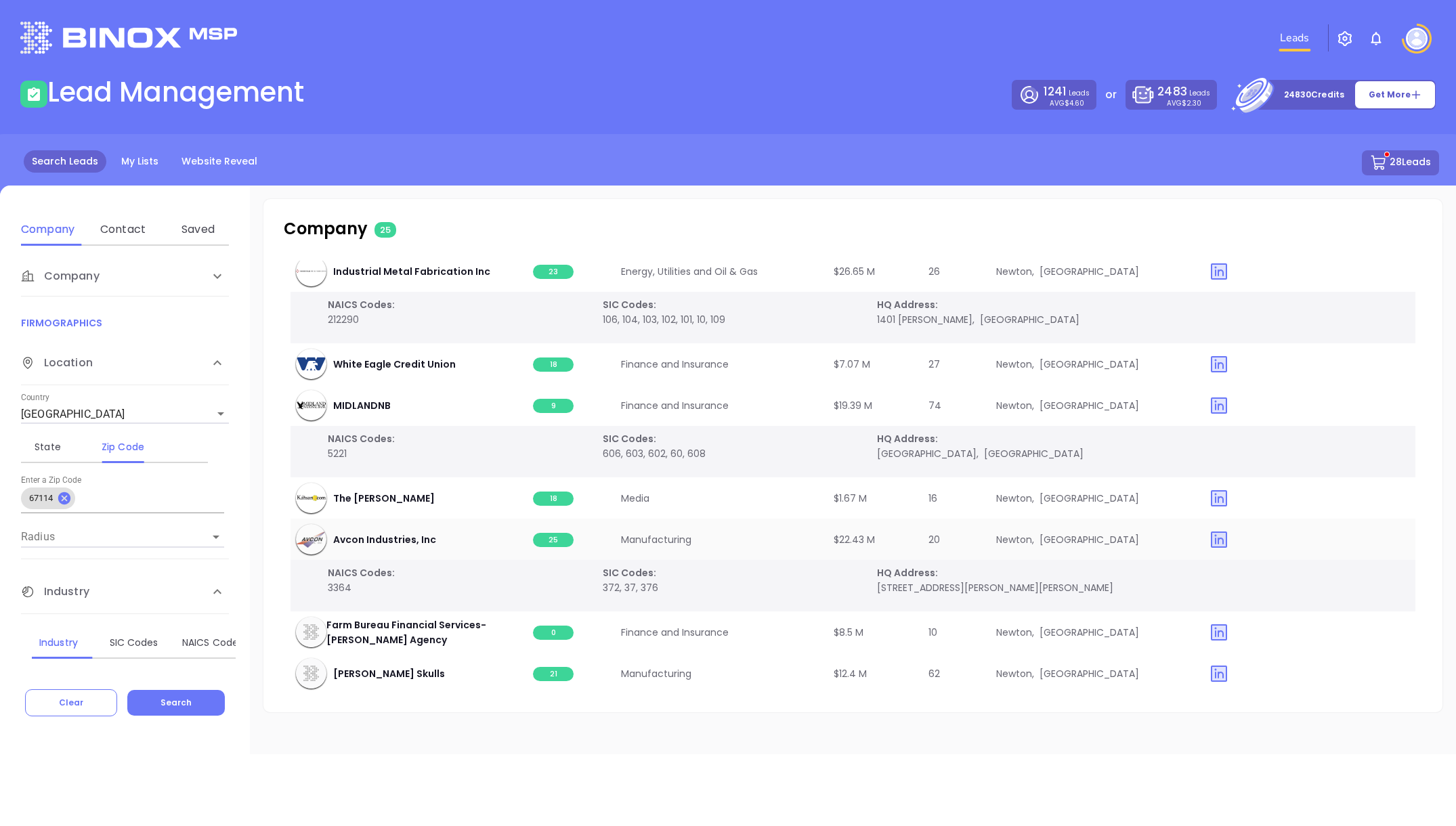
scroll to position [1118, 0]
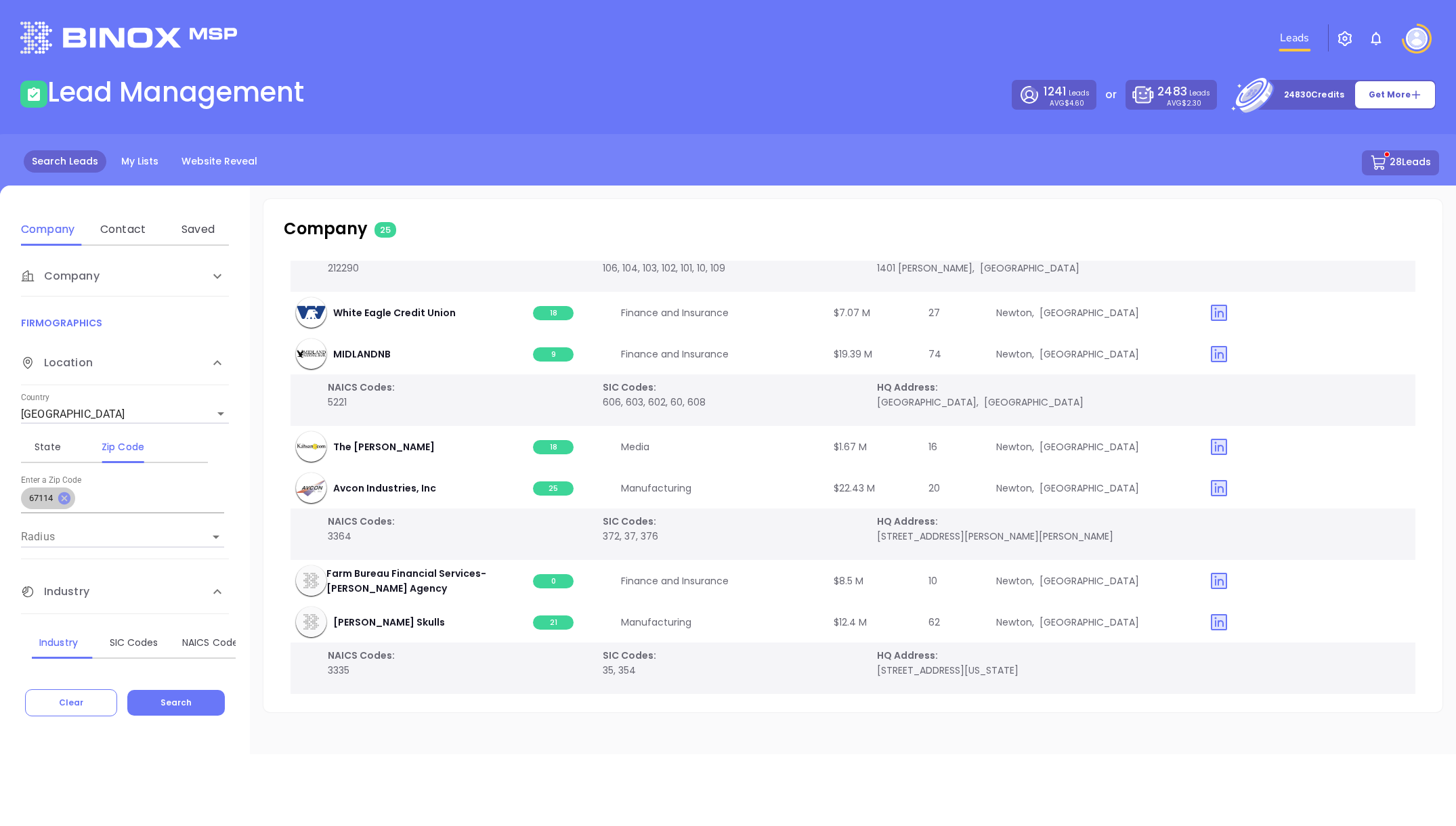
click at [66, 499] on icon at bounding box center [65, 498] width 15 height 15
click at [68, 501] on input "text" at bounding box center [123, 500] width 203 height 22
type input "67042"
drag, startPoint x: 192, startPoint y: 702, endPoint x: 320, endPoint y: 710, distance: 128.2
click at [191, 669] on button "Search" at bounding box center [175, 702] width 97 height 26
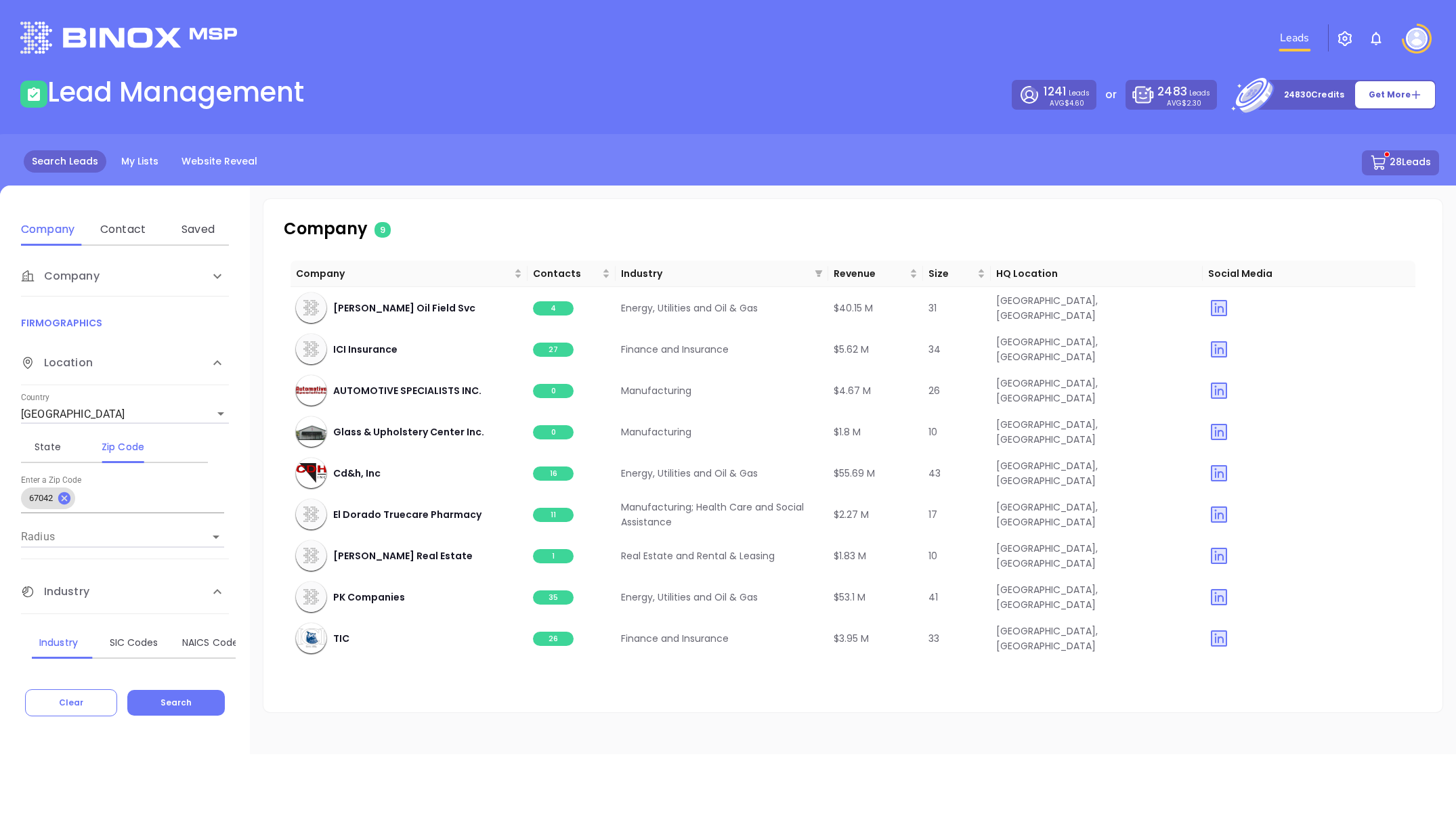
click at [1400, 163] on button "28 Leads" at bounding box center [1400, 163] width 77 height 25
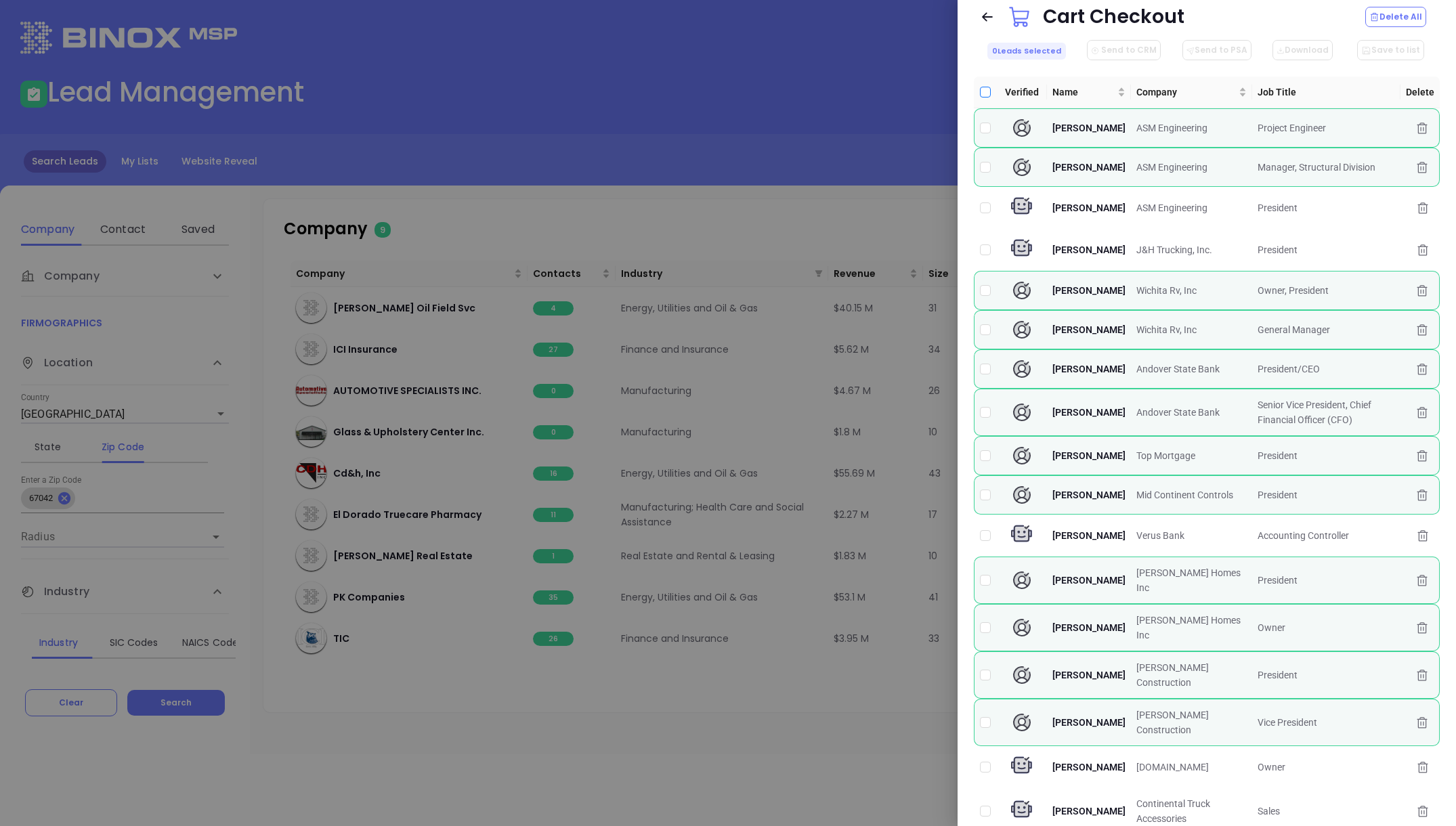
click at [982, 94] on input "Select all" at bounding box center [985, 92] width 11 height 11
checkbox input "true"
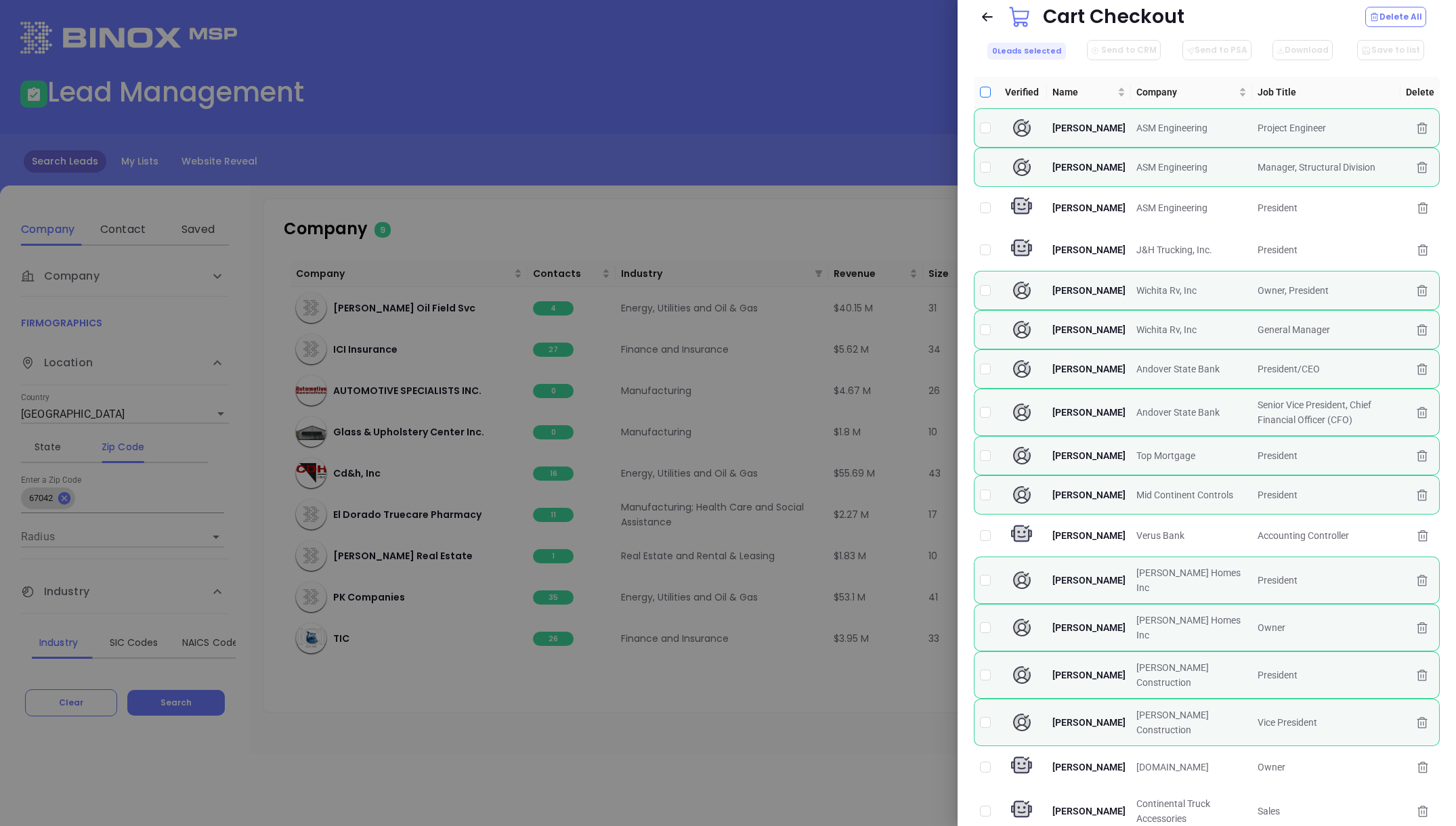
checkbox input "true"
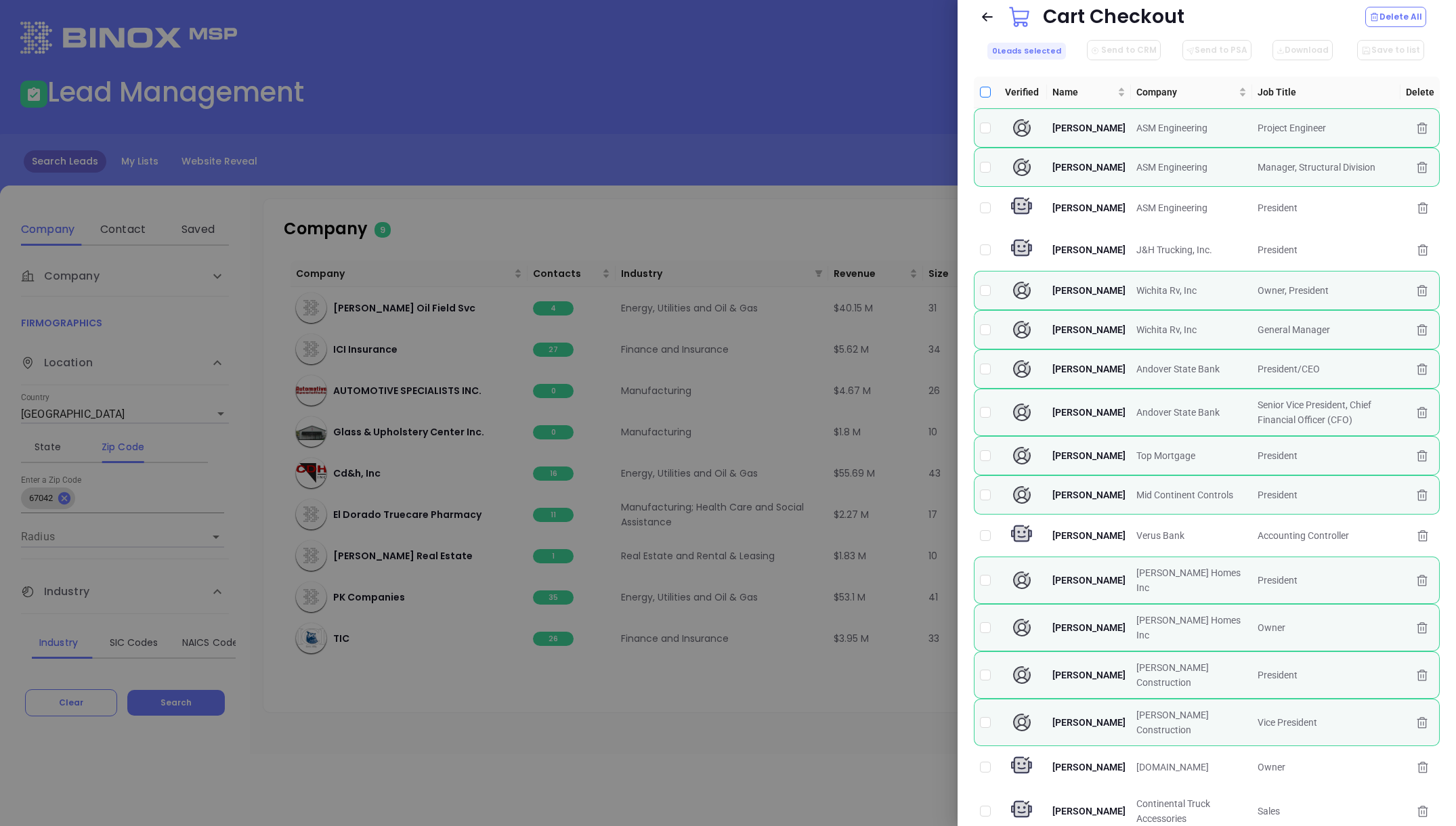
checkbox input "true"
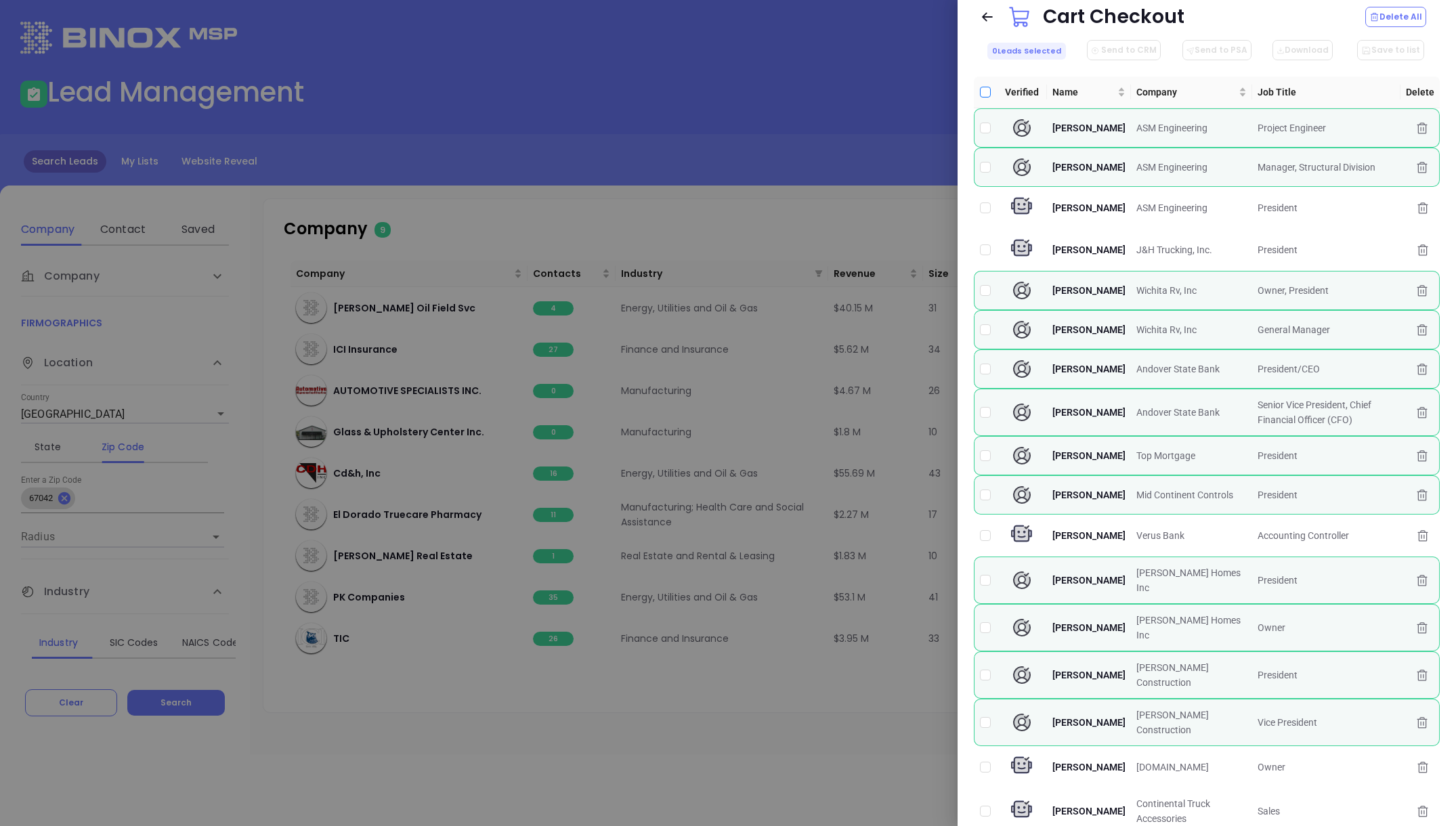
checkbox input "true"
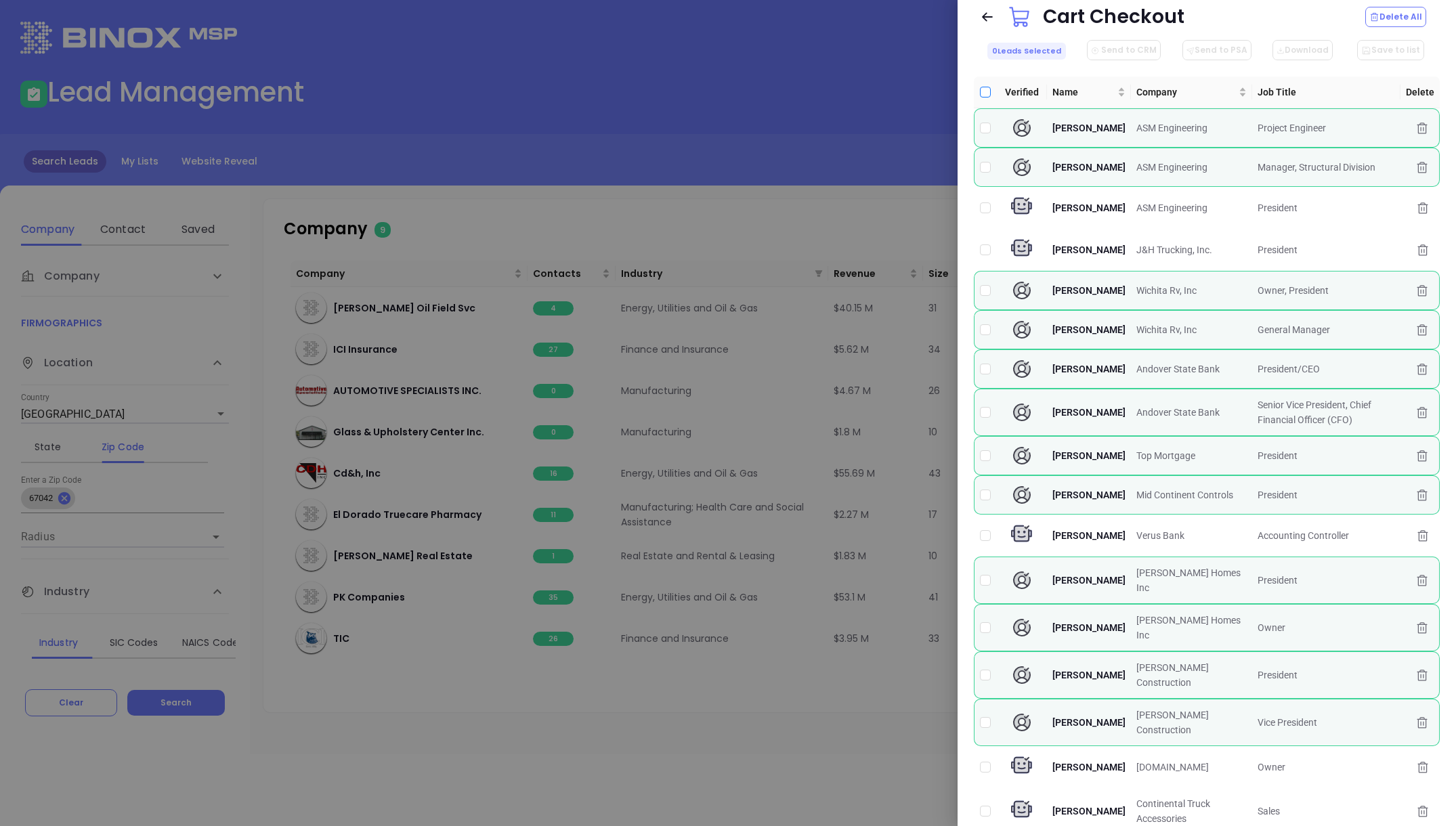
checkbox input "true"
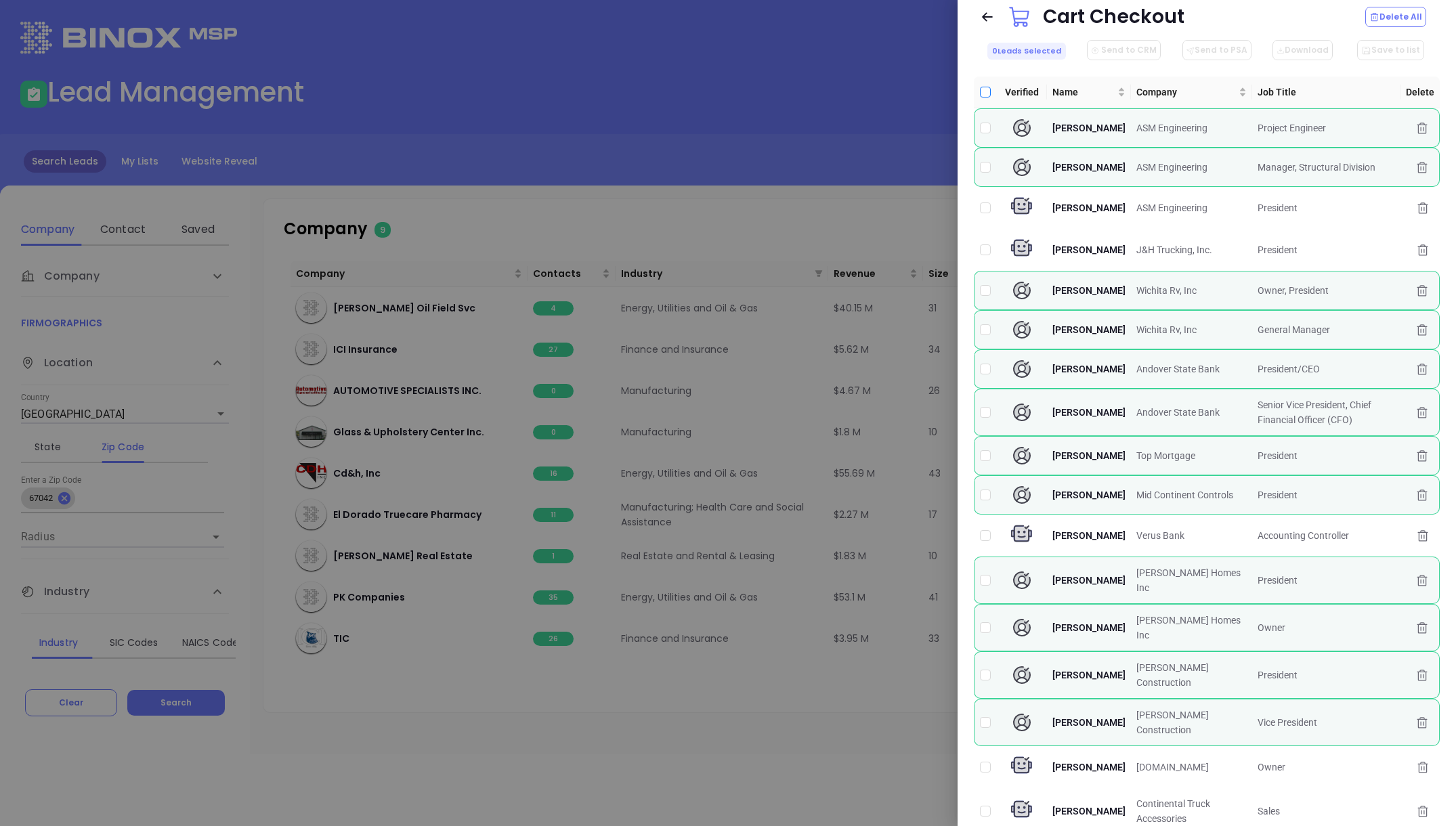
checkbox input "true"
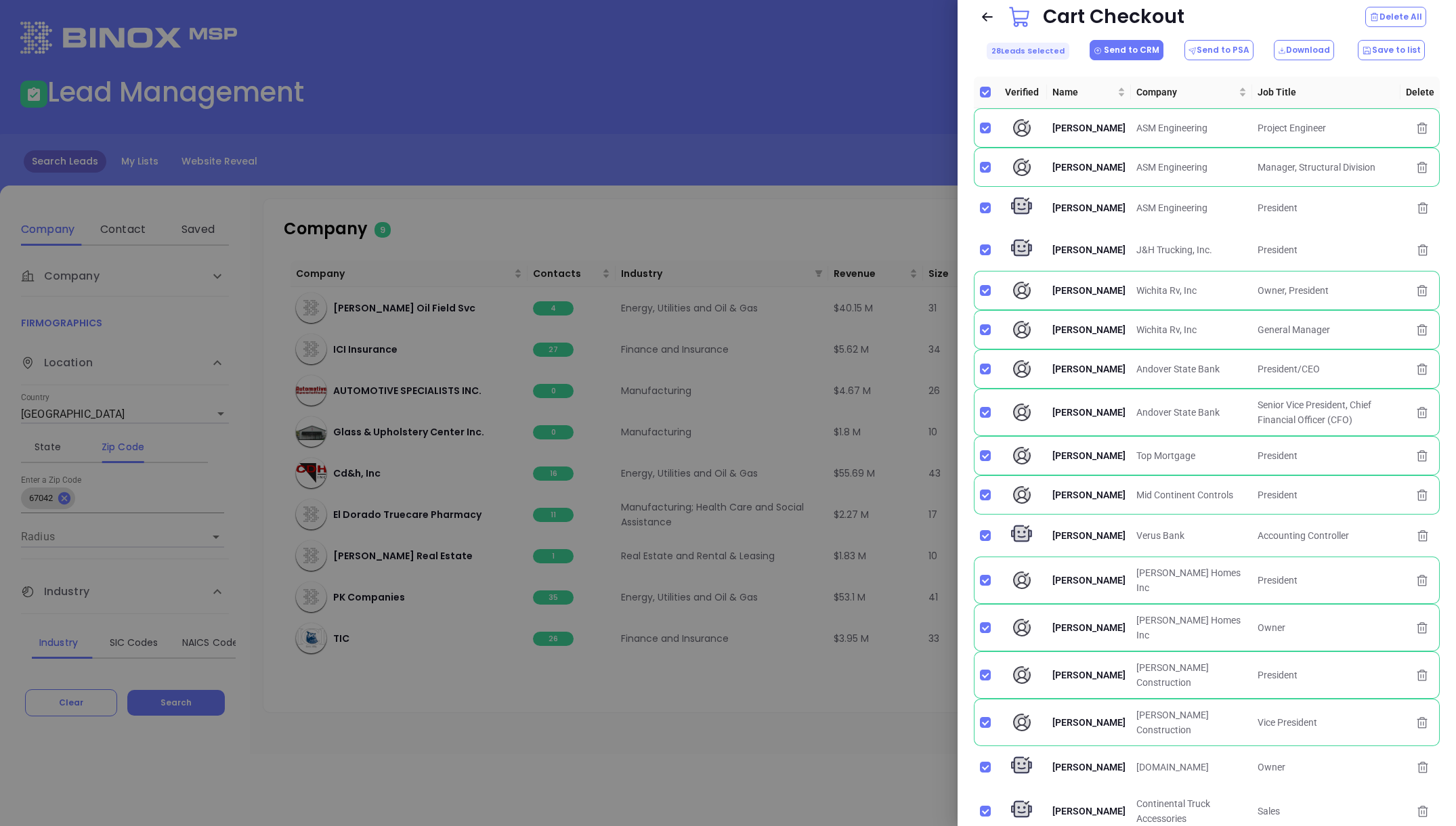
click at [1135, 50] on button "Send to CRM" at bounding box center [1126, 50] width 74 height 20
click at [1147, 119] on p "Create contact & company" at bounding box center [1169, 119] width 156 height 21
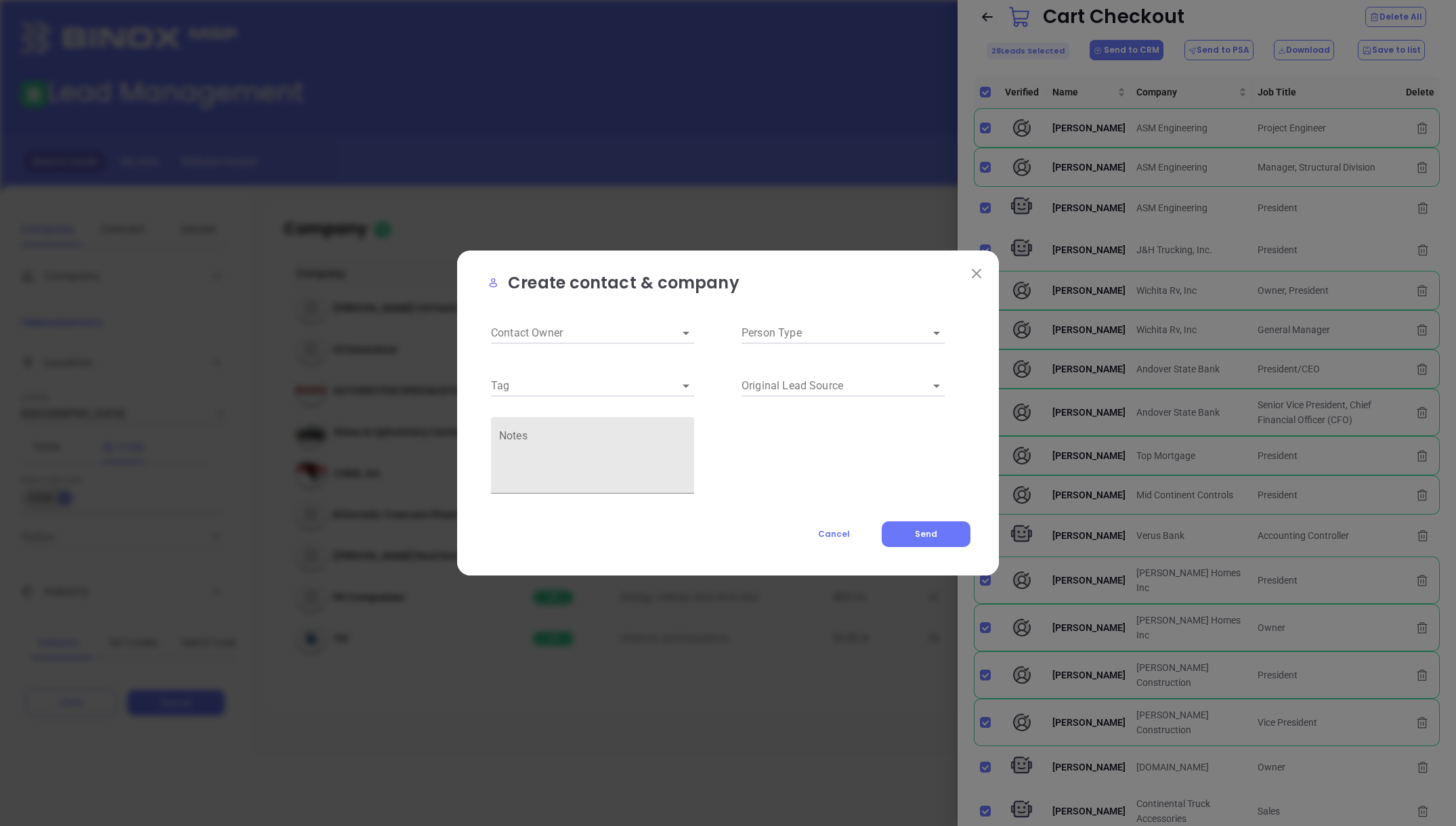
click at [619, 335] on input "Contact Owner" at bounding box center [573, 332] width 166 height 21
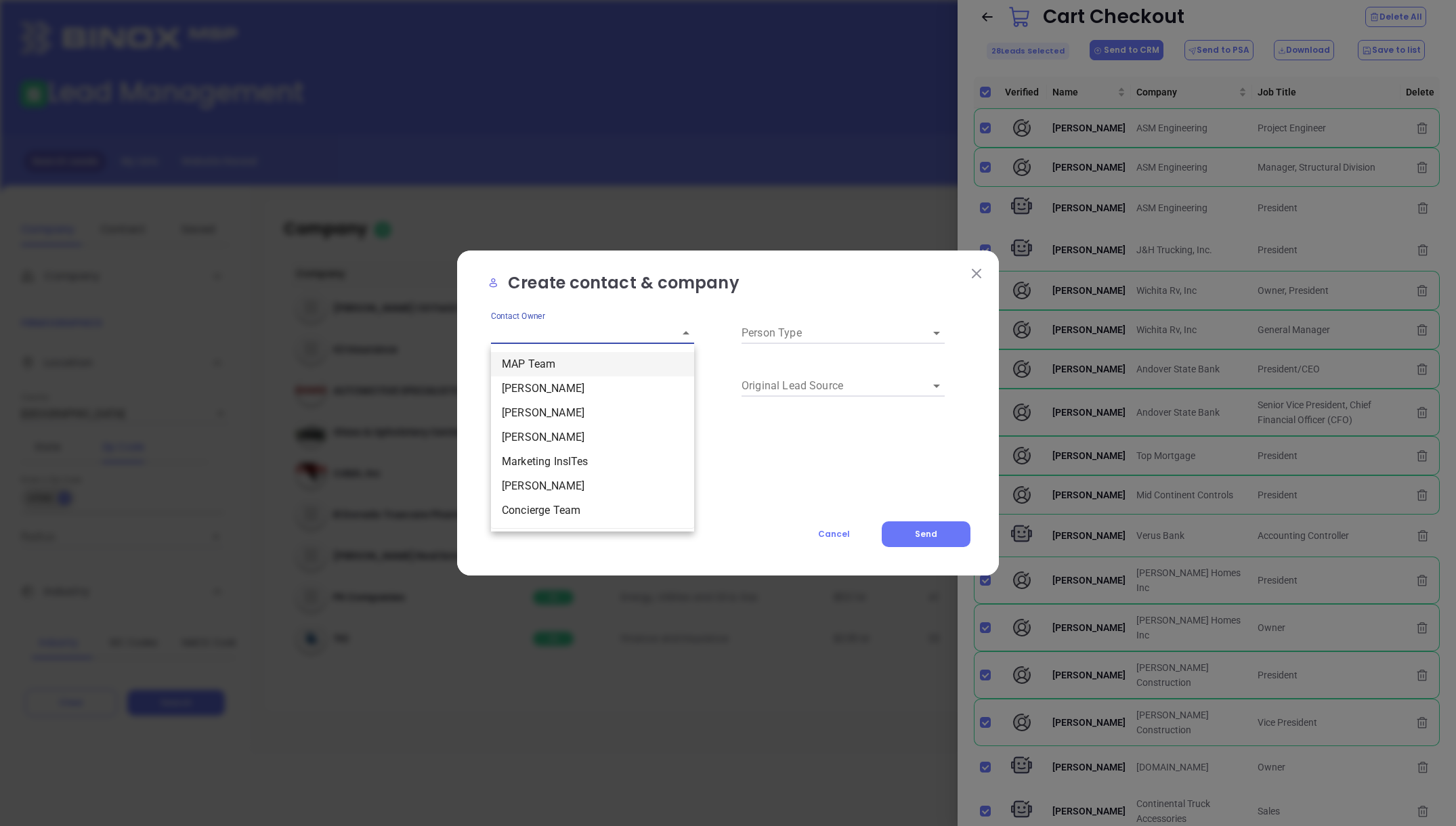
click at [647, 331] on input "Contact Owner" at bounding box center [573, 332] width 166 height 21
click at [610, 338] on input "Contact Owner" at bounding box center [573, 332] width 166 height 21
drag, startPoint x: 547, startPoint y: 436, endPoint x: 555, endPoint y: 422, distance: 16.1
click at [546, 436] on li "[PERSON_NAME]" at bounding box center [592, 437] width 203 height 24
type input "[PERSON_NAME]"
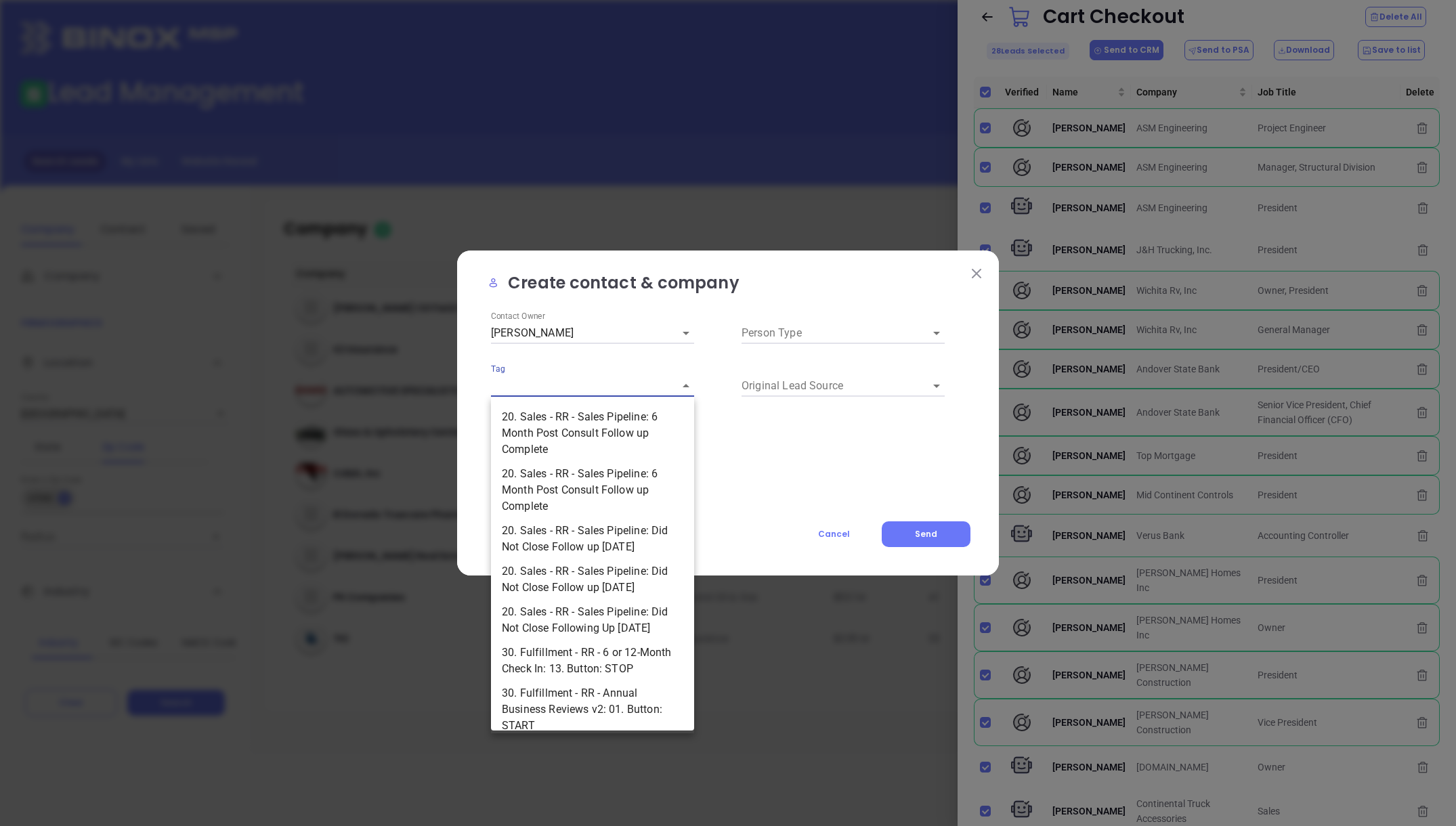
click at [555, 384] on input "Tag" at bounding box center [573, 385] width 166 height 21
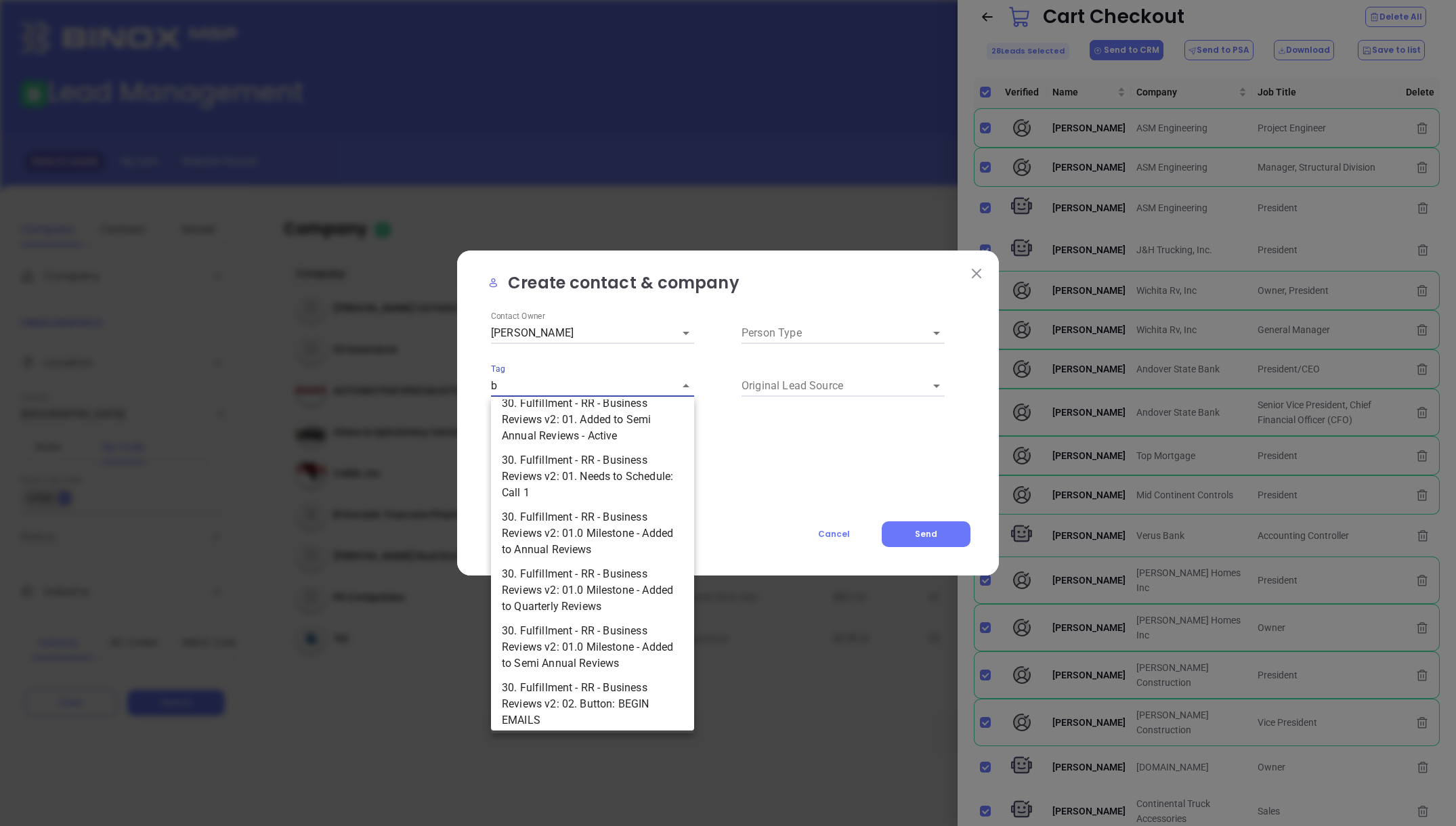
scroll to position [0, 0]
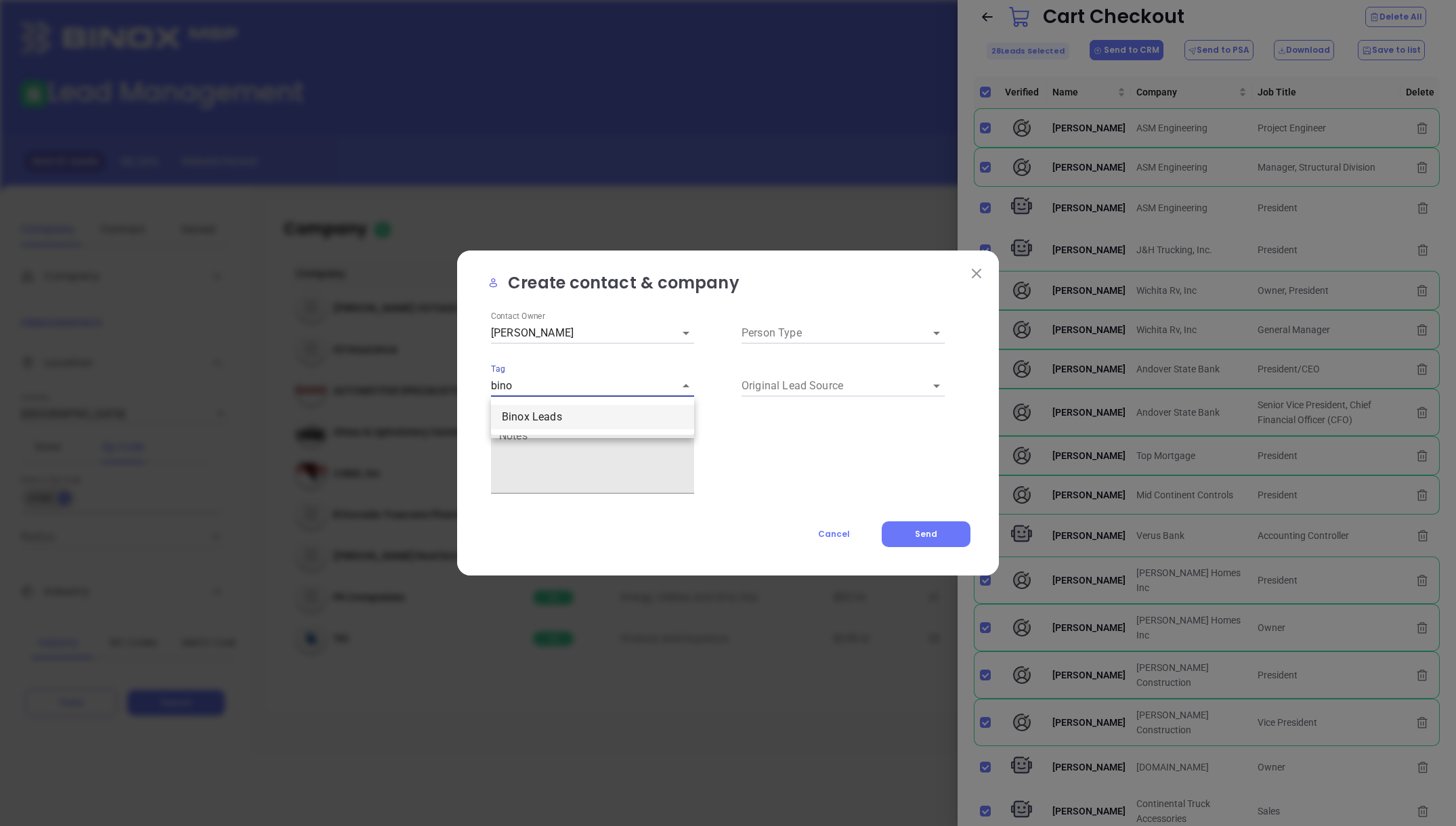
click at [558, 424] on li "Binox Leads" at bounding box center [592, 416] width 203 height 24
type input "Binox Leads"
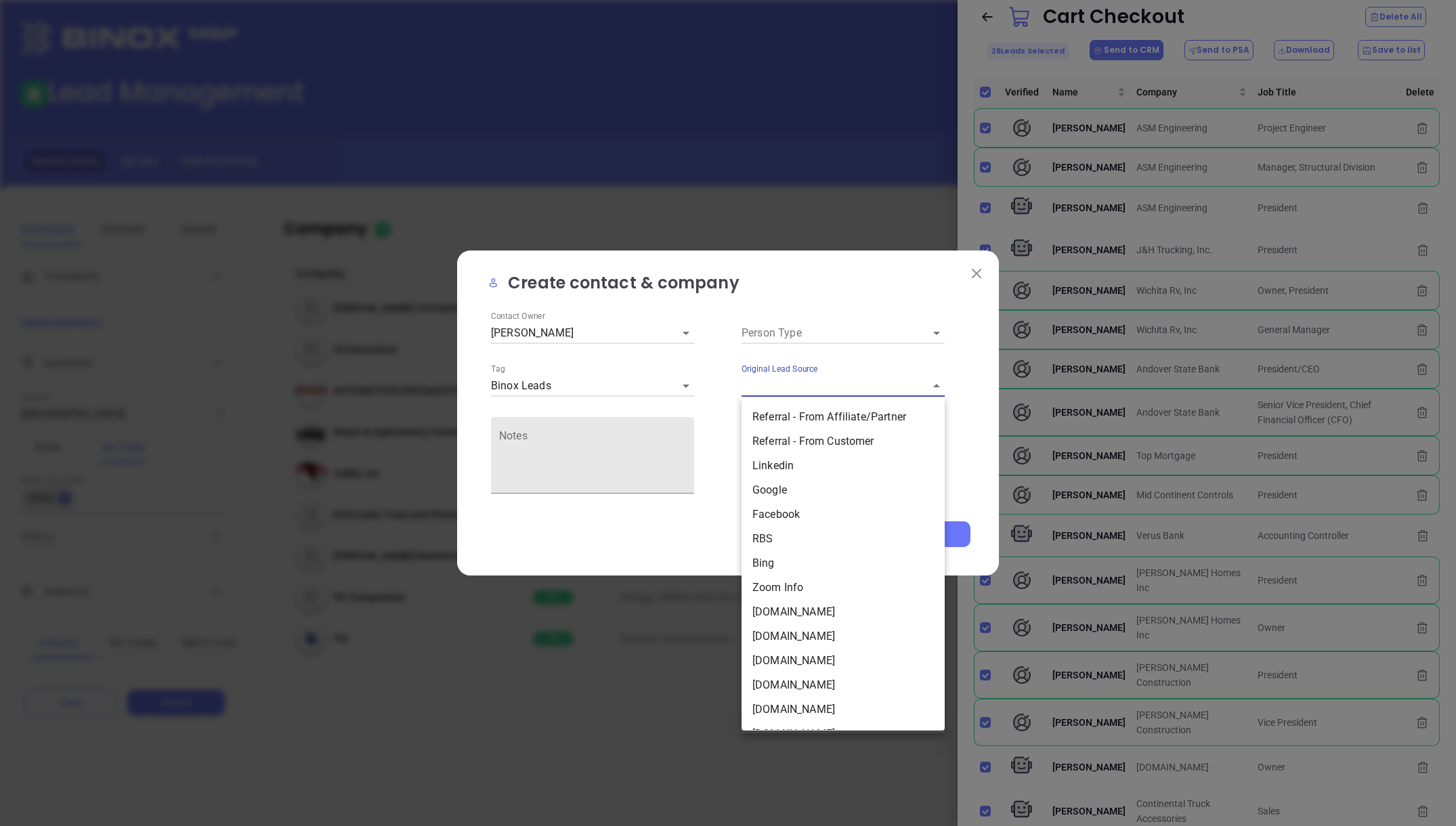
click at [790, 385] on input "Original Lead Source" at bounding box center [824, 385] width 166 height 21
click at [800, 592] on li "Zoom Info" at bounding box center [843, 587] width 203 height 24
type input "Zoom Info"
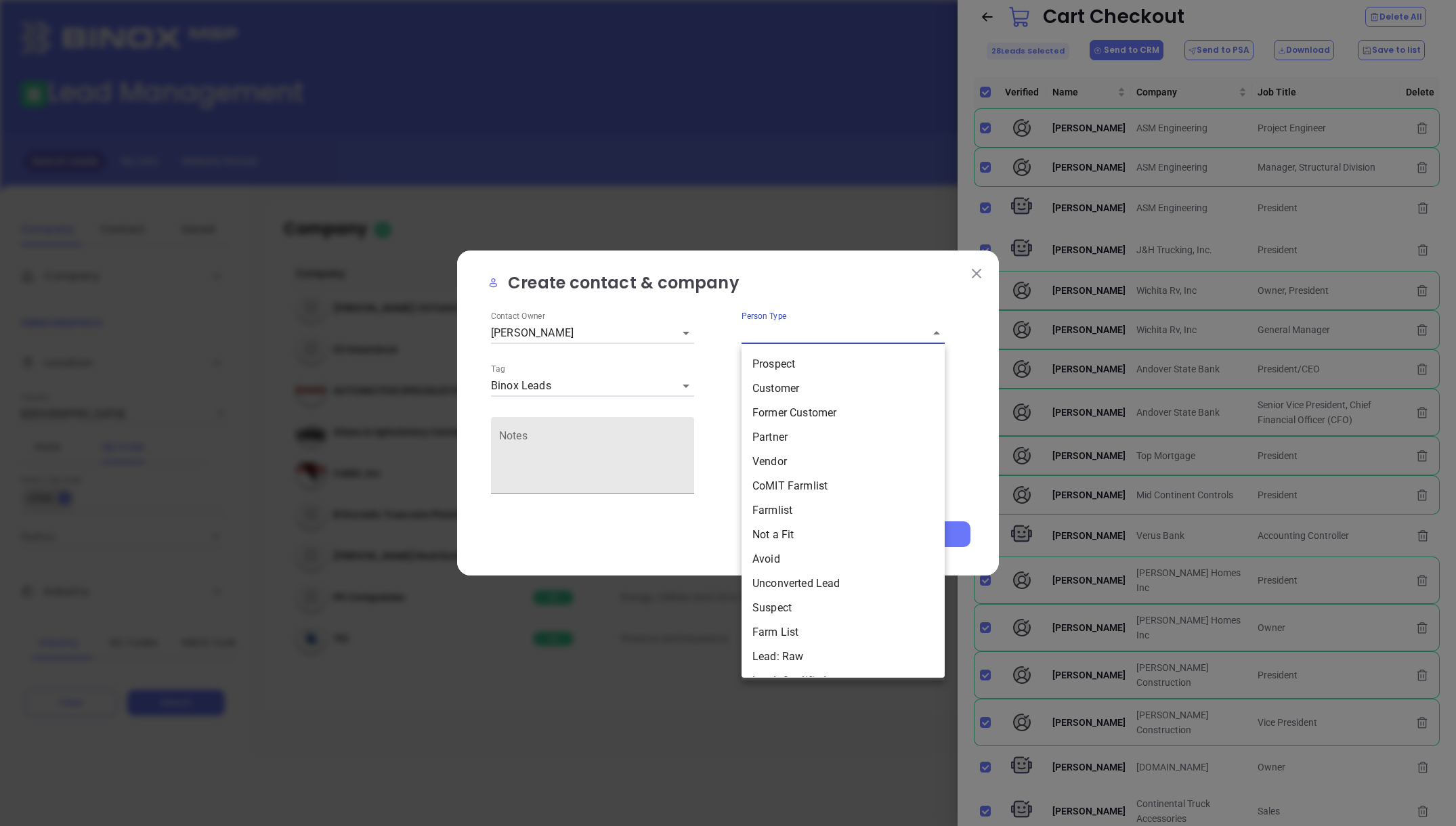
click at [790, 331] on input "Person Type" at bounding box center [824, 332] width 166 height 21
click at [791, 649] on li "Lead: Raw" at bounding box center [843, 656] width 203 height 24
type input "Lead: Raw"
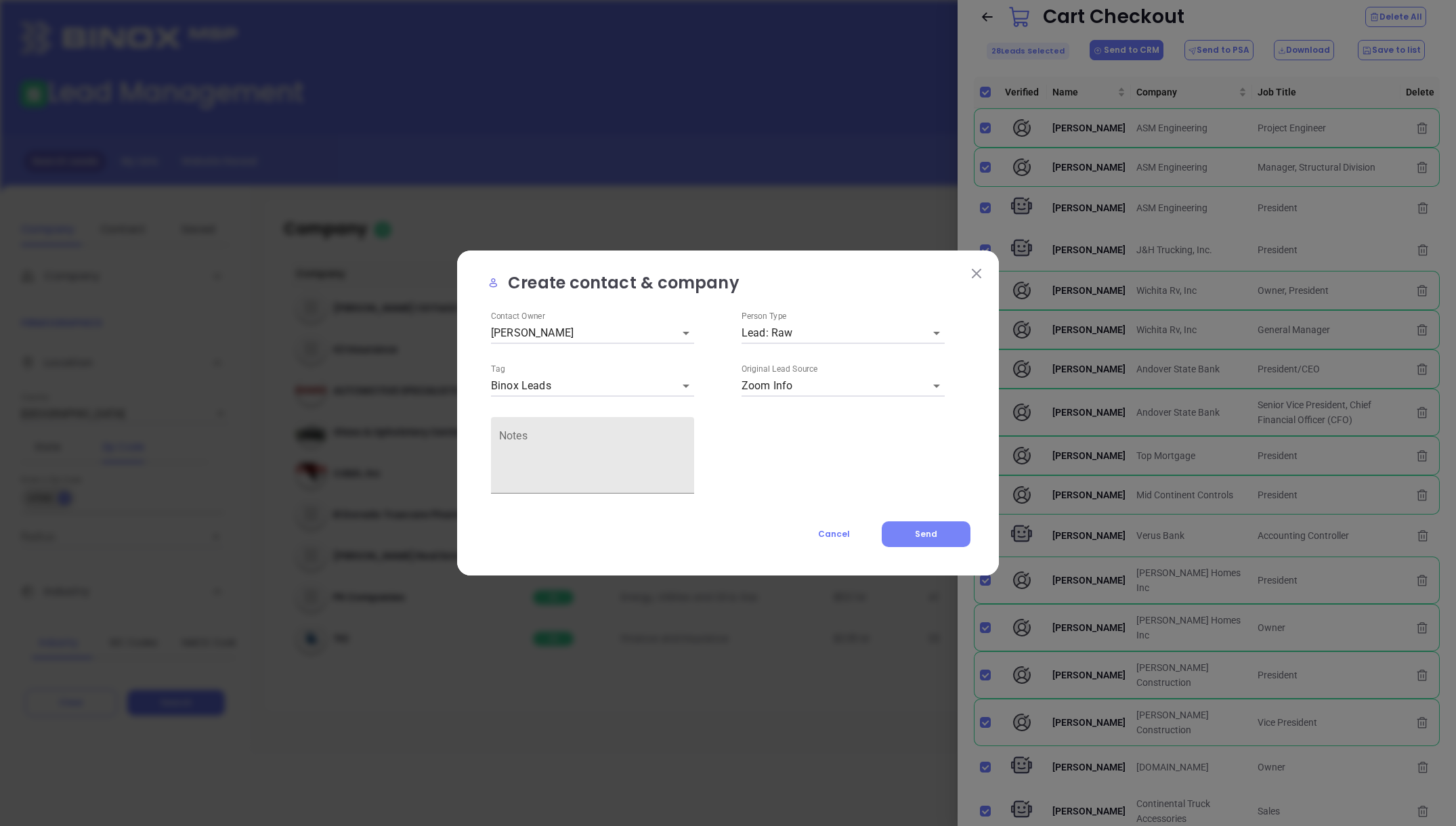
click at [911, 531] on button "Send" at bounding box center [926, 534] width 88 height 26
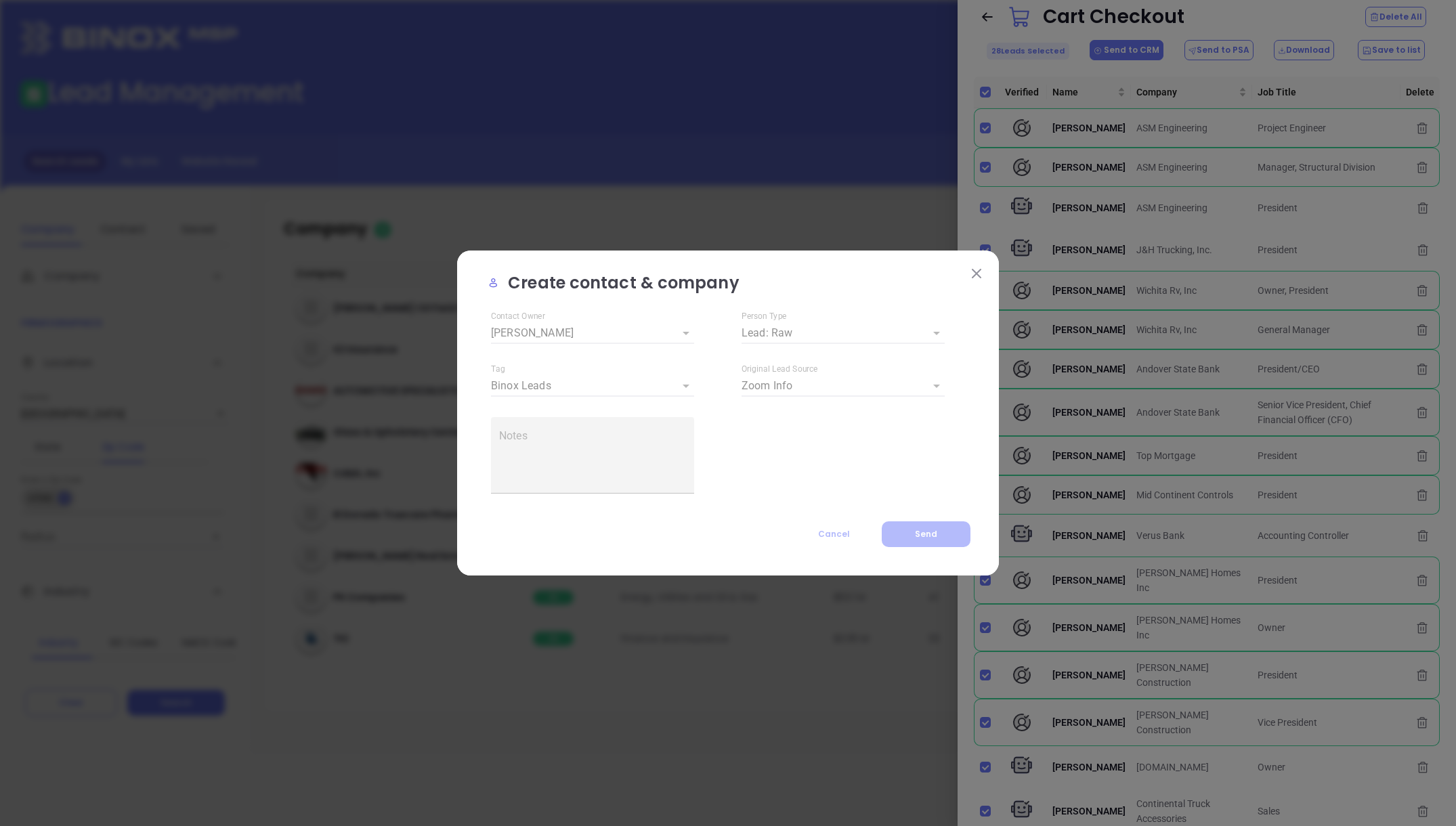
checkbox input "false"
